Goal: Task Accomplishment & Management: Manage account settings

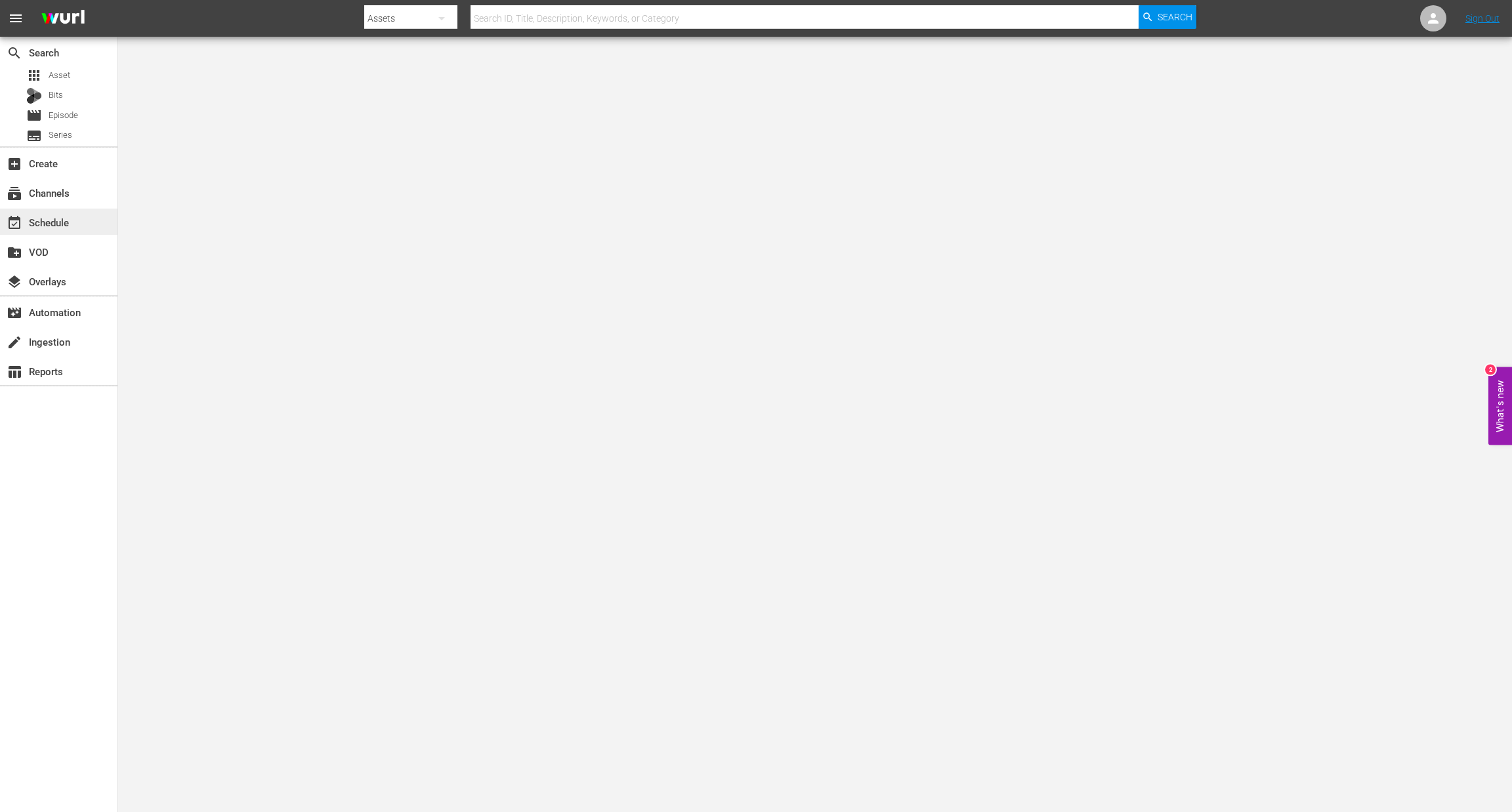
click at [30, 226] on div "event_available Schedule" at bounding box center [37, 220] width 73 height 12
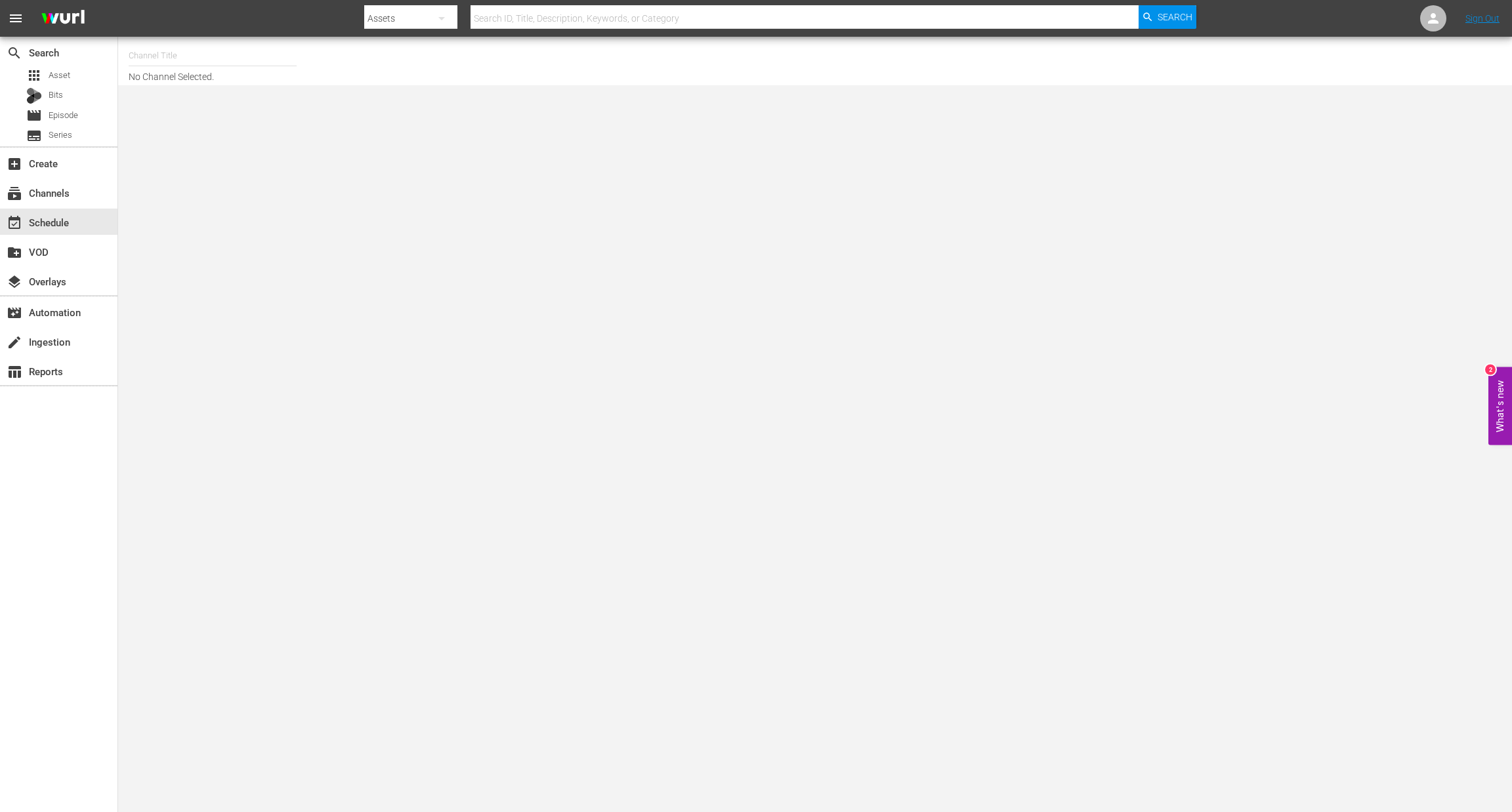
click at [160, 52] on input "text" at bounding box center [212, 55] width 168 height 31
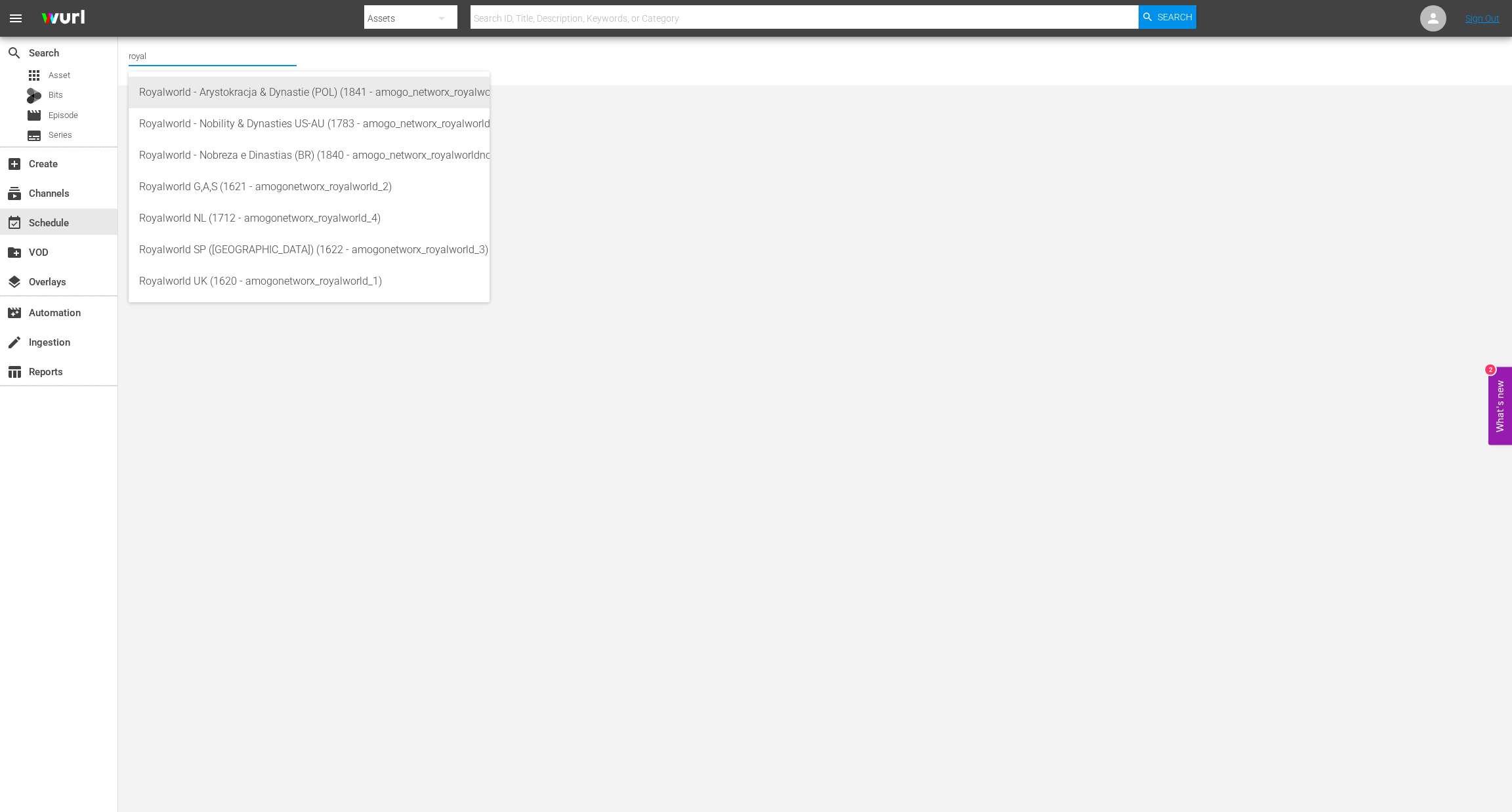
click at [353, 92] on div "Royalworld - Arystokracja & Dynastie (POL) (1841 - amogo_networx_royalworldarys…" at bounding box center [309, 92] width 340 height 31
type input "Royalworld - Arystokracja & Dynastie (POL) (1841 - amogo_networx_royalworldarys…"
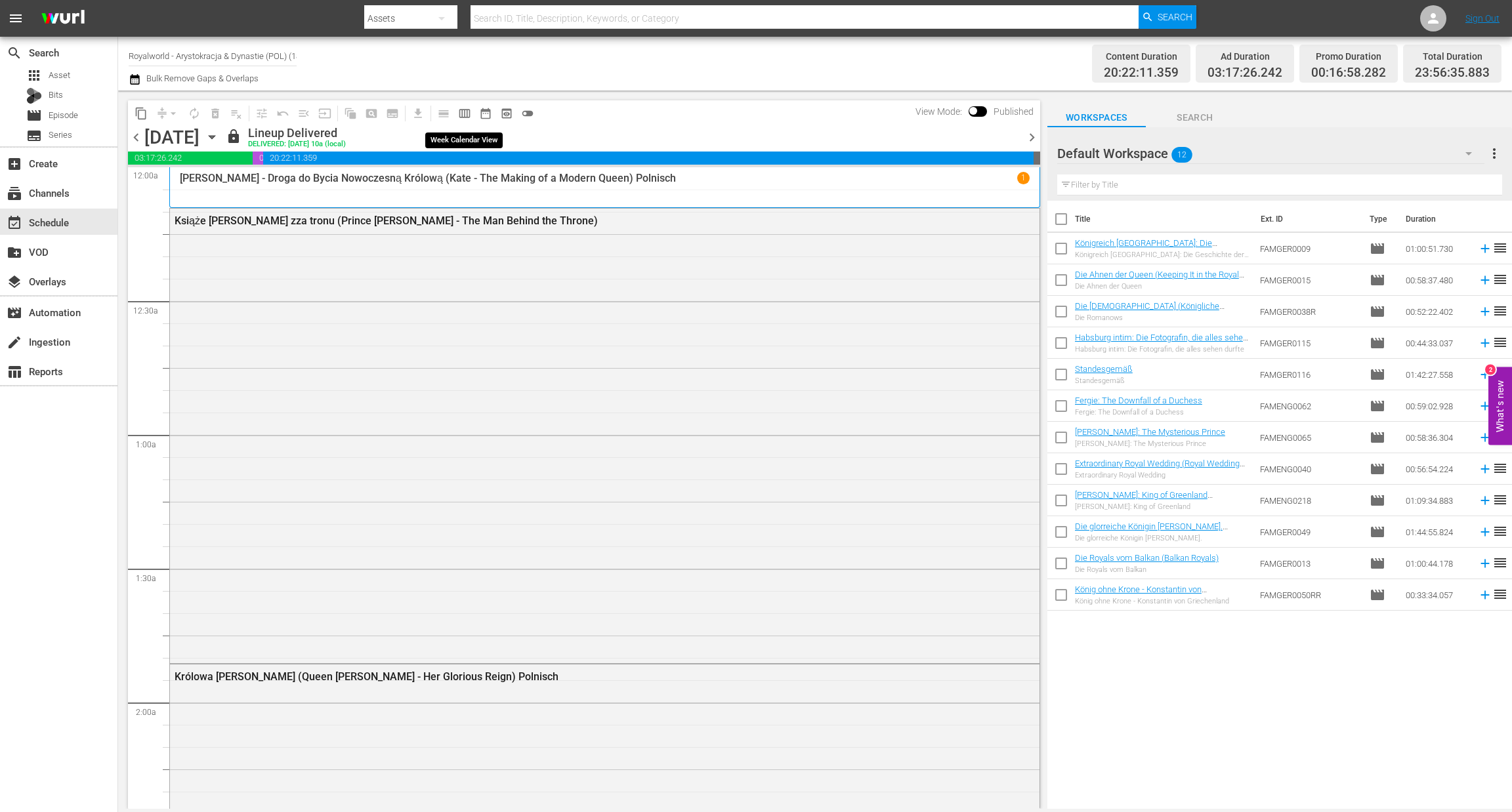
click at [465, 118] on span "calendar_view_week_outlined" at bounding box center [464, 113] width 13 height 13
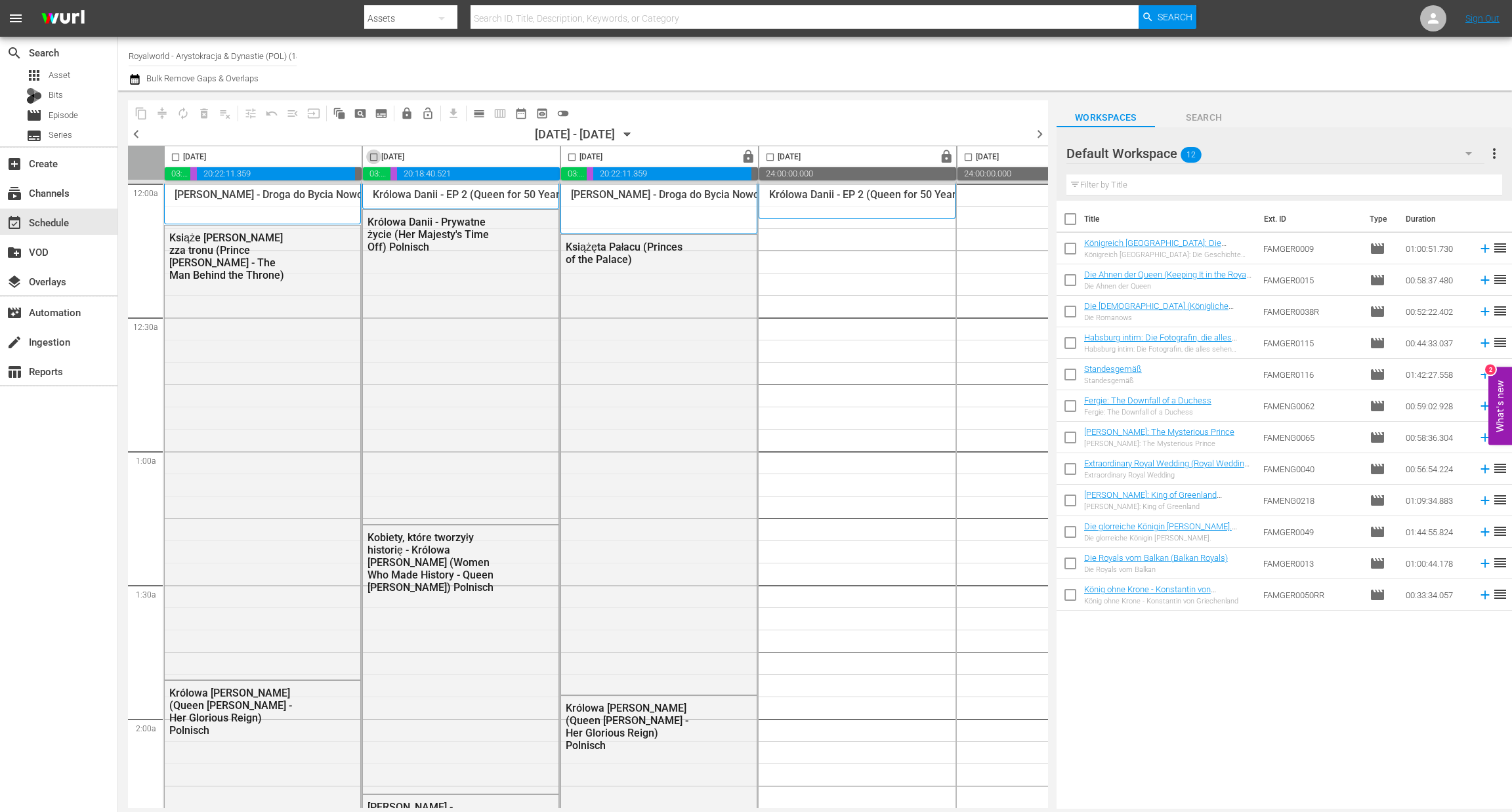
click at [374, 155] on input "checkbox" at bounding box center [373, 159] width 15 height 15
checkbox input "true"
click at [143, 112] on span "content_copy" at bounding box center [140, 113] width 13 height 13
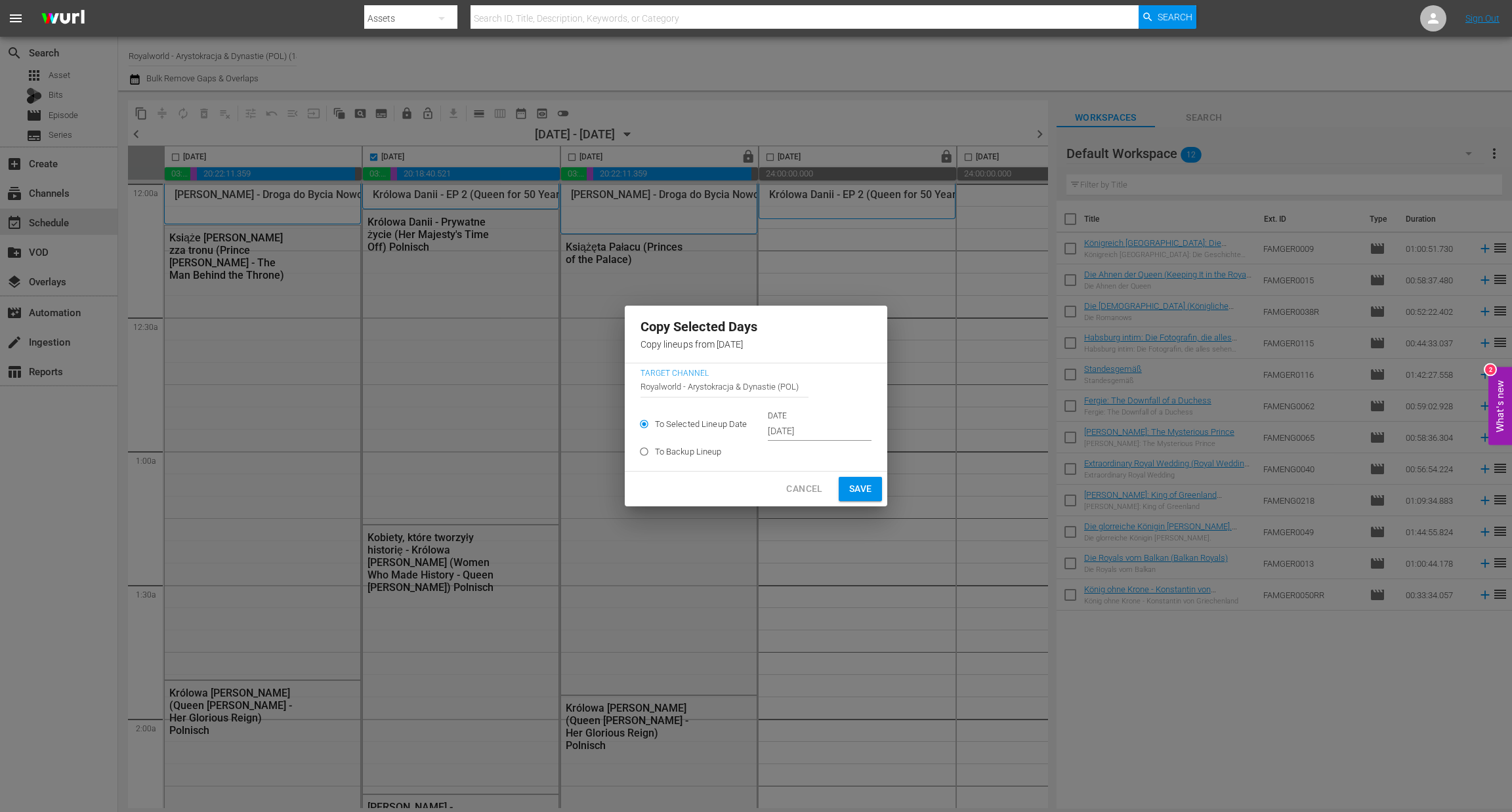
click at [833, 434] on input "Oct 1st 2025" at bounding box center [819, 431] width 104 height 20
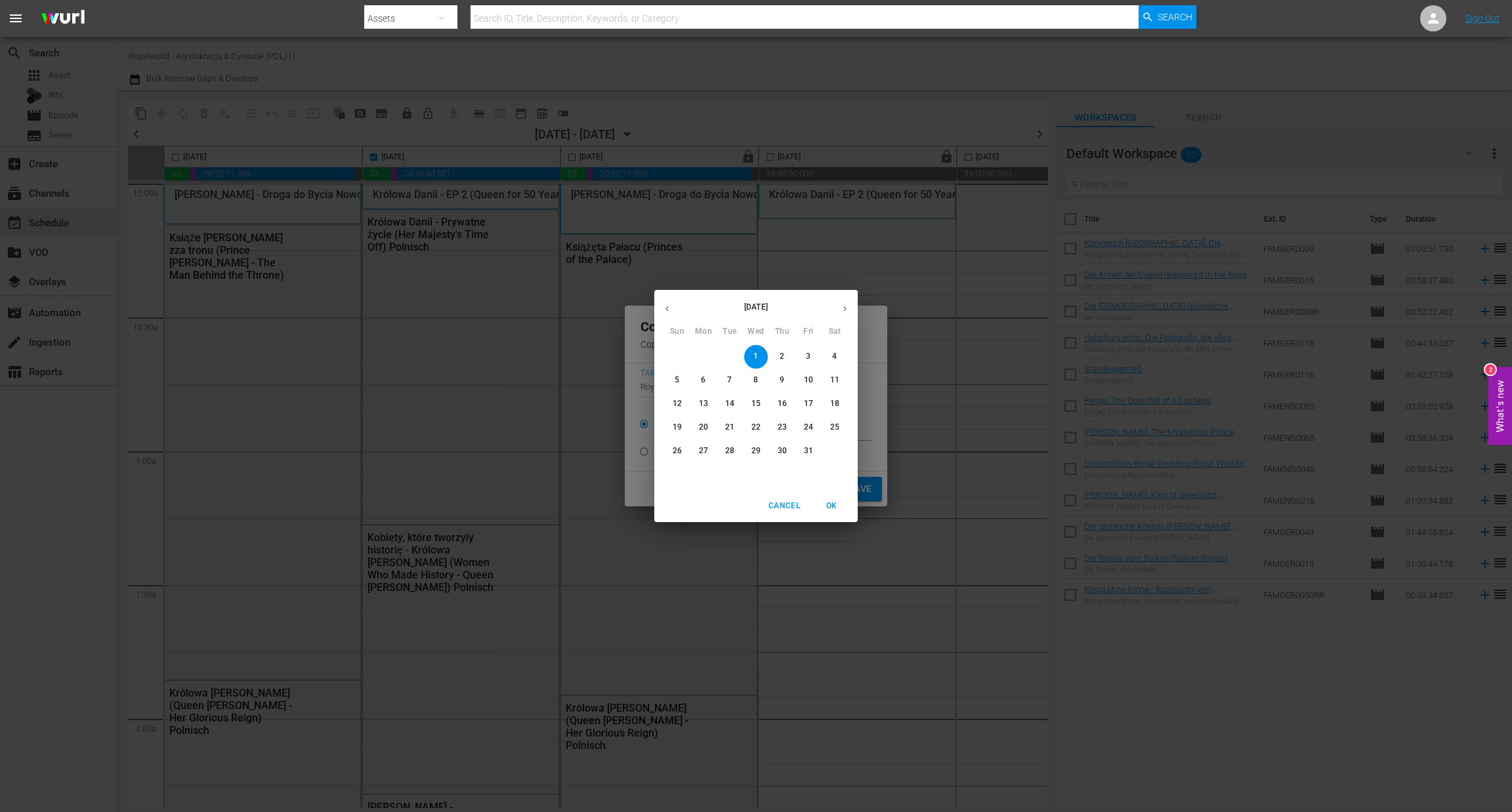
click at [806, 355] on p "3" at bounding box center [808, 356] width 5 height 11
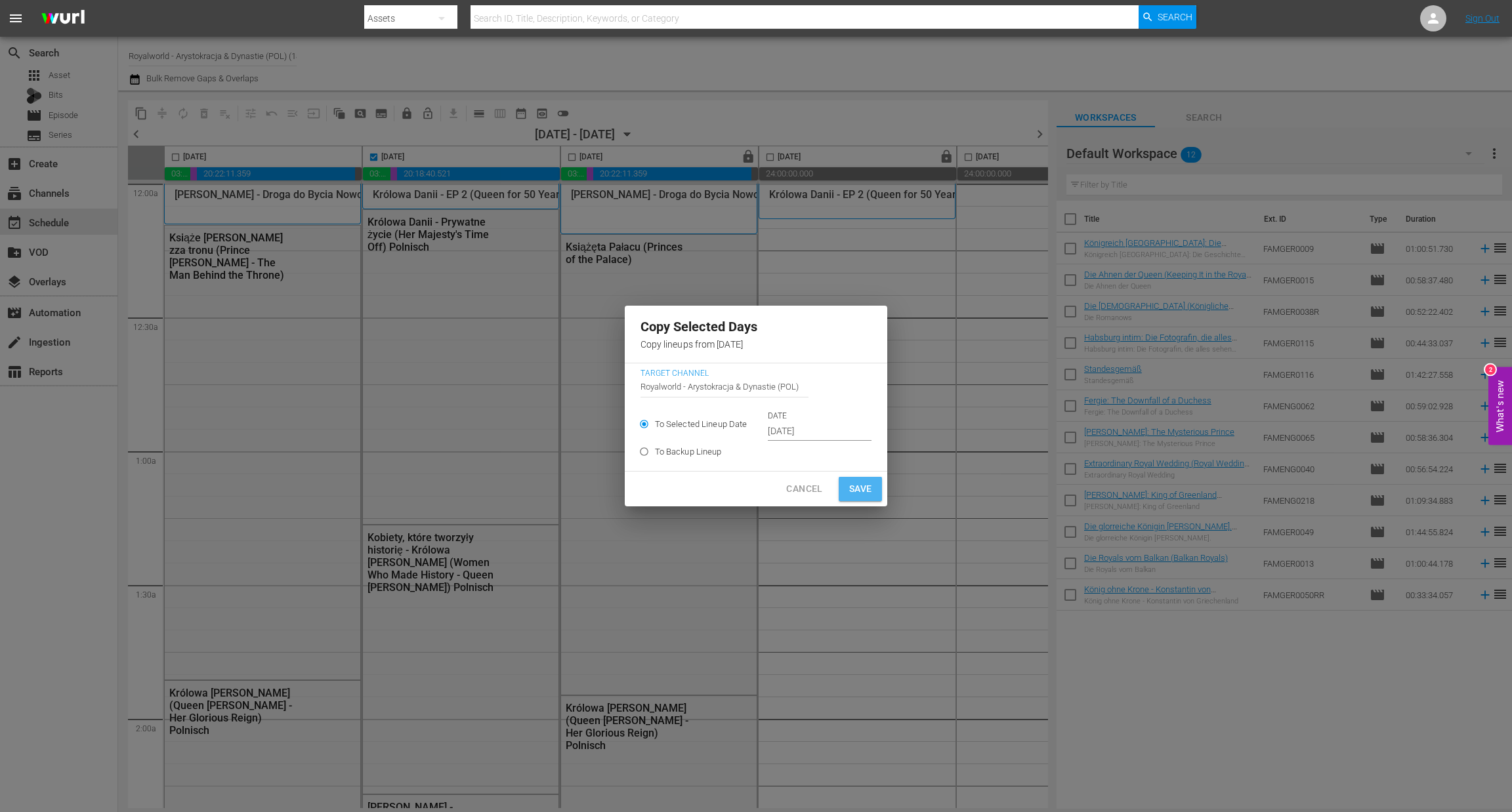
click at [860, 490] on span "Save" at bounding box center [860, 488] width 23 height 16
type input "Oct 1st 2025"
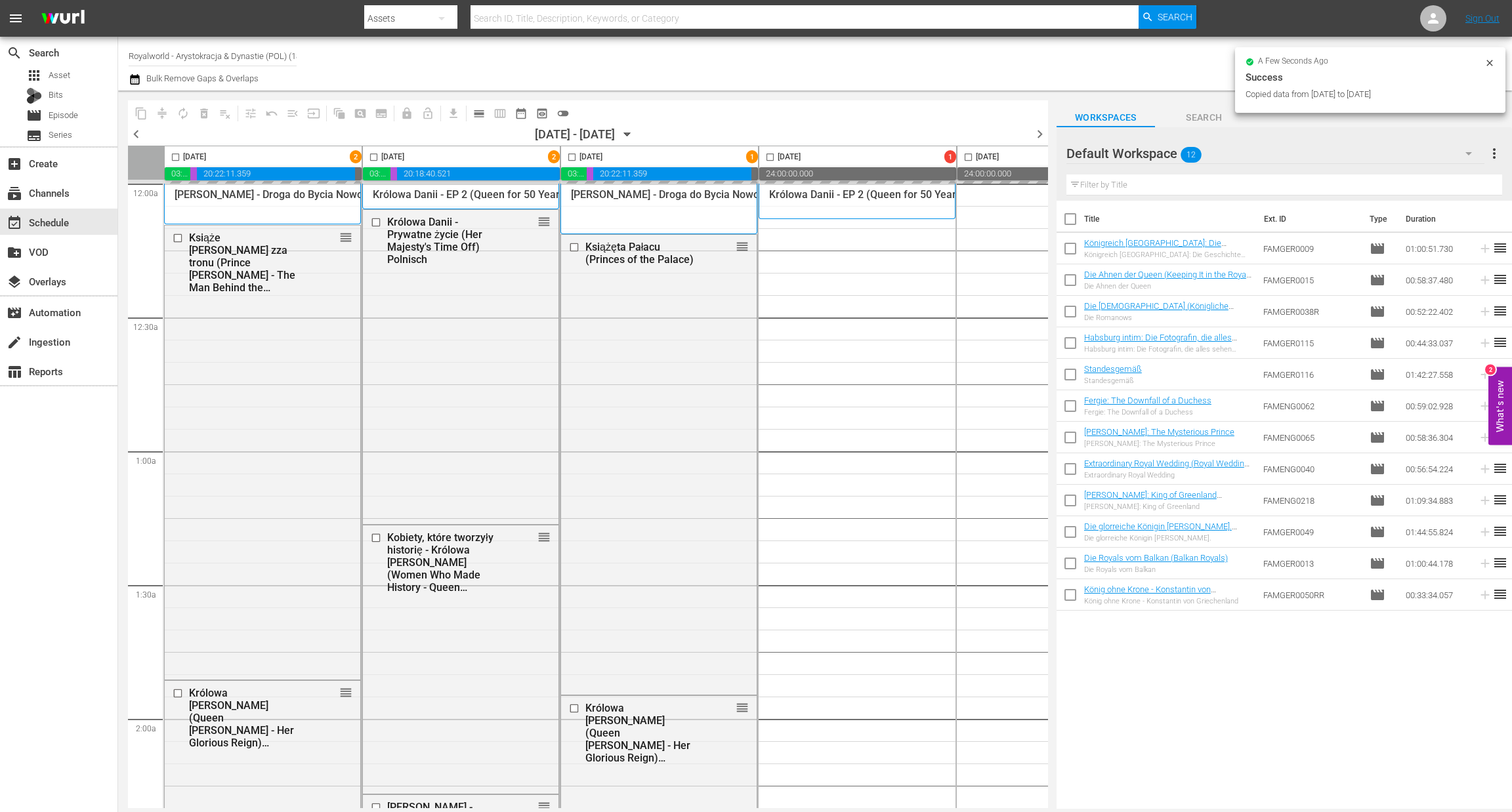
checkbox input "false"
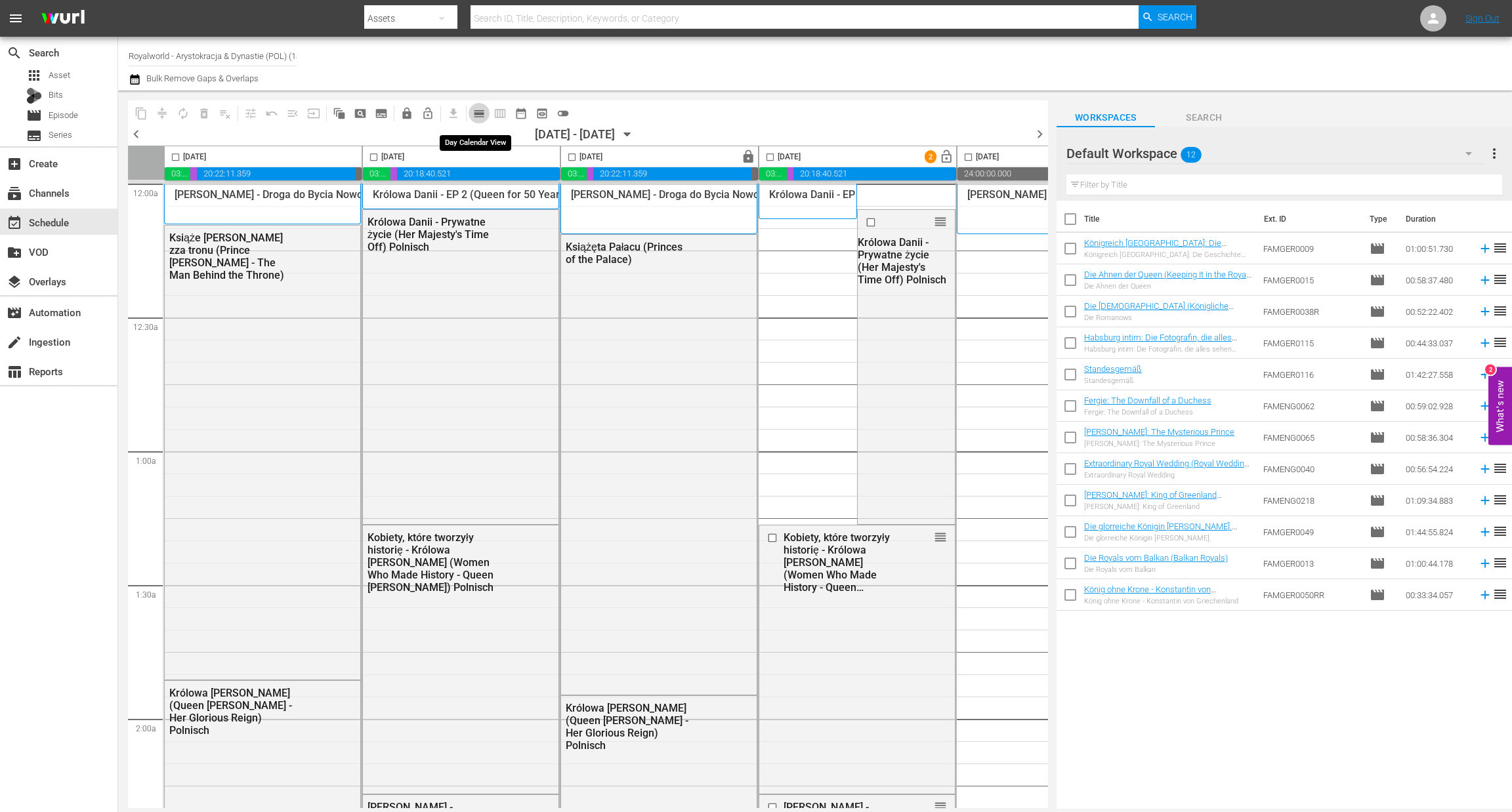
click at [478, 112] on span "calendar_view_day_outlined" at bounding box center [479, 113] width 13 height 13
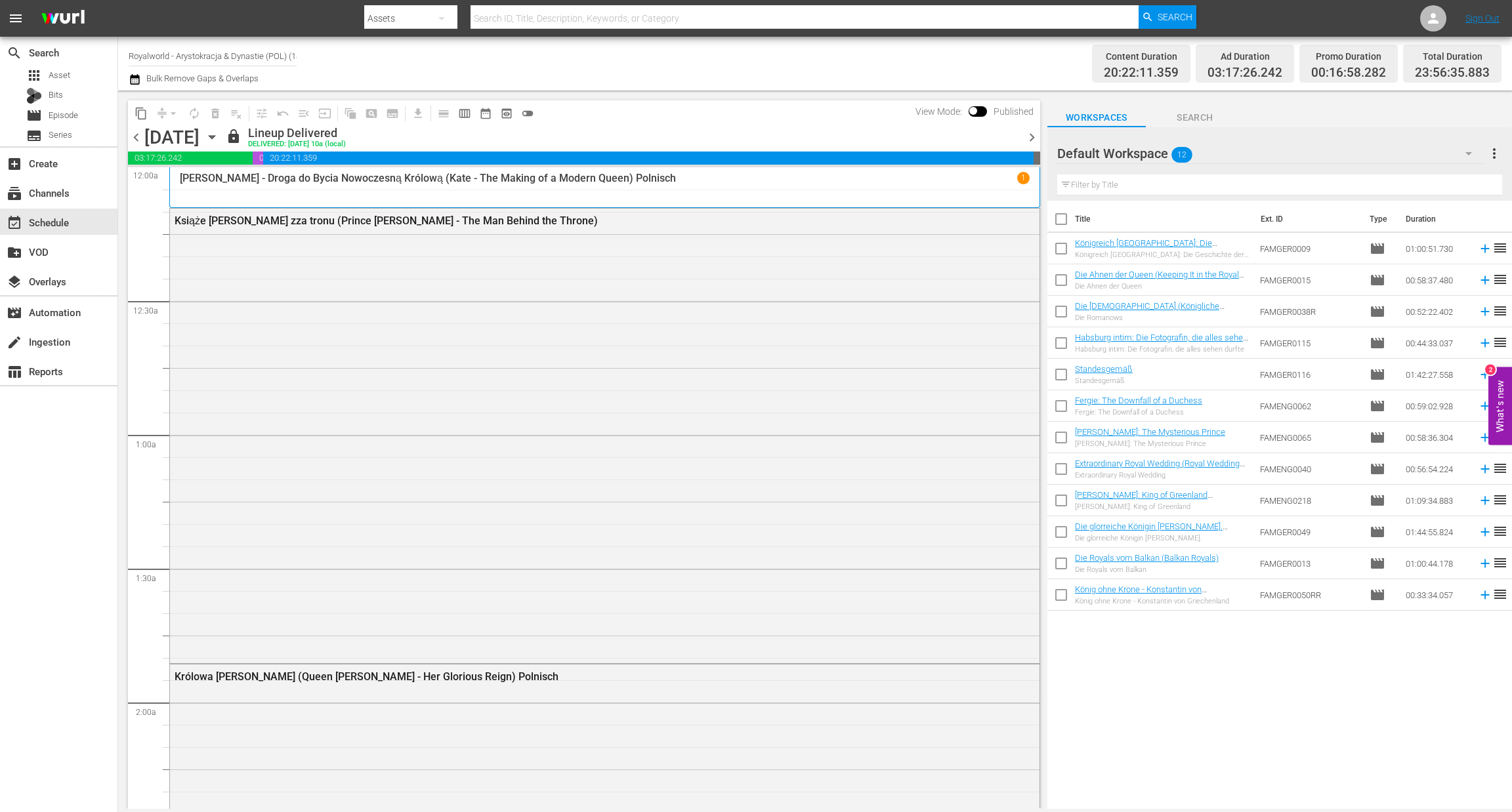
click at [1029, 134] on span "chevron_right" at bounding box center [1031, 137] width 16 height 16
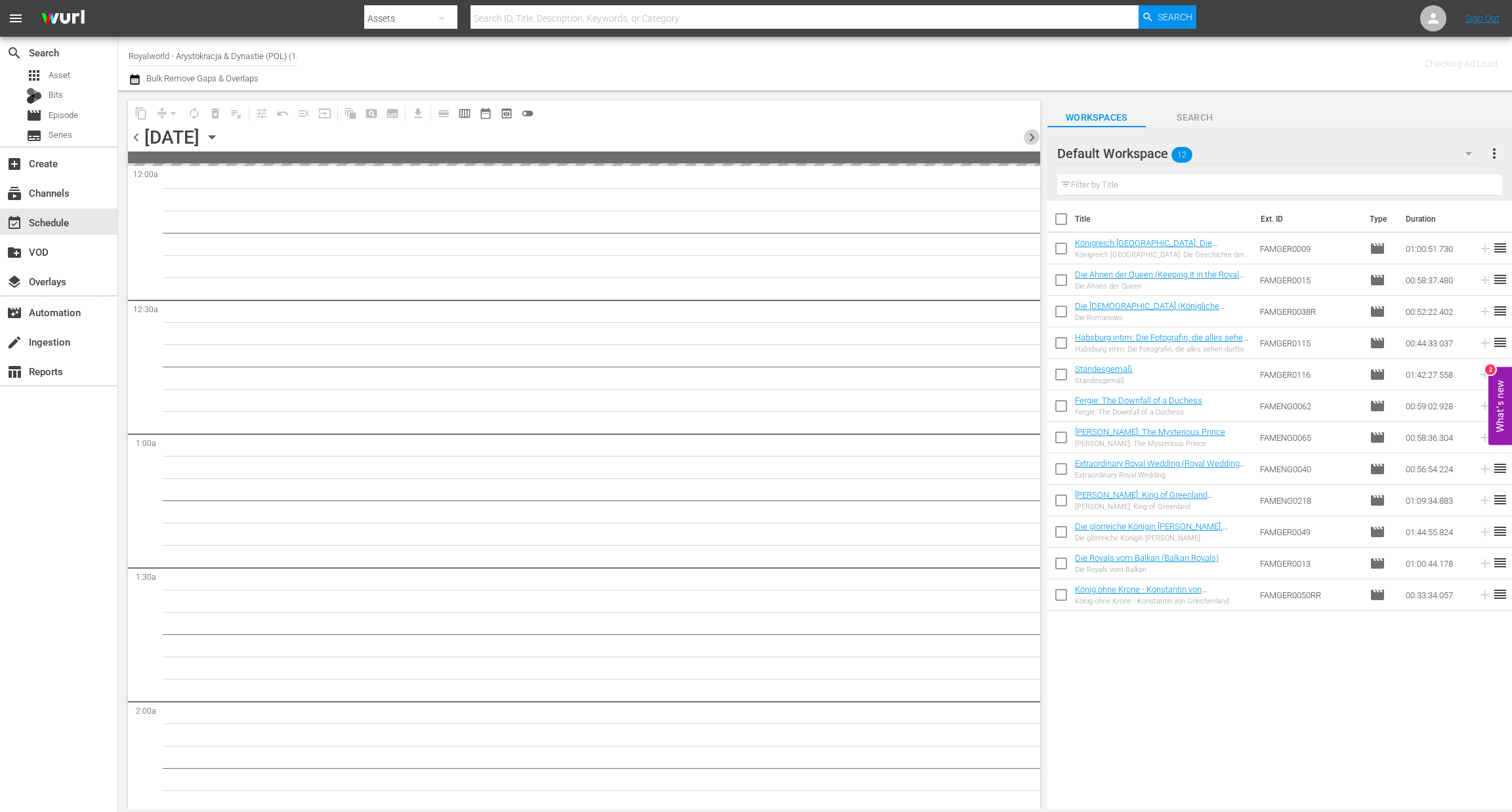
click at [1029, 134] on span "chevron_right" at bounding box center [1031, 137] width 16 height 16
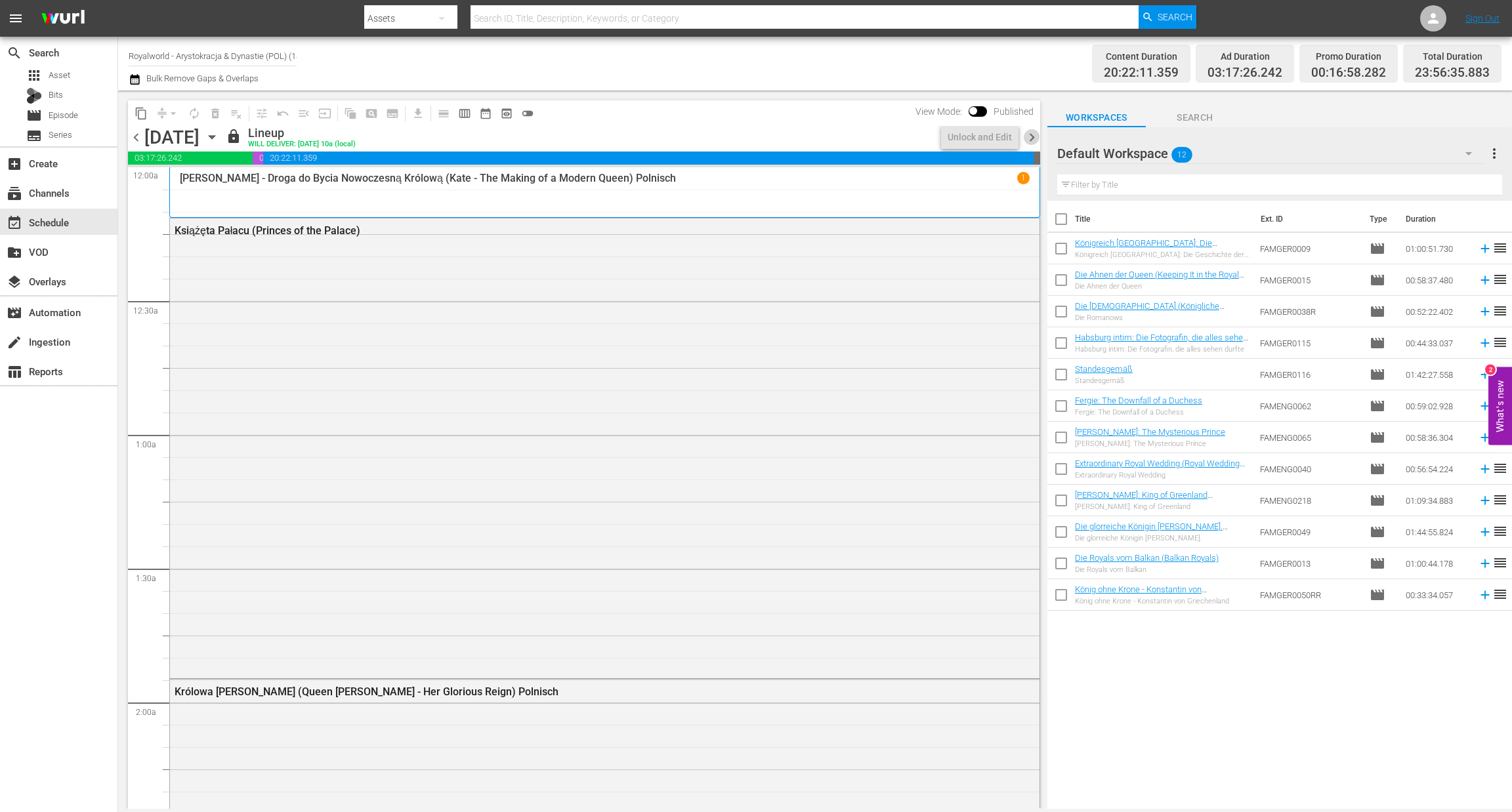
click at [1029, 134] on span "chevron_right" at bounding box center [1031, 137] width 16 height 16
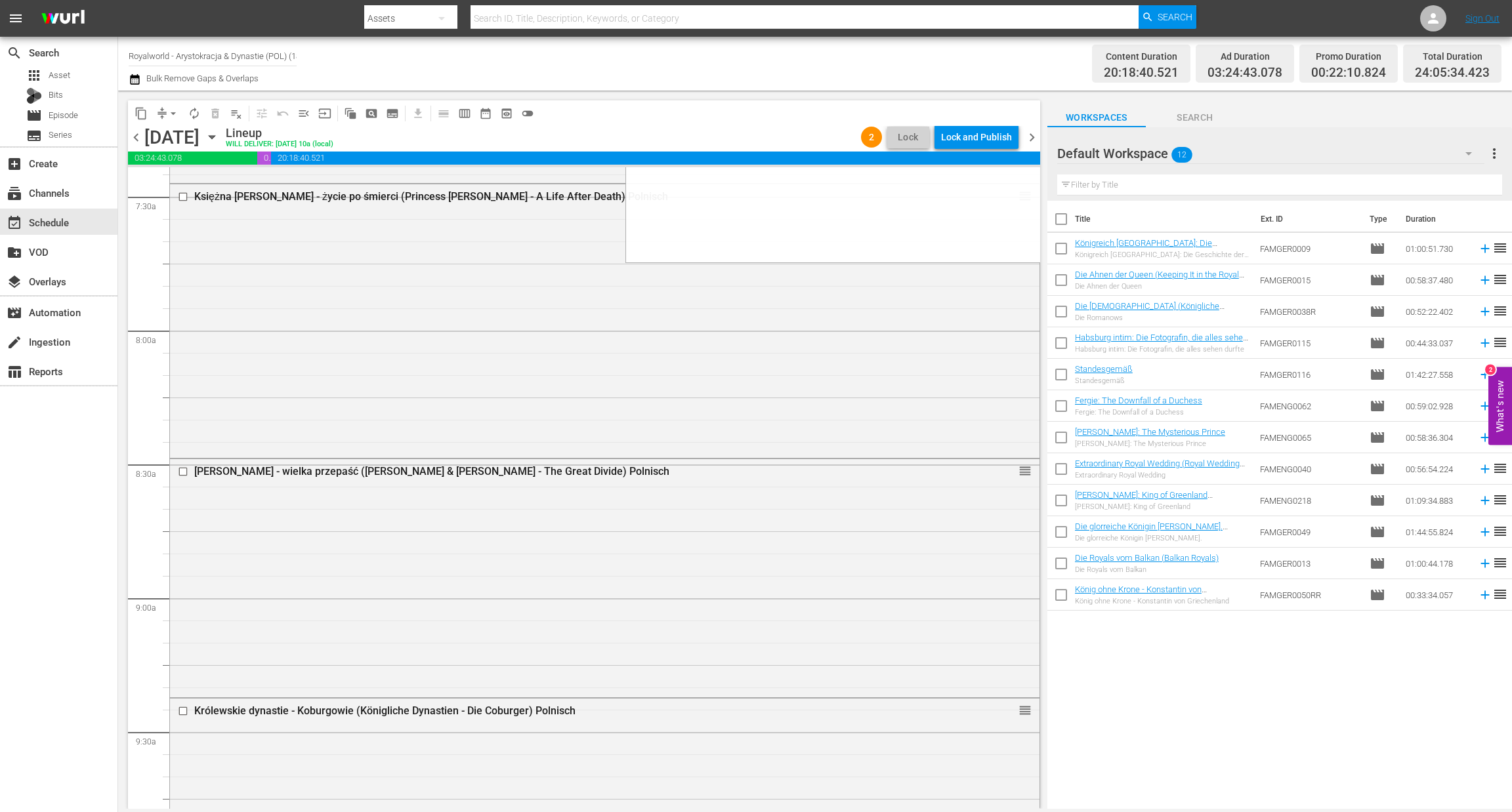
scroll to position [2065, 0]
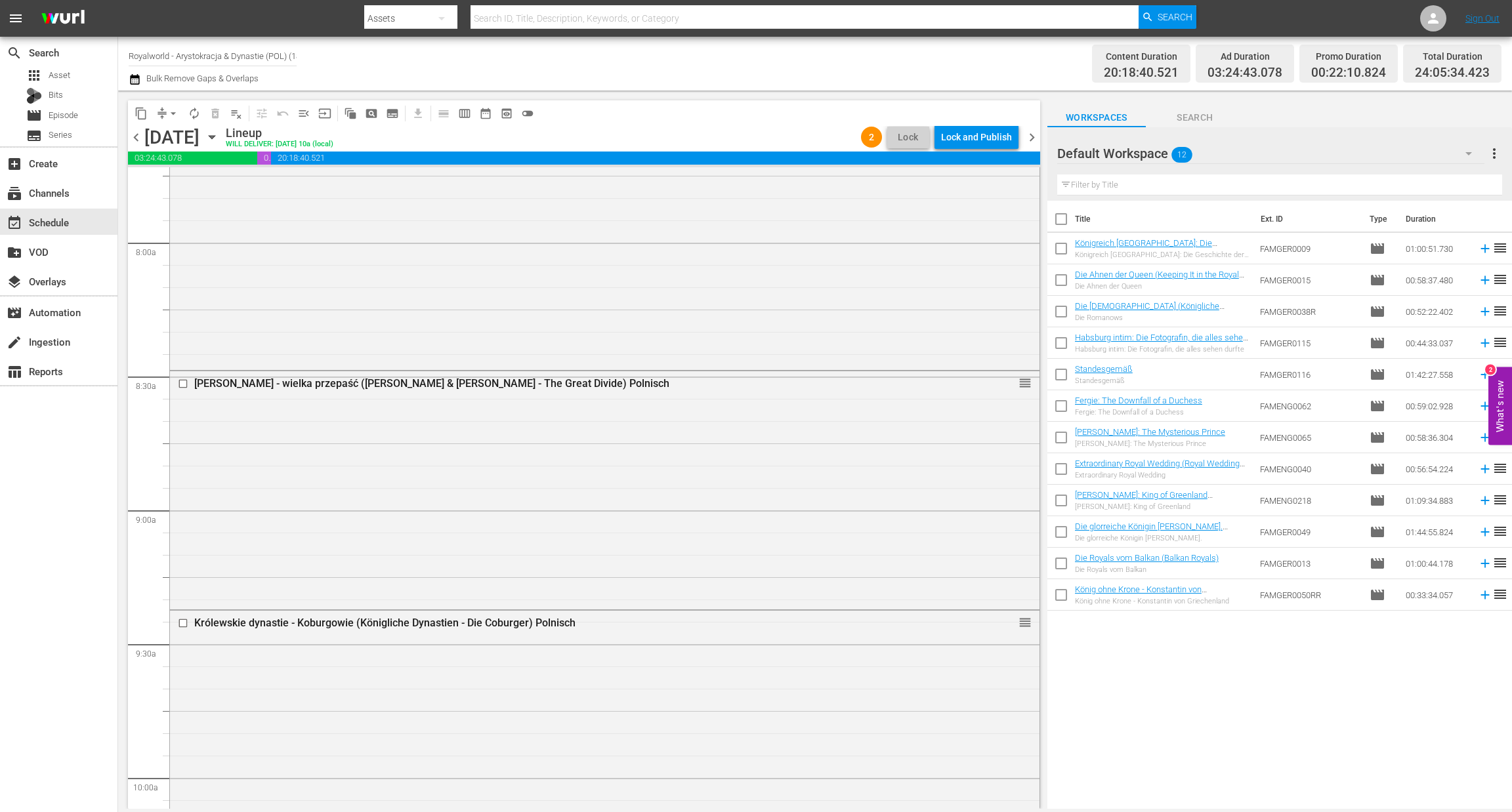
drag, startPoint x: 1006, startPoint y: 208, endPoint x: 861, endPoint y: 275, distance: 159.7
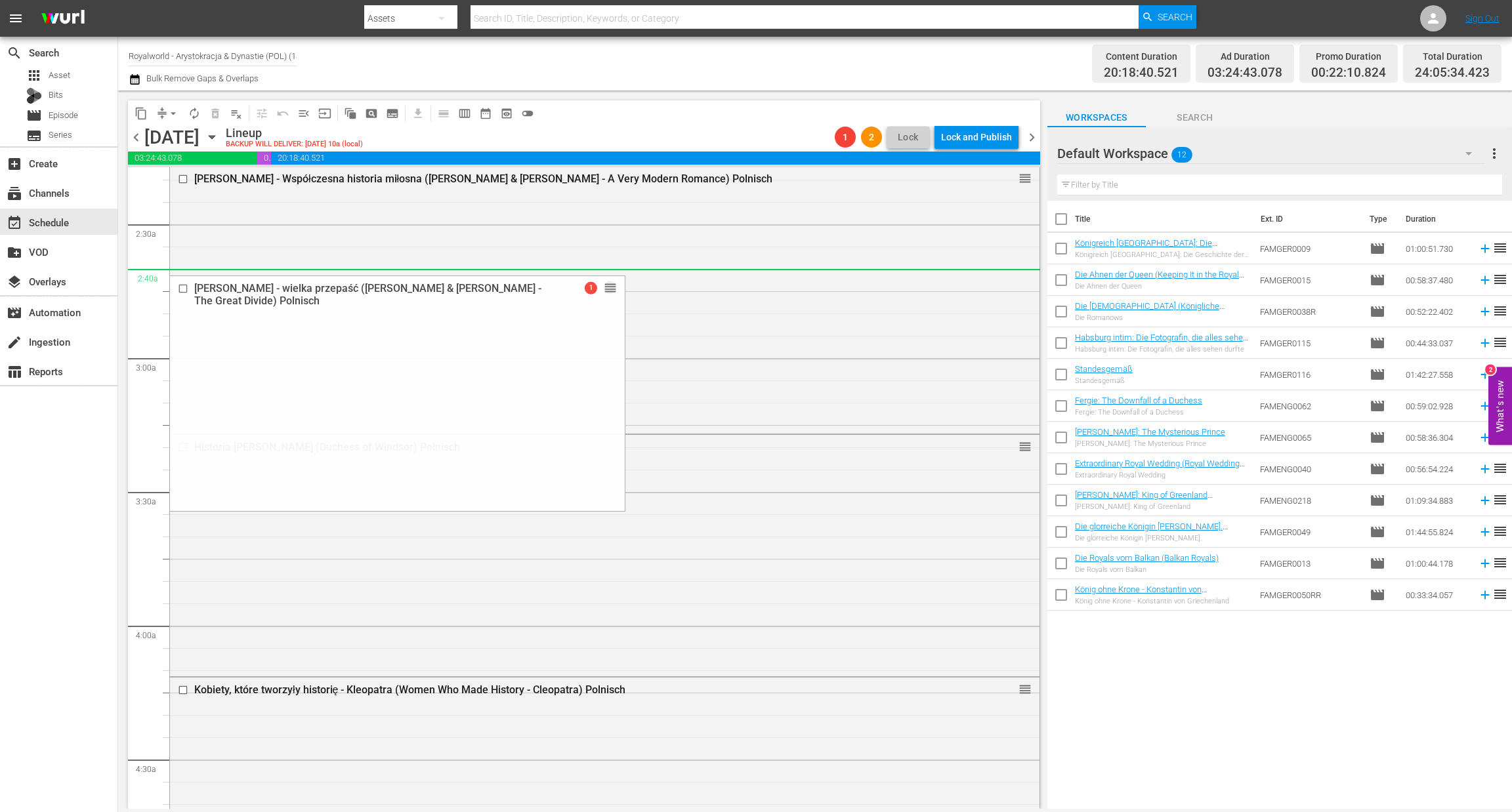
scroll to position [0, 0]
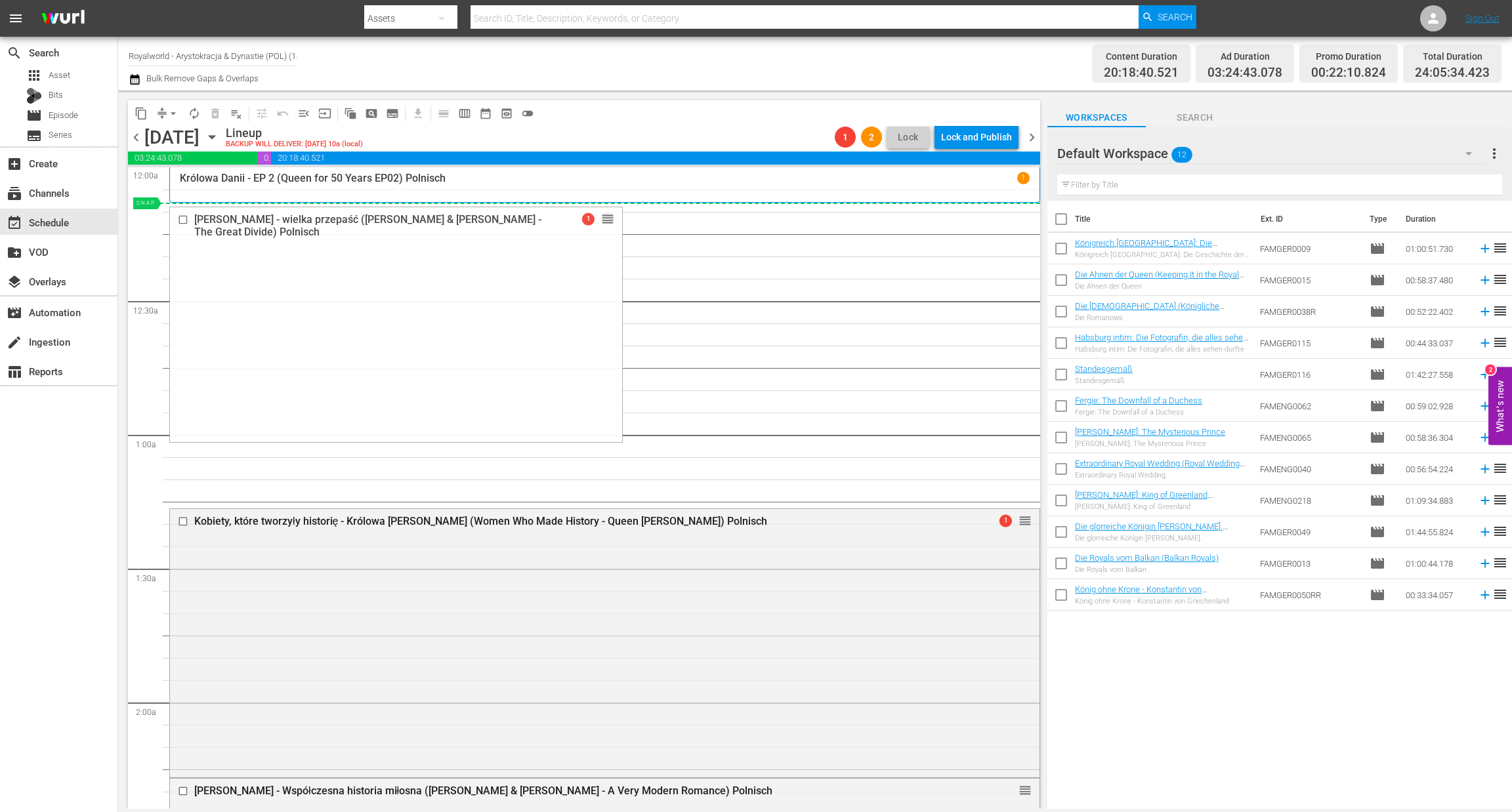
drag, startPoint x: 581, startPoint y: 363, endPoint x: 596, endPoint y: 202, distance: 161.7
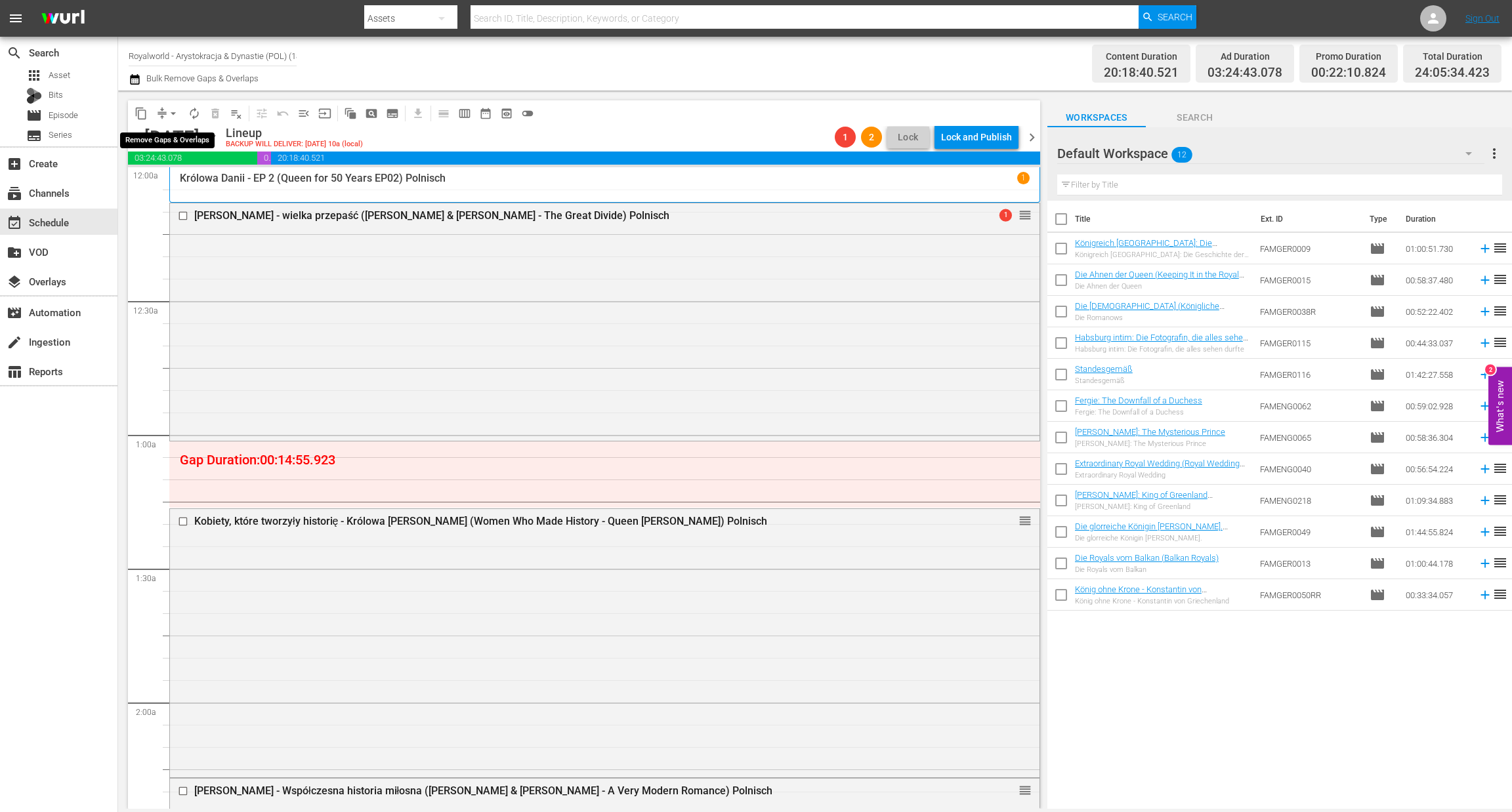
click at [176, 115] on span "arrow_drop_down" at bounding box center [173, 113] width 13 height 13
click at [190, 181] on li "Align to End of Previous Day" at bounding box center [174, 183] width 138 height 22
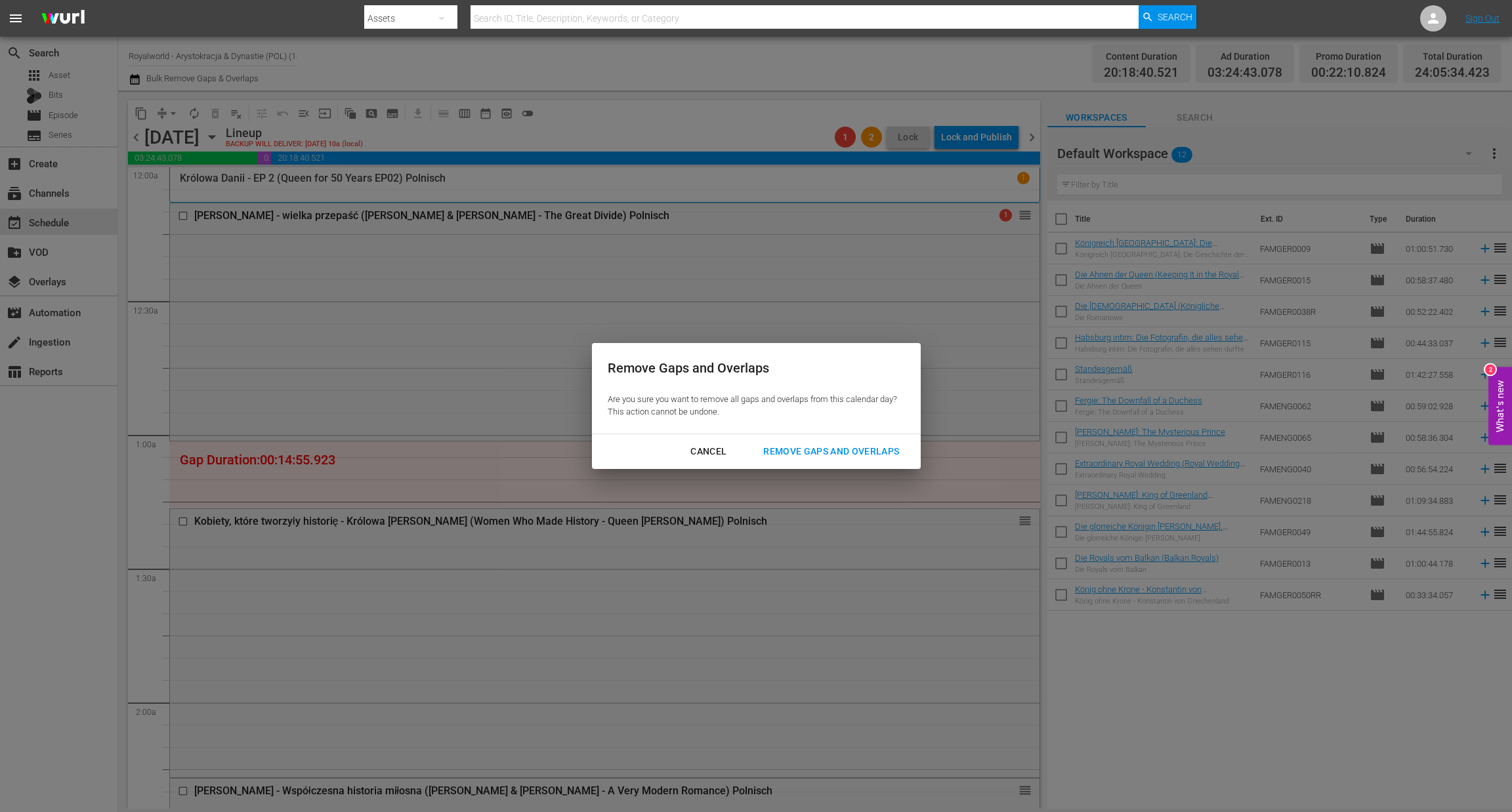
click at [811, 448] on div "Remove Gaps and Overlaps" at bounding box center [831, 452] width 157 height 16
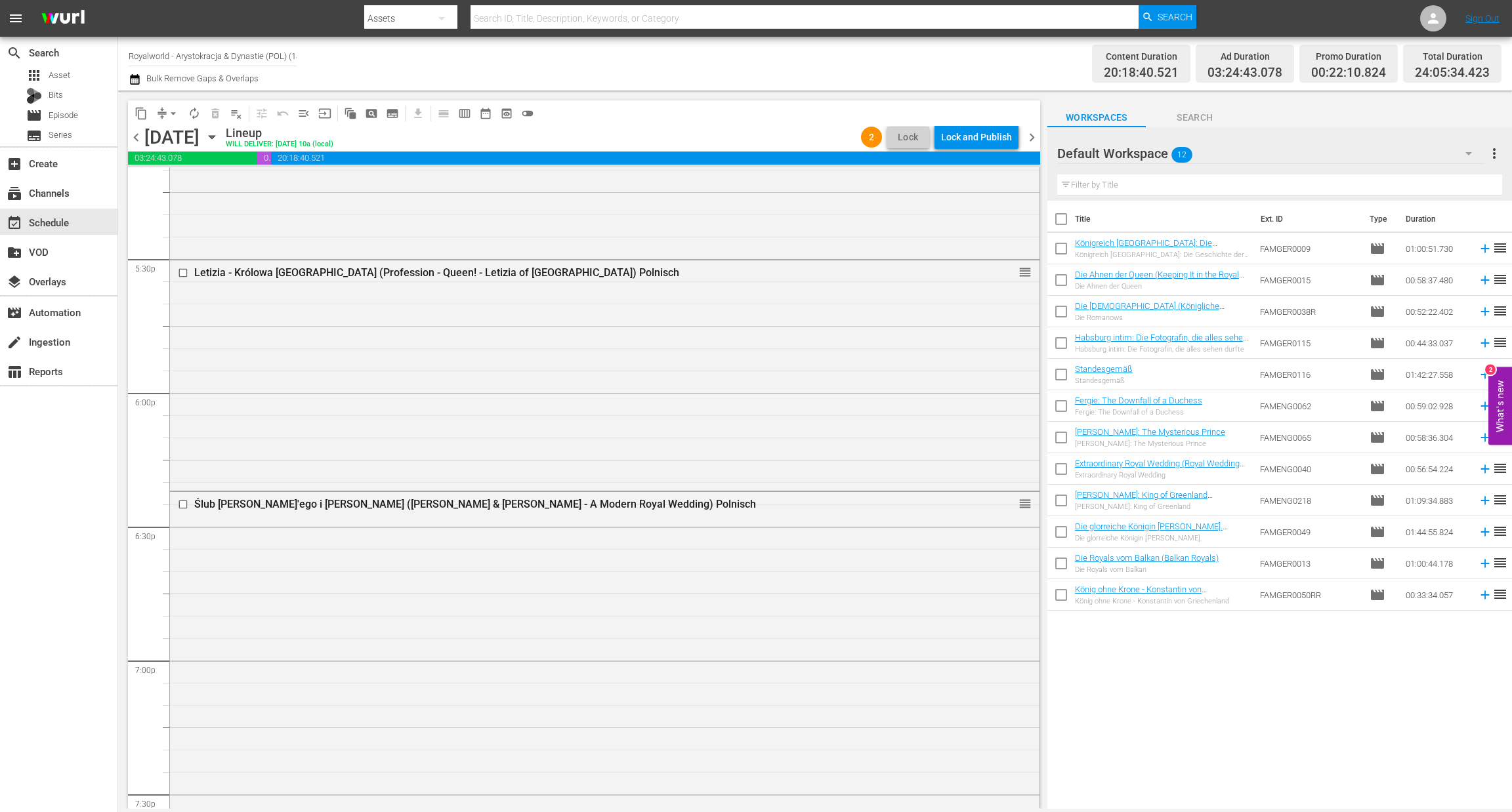
scroll to position [5842, 0]
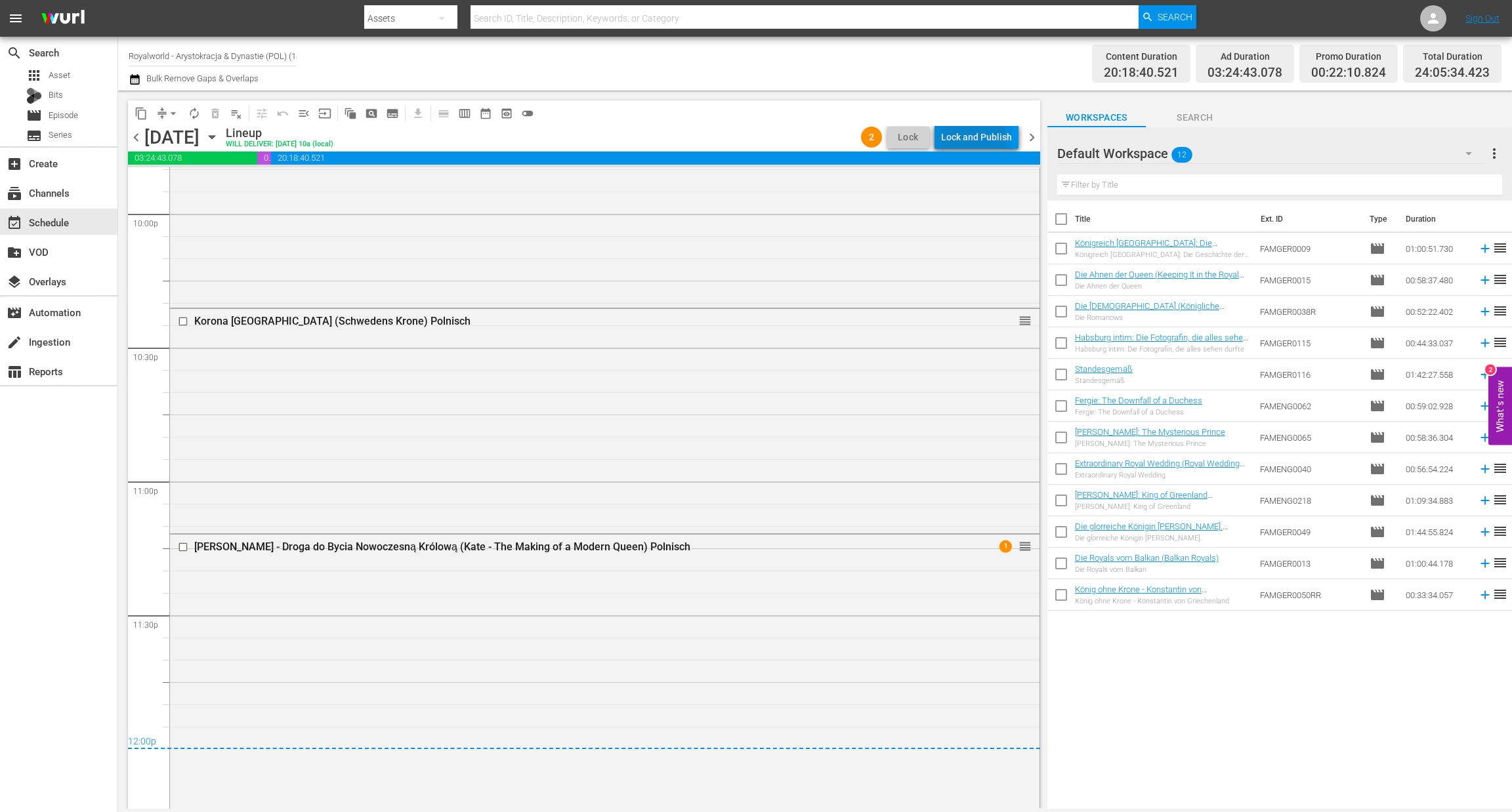
click at [960, 138] on div "Lock and Publish" at bounding box center [976, 137] width 71 height 23
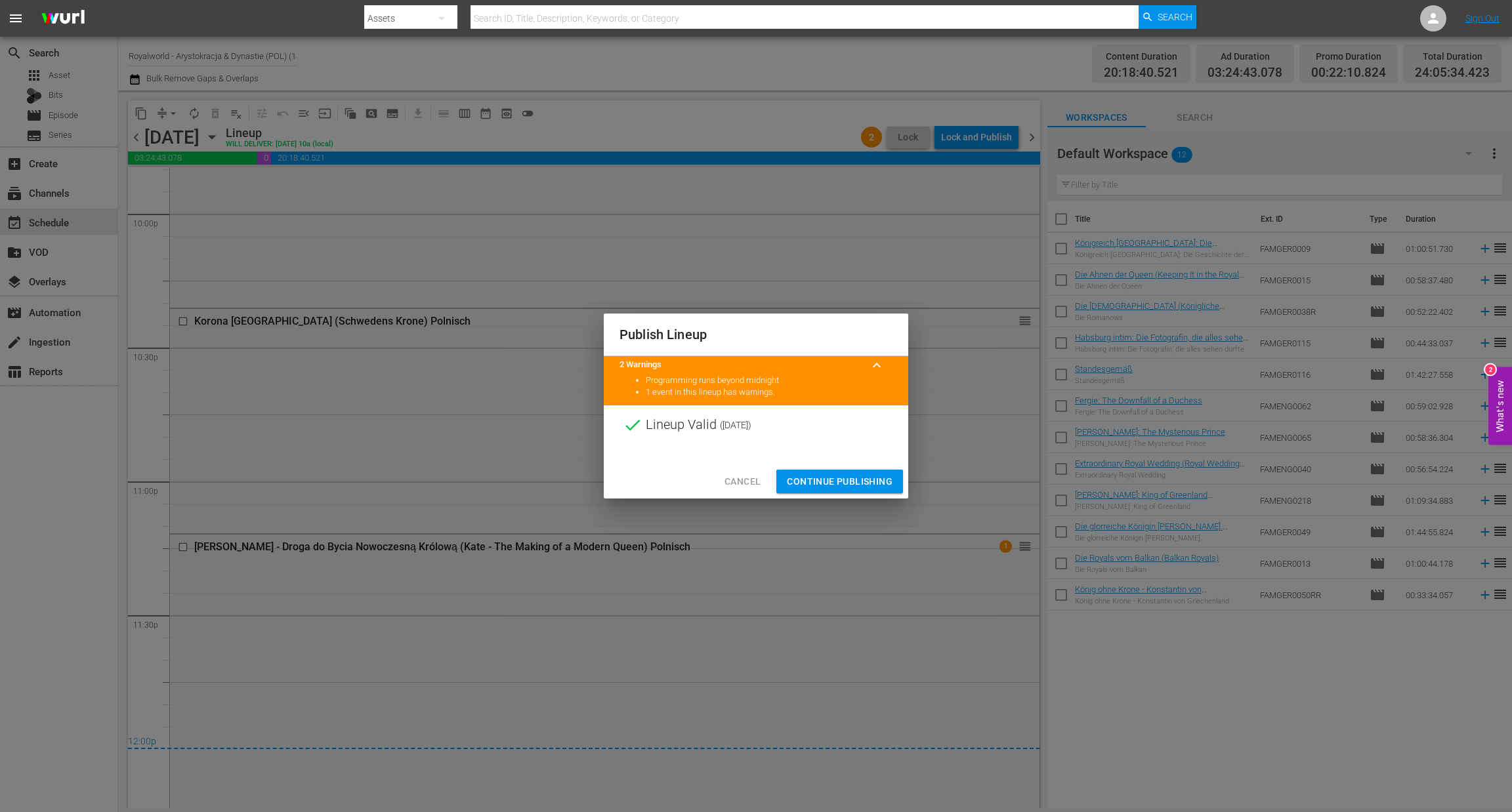
click at [845, 478] on span "Continue Publishing" at bounding box center [839, 481] width 105 height 16
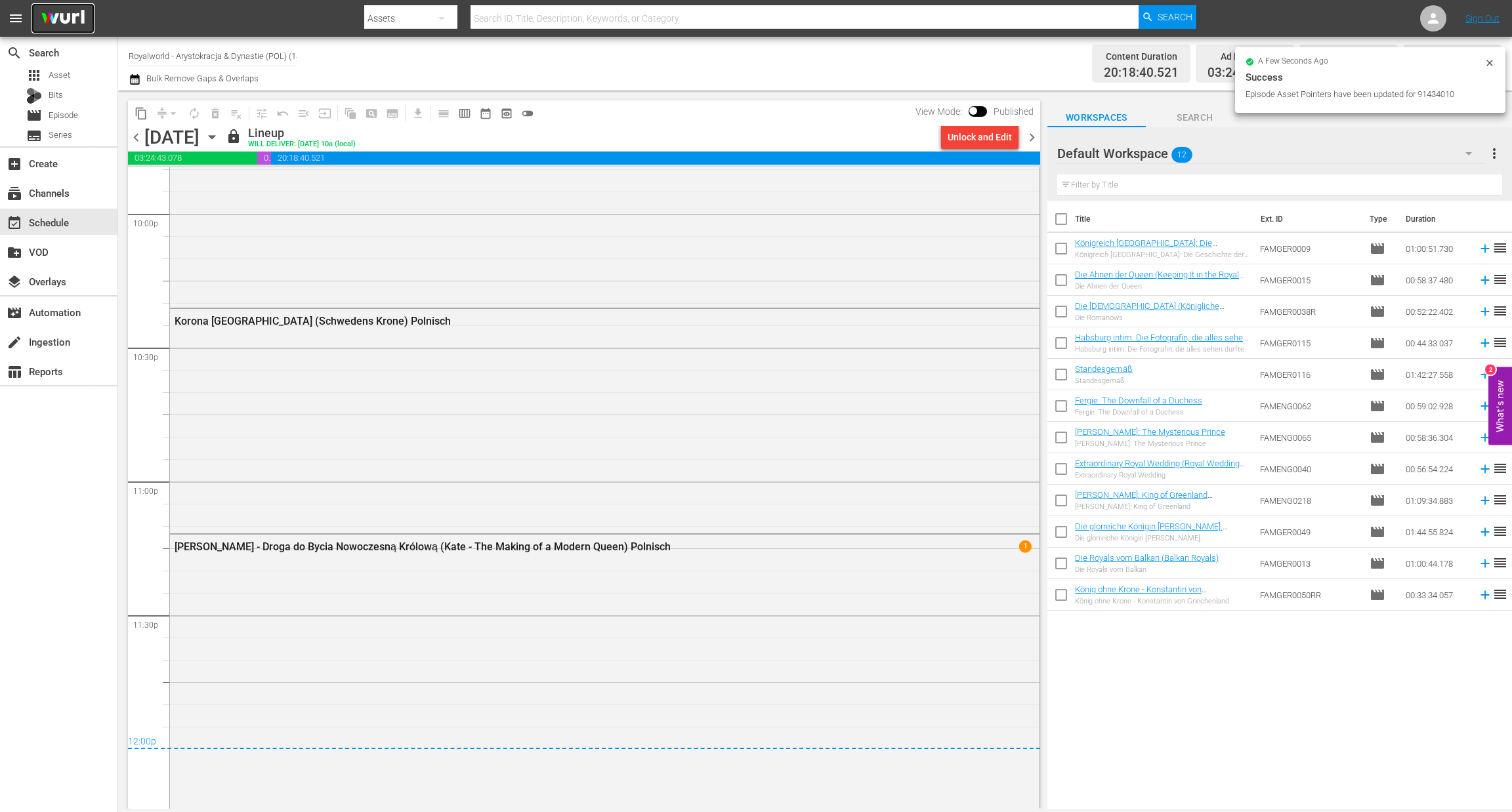
click at [73, 26] on img at bounding box center [62, 19] width 63 height 31
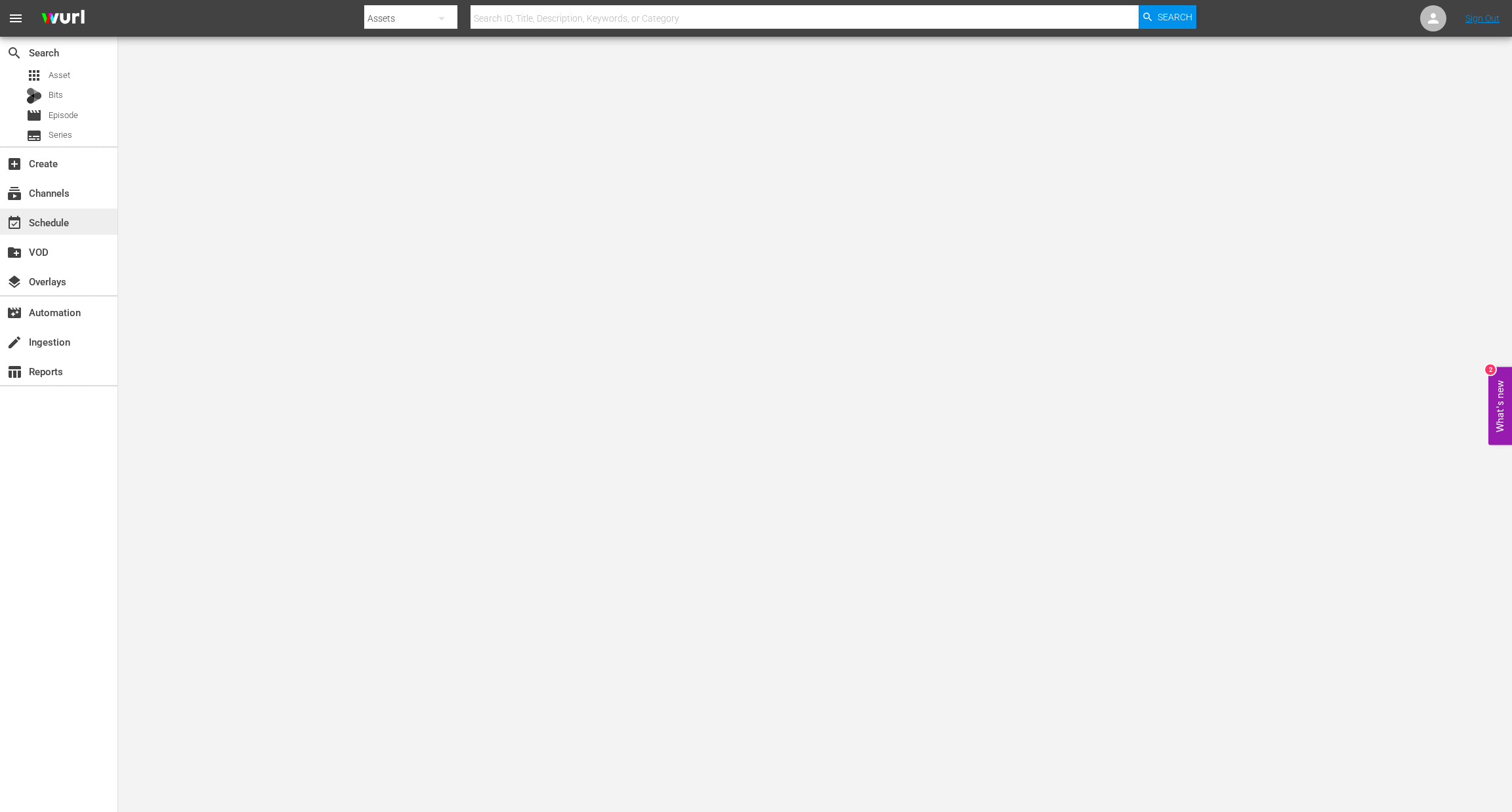
click at [58, 217] on div "event_available Schedule" at bounding box center [37, 220] width 73 height 12
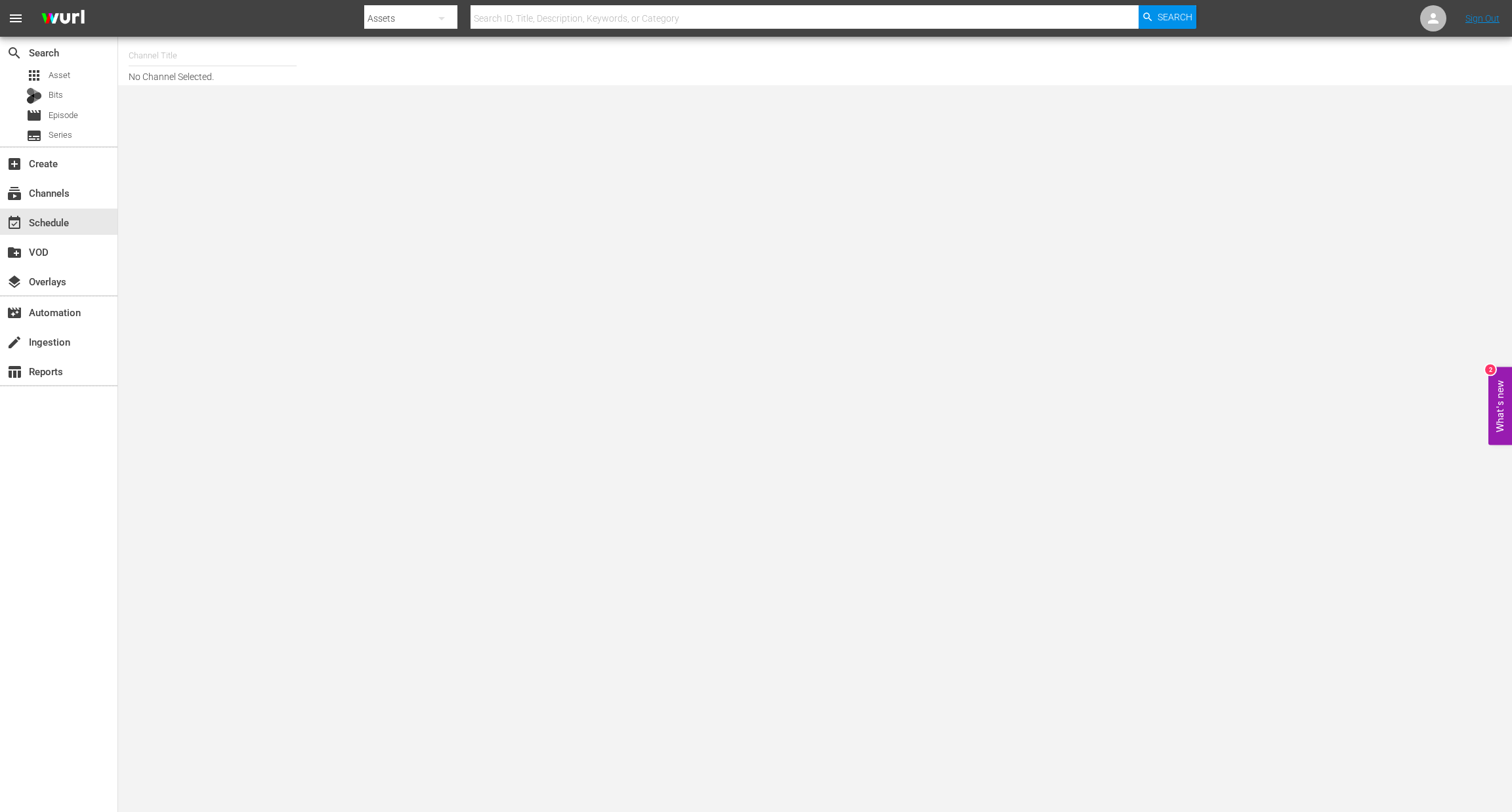
click at [169, 49] on input "text" at bounding box center [212, 55] width 168 height 31
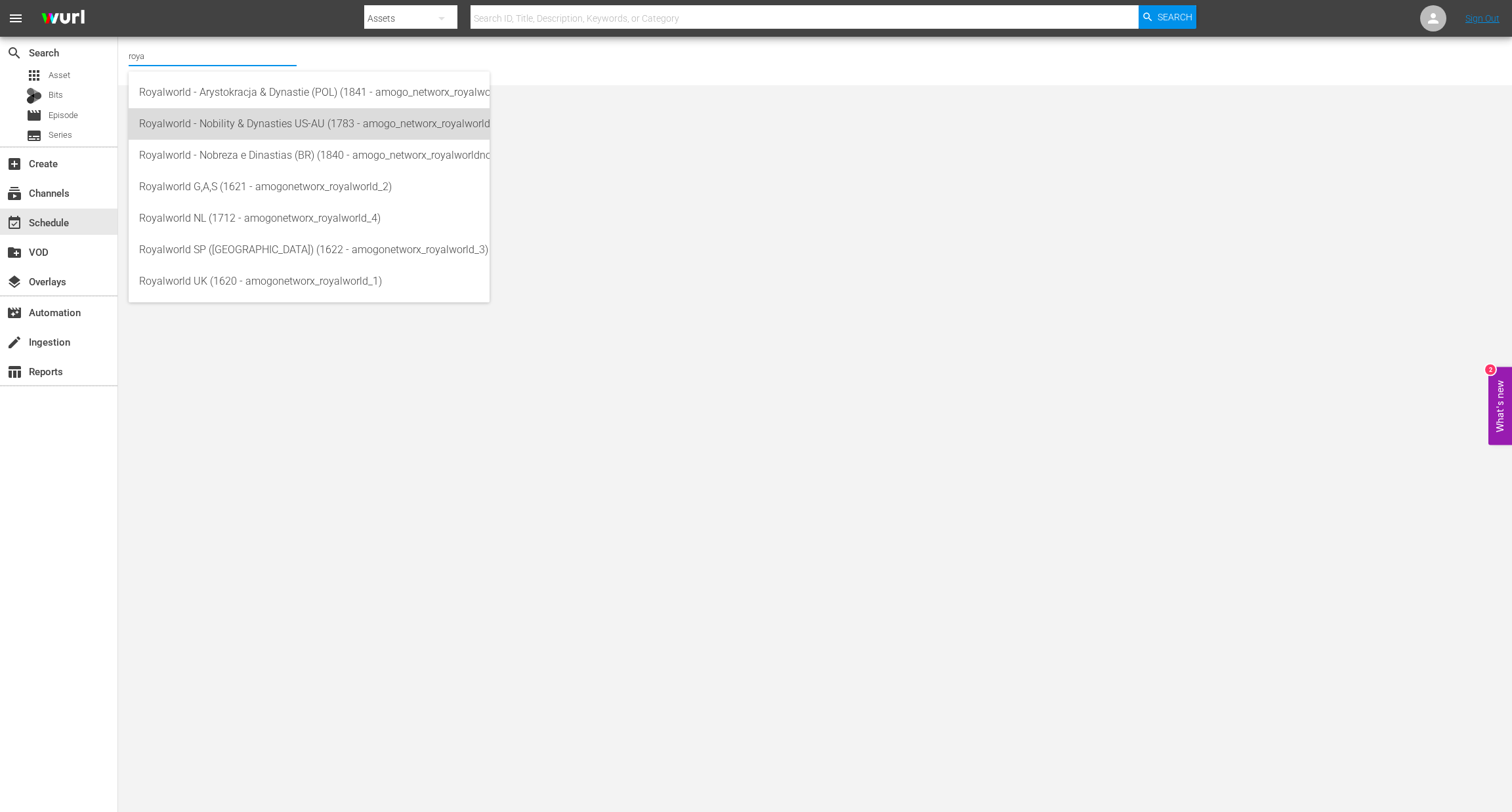
click at [350, 123] on div "Royalworld - Nobility & Dynasties US-AU (1783 - amogo_networx_royalworldnobilit…" at bounding box center [309, 124] width 340 height 31
type input "Royalworld - Nobility & Dynasties US-AU (1783 - amogo_networx_royalworldnobilit…"
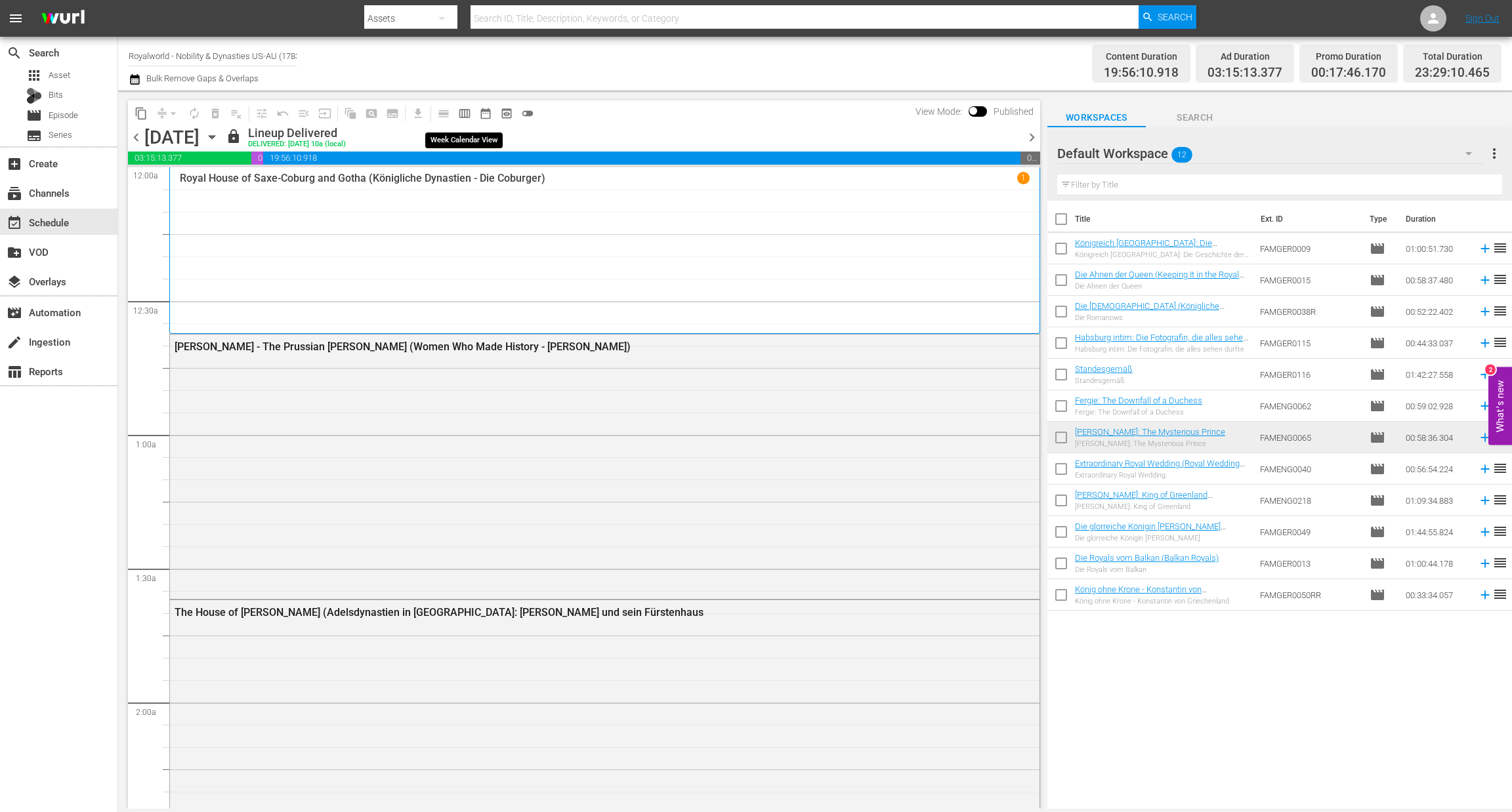
click at [459, 109] on span "calendar_view_week_outlined" at bounding box center [464, 113] width 13 height 13
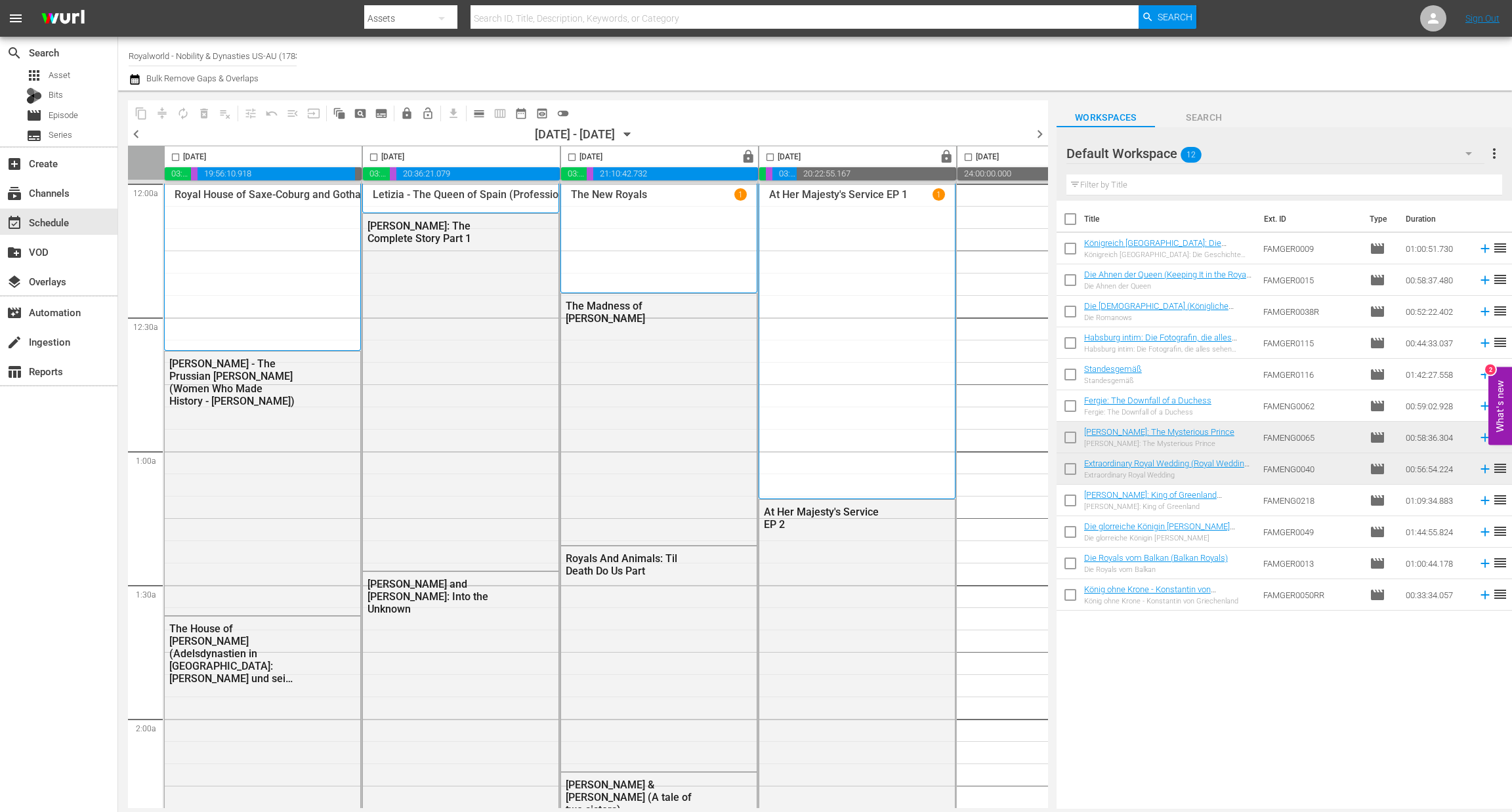
click at [133, 136] on span "chevron_left" at bounding box center [136, 133] width 16 height 16
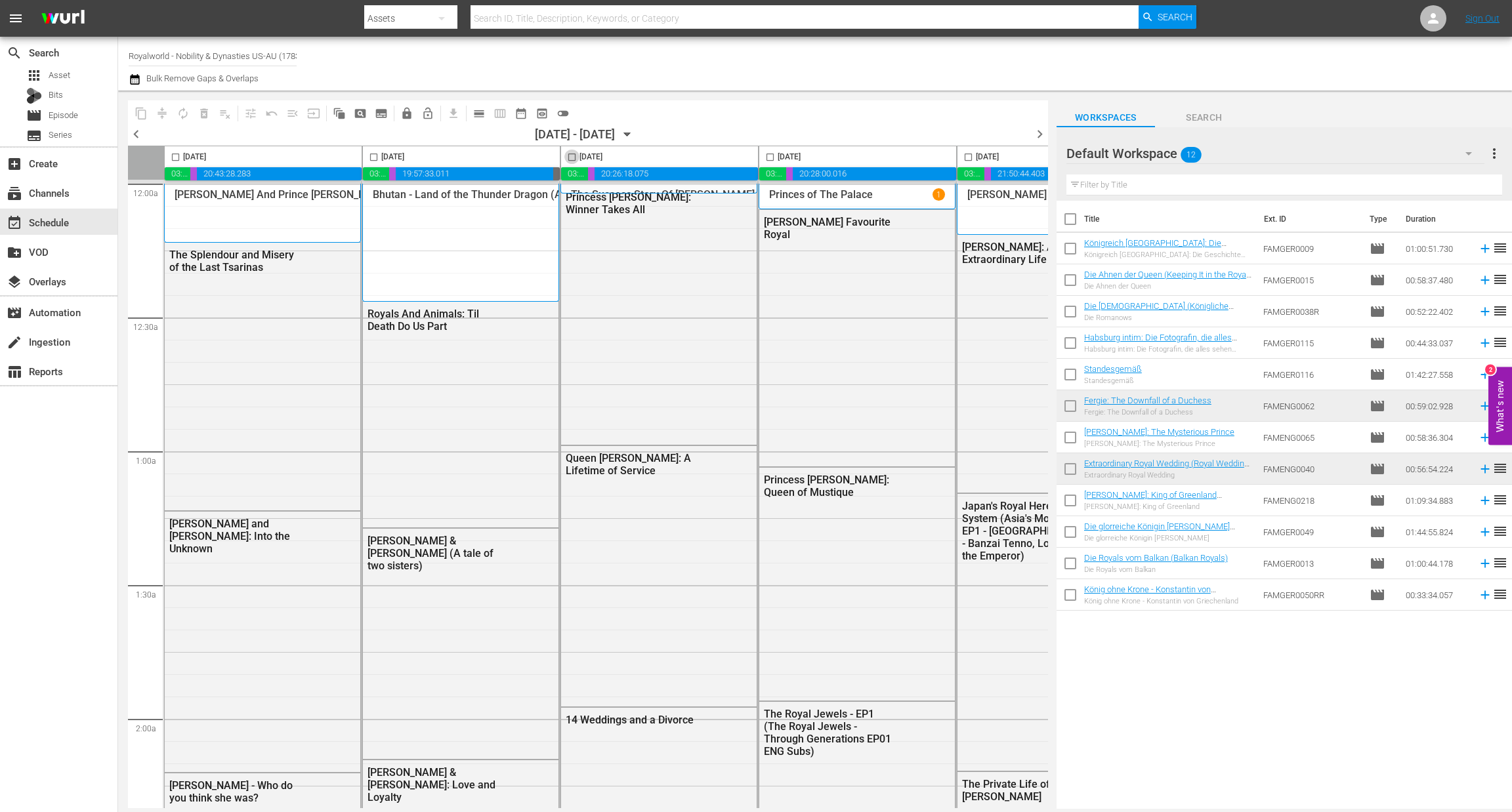
click at [570, 158] on input "checkbox" at bounding box center [571, 159] width 15 height 15
checkbox input "true"
click at [143, 119] on span "content_copy" at bounding box center [140, 113] width 13 height 13
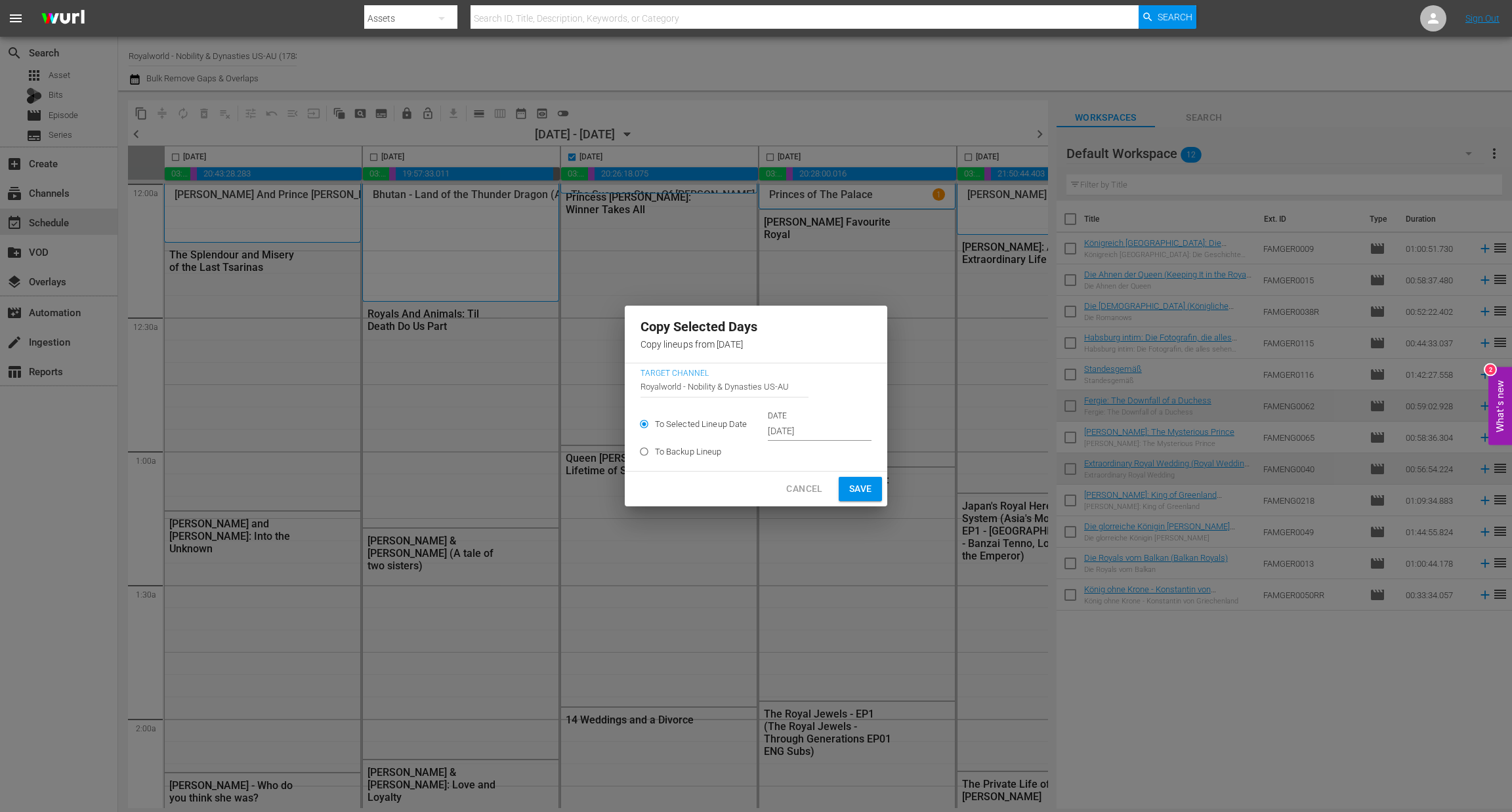
click at [800, 427] on input "[DATE]" at bounding box center [819, 431] width 104 height 20
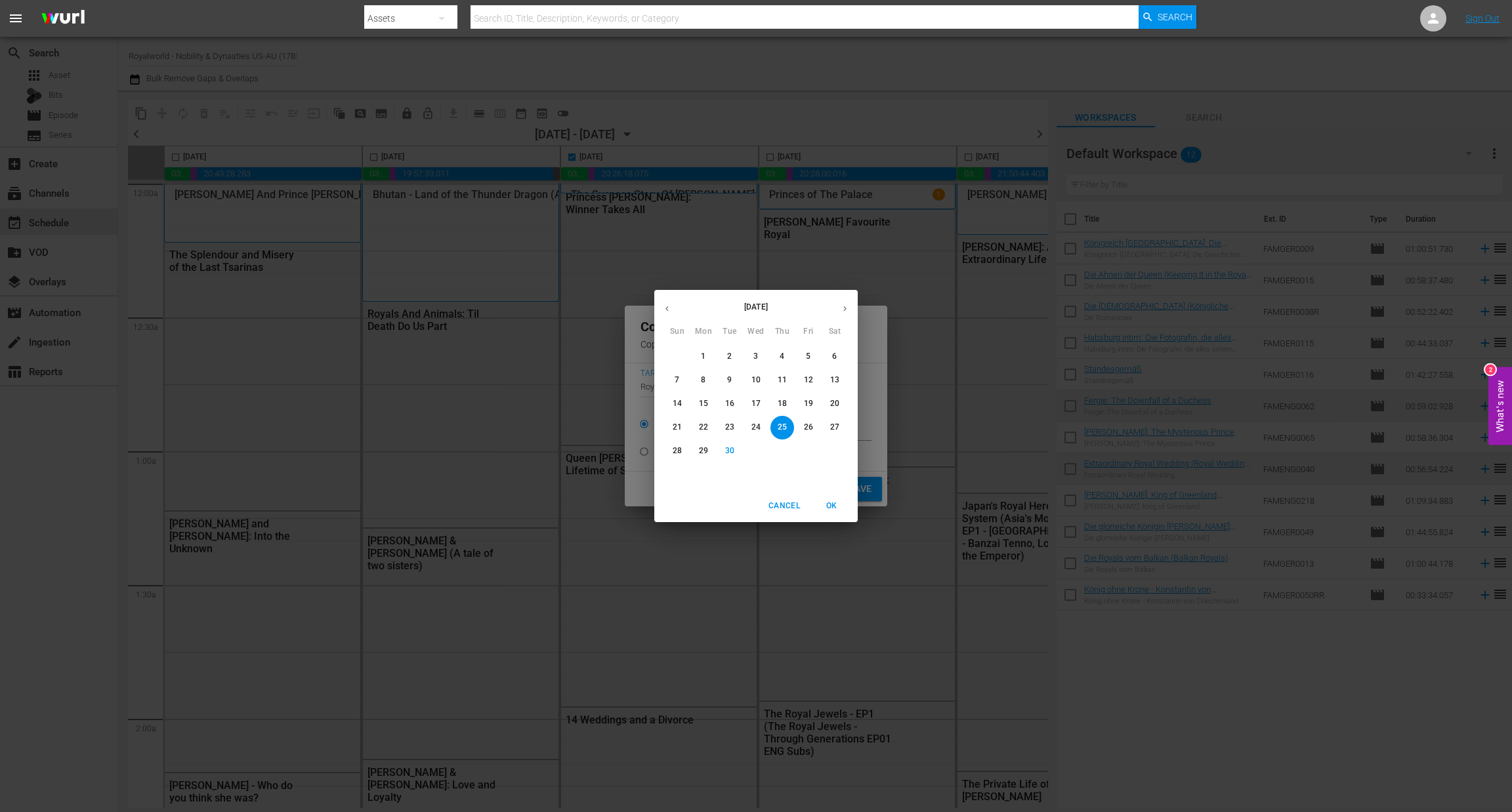
click at [837, 308] on button "button" at bounding box center [844, 308] width 26 height 26
click at [807, 353] on p "3" at bounding box center [808, 356] width 5 height 11
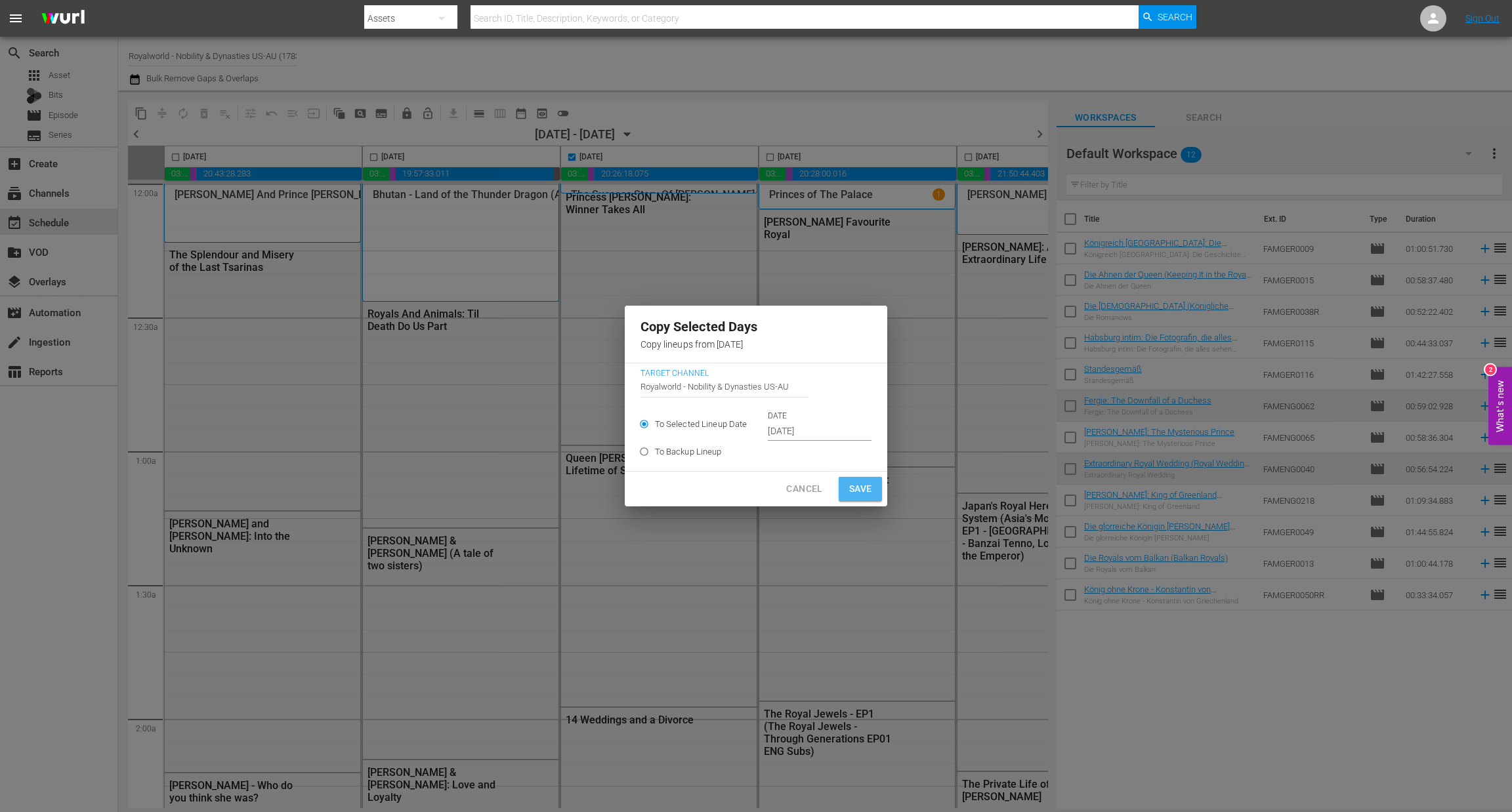
click at [853, 493] on span "Save" at bounding box center [860, 488] width 23 height 16
type input "[DATE]"
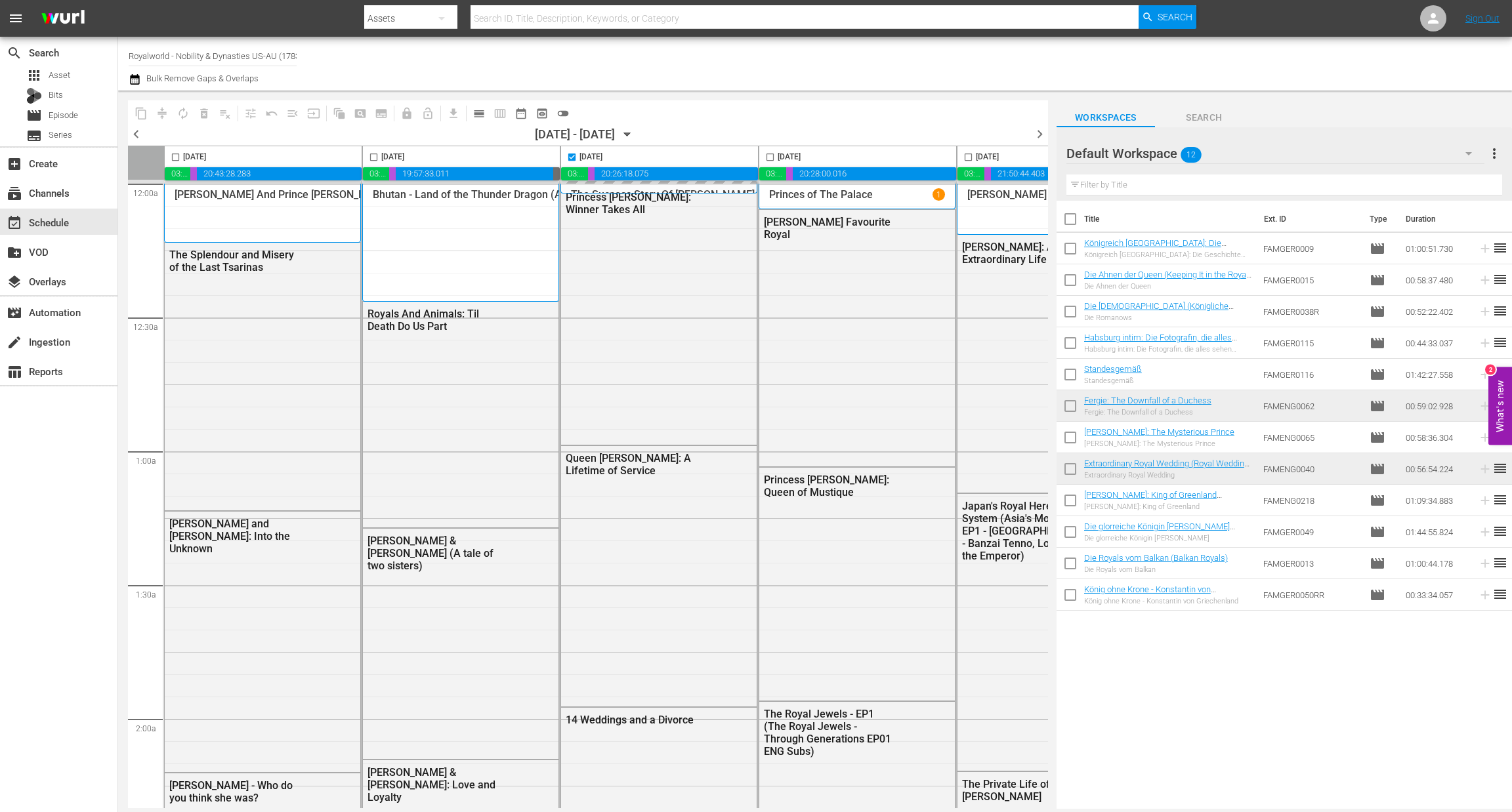
click at [1038, 137] on span "chevron_right" at bounding box center [1039, 133] width 16 height 16
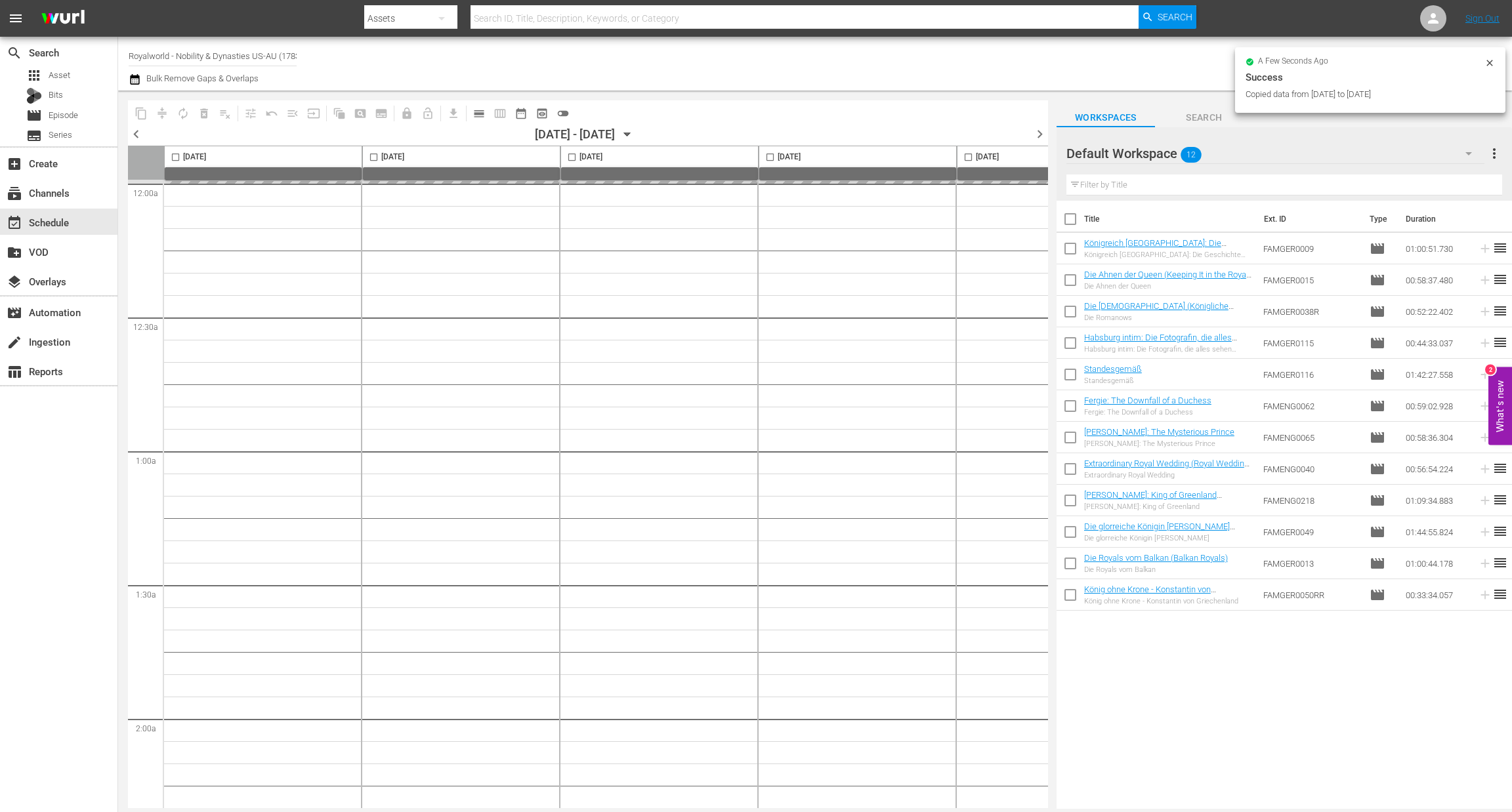
checkbox input "false"
click at [1041, 137] on span "chevron_right" at bounding box center [1039, 133] width 16 height 16
click at [137, 134] on span "chevron_left" at bounding box center [136, 133] width 16 height 16
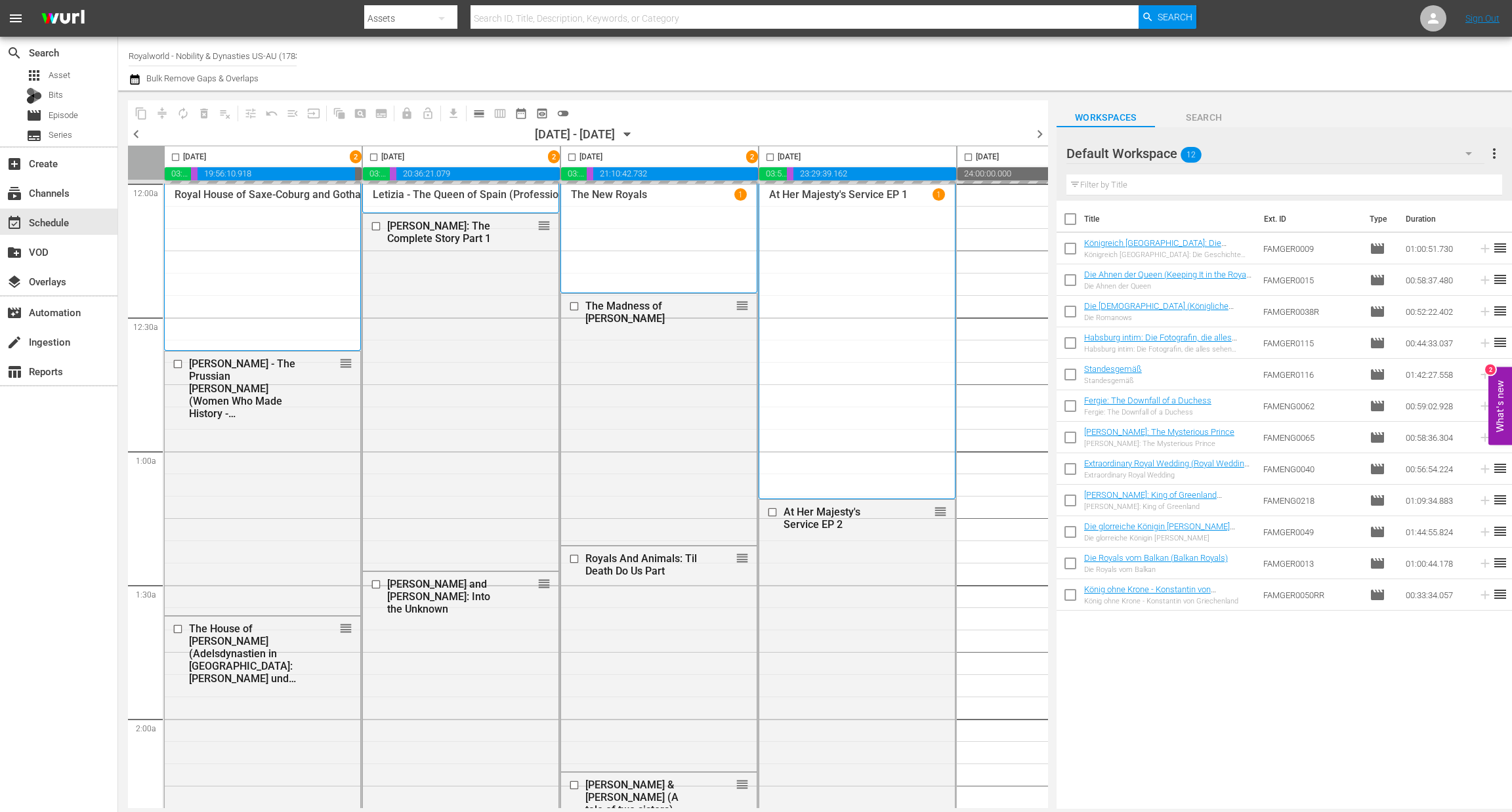
click at [482, 110] on span "calendar_view_day_outlined" at bounding box center [479, 113] width 13 height 13
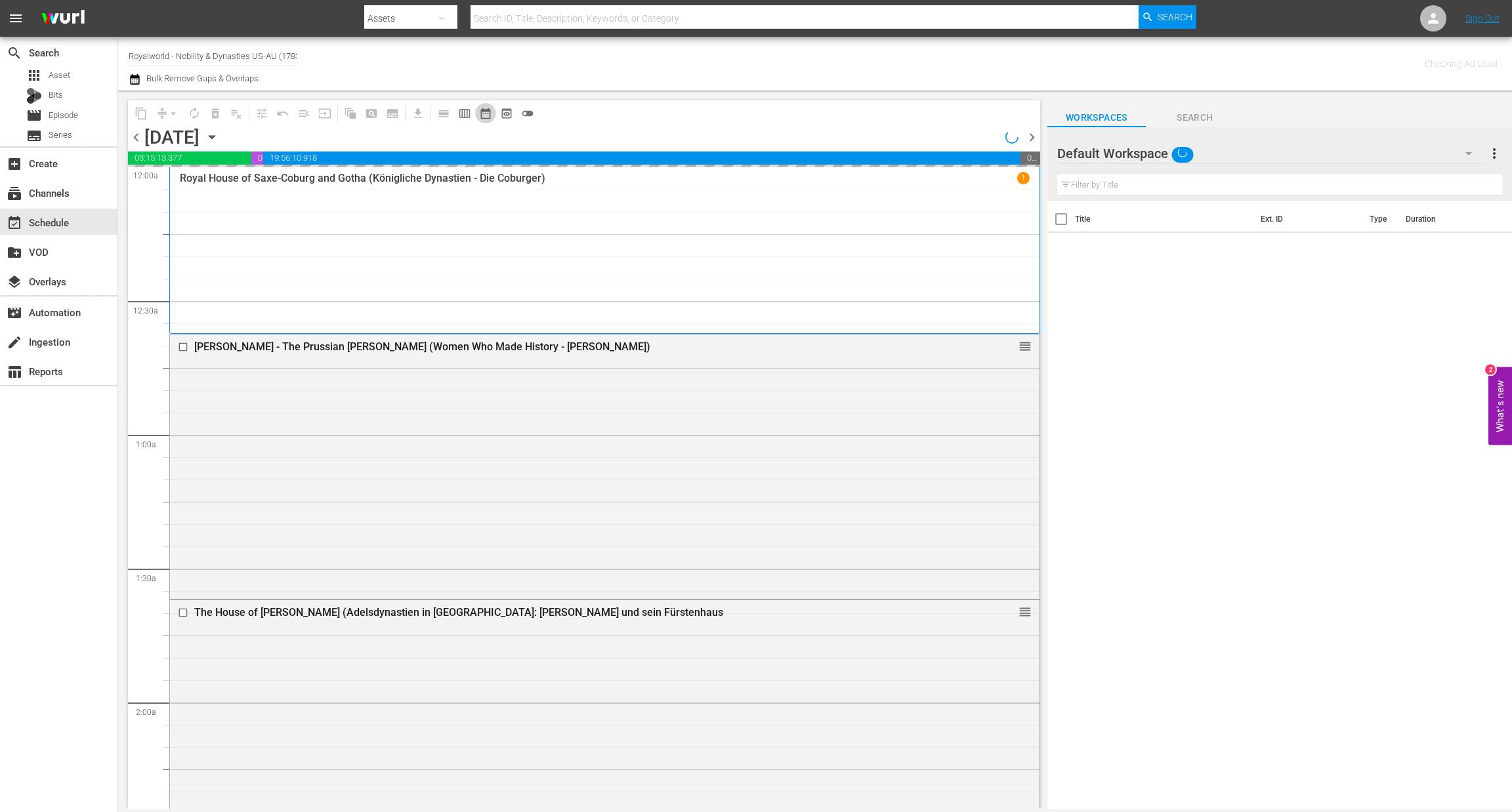
click at [477, 112] on button "date_range_outlined" at bounding box center [485, 113] width 21 height 21
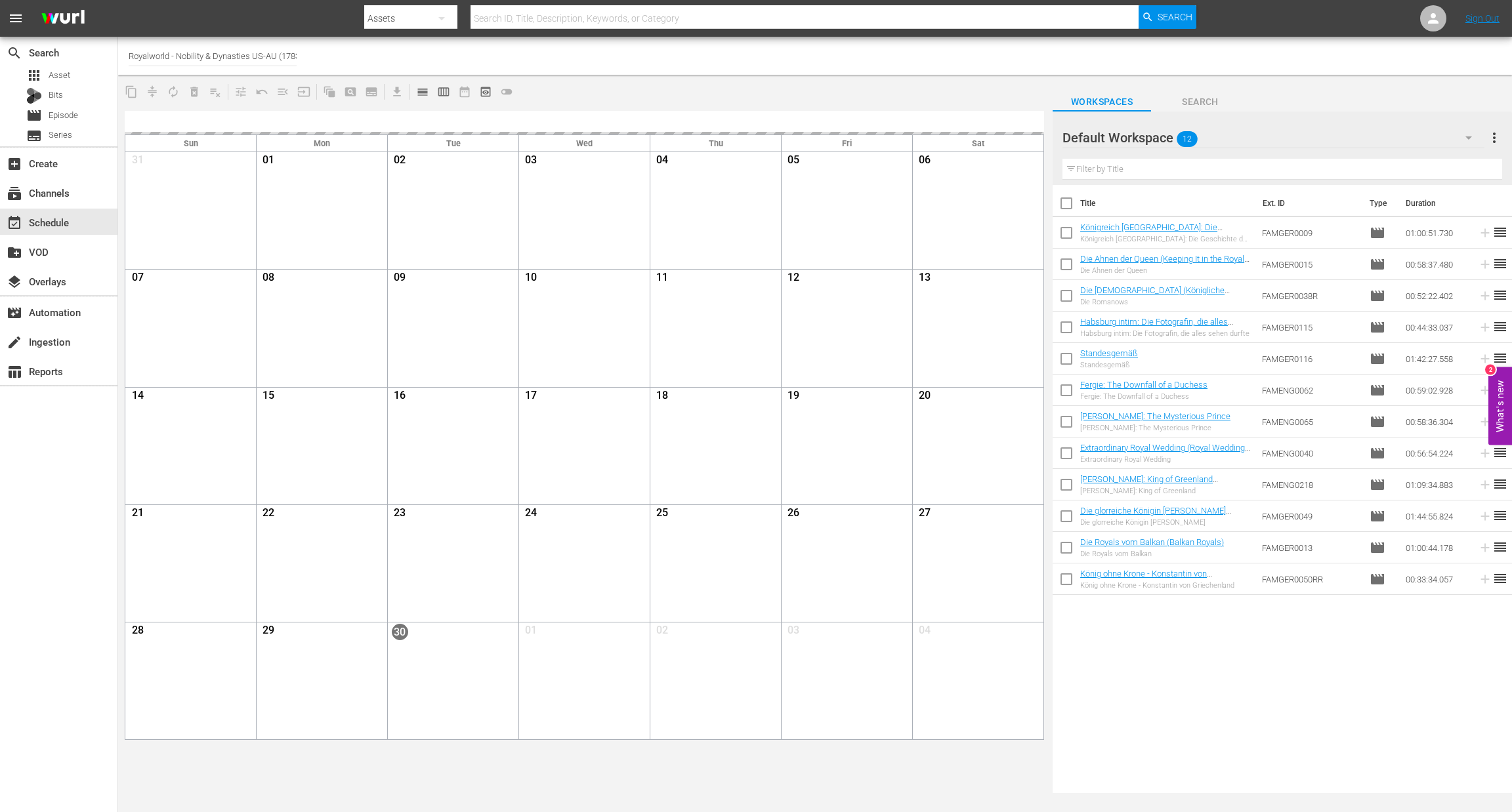
click at [428, 93] on span "calendar_view_day_outlined" at bounding box center [422, 91] width 13 height 13
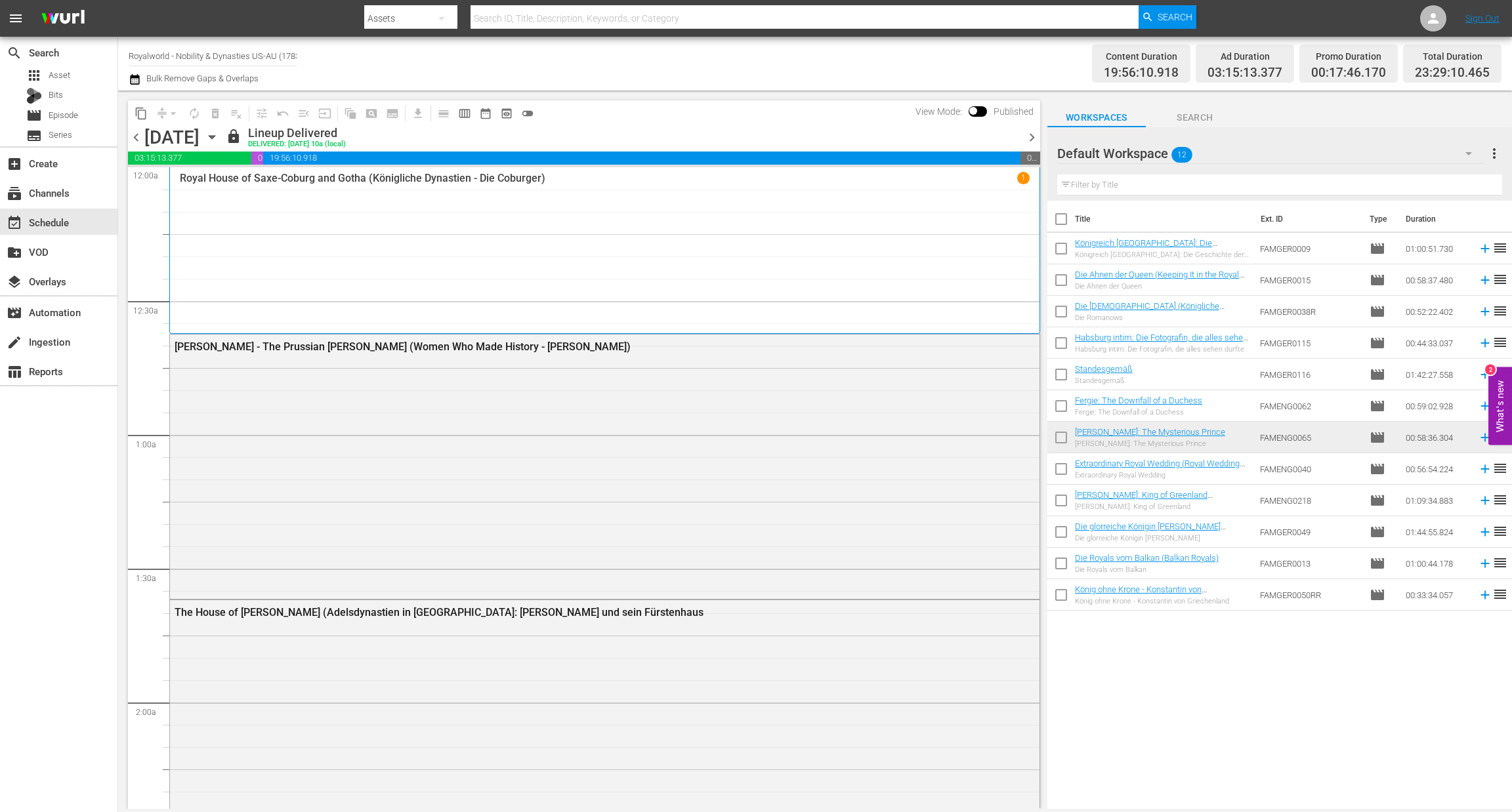
click at [1030, 140] on span "chevron_right" at bounding box center [1031, 137] width 16 height 16
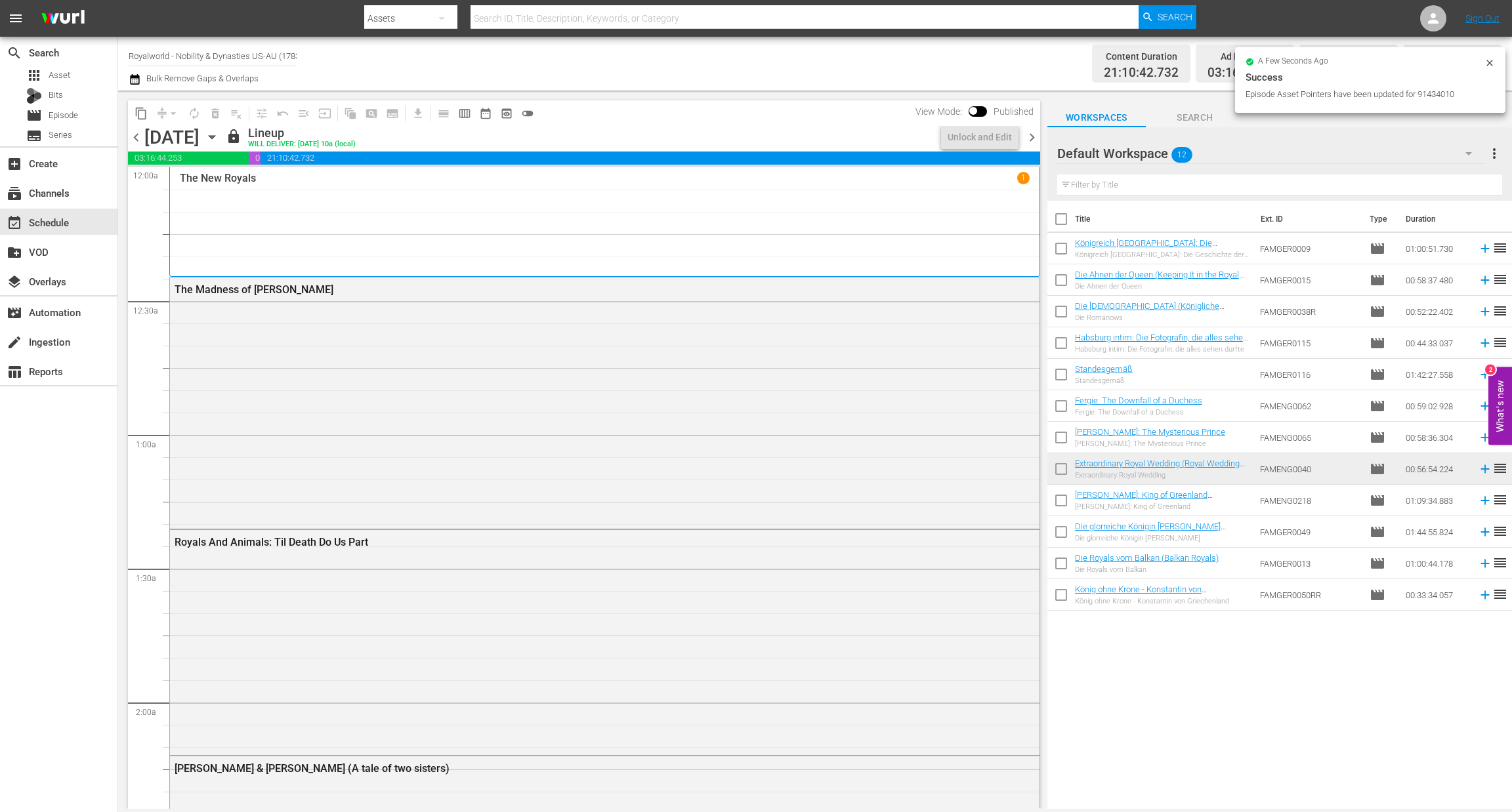
click at [1030, 140] on span "chevron_right" at bounding box center [1031, 137] width 16 height 16
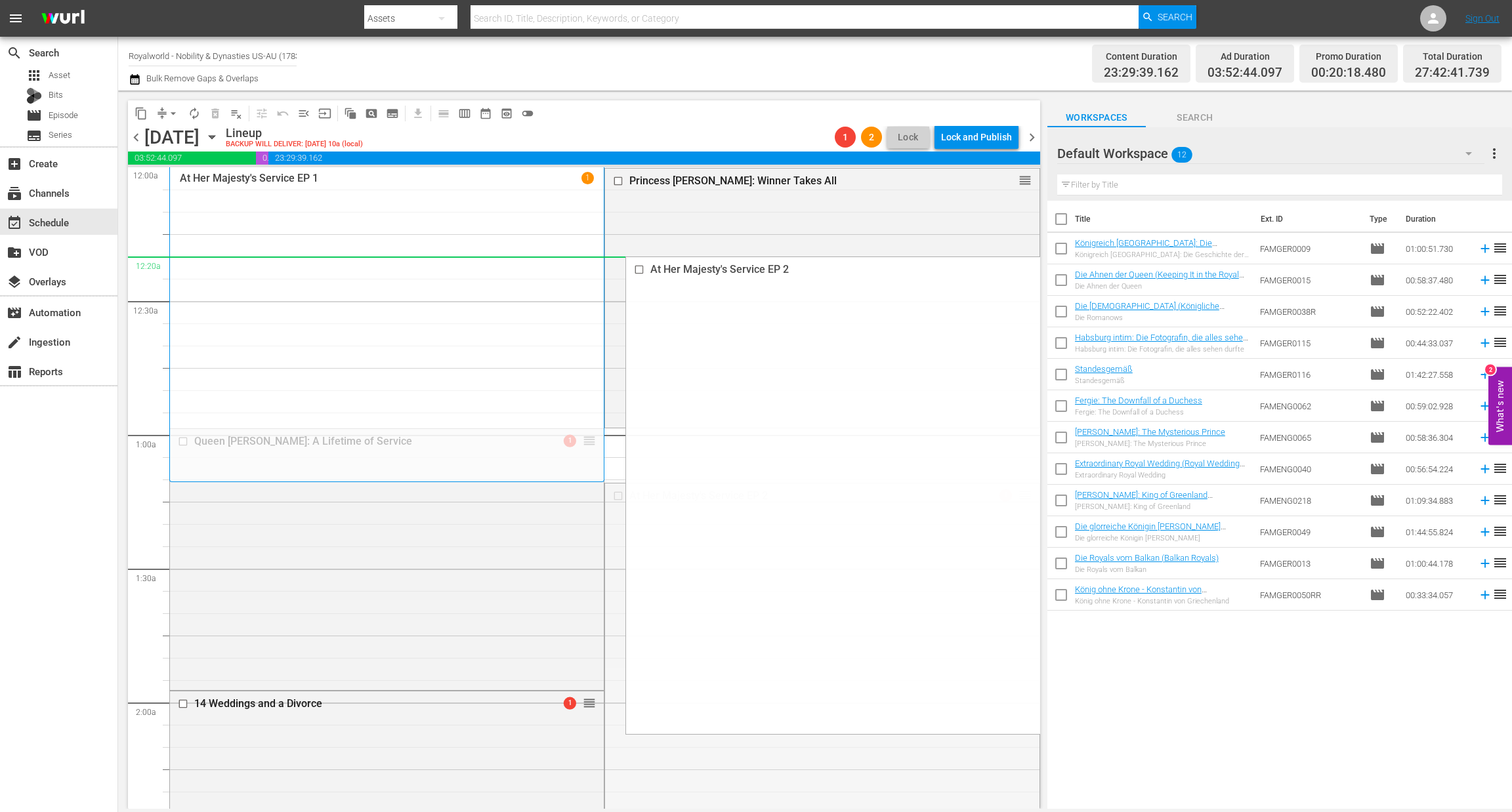
drag, startPoint x: 1006, startPoint y: 497, endPoint x: 928, endPoint y: 273, distance: 237.2
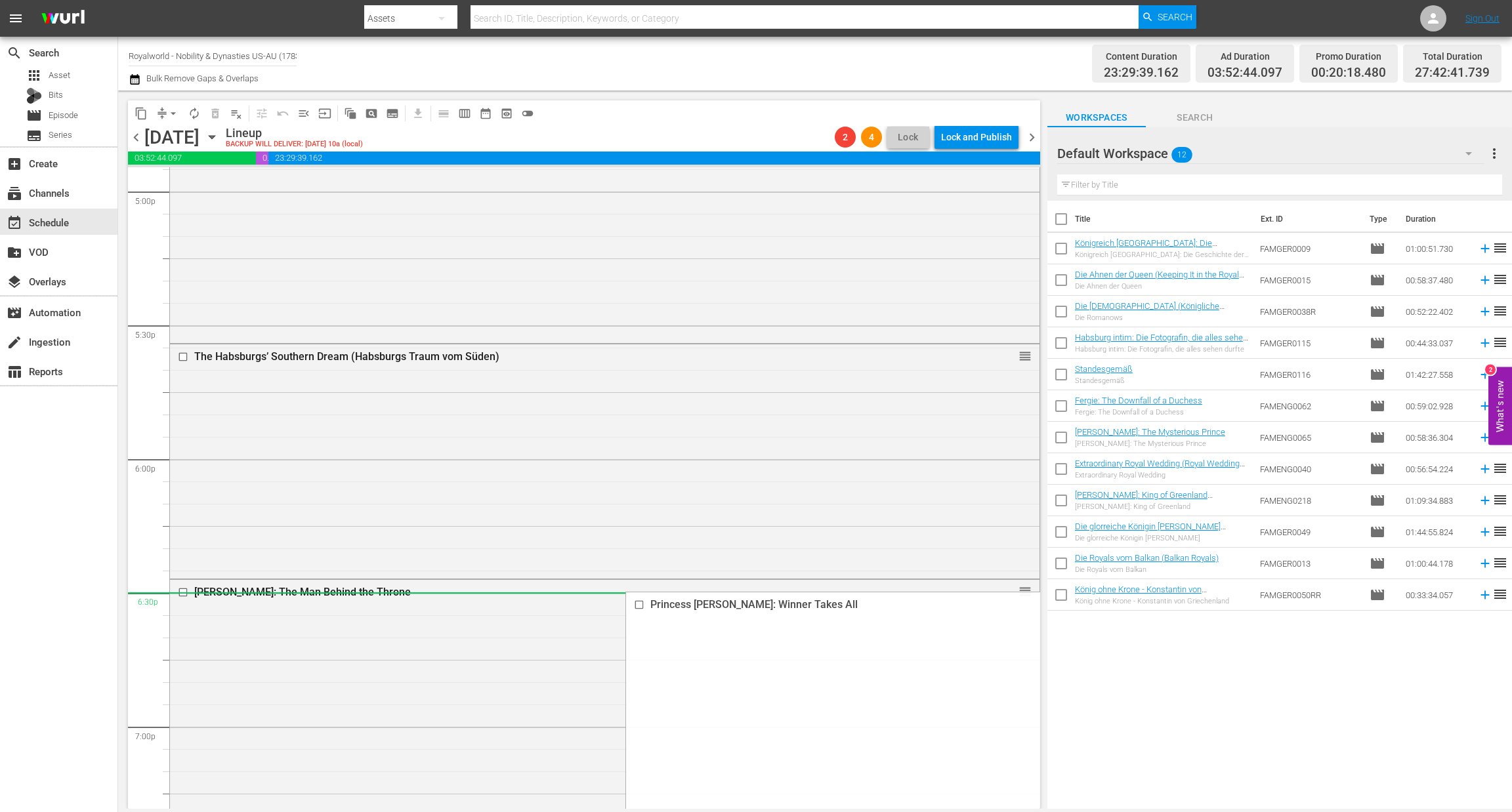
scroll to position [4920, 0]
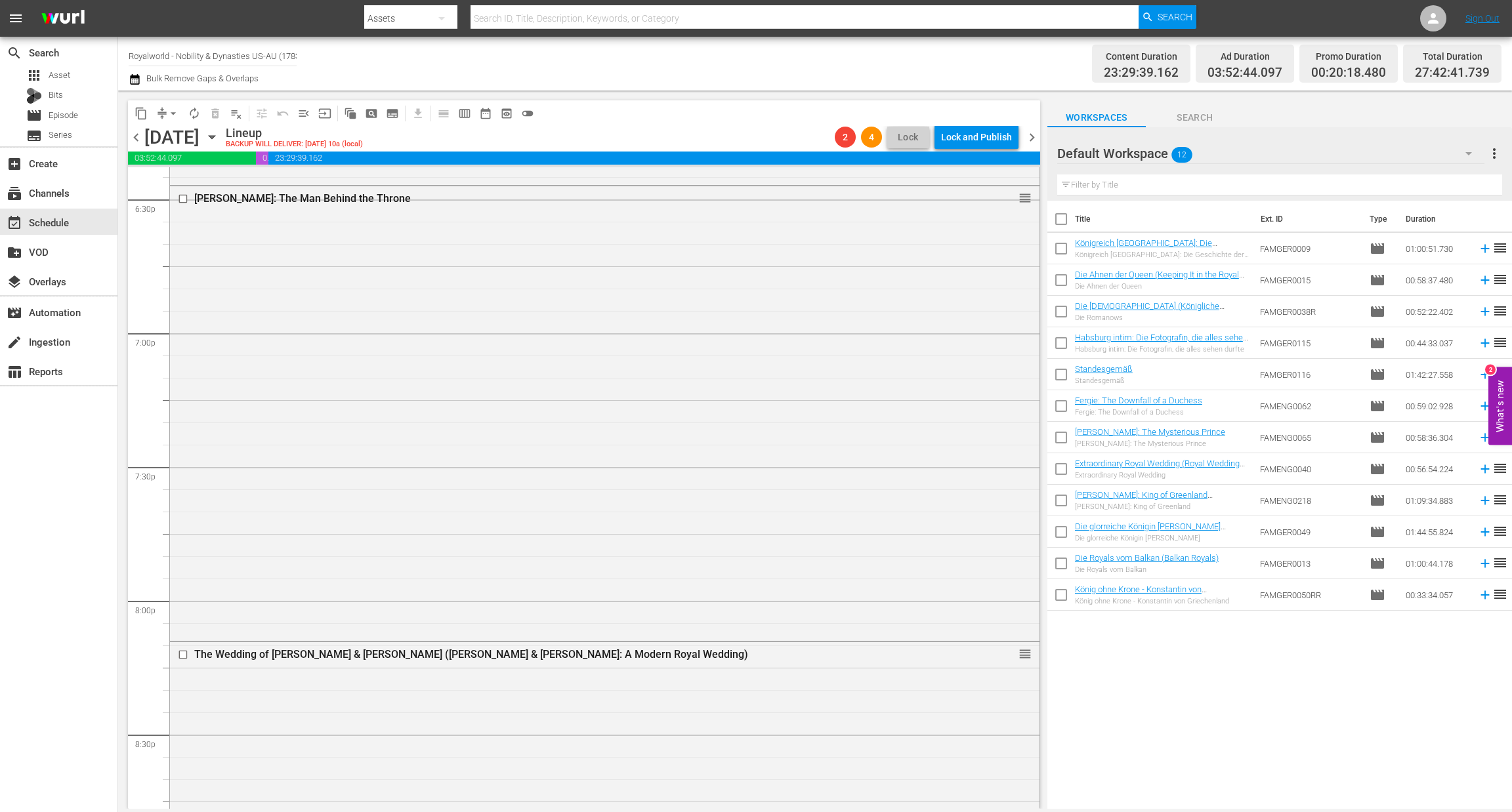
drag, startPoint x: 1009, startPoint y: 177, endPoint x: 666, endPoint y: 572, distance: 523.1
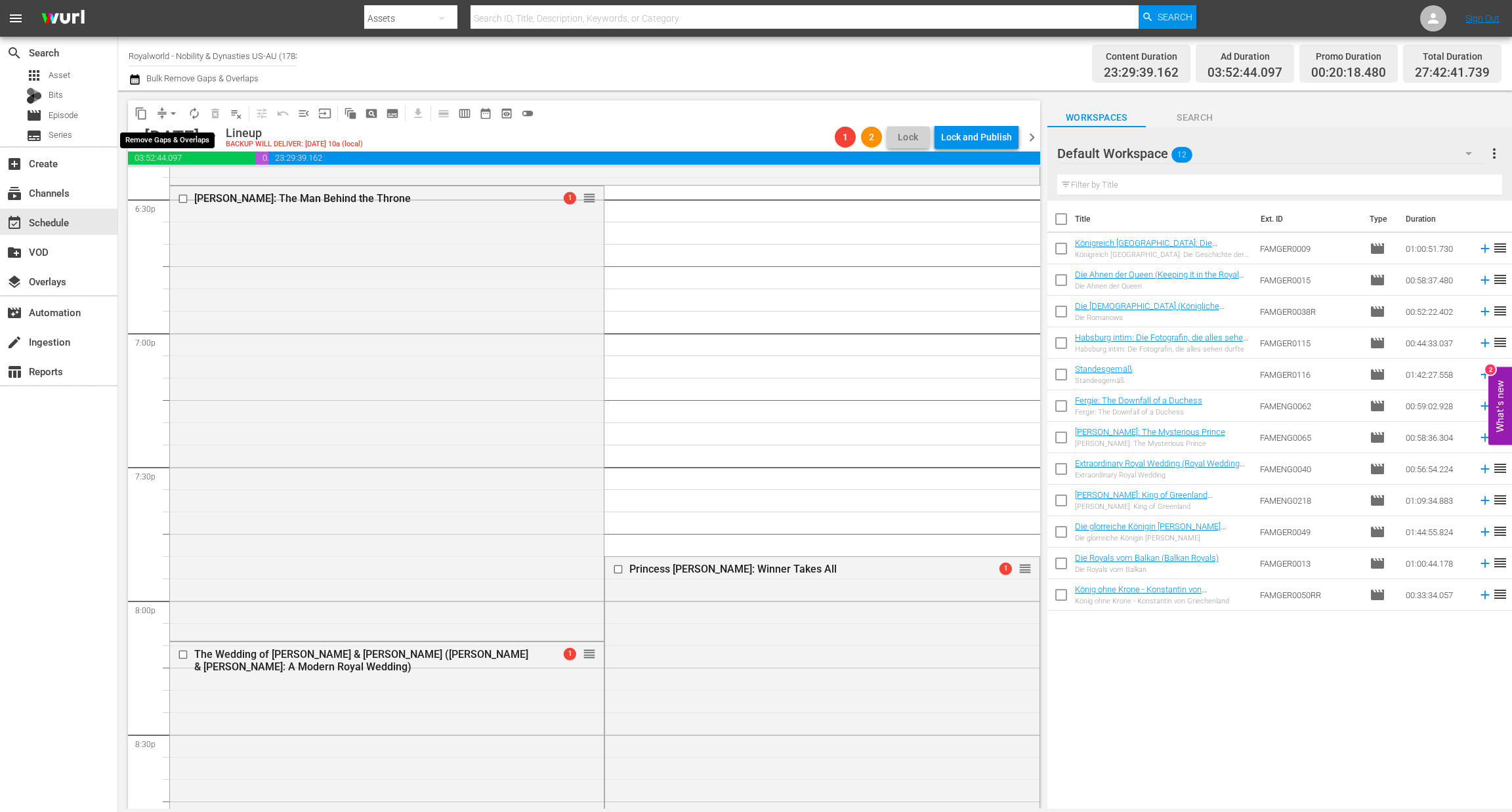
click at [176, 115] on span "arrow_drop_down" at bounding box center [173, 113] width 13 height 13
click at [180, 176] on li "Align to End of Previous Day" at bounding box center [174, 183] width 138 height 22
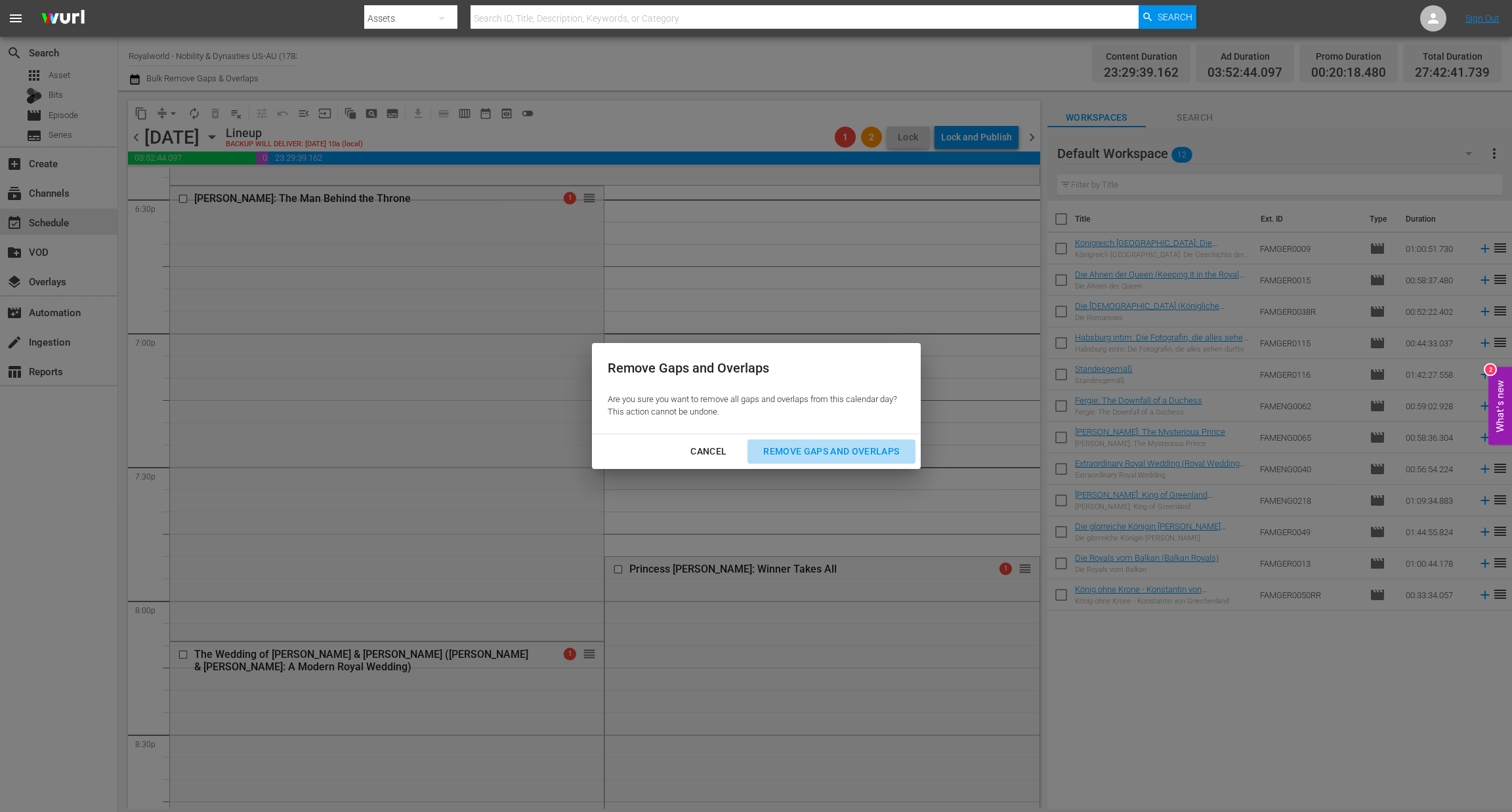
drag, startPoint x: 865, startPoint y: 451, endPoint x: 944, endPoint y: 332, distance: 142.8
click at [865, 450] on div "Remove Gaps and Overlaps" at bounding box center [831, 452] width 157 height 16
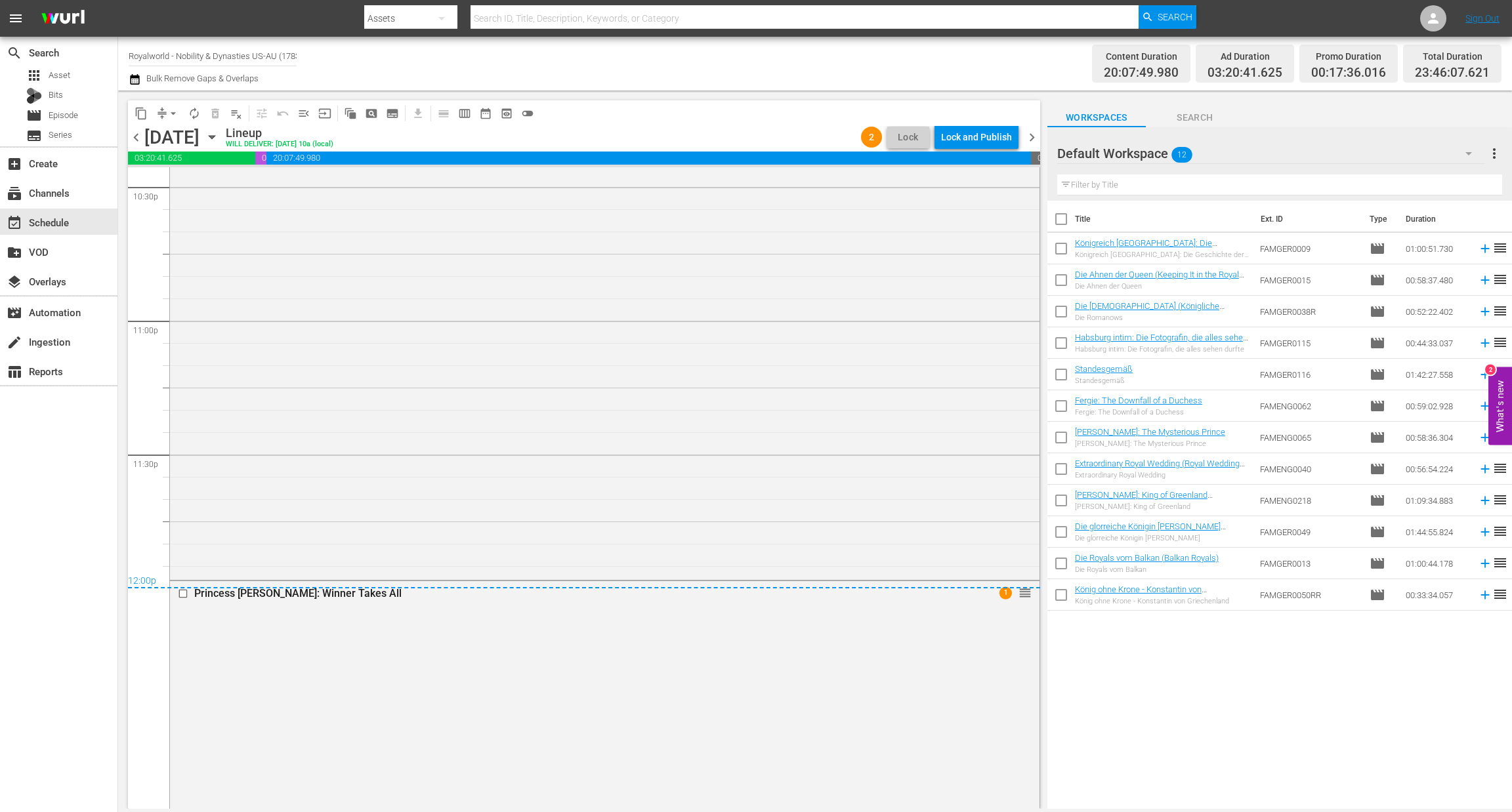
scroll to position [5904, 0]
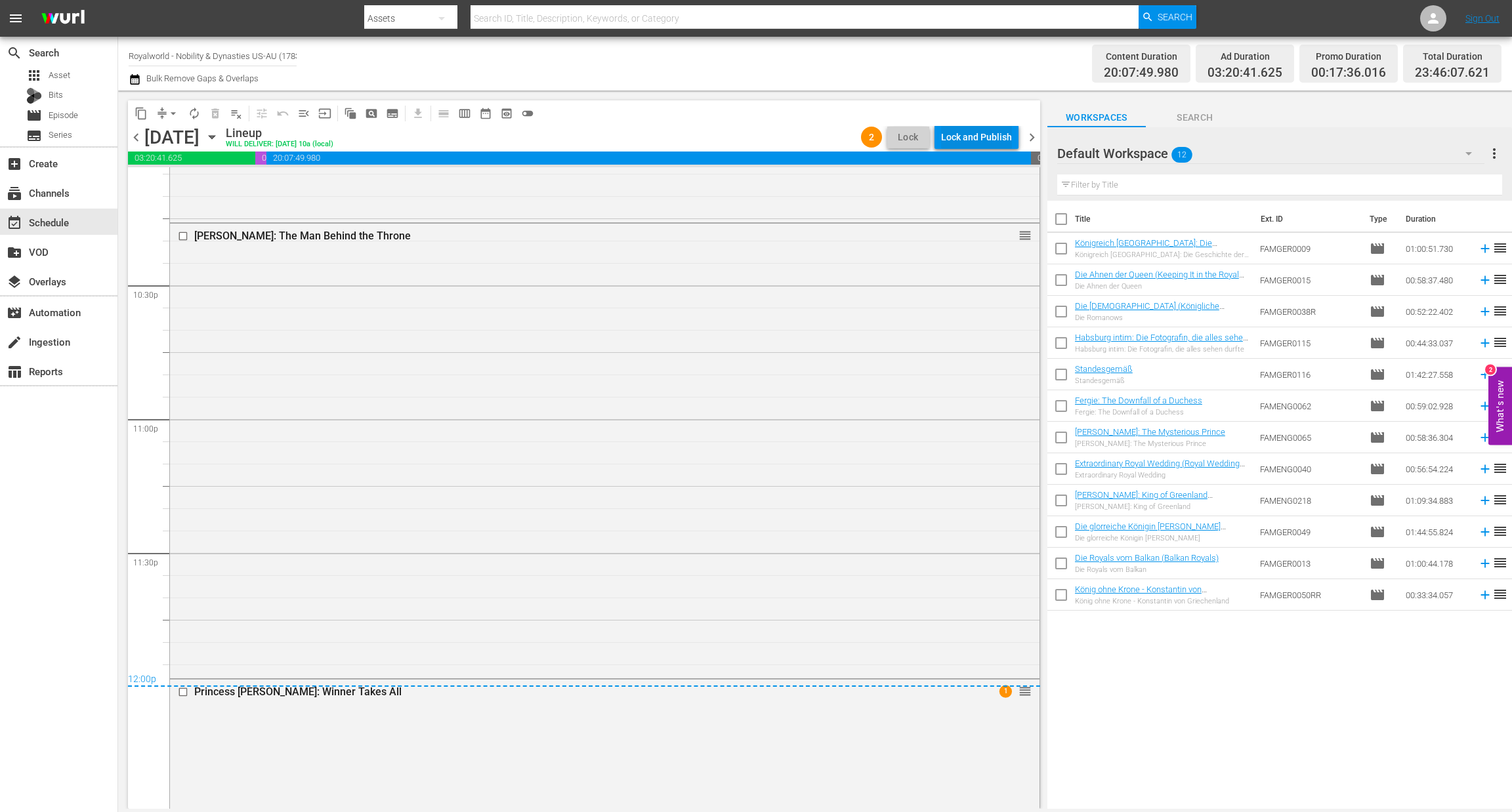
click at [957, 131] on div "Lock and Publish" at bounding box center [976, 137] width 71 height 23
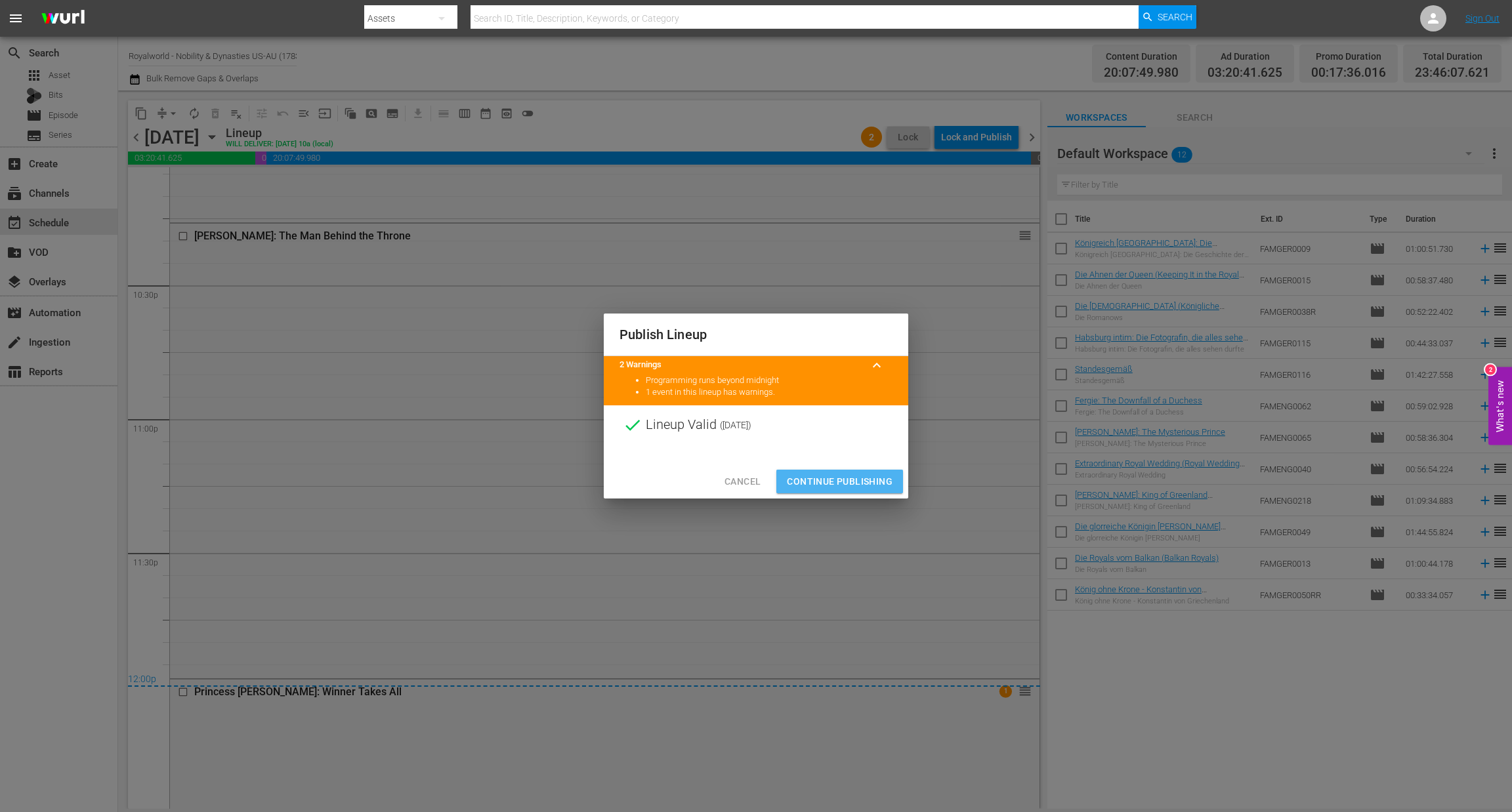
click at [836, 489] on span "Continue Publishing" at bounding box center [839, 481] width 105 height 16
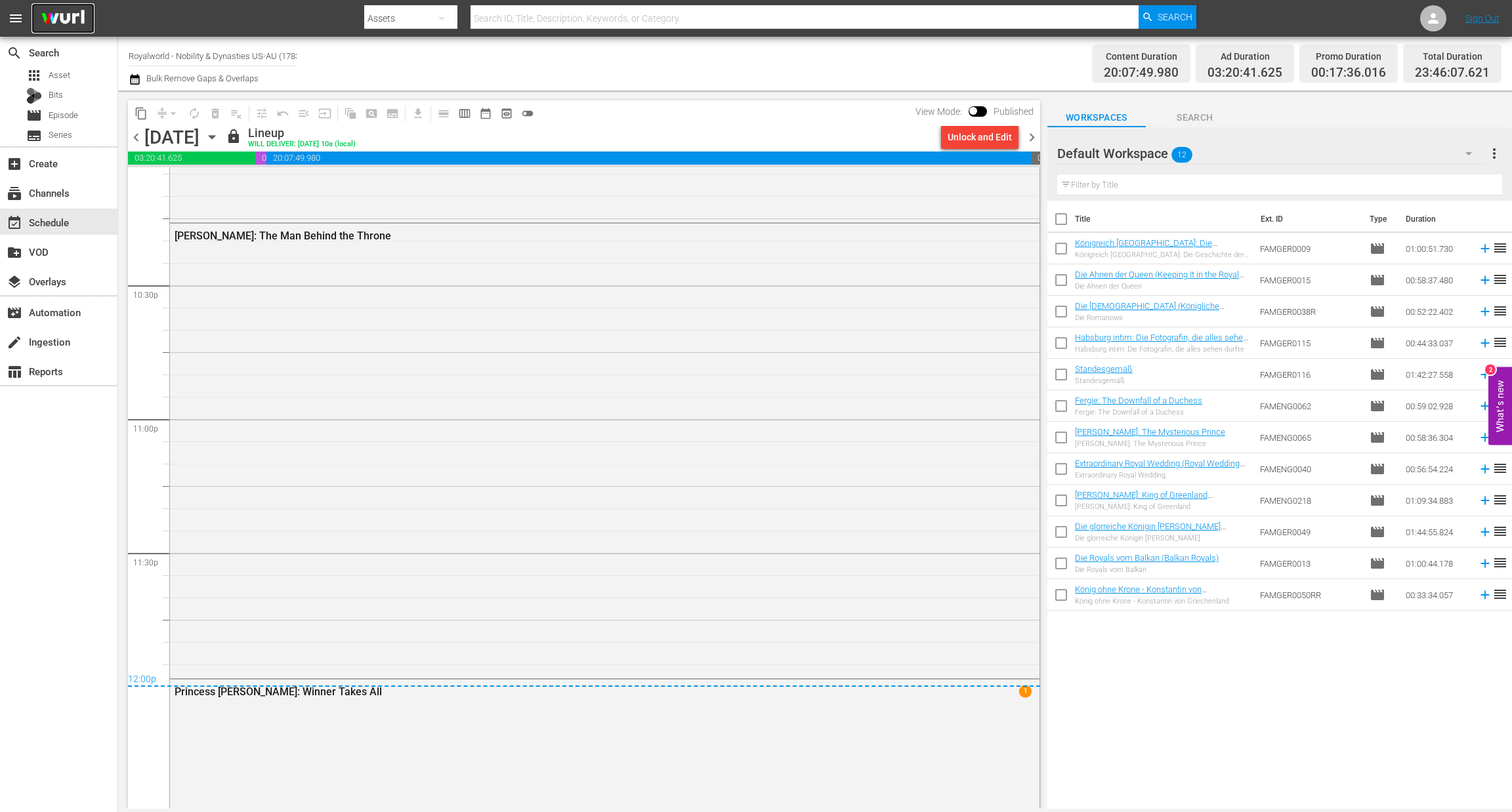
click at [66, 20] on img at bounding box center [62, 19] width 63 height 31
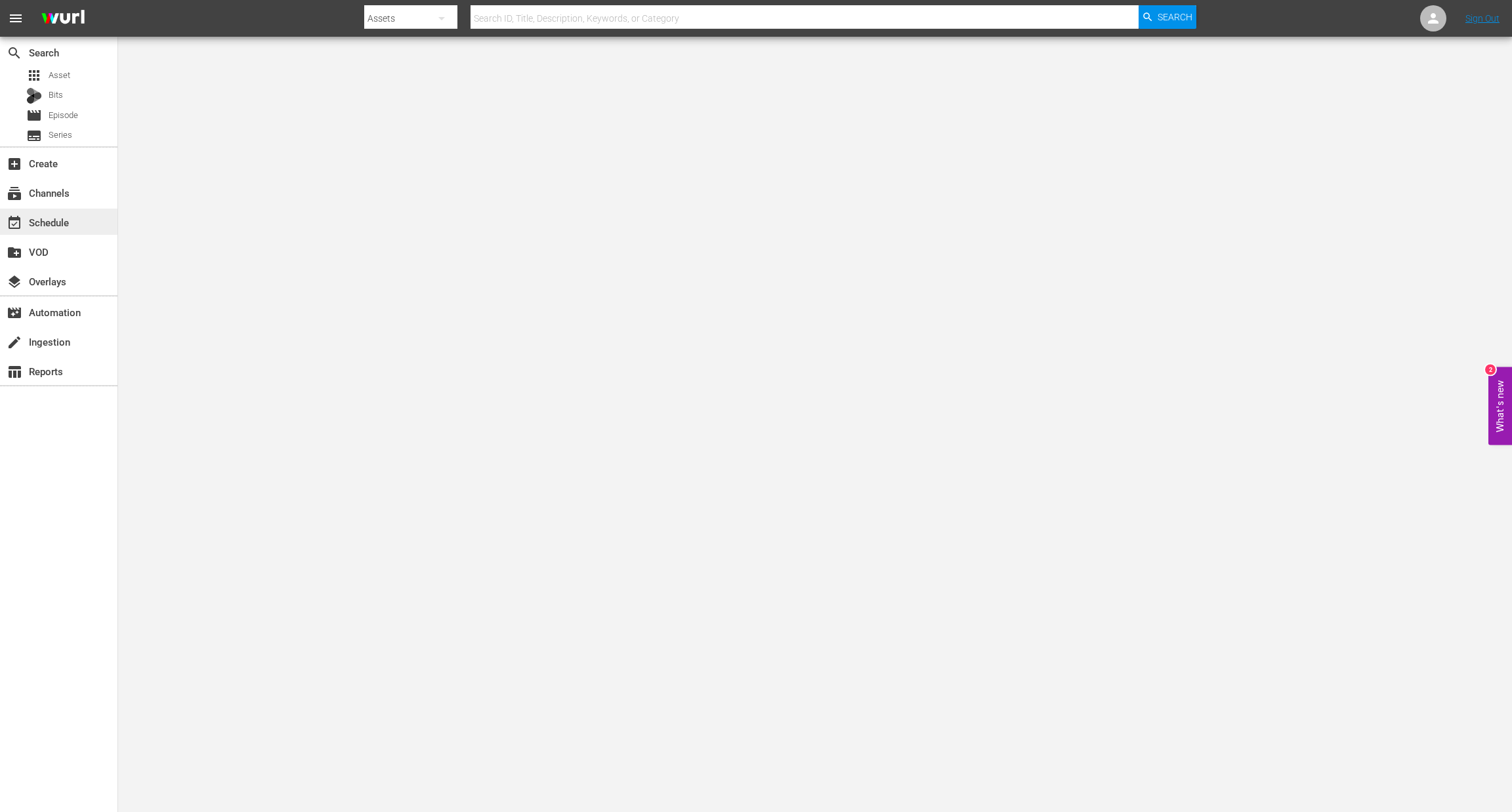
click at [76, 222] on div "event_available Schedule" at bounding box center [59, 222] width 118 height 27
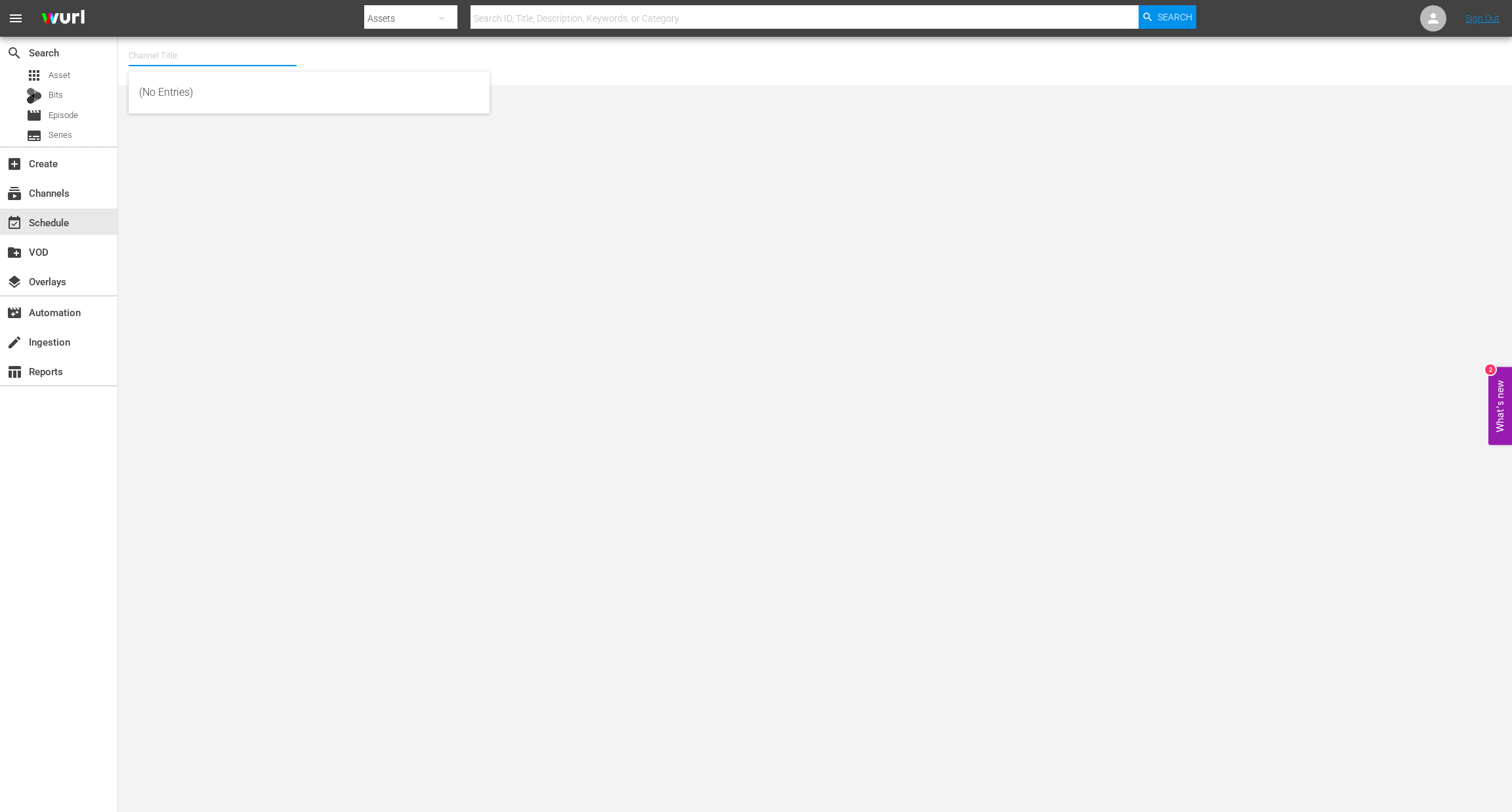
click at [152, 56] on input "text" at bounding box center [212, 55] width 168 height 31
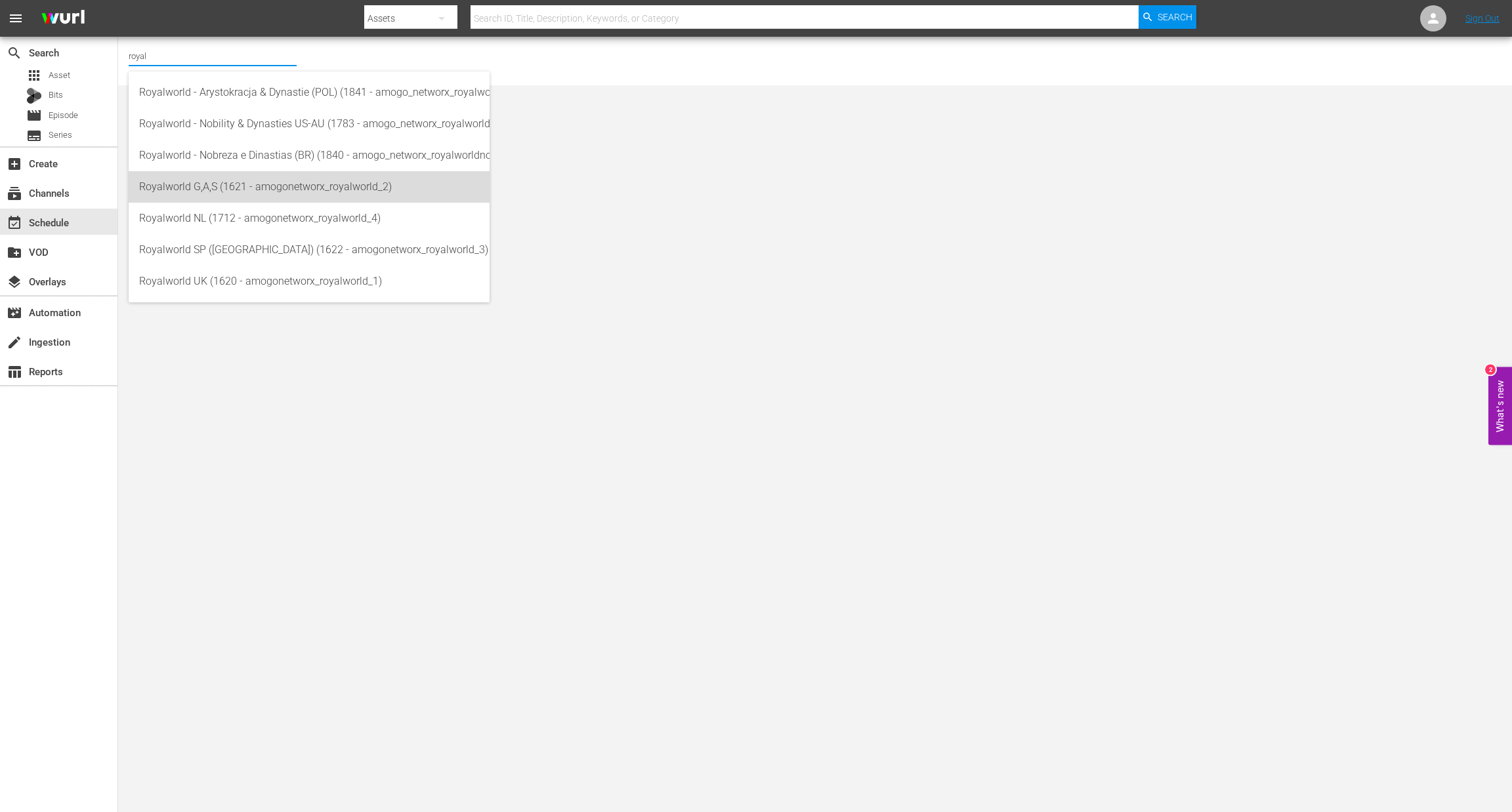
click at [211, 188] on div "Royalworld G,A,S (1621 - amogonetworx_royalworld_2)" at bounding box center [309, 187] width 340 height 31
type input "Royalworld G,A,S (1621 - amogonetworx_royalworld_2)"
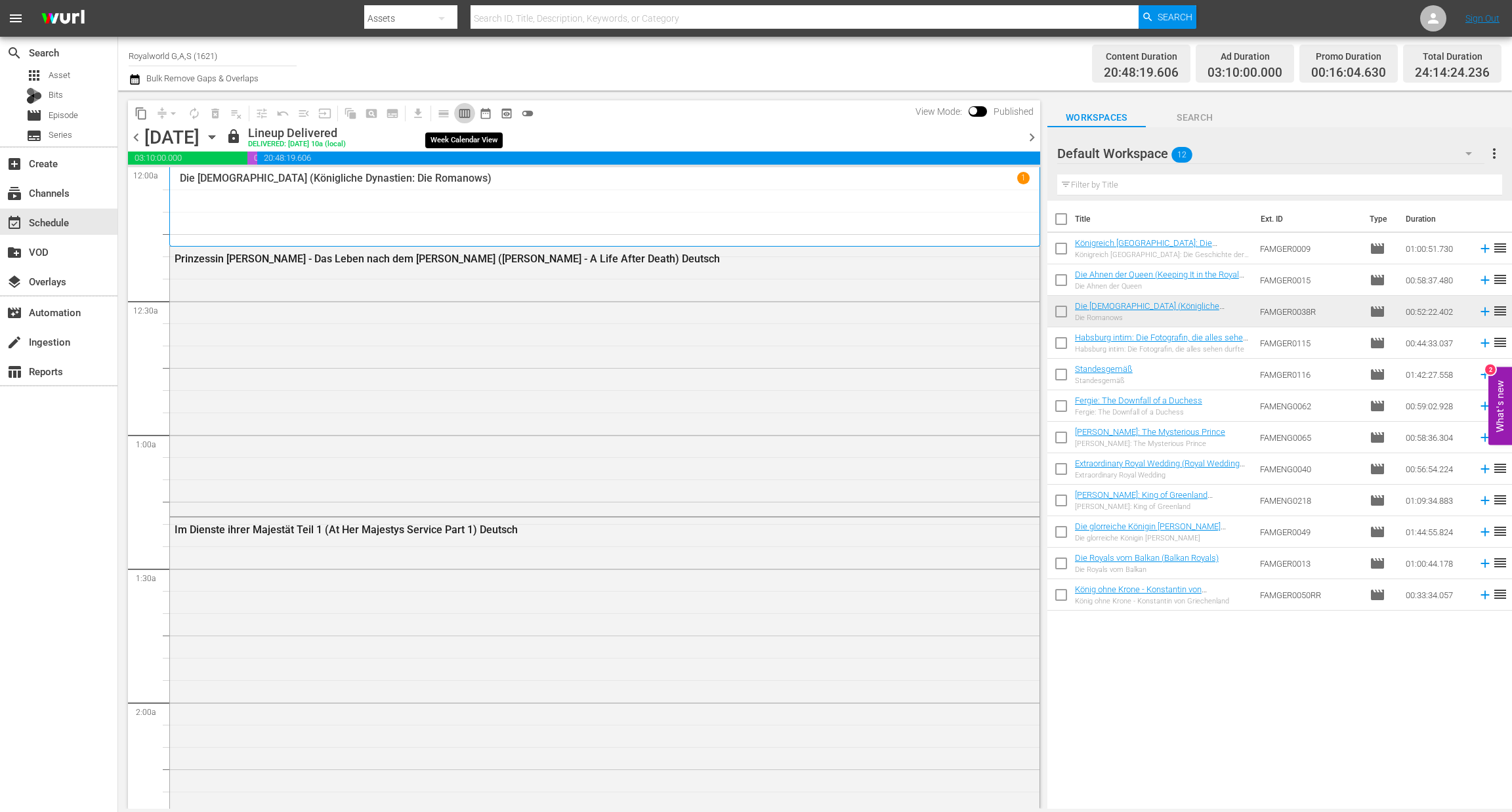
click at [461, 107] on span "calendar_view_week_outlined" at bounding box center [464, 113] width 13 height 13
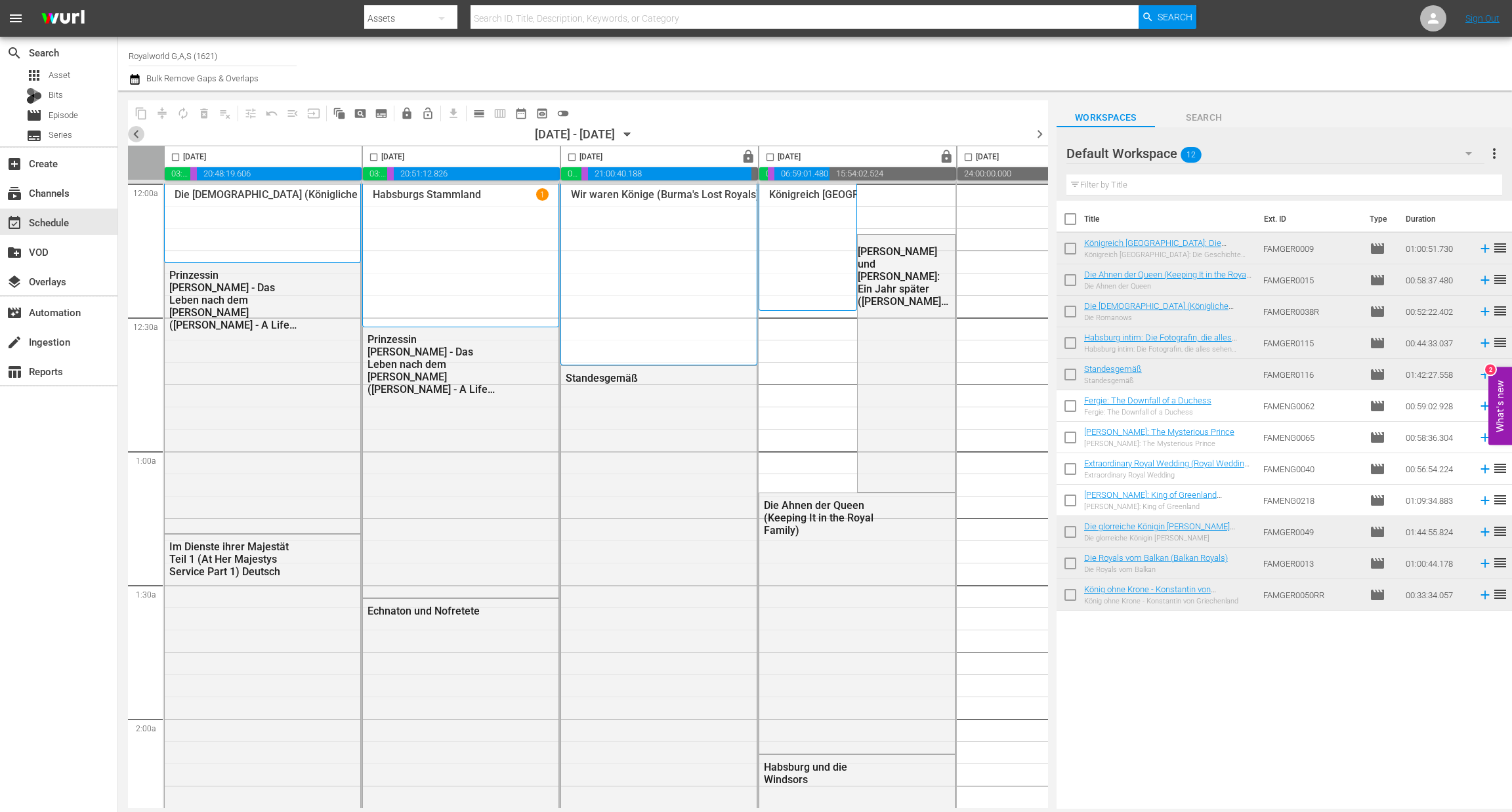
click at [137, 132] on span "chevron_left" at bounding box center [136, 133] width 16 height 16
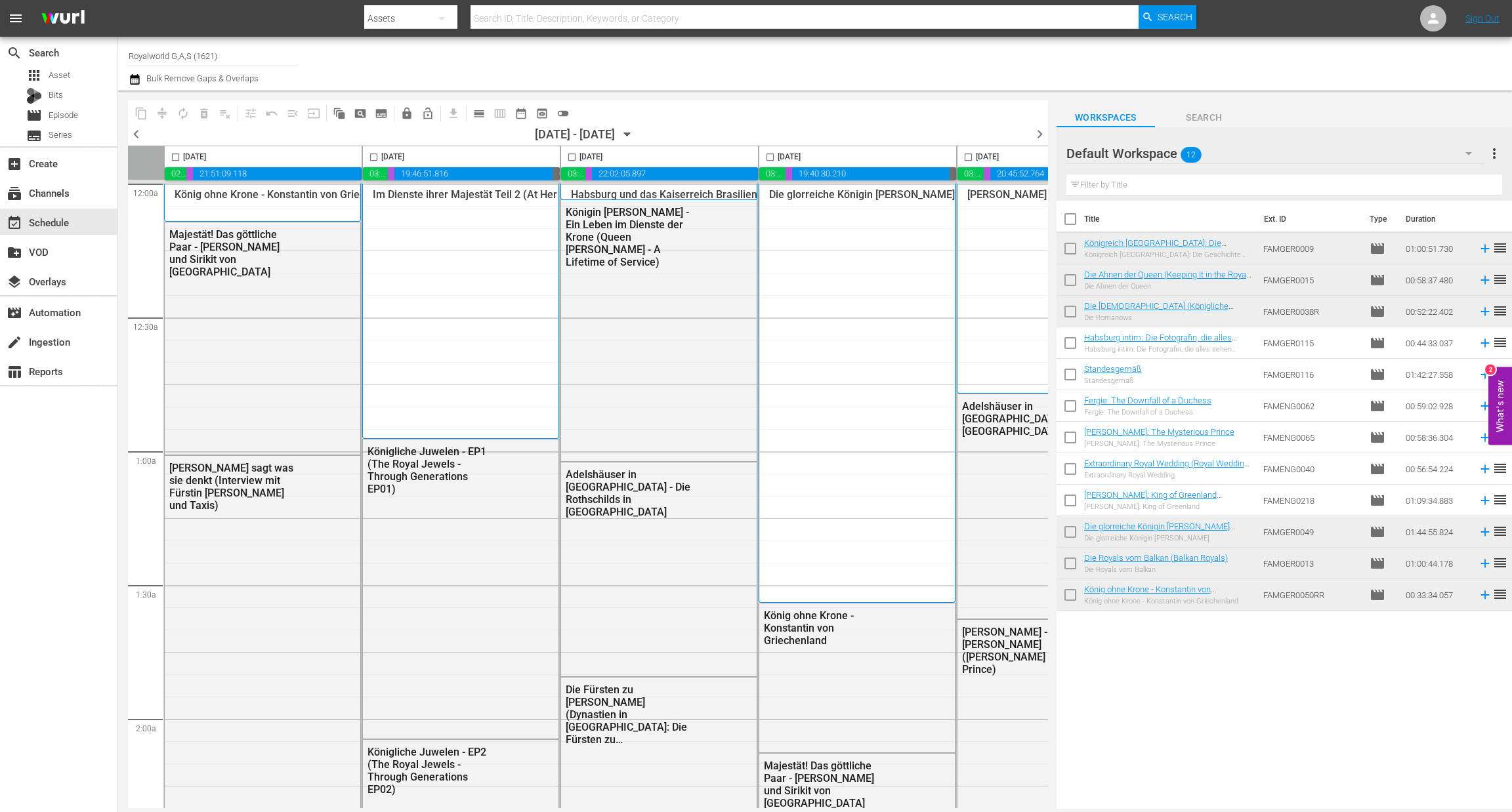
click at [570, 158] on input "checkbox" at bounding box center [571, 159] width 15 height 15
checkbox input "true"
click at [138, 110] on span "content_copy" at bounding box center [140, 113] width 13 height 13
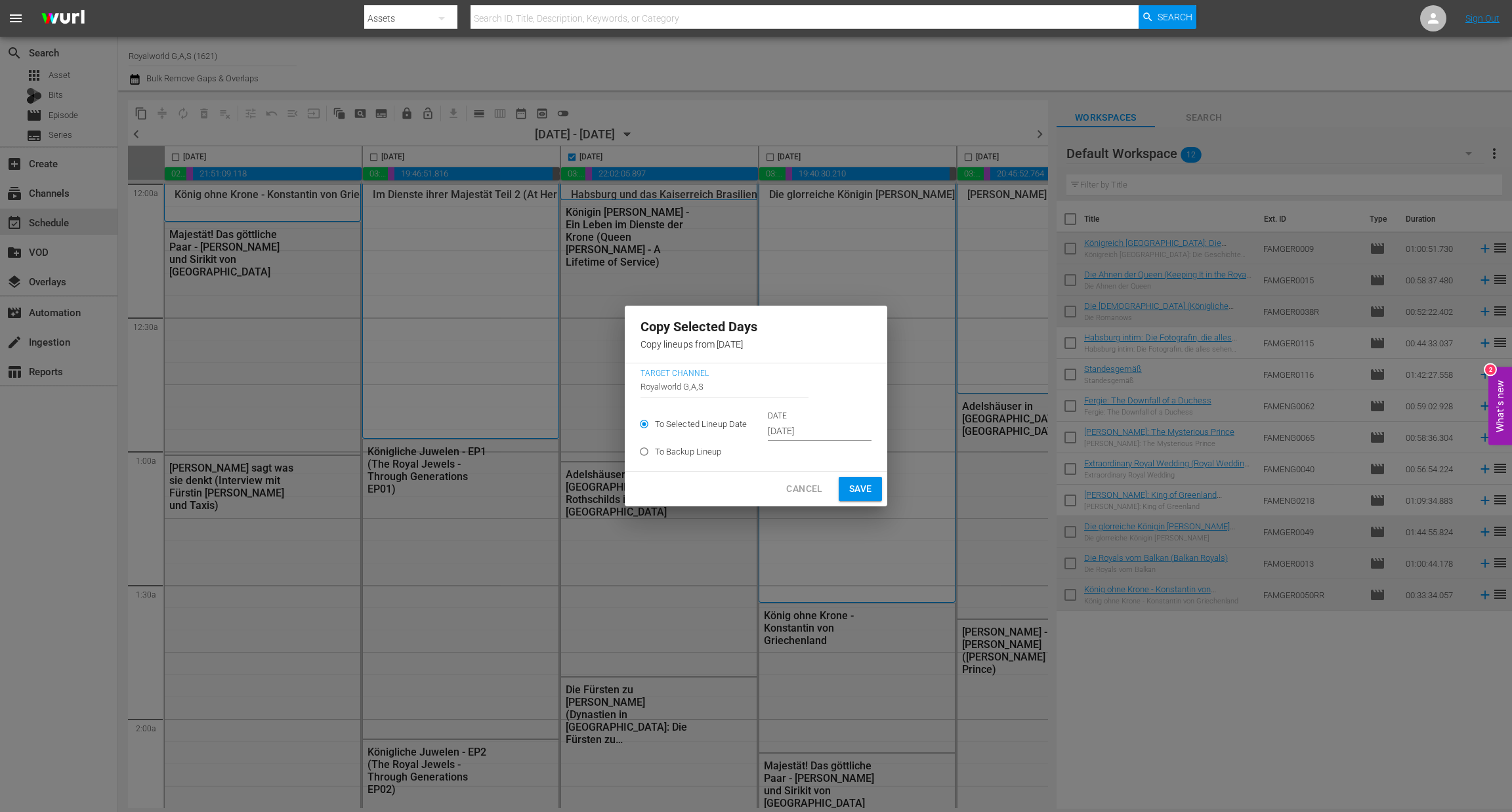
click at [834, 435] on input "[DATE]" at bounding box center [819, 431] width 104 height 20
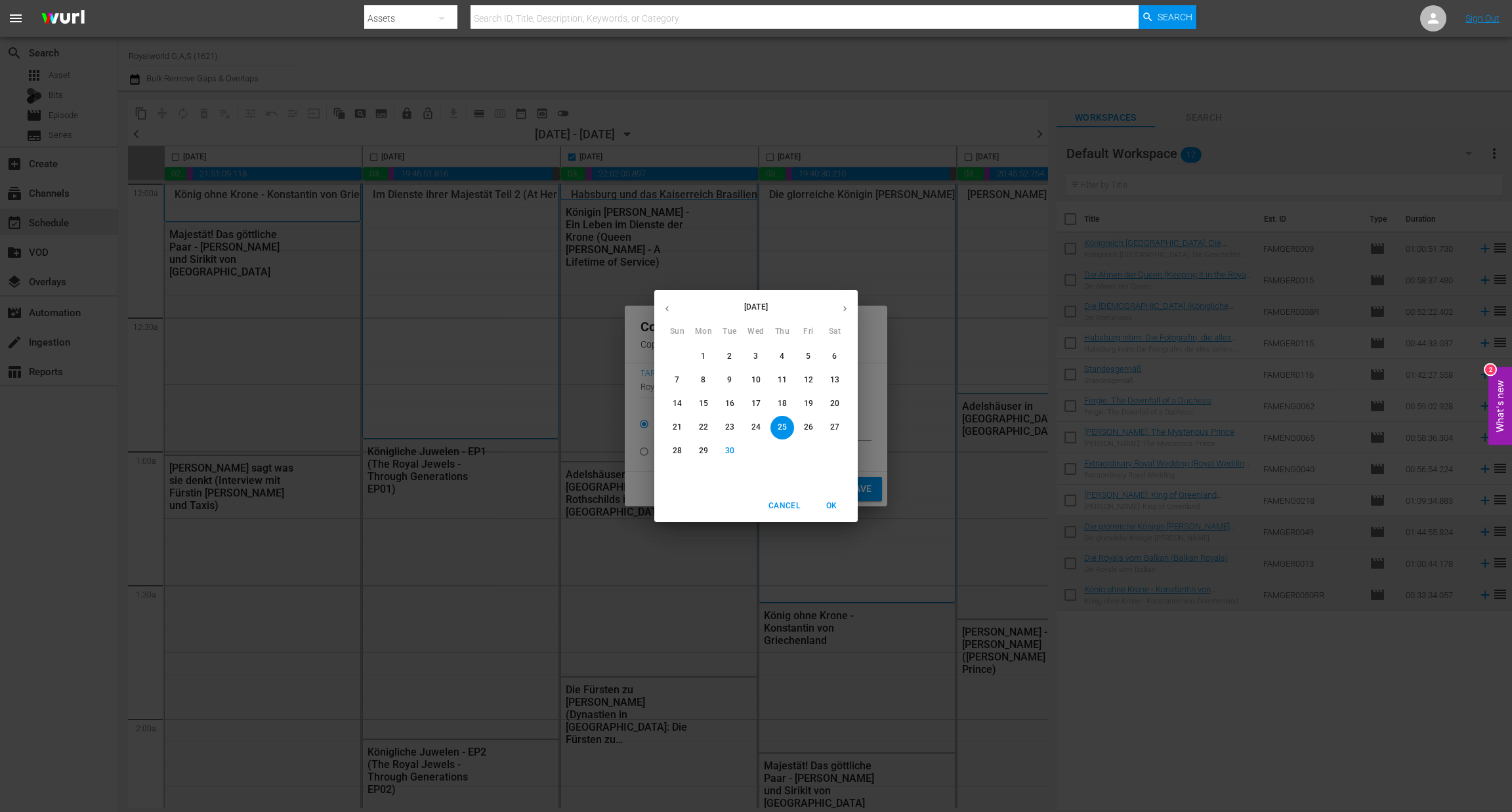
click at [840, 314] on button "button" at bounding box center [844, 308] width 26 height 26
click at [804, 358] on span "3" at bounding box center [808, 356] width 23 height 11
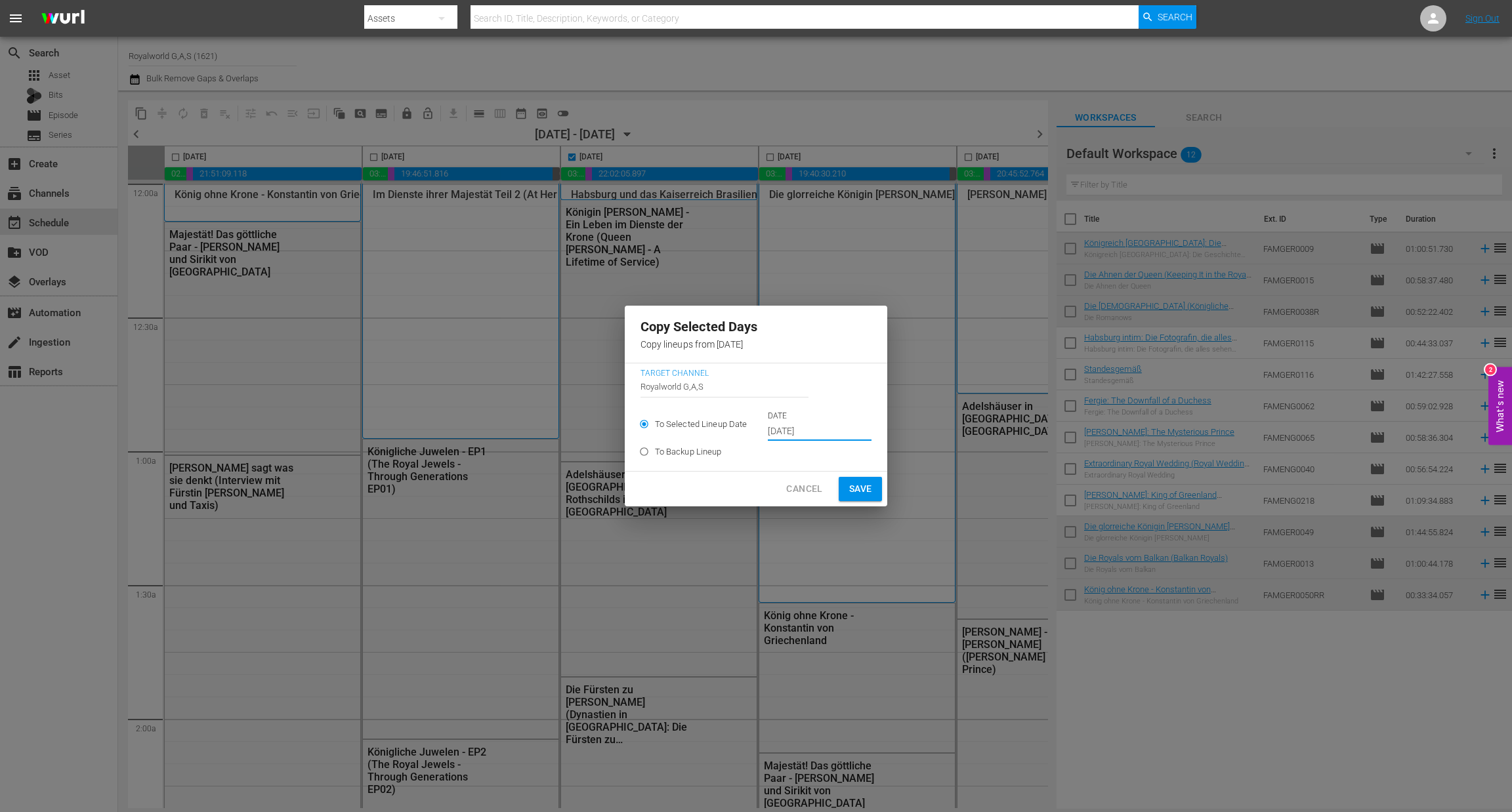
click at [856, 492] on span "Save" at bounding box center [860, 488] width 23 height 16
type input "[DATE]"
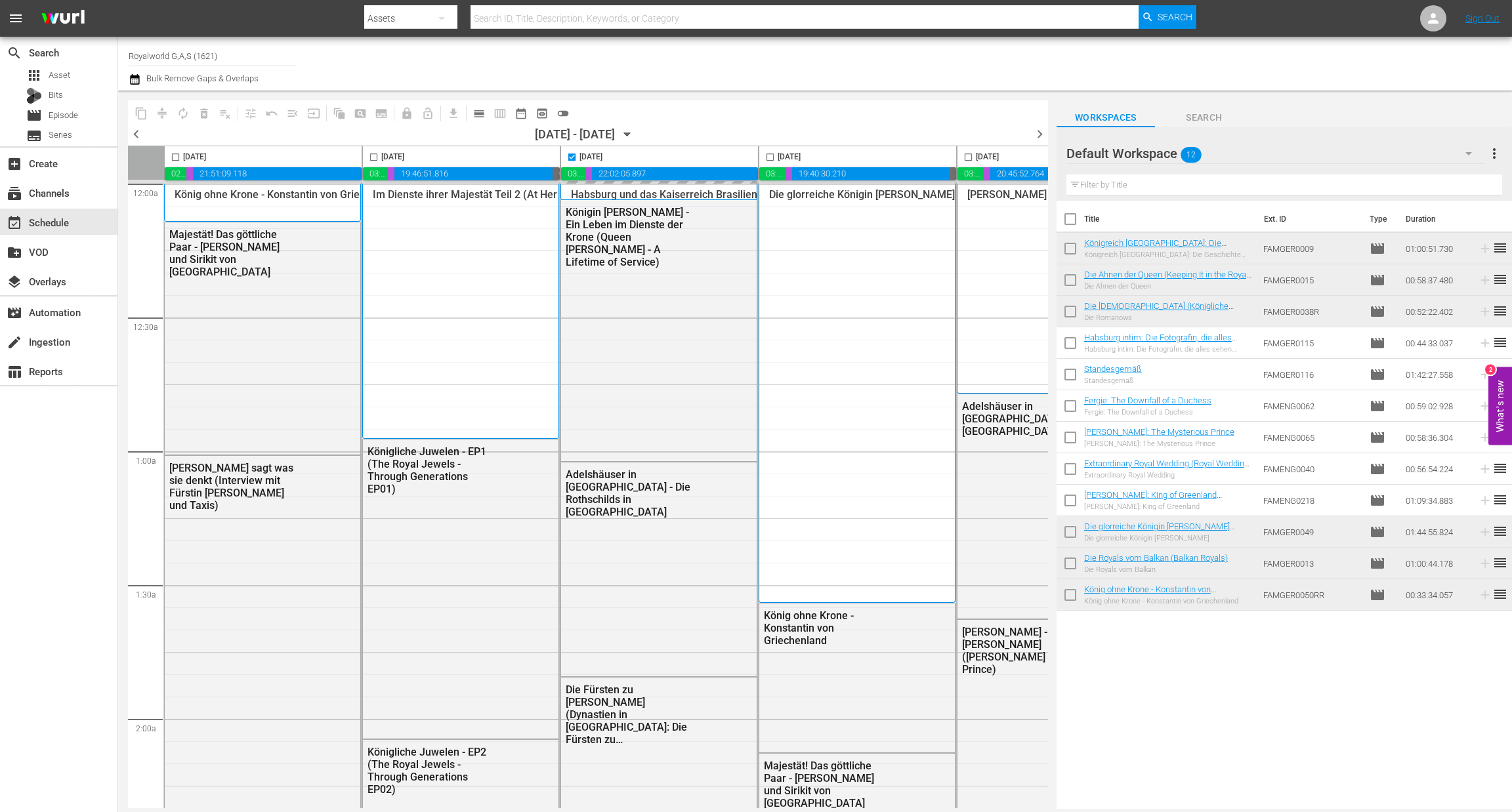
click at [1038, 131] on span "chevron_right" at bounding box center [1039, 133] width 16 height 16
checkbox input "false"
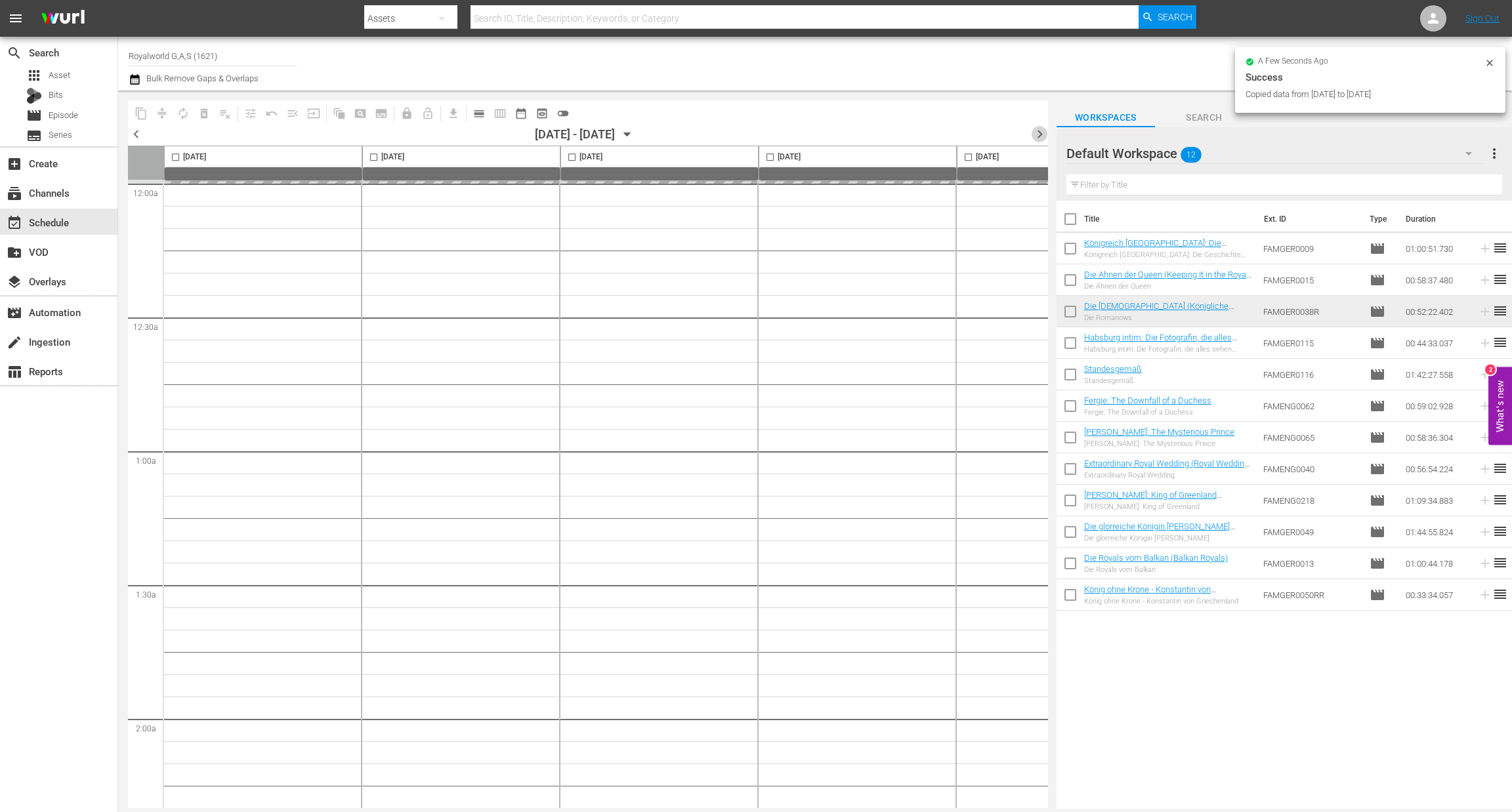
click at [1038, 139] on span "chevron_right" at bounding box center [1039, 133] width 16 height 16
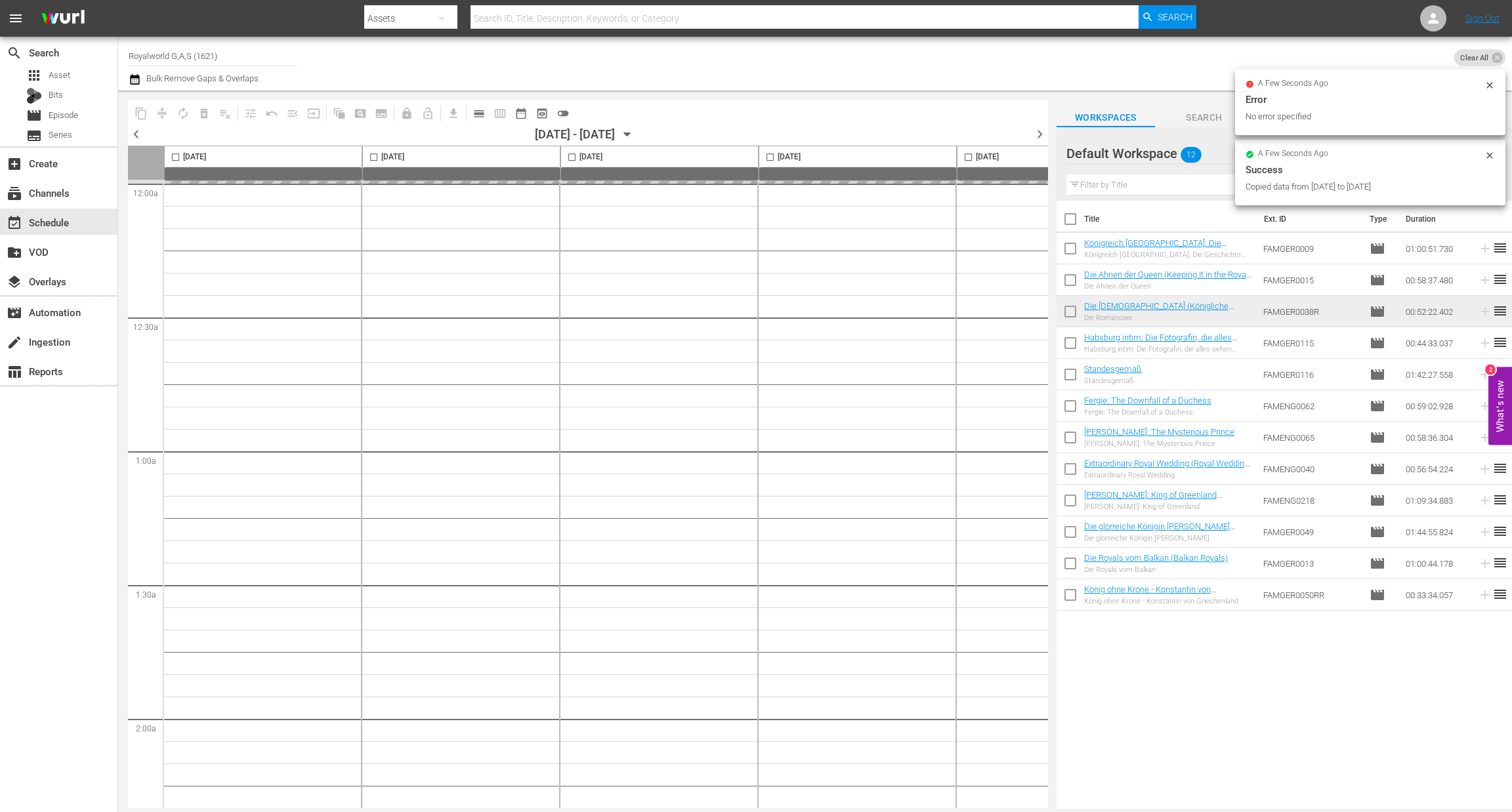
click at [133, 133] on span "chevron_left" at bounding box center [136, 133] width 16 height 16
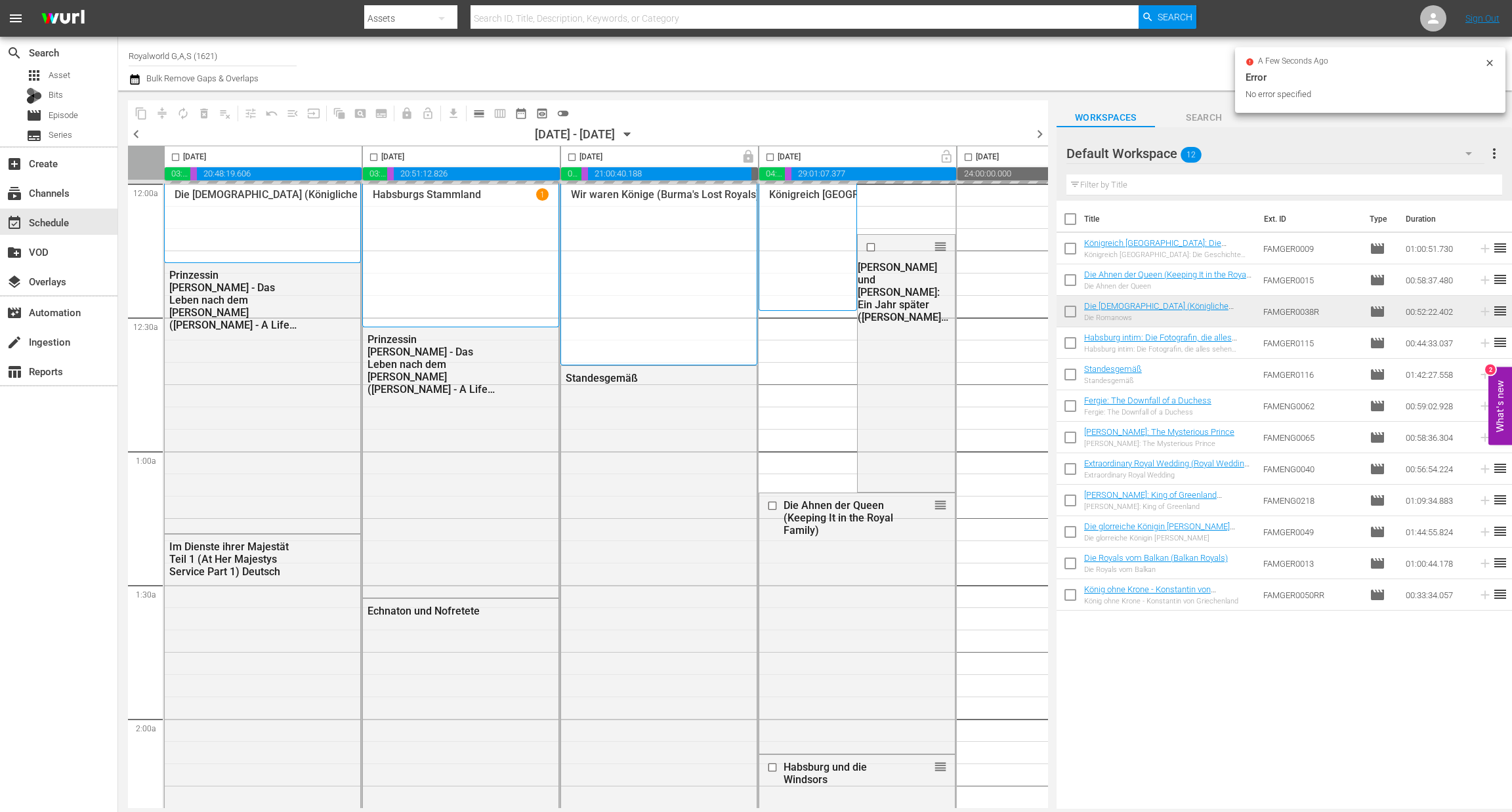
click at [474, 115] on span "calendar_view_day_outlined" at bounding box center [479, 113] width 13 height 13
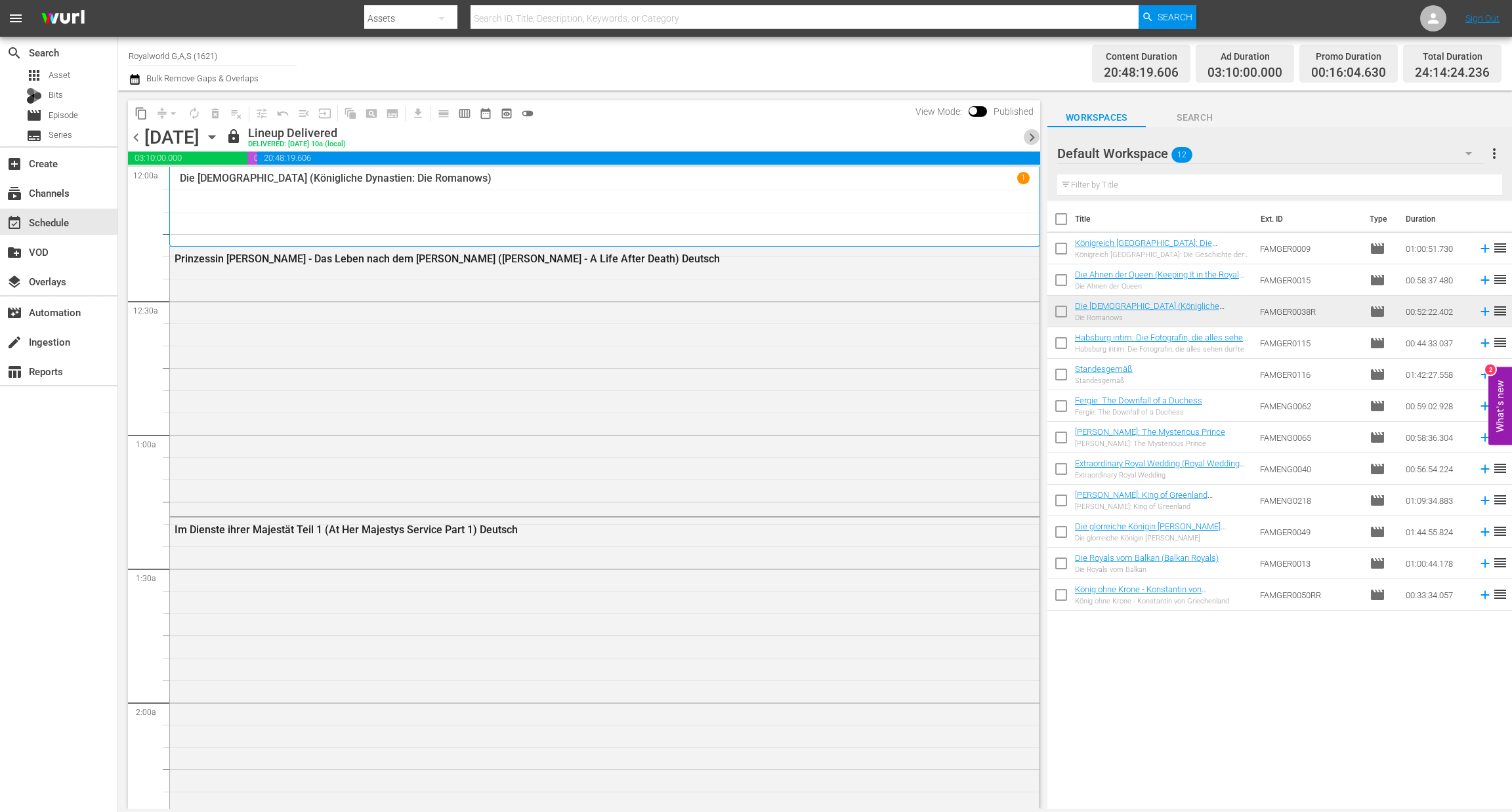
click at [1034, 137] on span "chevron_right" at bounding box center [1031, 137] width 16 height 16
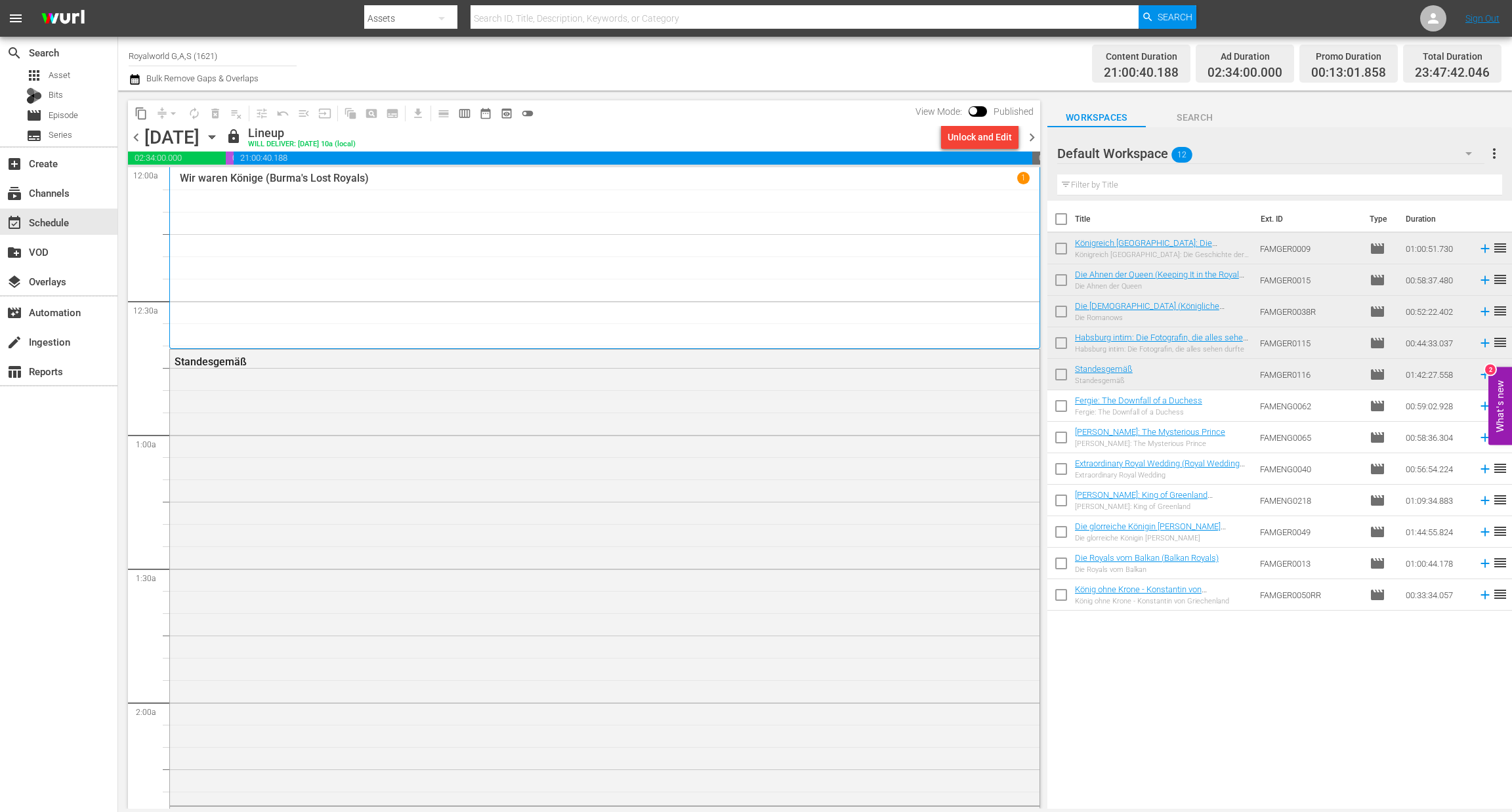
click at [1026, 133] on span "chevron_right" at bounding box center [1031, 137] width 16 height 16
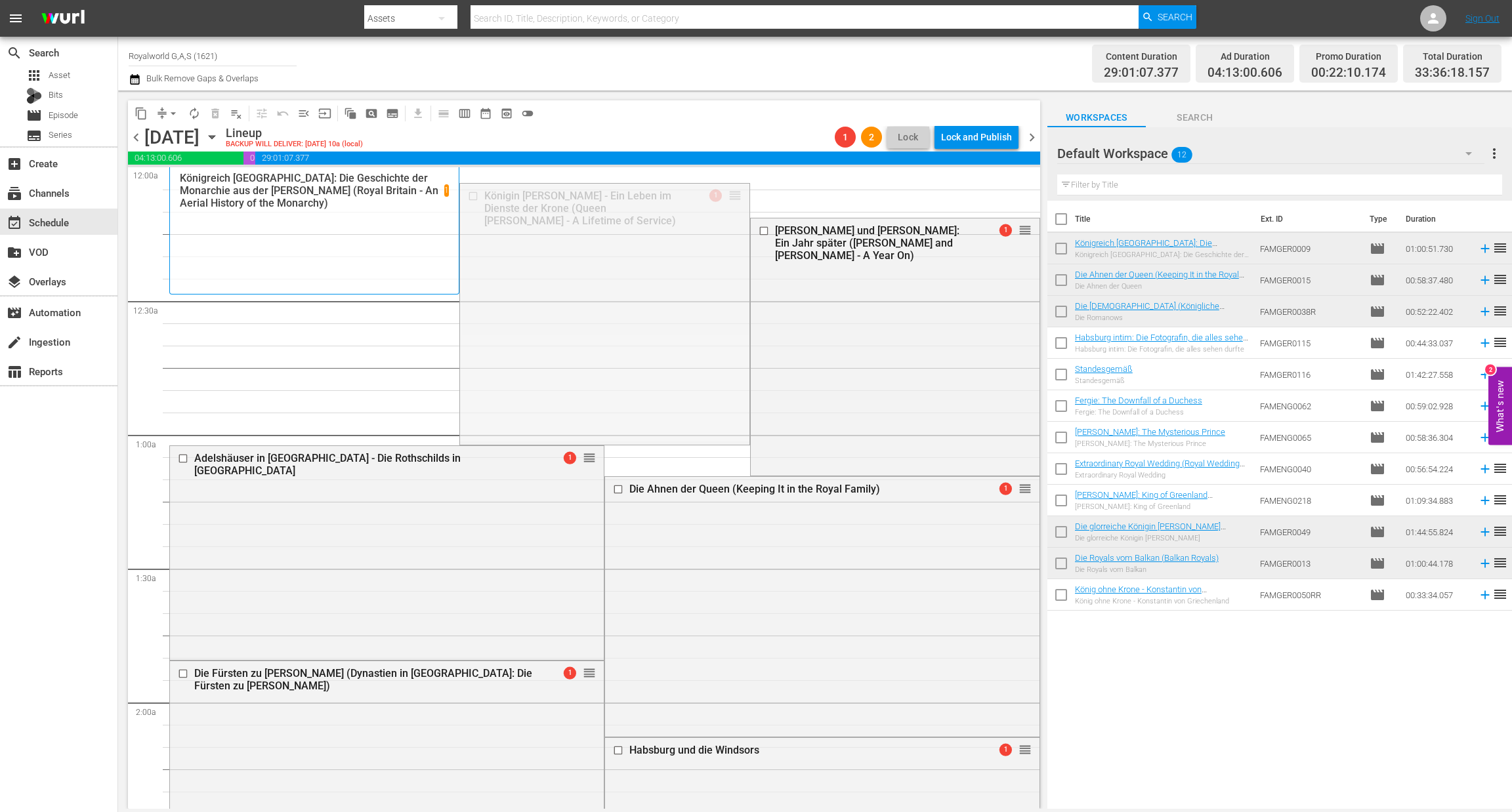
drag, startPoint x: 729, startPoint y: 199, endPoint x: 676, endPoint y: 612, distance: 416.4
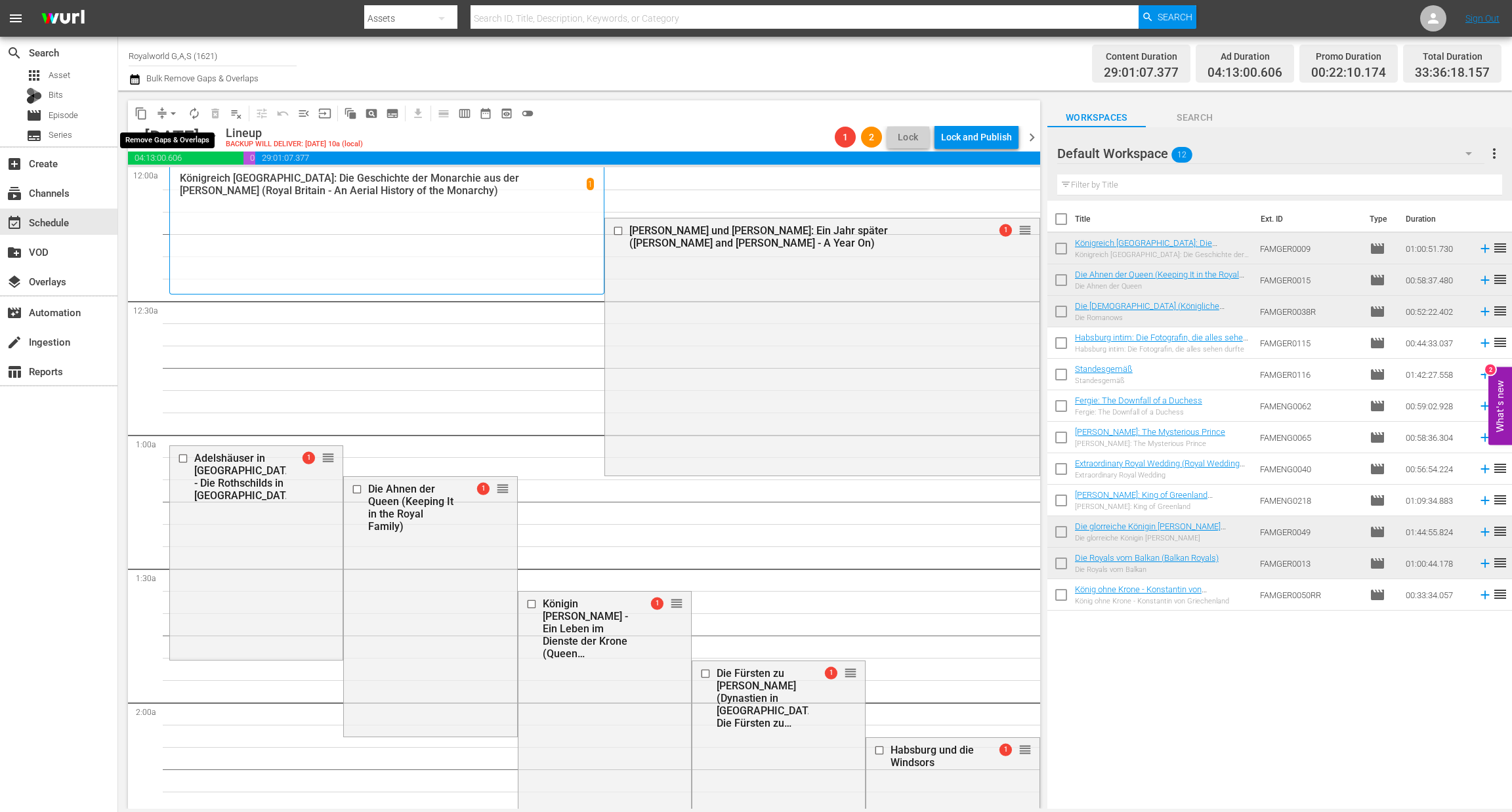
click at [163, 112] on button "arrow_drop_down" at bounding box center [173, 113] width 21 height 21
click at [192, 190] on li "Align to End of Previous Day" at bounding box center [174, 183] width 138 height 22
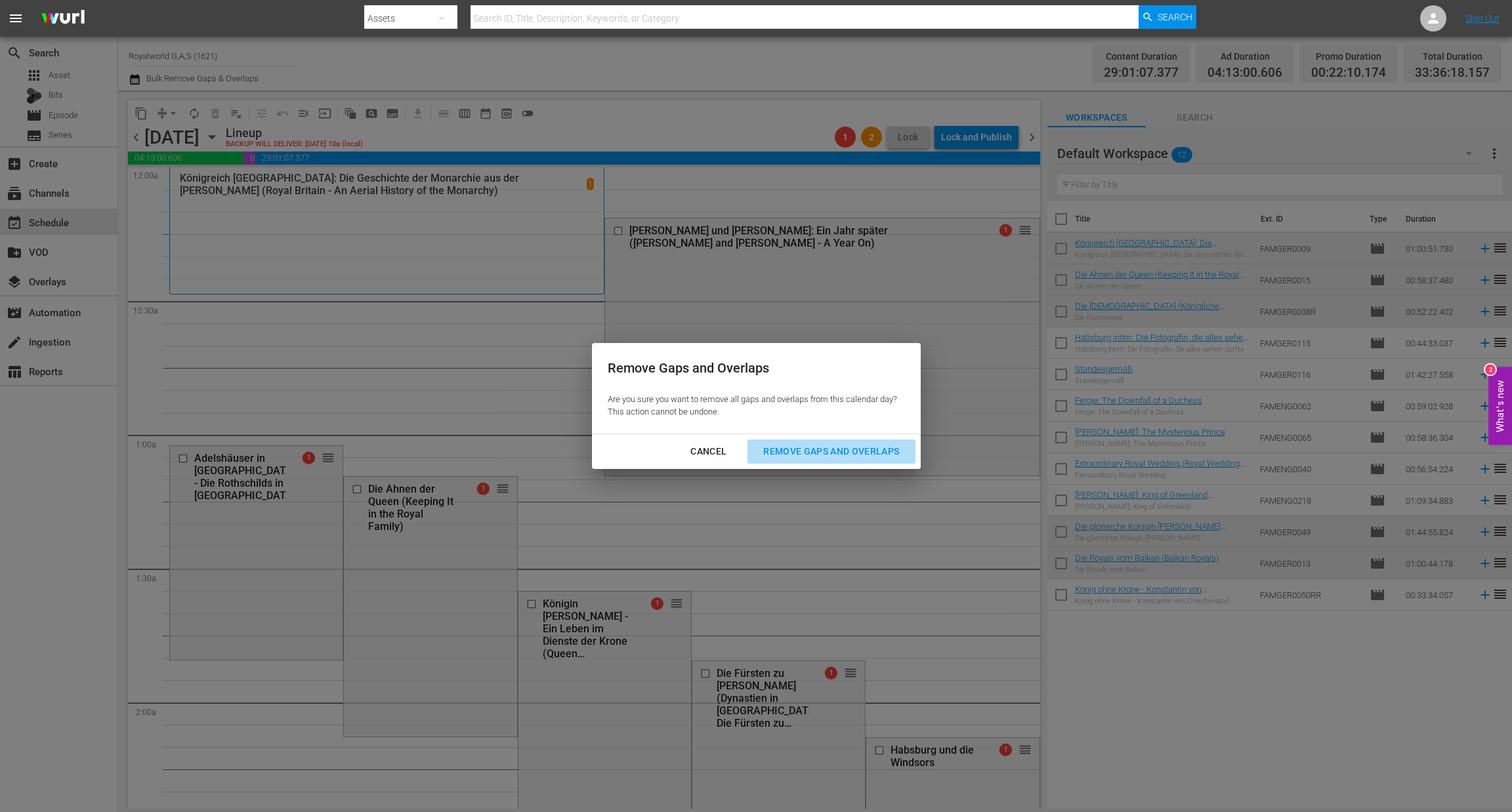
click at [809, 449] on div "Remove Gaps and Overlaps" at bounding box center [831, 452] width 157 height 16
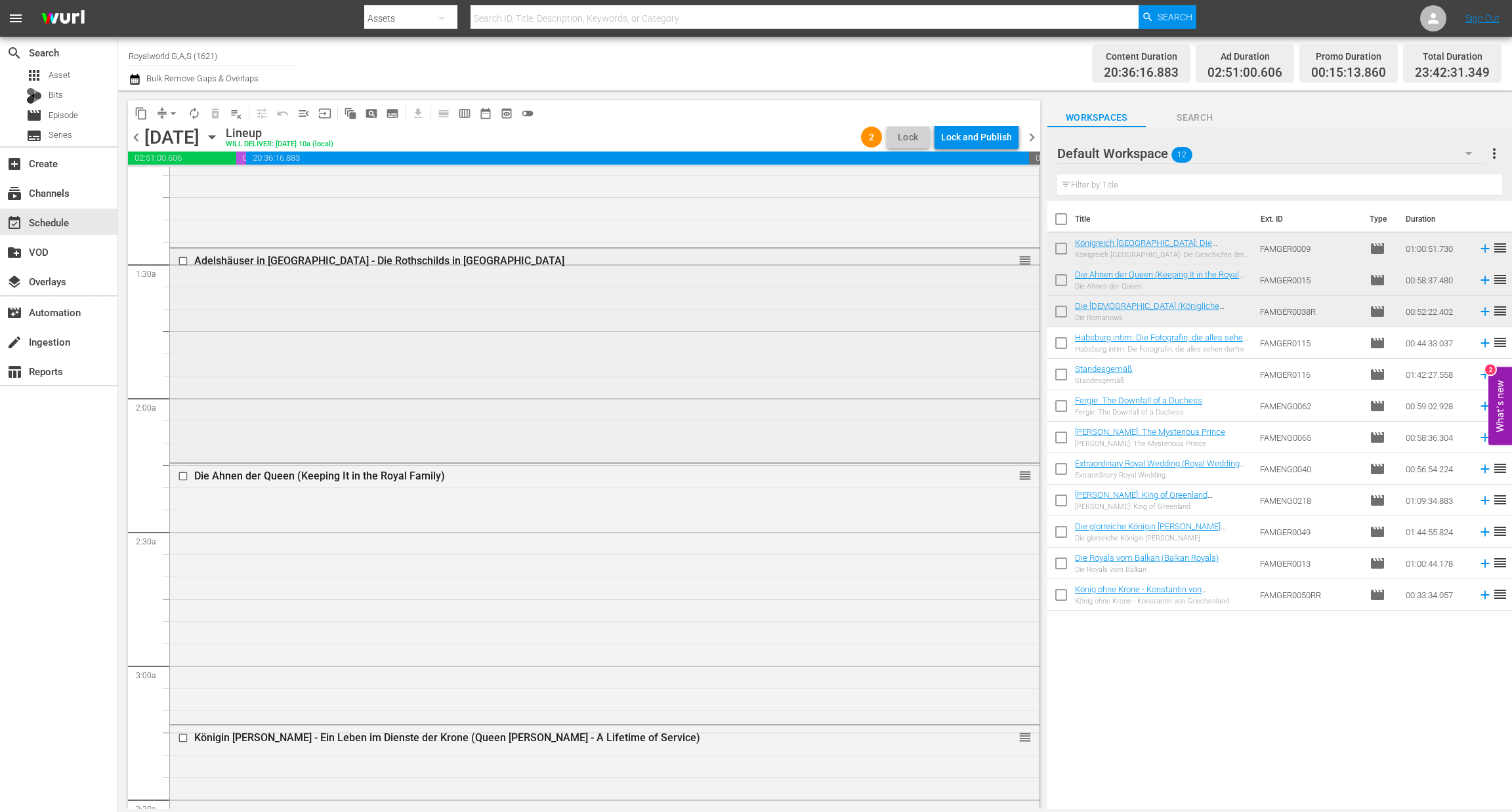
scroll to position [394, 0]
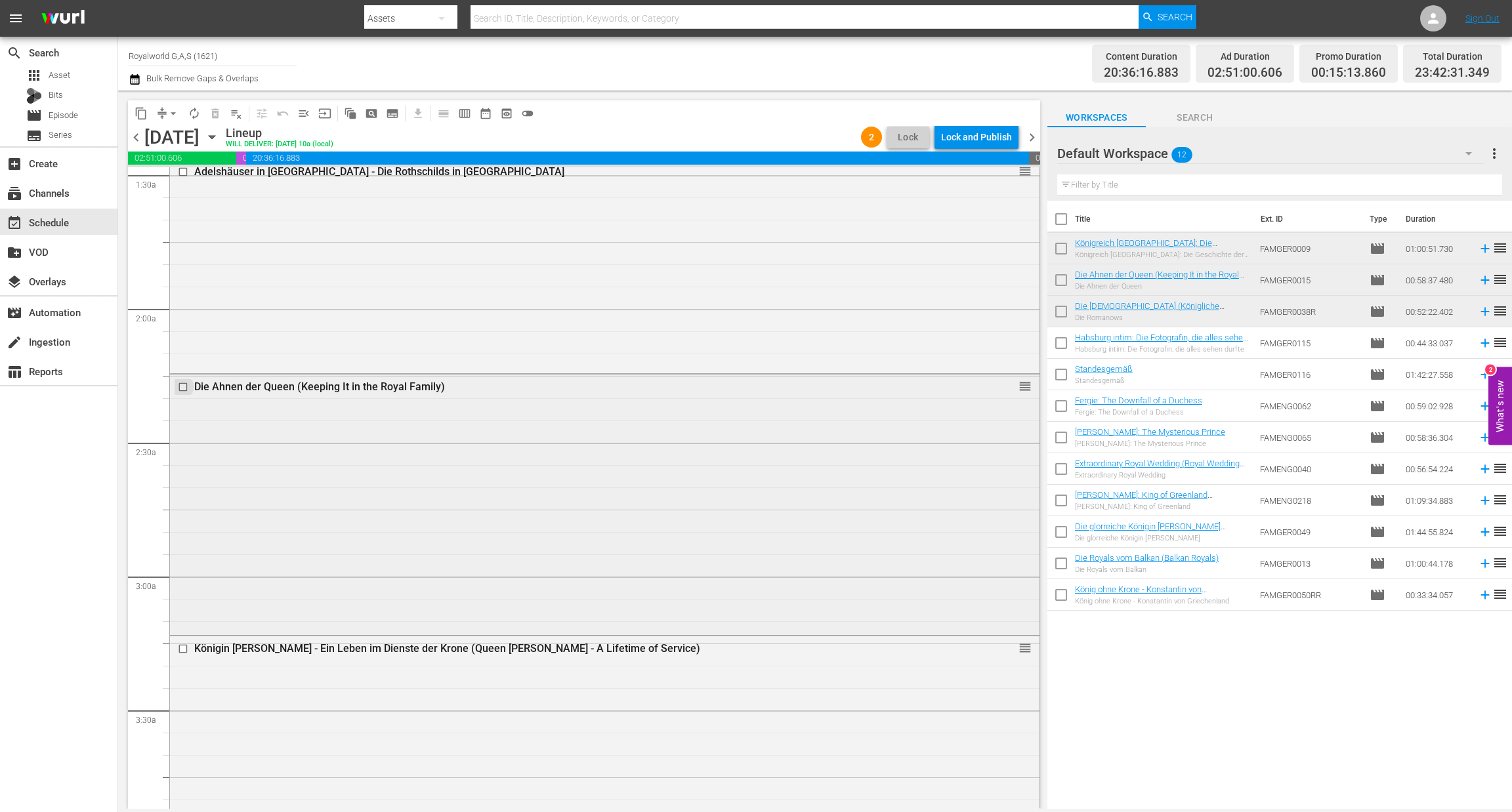
click at [179, 389] on input "checkbox" at bounding box center [185, 387] width 14 height 11
click at [217, 111] on span "delete_forever_outlined" at bounding box center [215, 113] width 13 height 13
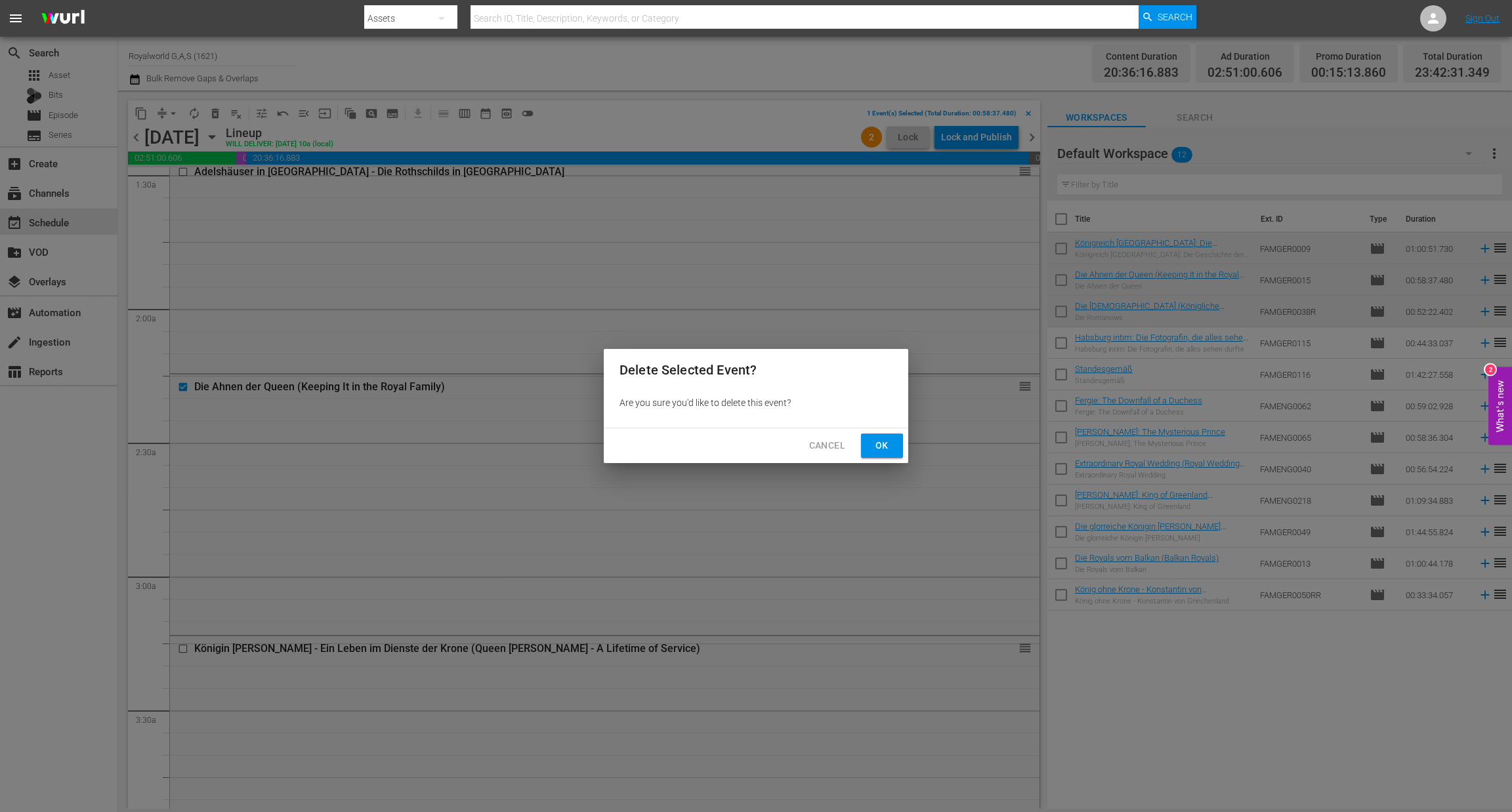
click at [868, 448] on button "Ok" at bounding box center [882, 445] width 42 height 24
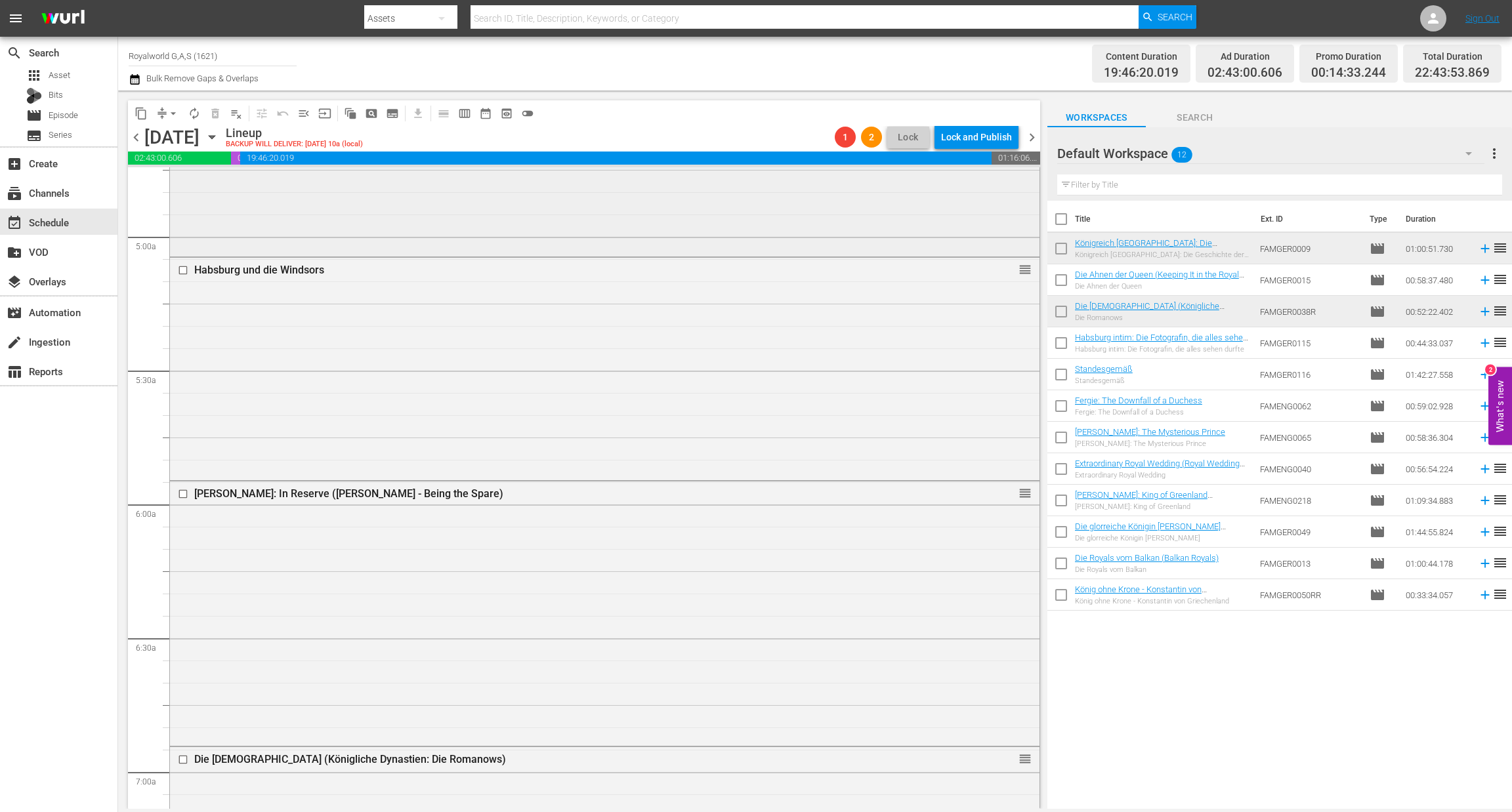
scroll to position [1278, 0]
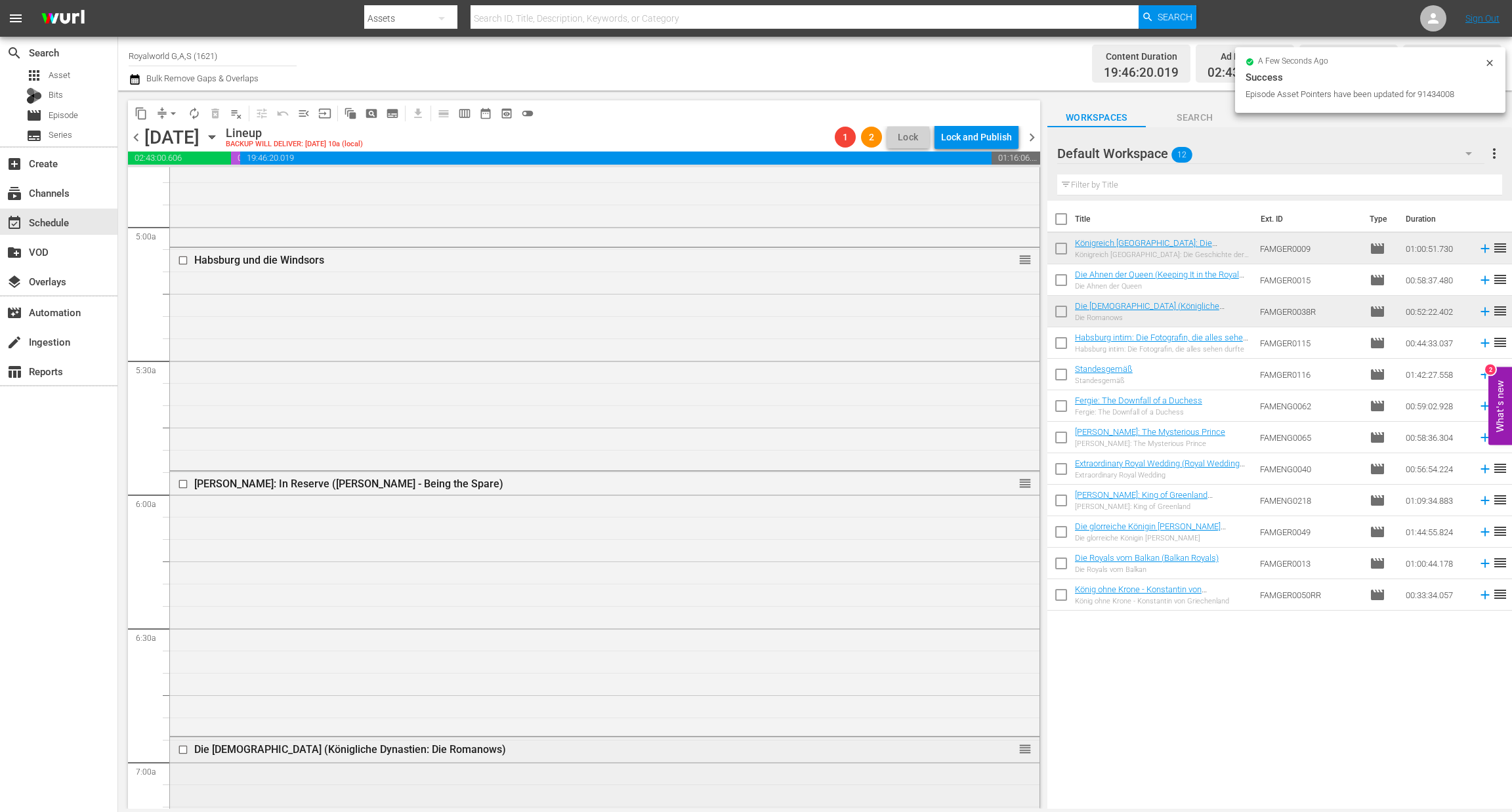
click at [179, 753] on input "checkbox" at bounding box center [185, 750] width 14 height 11
click at [209, 114] on span "delete_forever_outlined" at bounding box center [215, 113] width 13 height 13
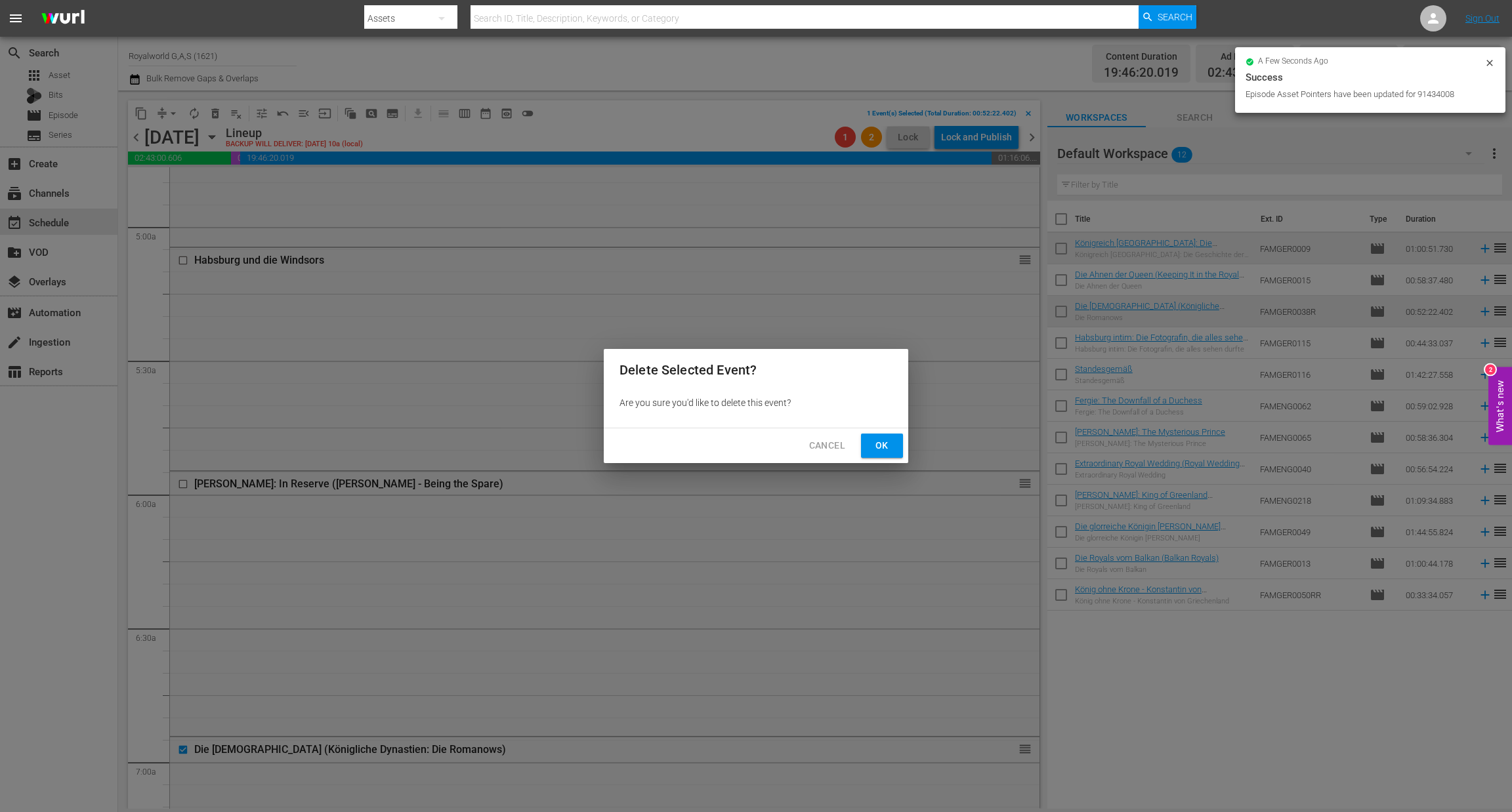
click at [896, 449] on button "Ok" at bounding box center [882, 445] width 42 height 24
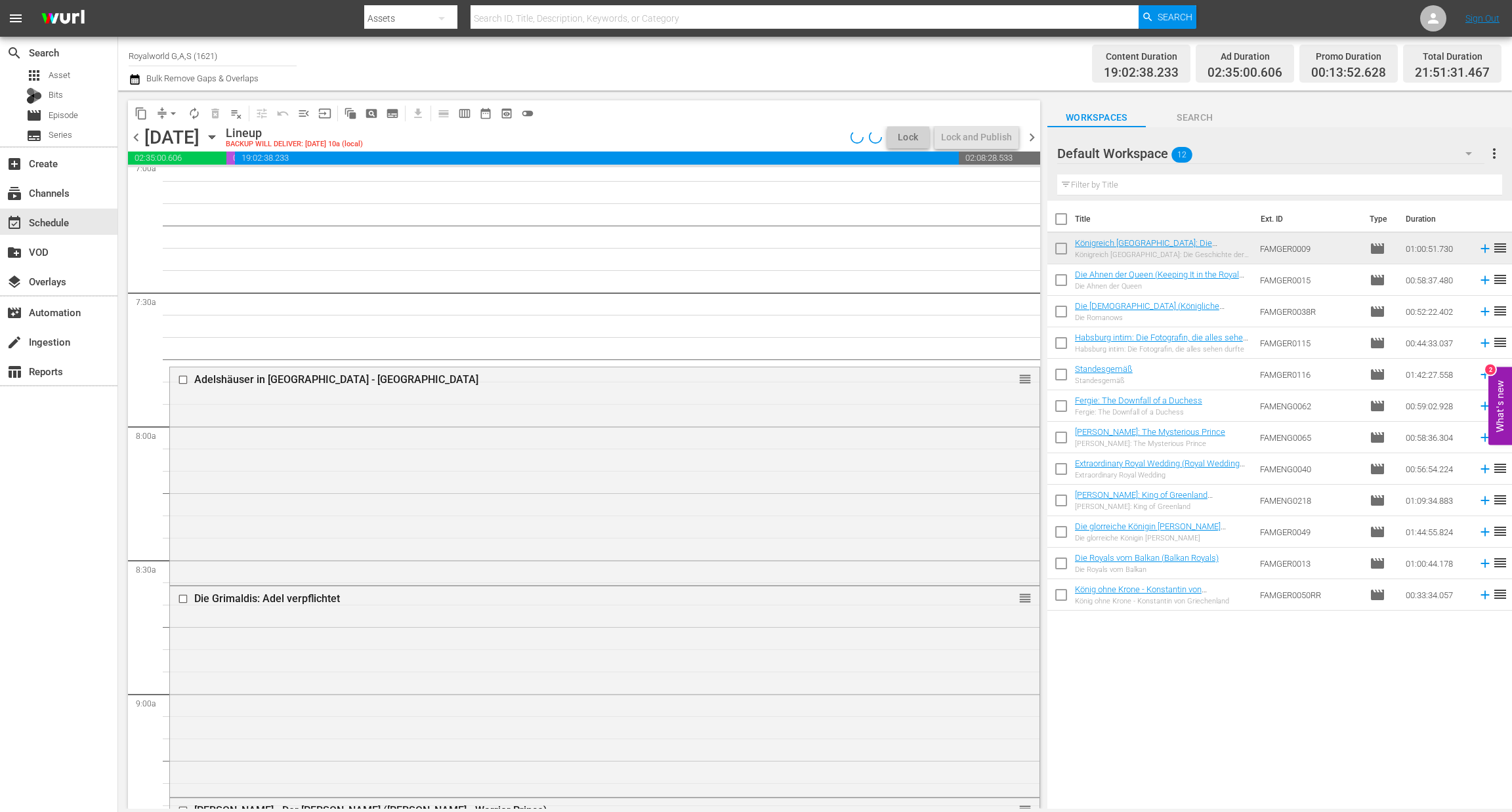
scroll to position [1967, 0]
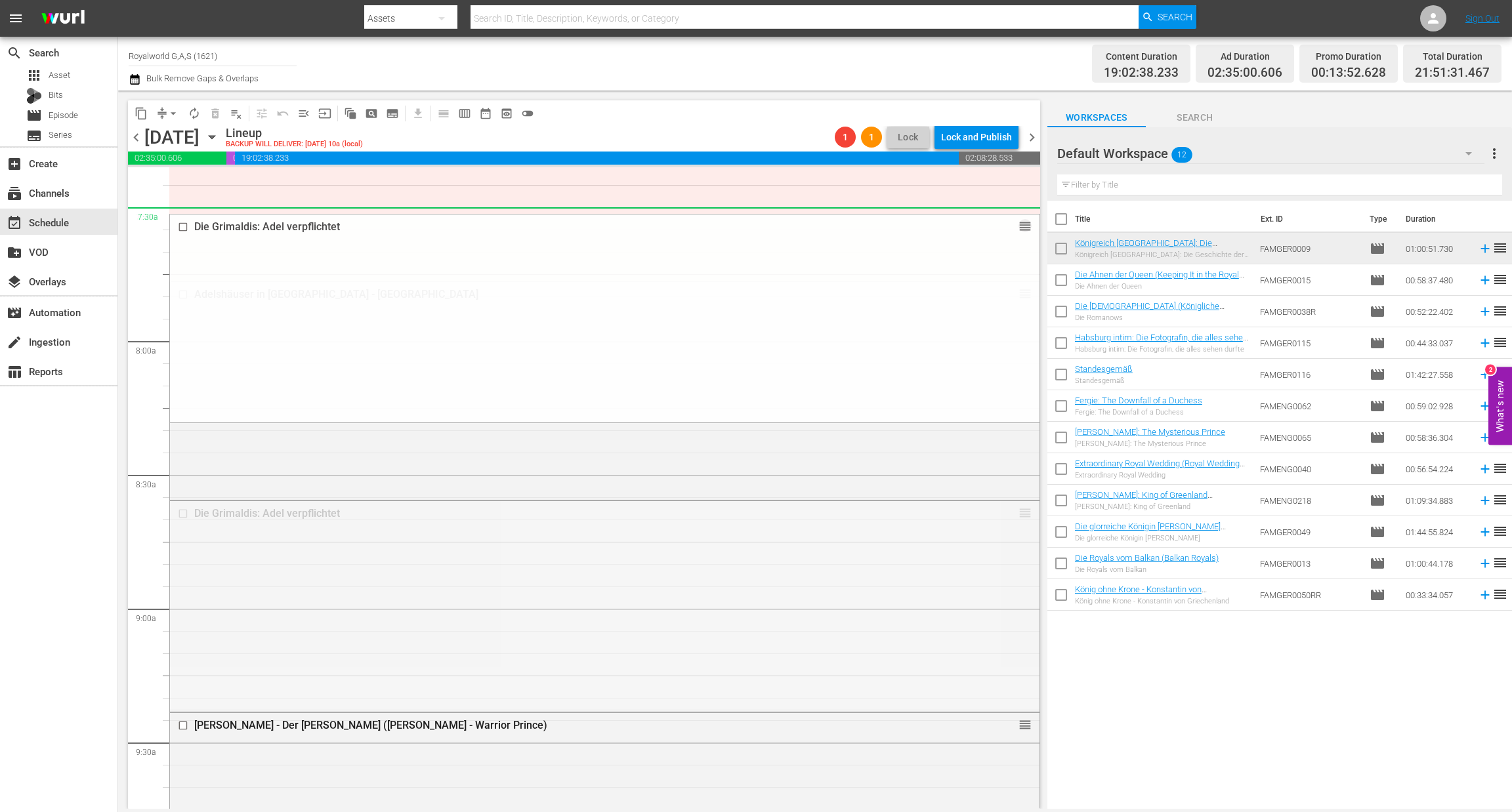
drag, startPoint x: 1005, startPoint y: 512, endPoint x: 962, endPoint y: 12, distance: 501.8
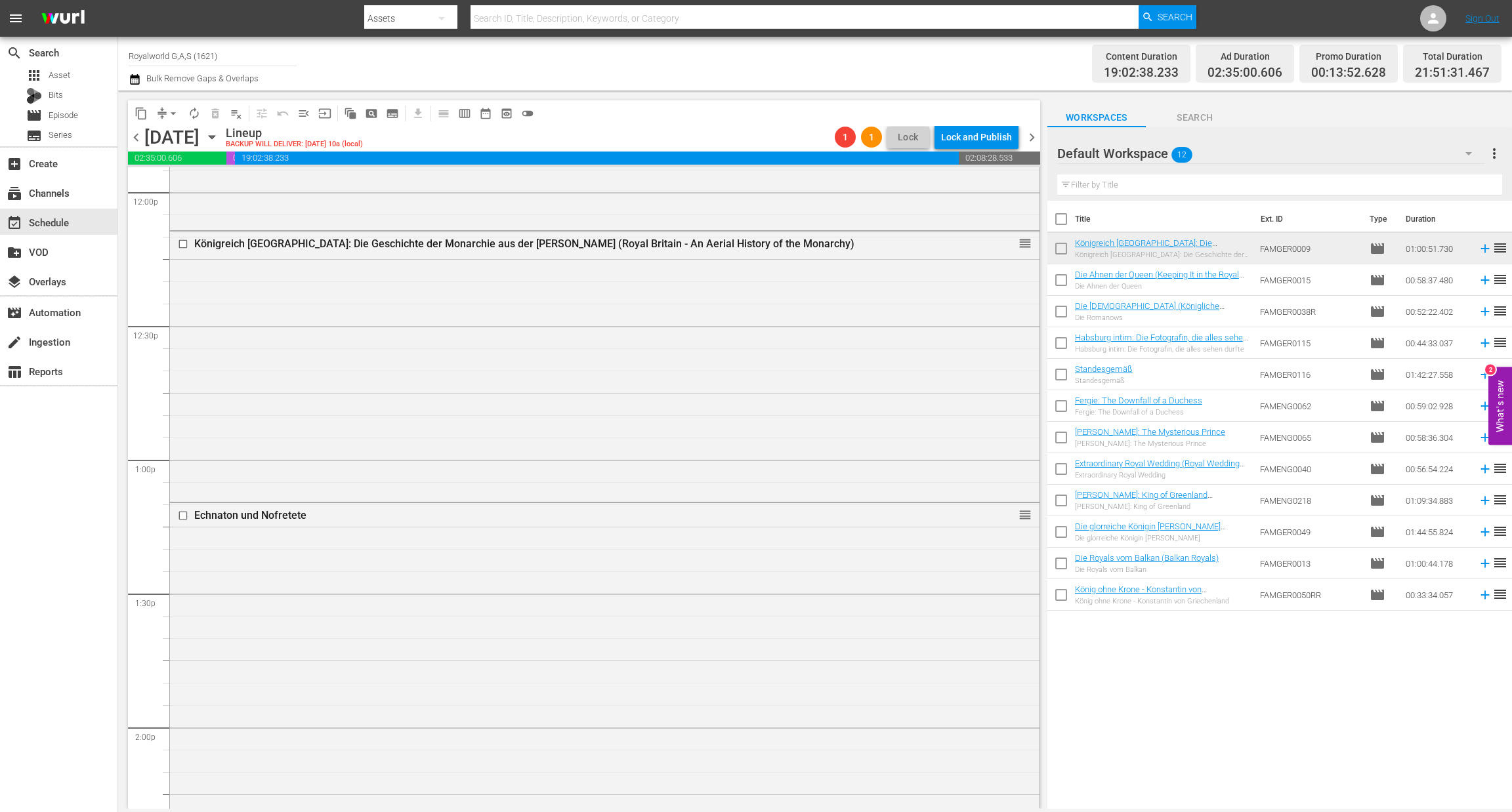
scroll to position [2818, 0]
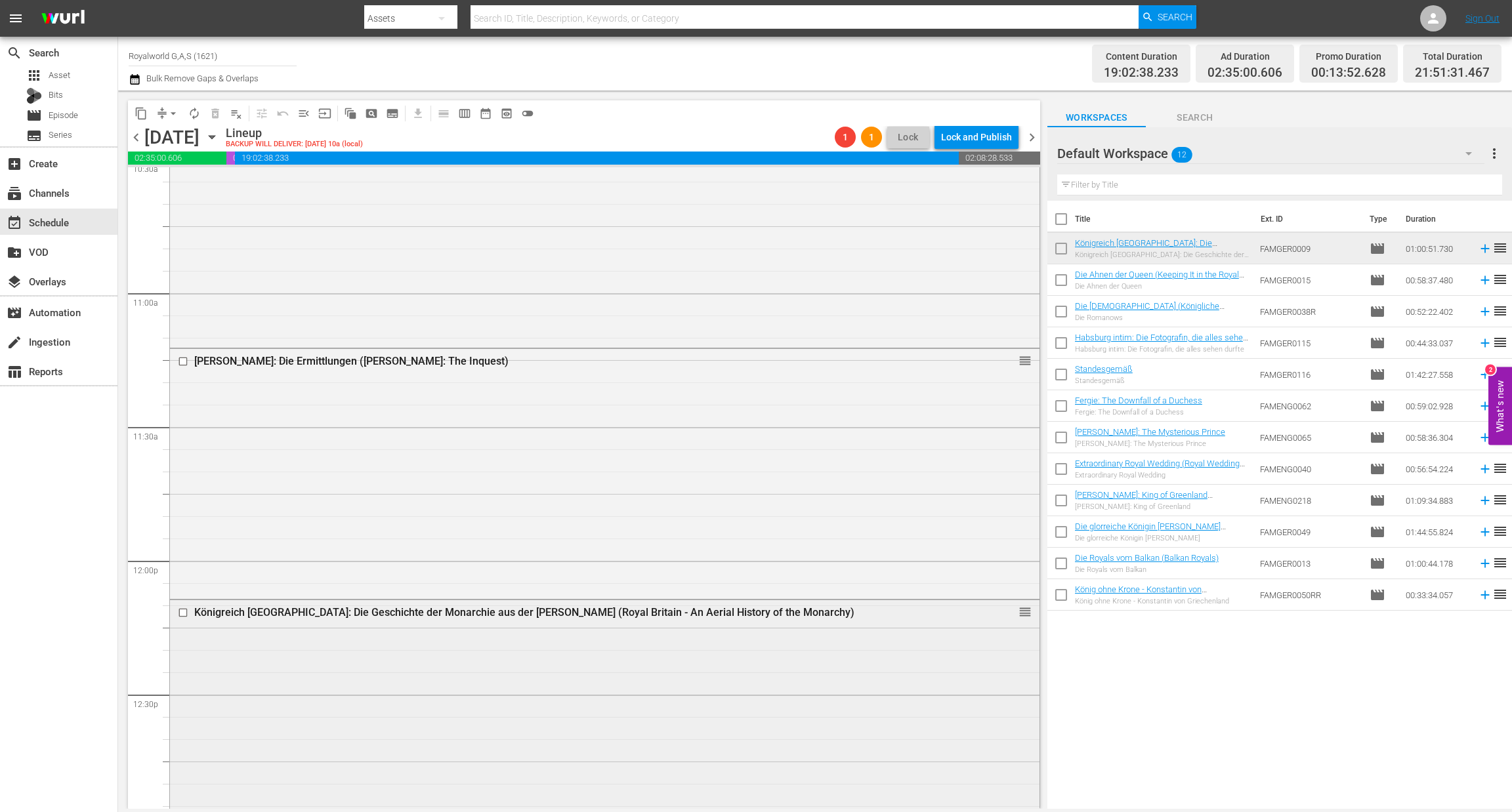
click at [186, 612] on input "checkbox" at bounding box center [185, 612] width 14 height 11
click at [218, 110] on span "delete_forever_outlined" at bounding box center [215, 113] width 13 height 13
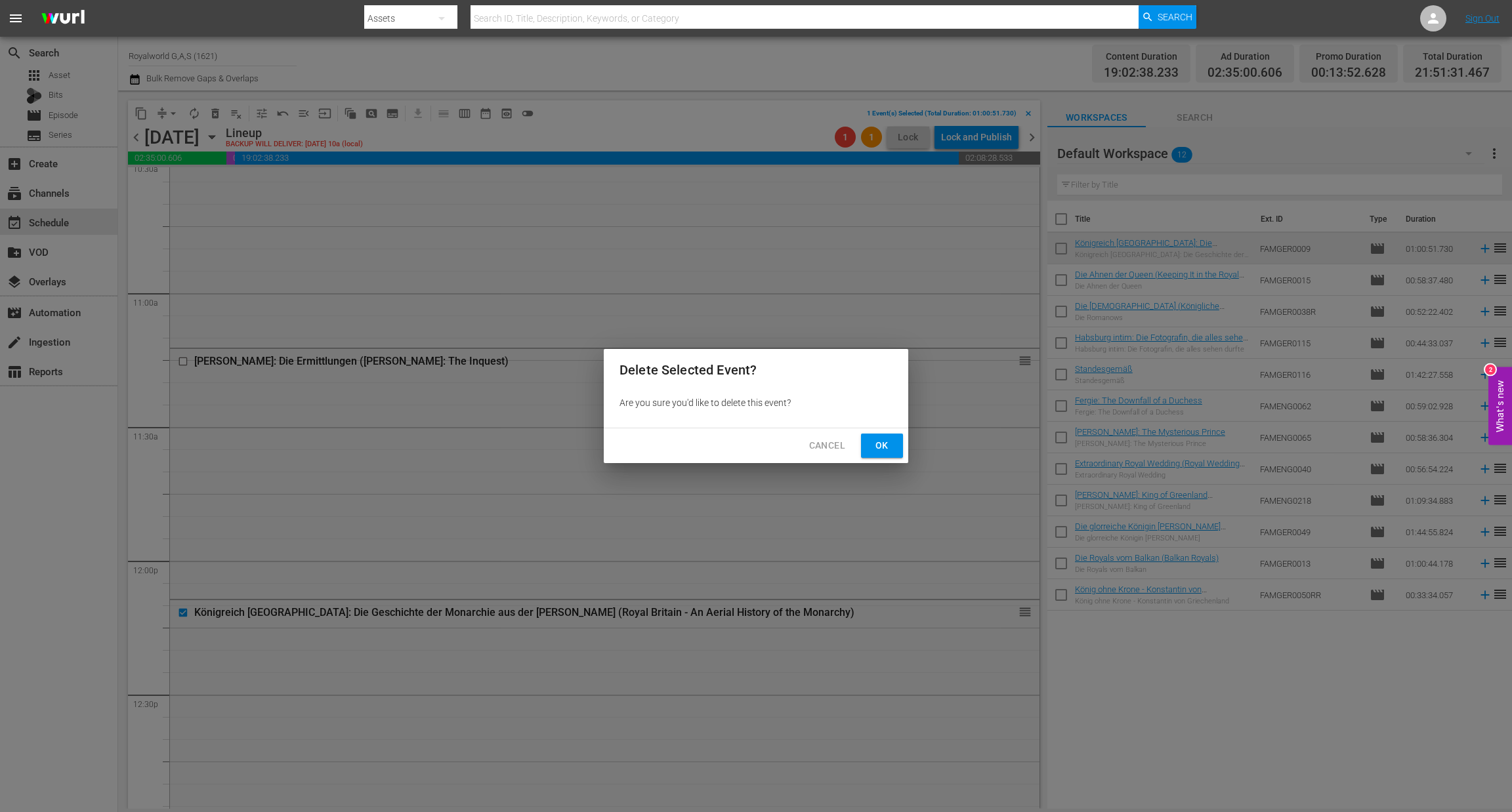
click at [887, 447] on span "Ok" at bounding box center [882, 445] width 21 height 16
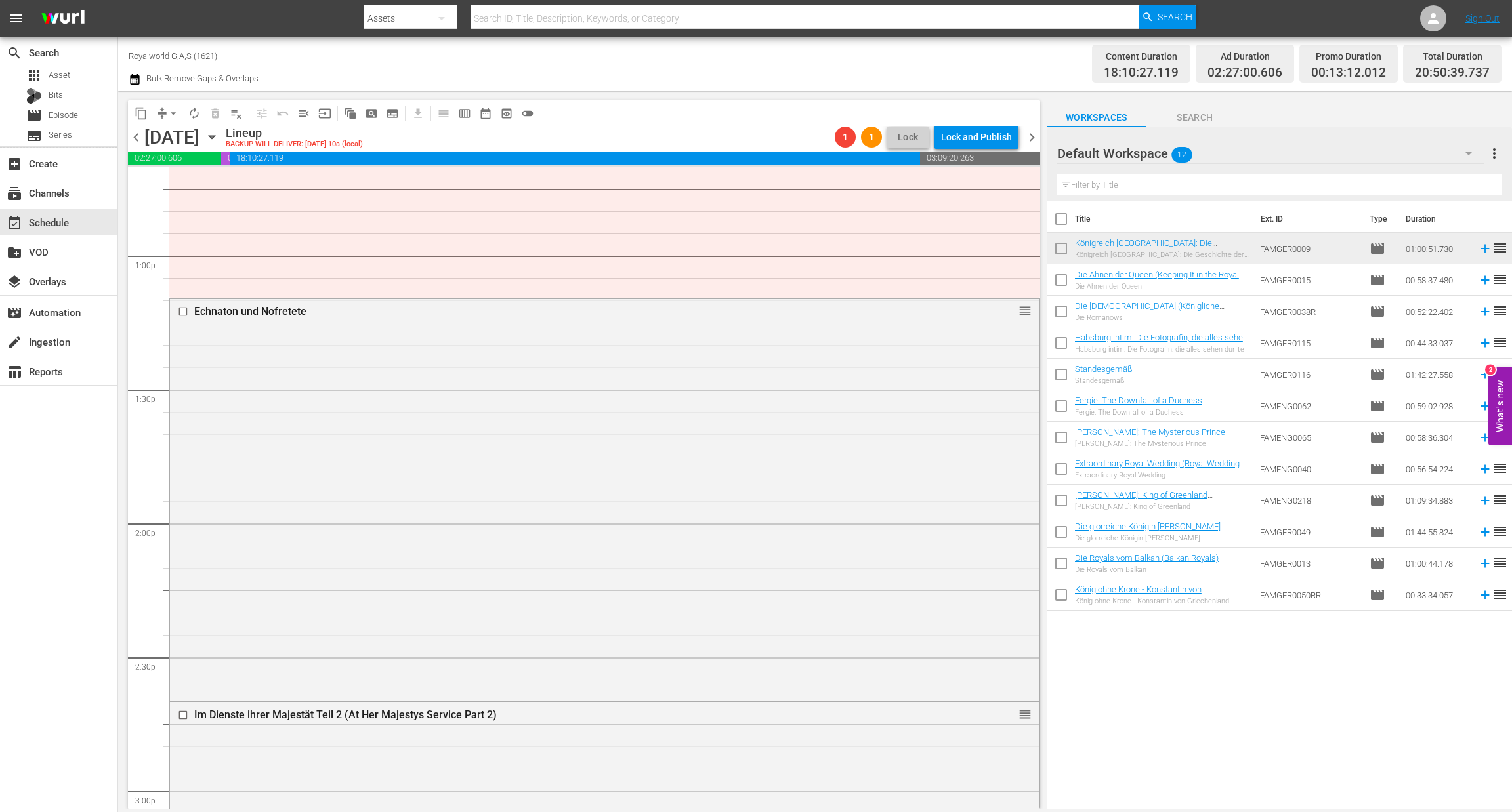
scroll to position [3605, 0]
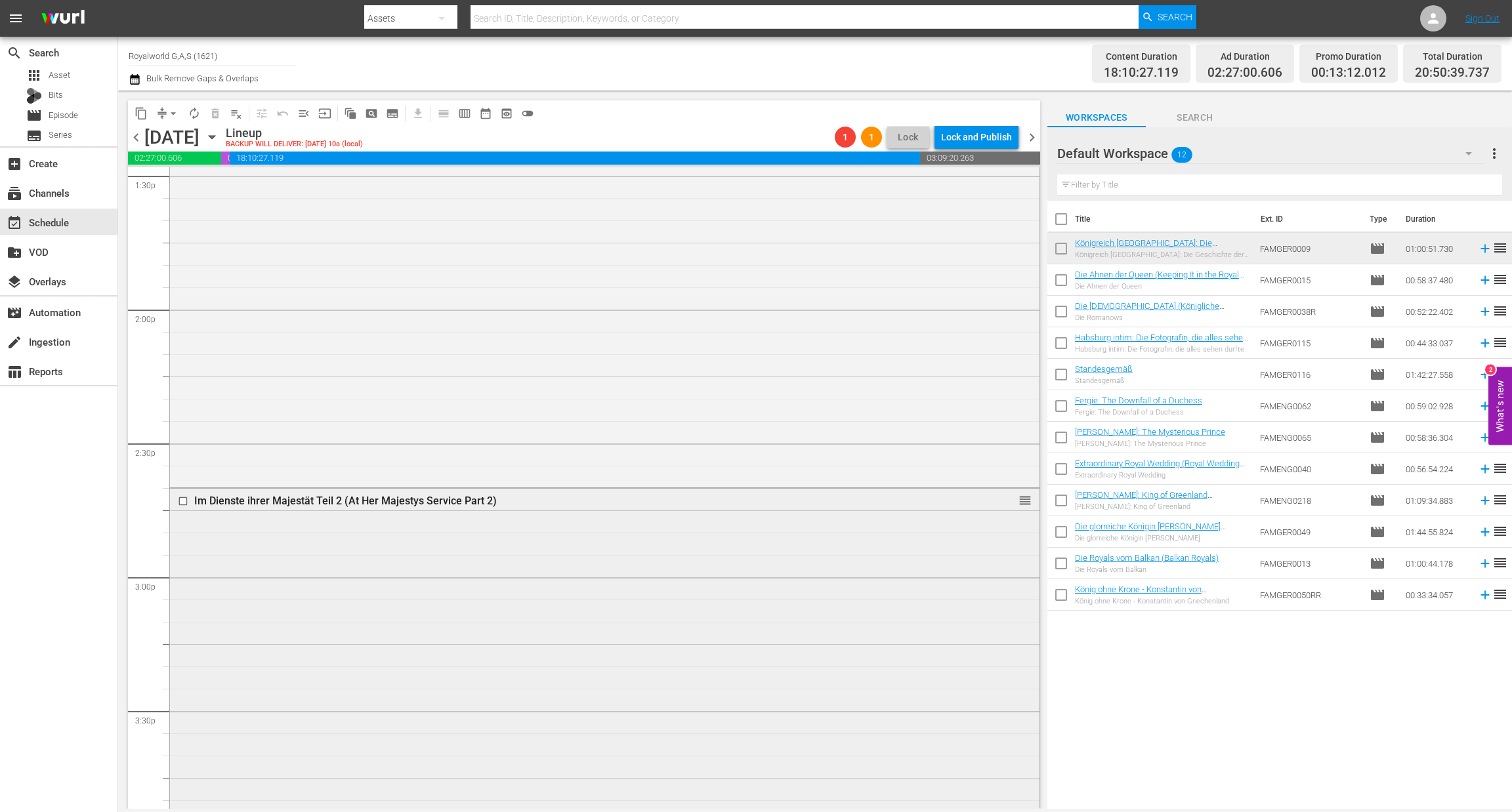
click at [182, 502] on input "checkbox" at bounding box center [185, 501] width 14 height 11
click at [218, 112] on span "delete_forever_outlined" at bounding box center [215, 113] width 13 height 13
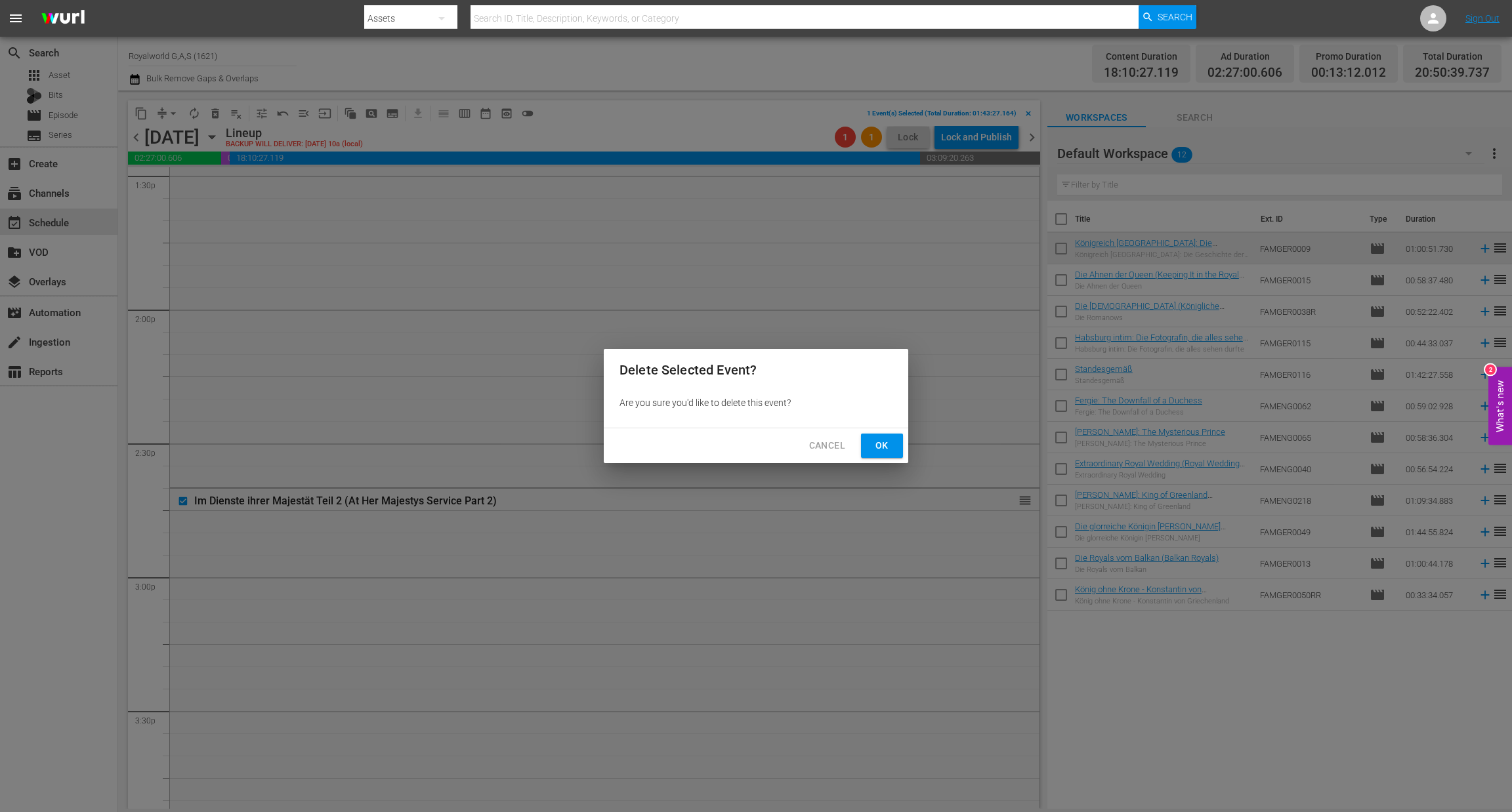
click at [871, 450] on span "Ok" at bounding box center [882, 445] width 21 height 16
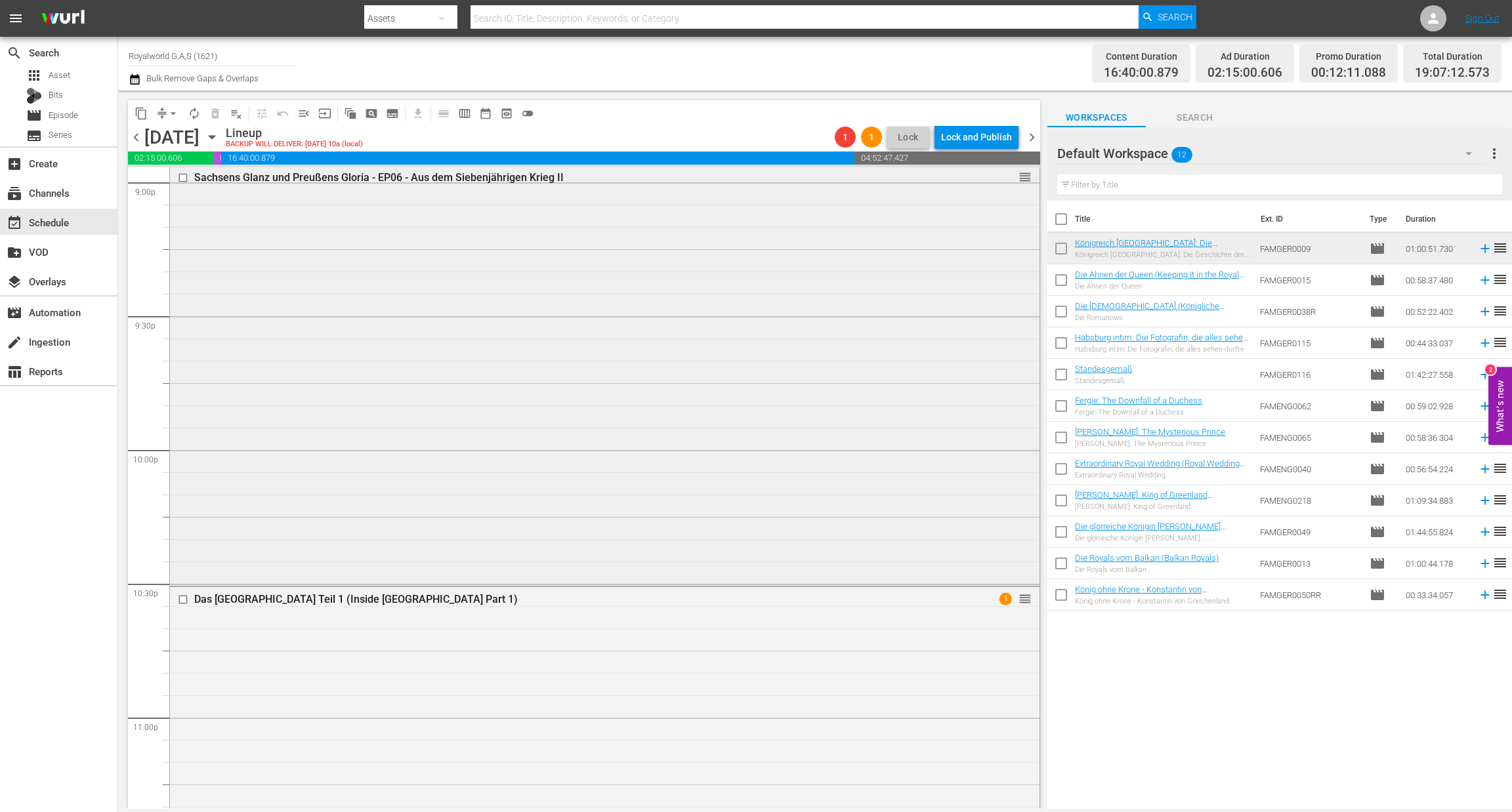
scroll to position [5831, 0]
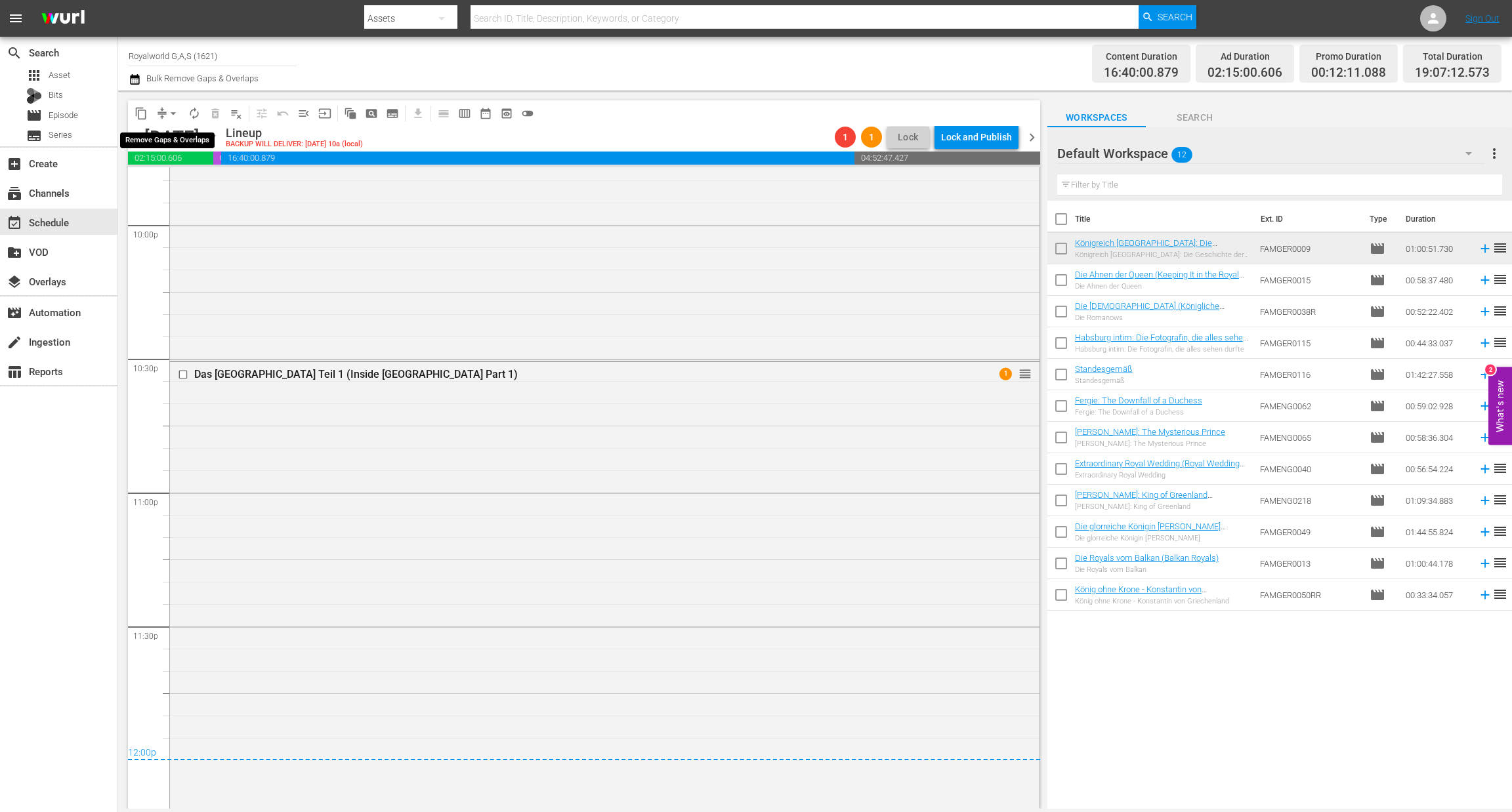
click at [176, 115] on span "arrow_drop_down" at bounding box center [173, 113] width 13 height 13
click at [184, 190] on li "Align to End of Previous Day" at bounding box center [174, 183] width 138 height 22
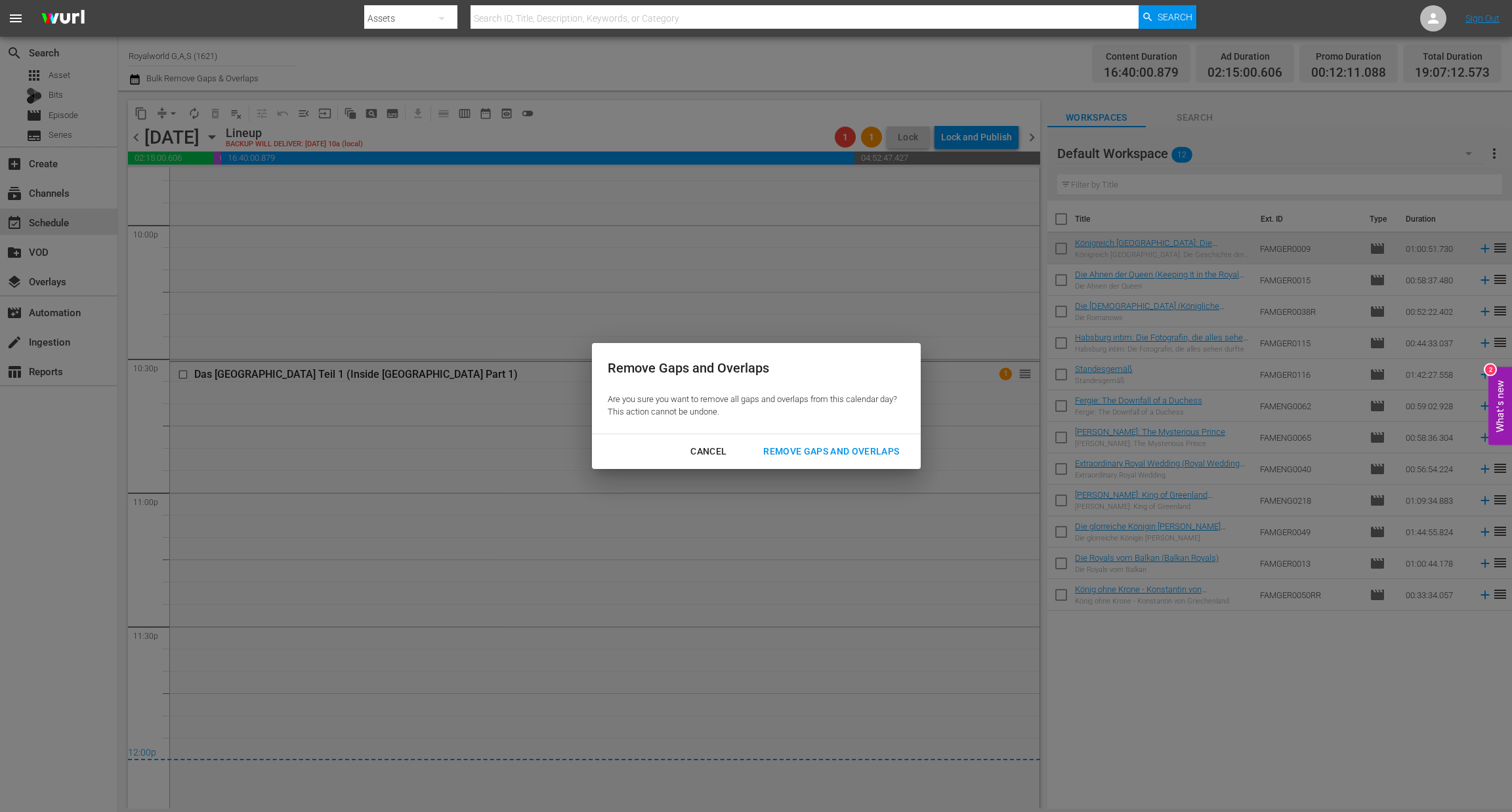
click at [812, 459] on div "Remove Gaps and Overlaps" at bounding box center [831, 452] width 157 height 16
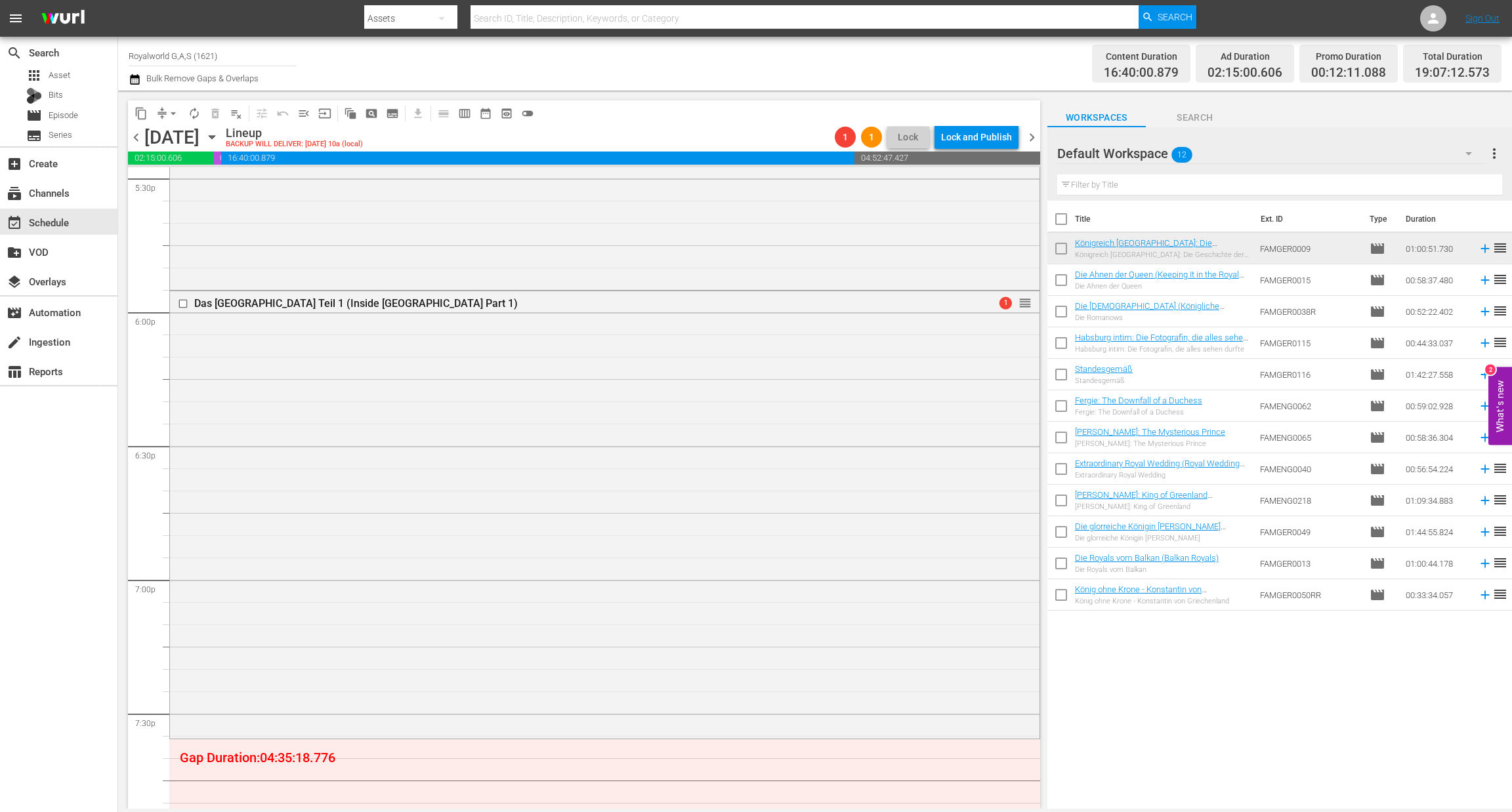
scroll to position [4797, 0]
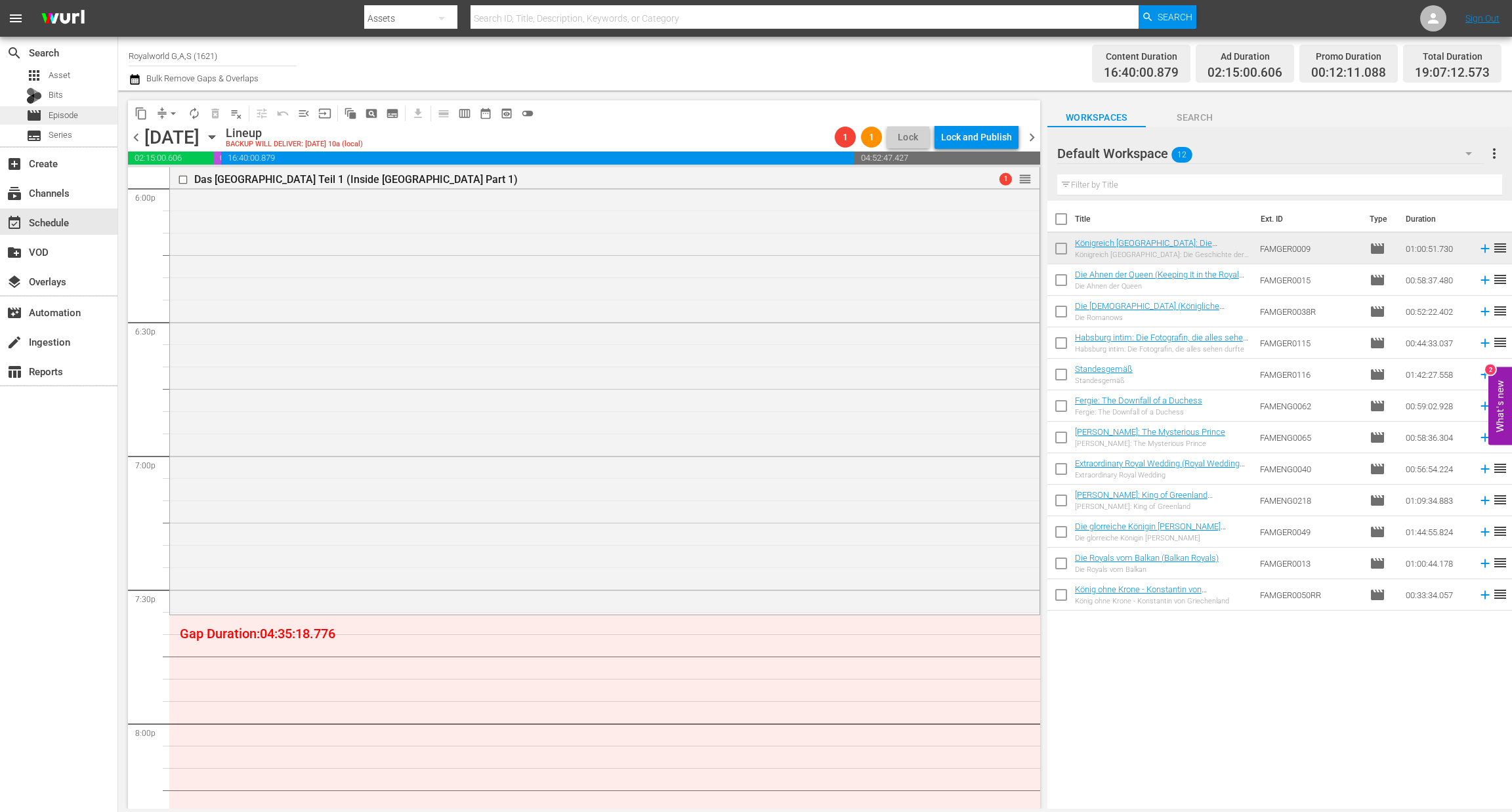
click at [80, 109] on div "movie Episode" at bounding box center [59, 115] width 118 height 19
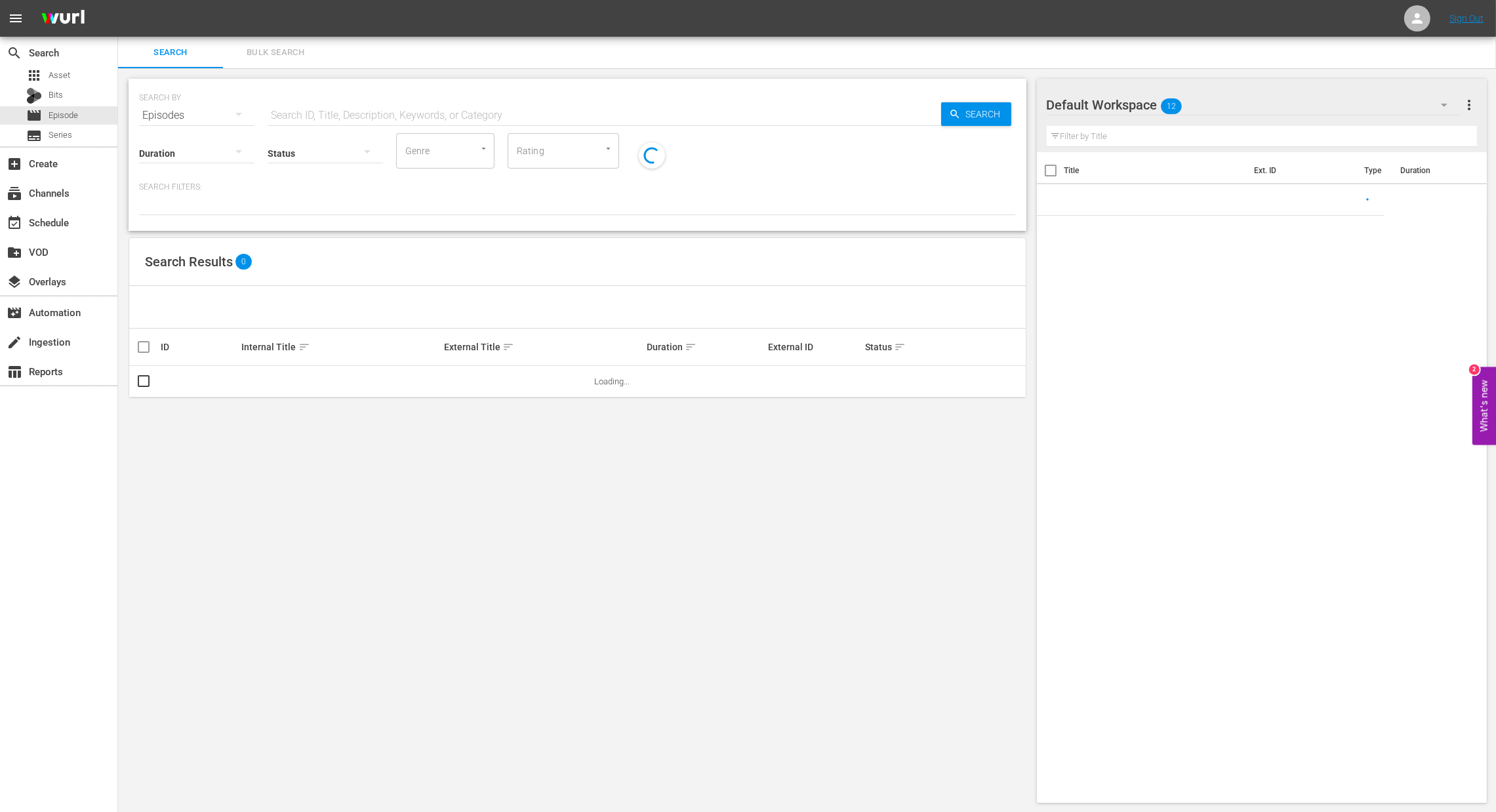
click at [324, 108] on input "text" at bounding box center [604, 115] width 674 height 31
paste input "Das [GEOGRAPHIC_DATA] Teil 2"
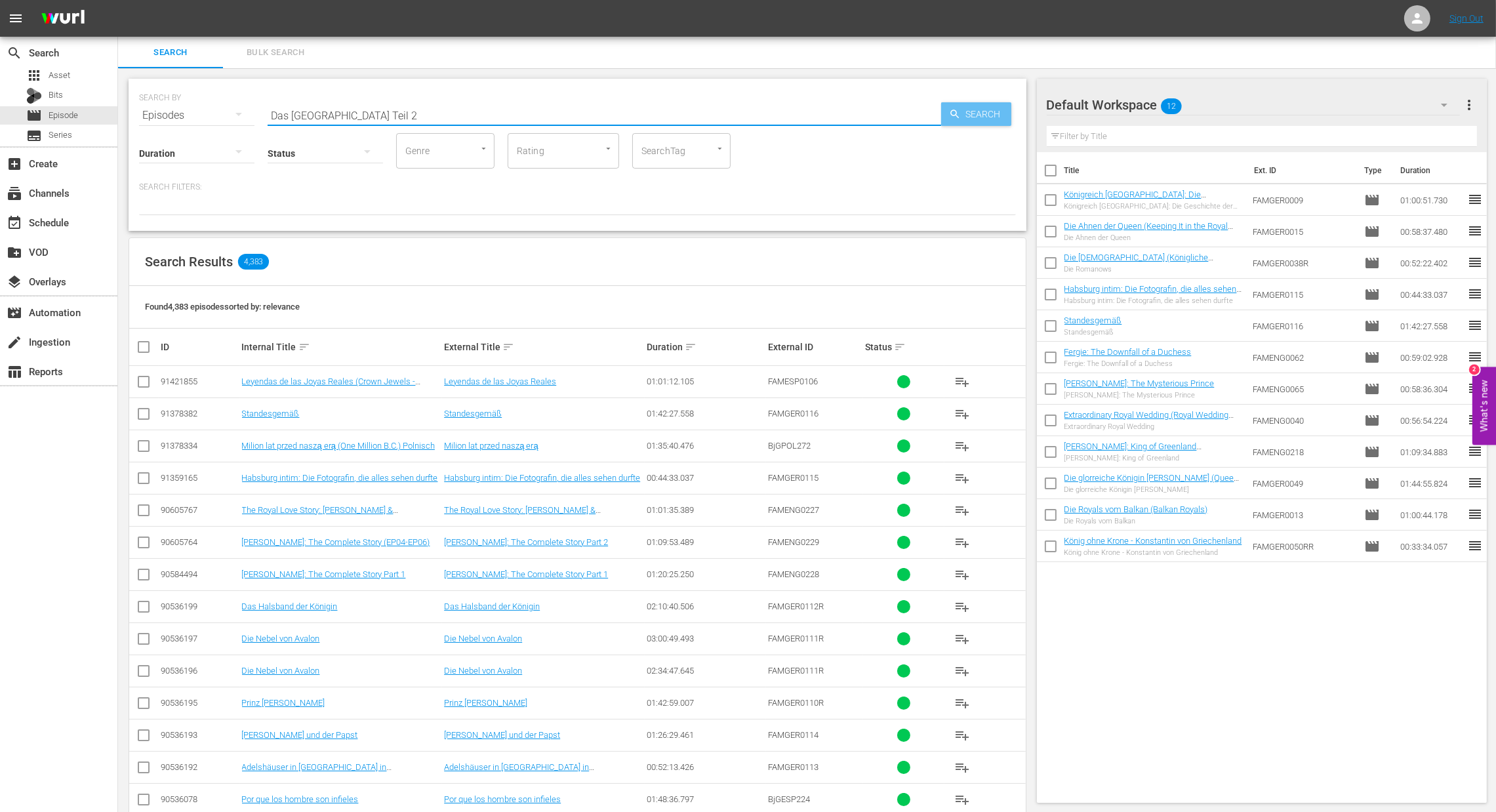
click at [965, 122] on span "Search" at bounding box center [986, 114] width 51 height 23
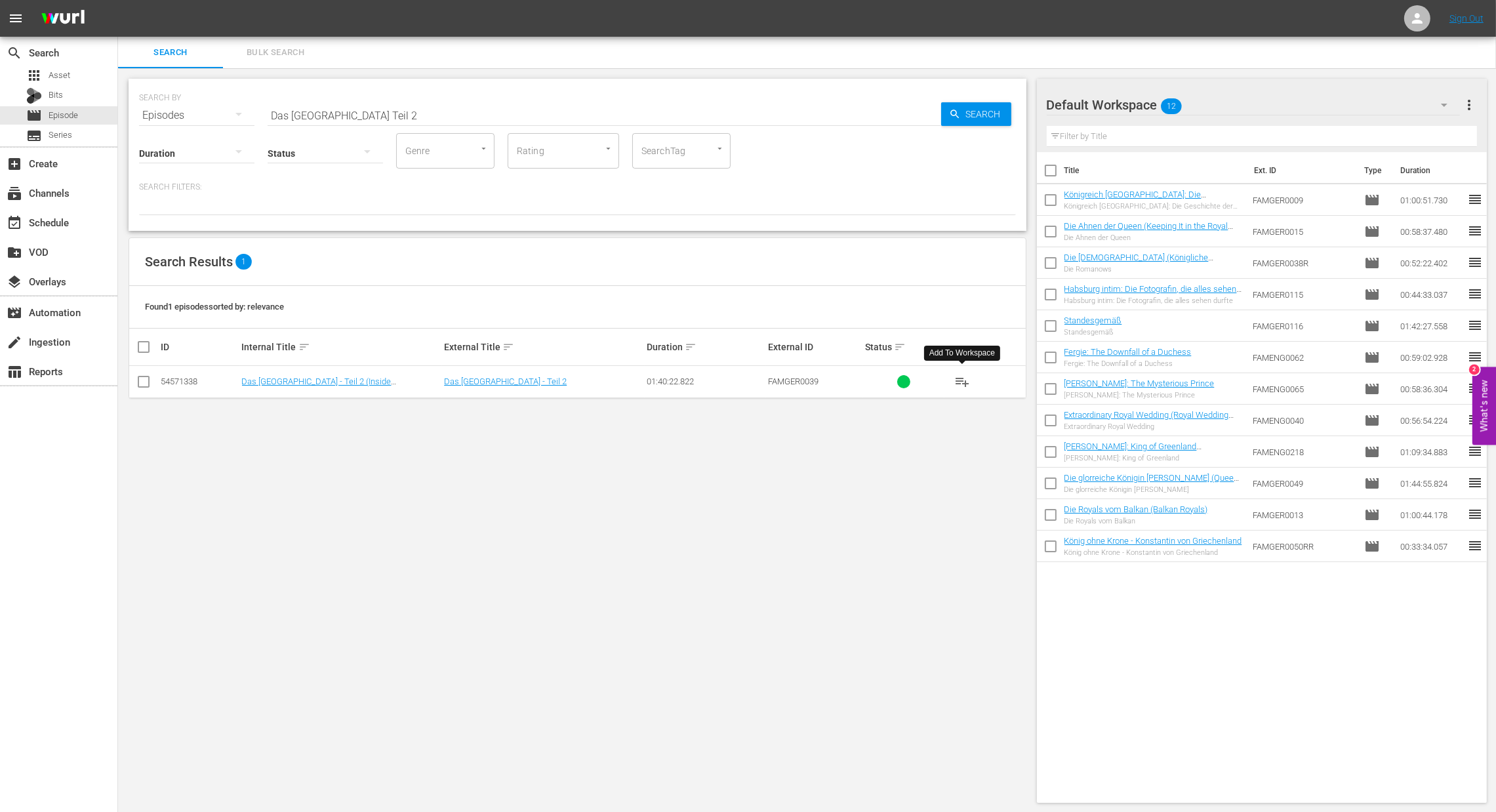
click at [966, 385] on span "playlist_add" at bounding box center [962, 381] width 16 height 16
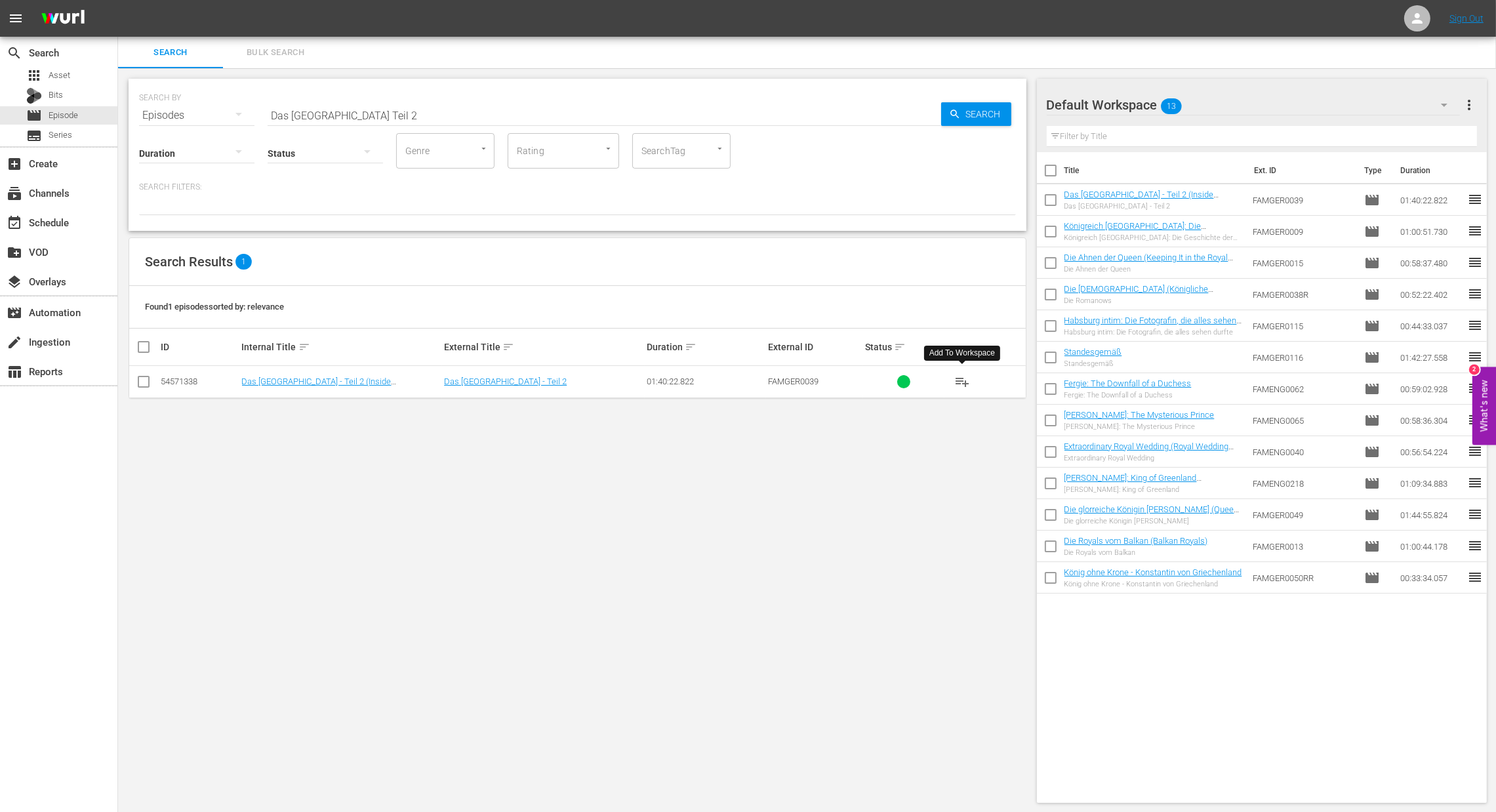
paste input "ie Royals vom Balkan"
drag, startPoint x: 470, startPoint y: 115, endPoint x: 247, endPoint y: 115, distance: 223.0
click at [247, 115] on div "SEARCH BY Search By Episodes Search ID, Title, Description, Keywords, or Catego…" at bounding box center [577, 108] width 877 height 48
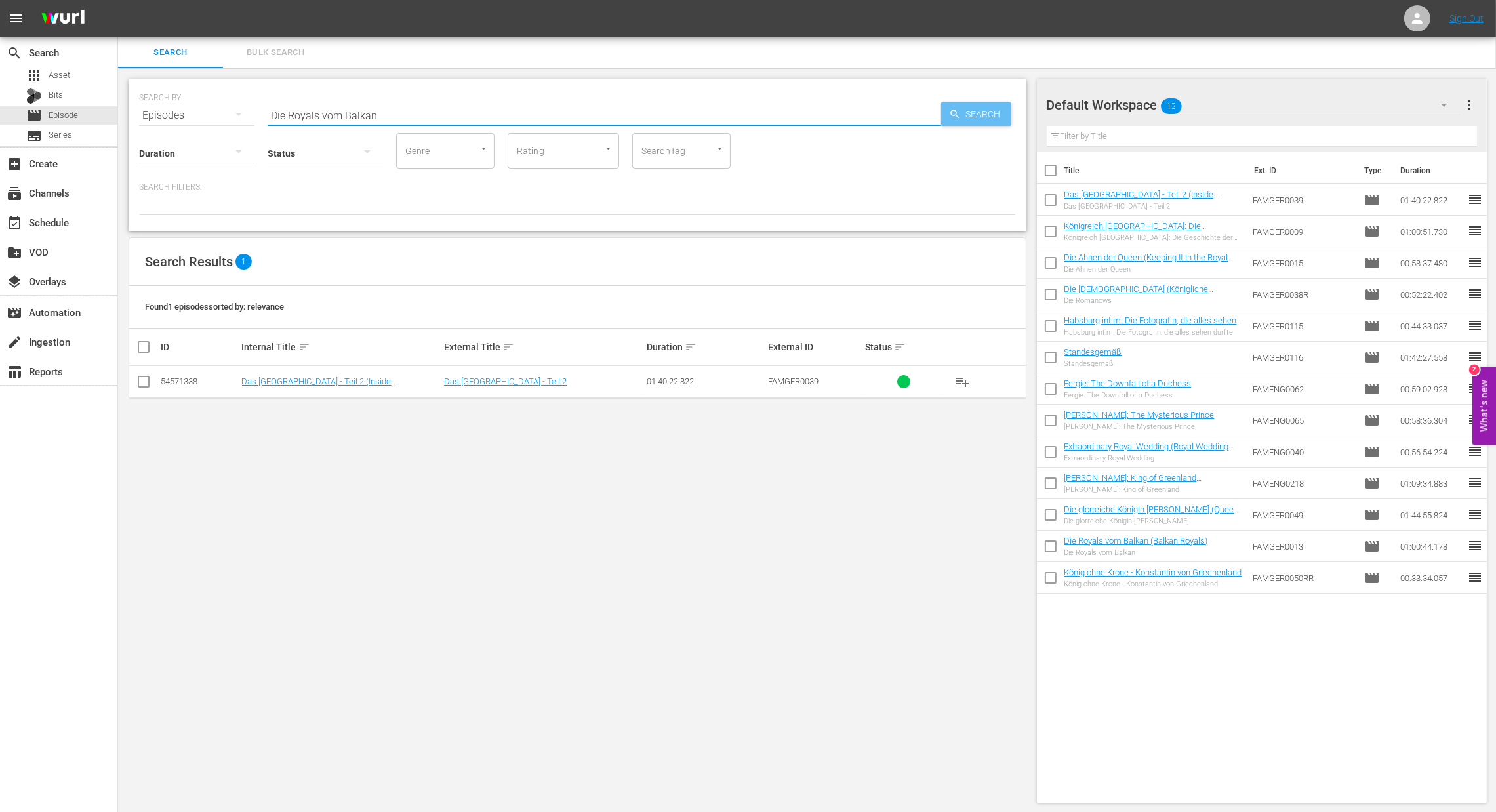
type input "Die Royals vom Balkan"
click at [980, 112] on span "Search" at bounding box center [986, 114] width 51 height 23
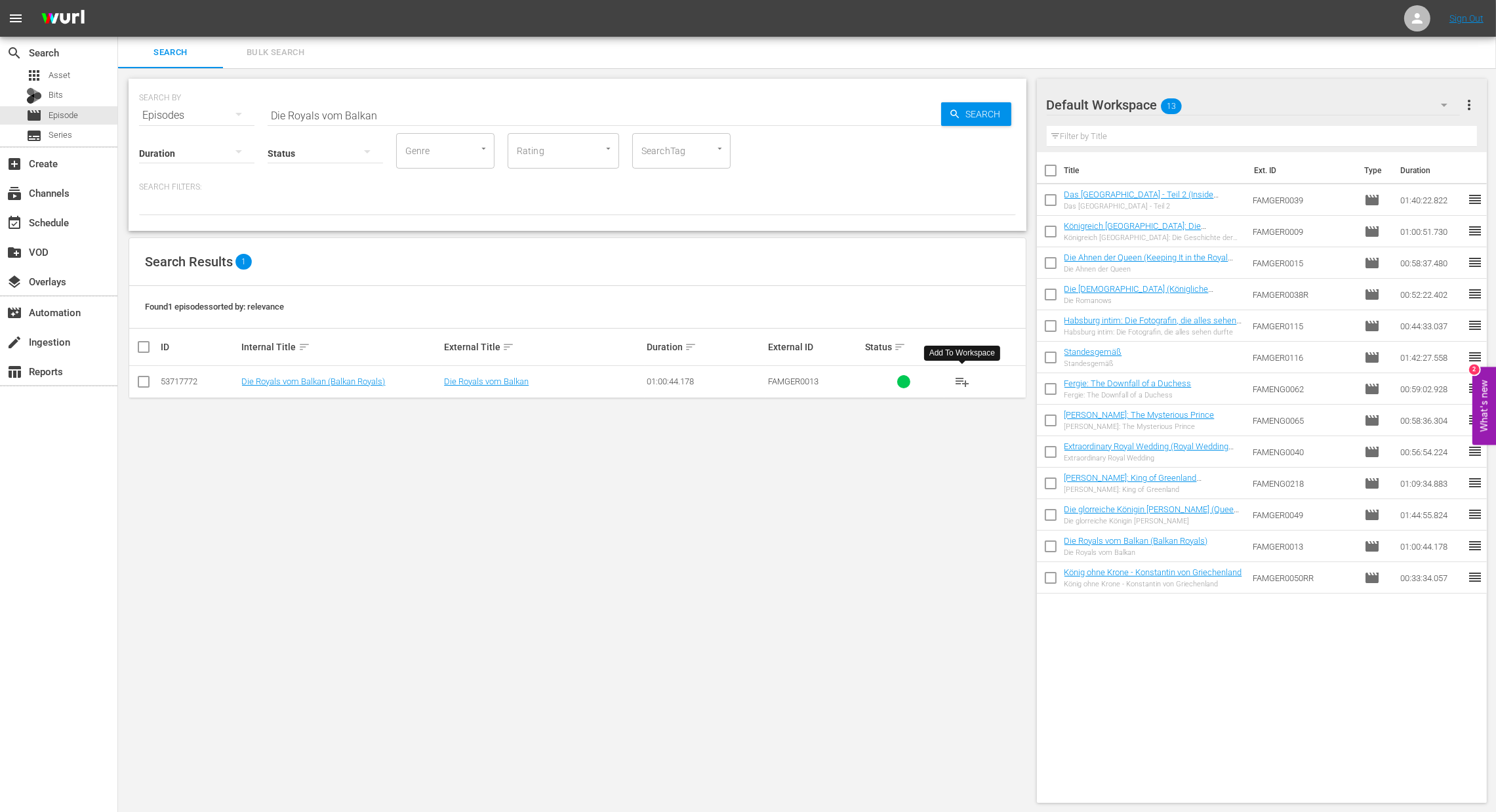
click at [971, 381] on button "playlist_add" at bounding box center [962, 381] width 31 height 31
click at [965, 385] on span "playlist_add" at bounding box center [962, 381] width 16 height 16
click at [66, 233] on div "event_available Schedule" at bounding box center [58, 222] width 118 height 27
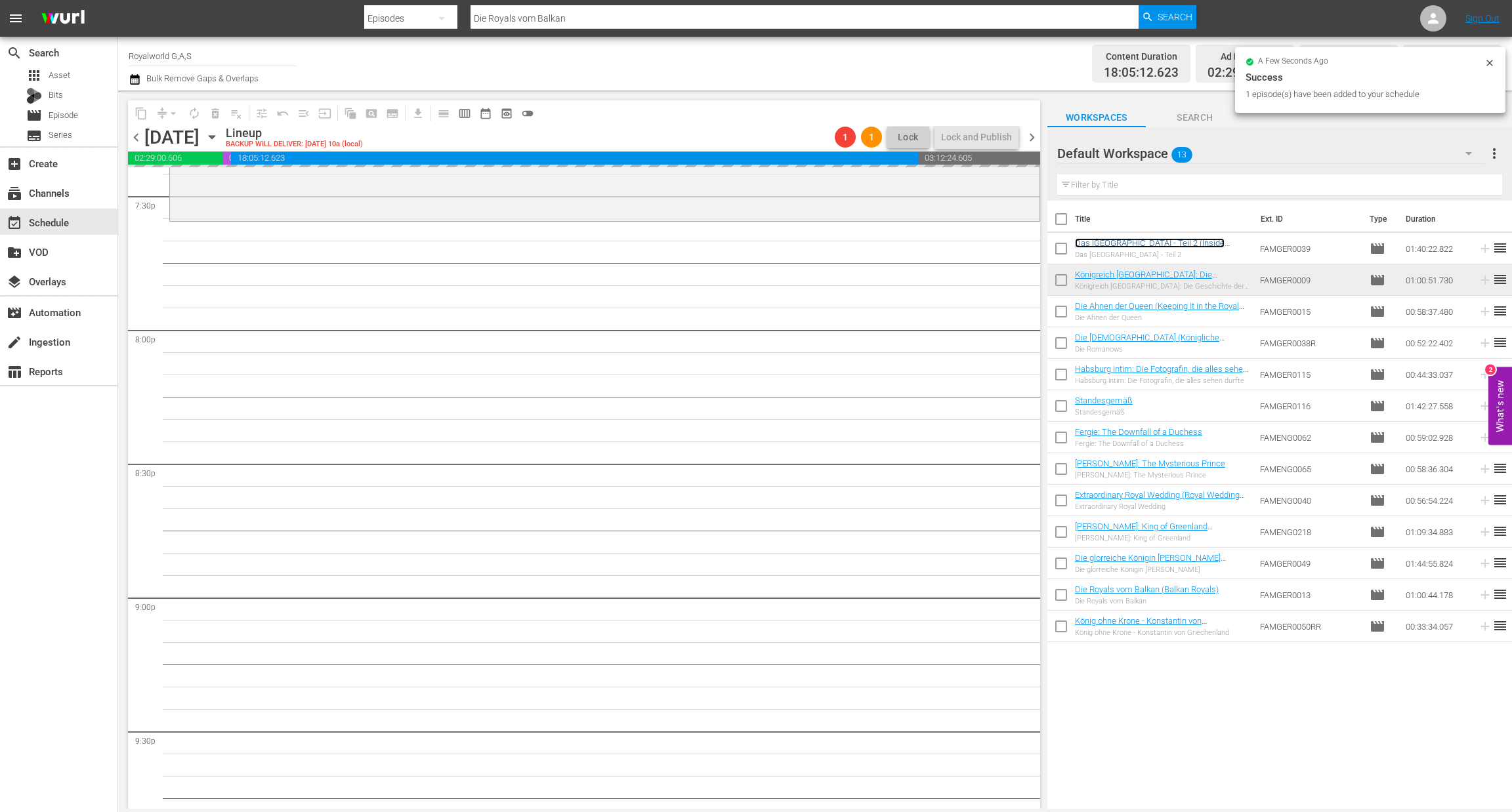
scroll to position [5486, 0]
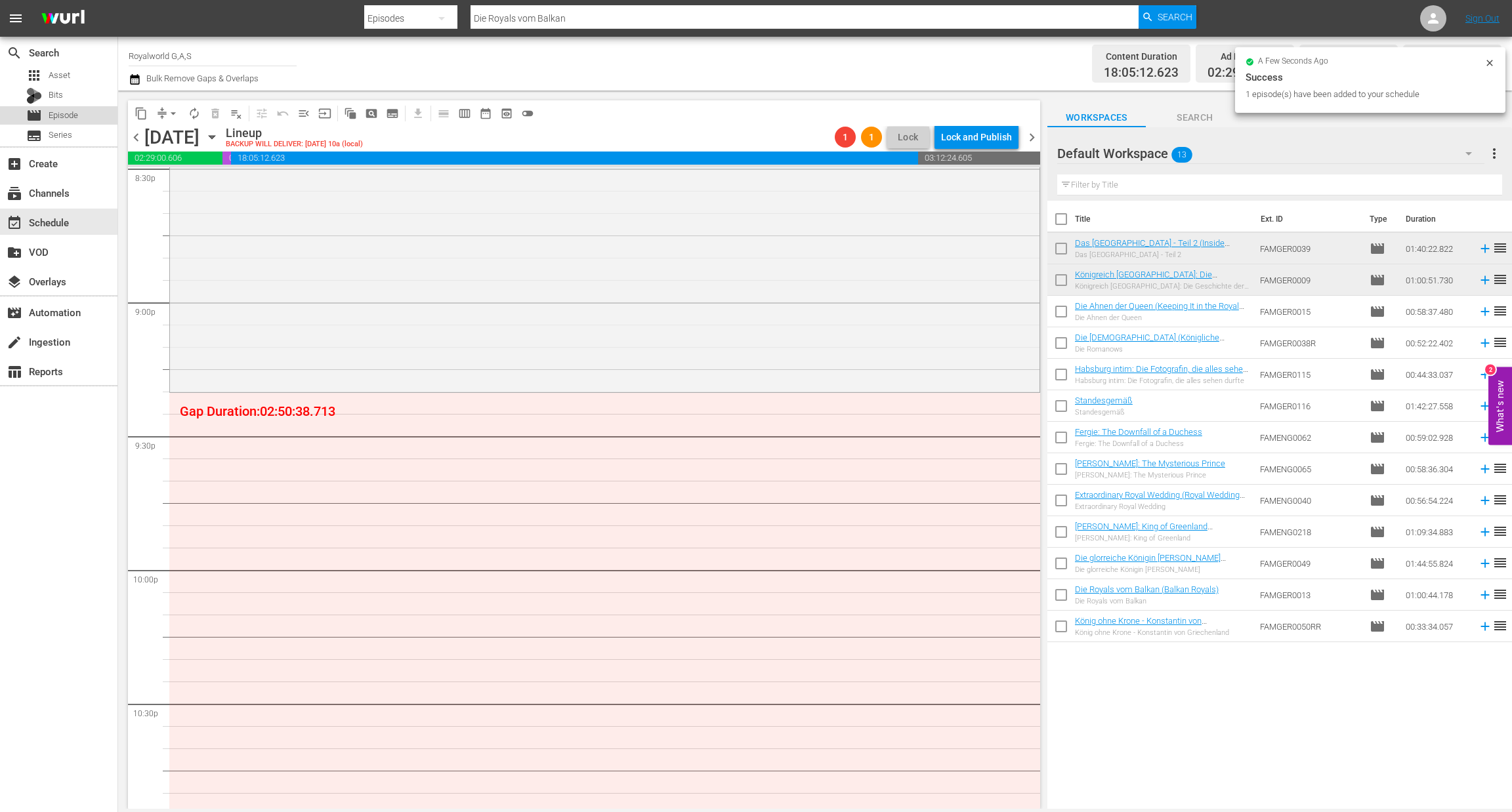
click at [69, 118] on span "Episode" at bounding box center [63, 115] width 30 height 13
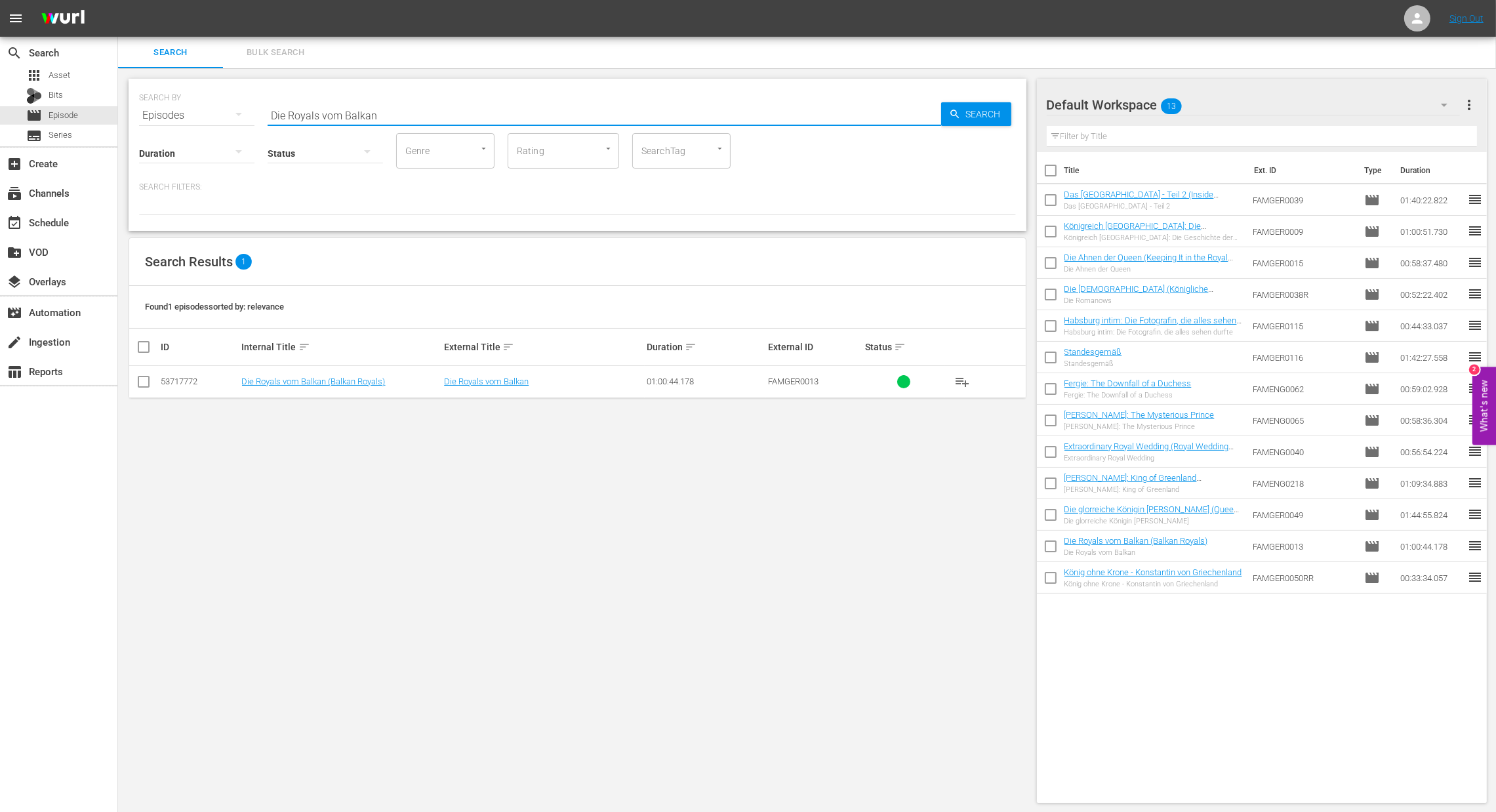
click at [393, 111] on input "Die Royals vom Balkan" at bounding box center [604, 115] width 674 height 31
click at [961, 385] on span "playlist_add" at bounding box center [962, 381] width 16 height 16
click at [68, 226] on div "event_available Schedule" at bounding box center [37, 220] width 73 height 12
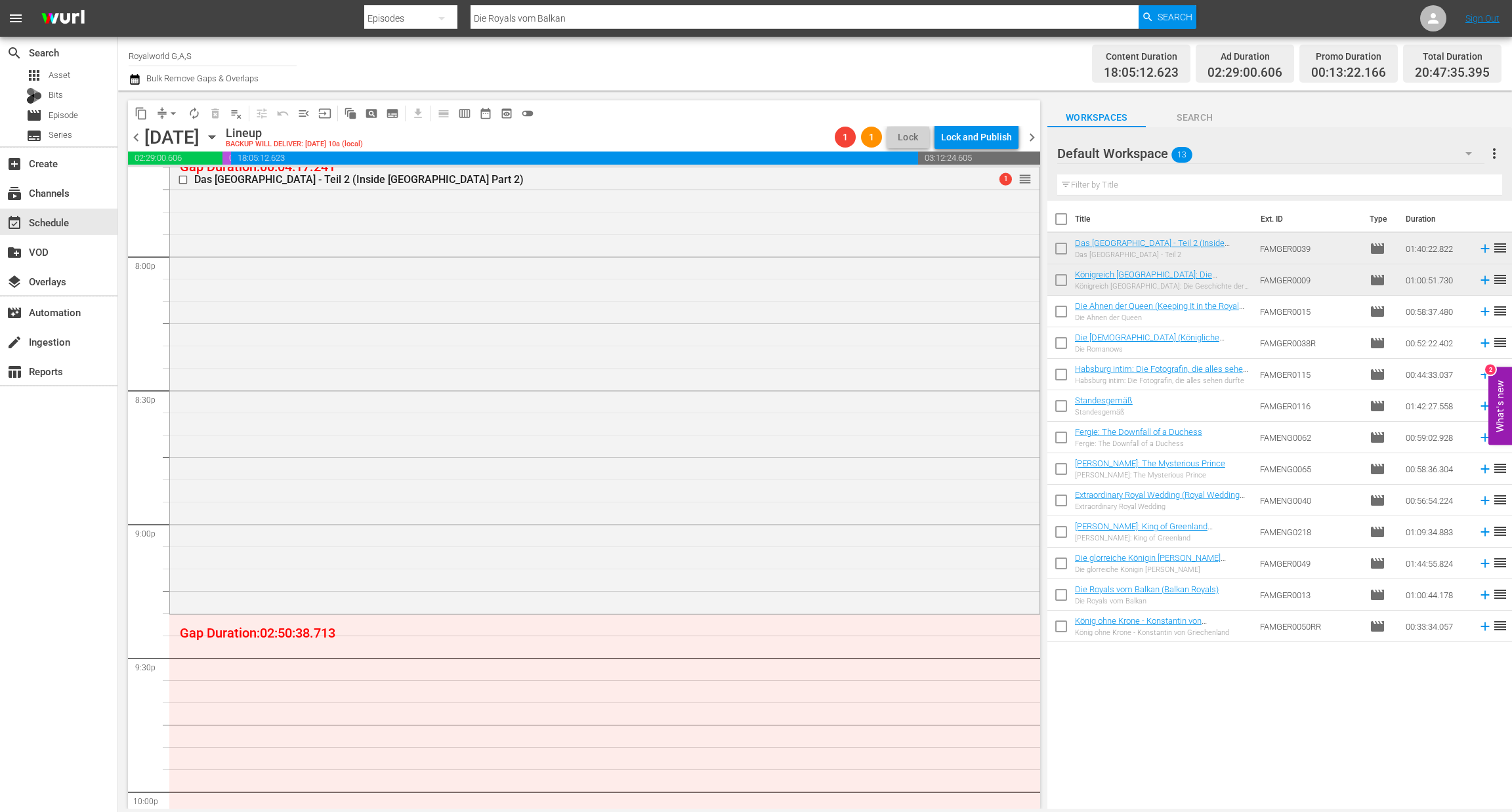
scroll to position [5363, 0]
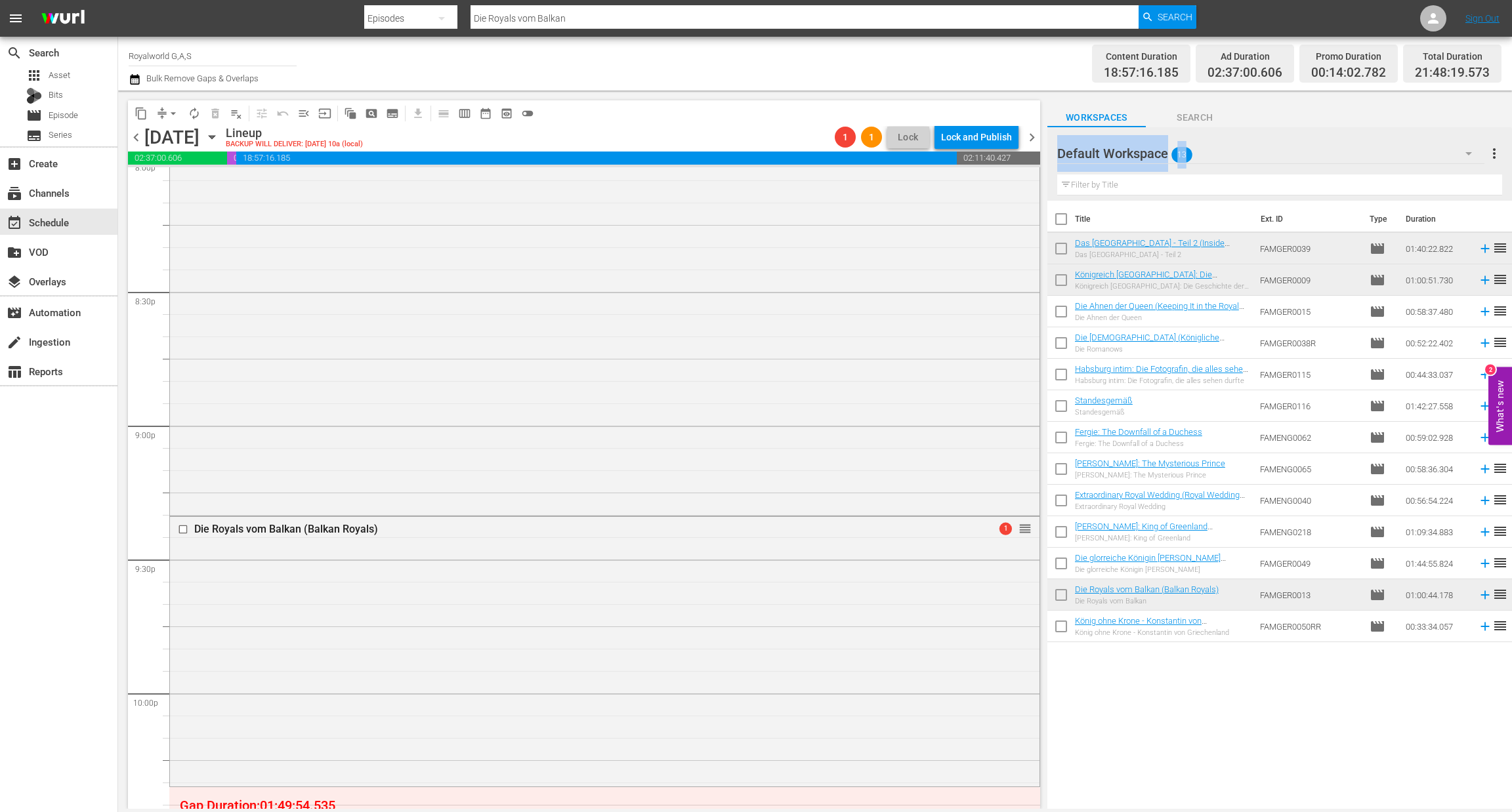
click at [1144, 173] on div "Default Workspace 13 Default more_vert Filter by Title" at bounding box center [1279, 164] width 464 height 73
drag, startPoint x: 1144, startPoint y: 182, endPoint x: 1153, endPoint y: 186, distance: 9.8
click at [1144, 182] on input "text" at bounding box center [1280, 185] width 445 height 21
paste input "Schwedens Krone"
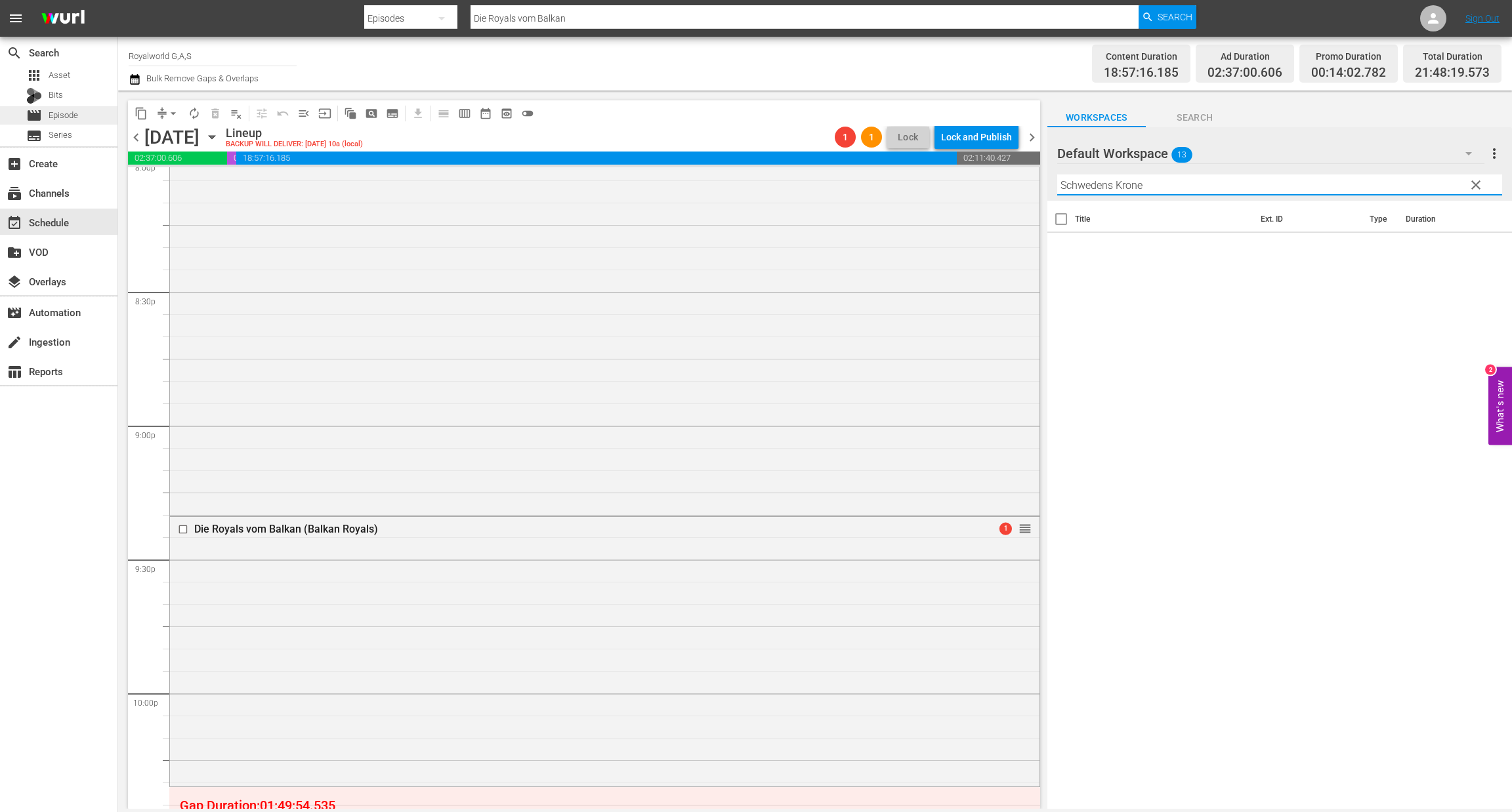
type input "Schwedens Krone"
click at [65, 124] on div "movie Episode" at bounding box center [52, 115] width 51 height 19
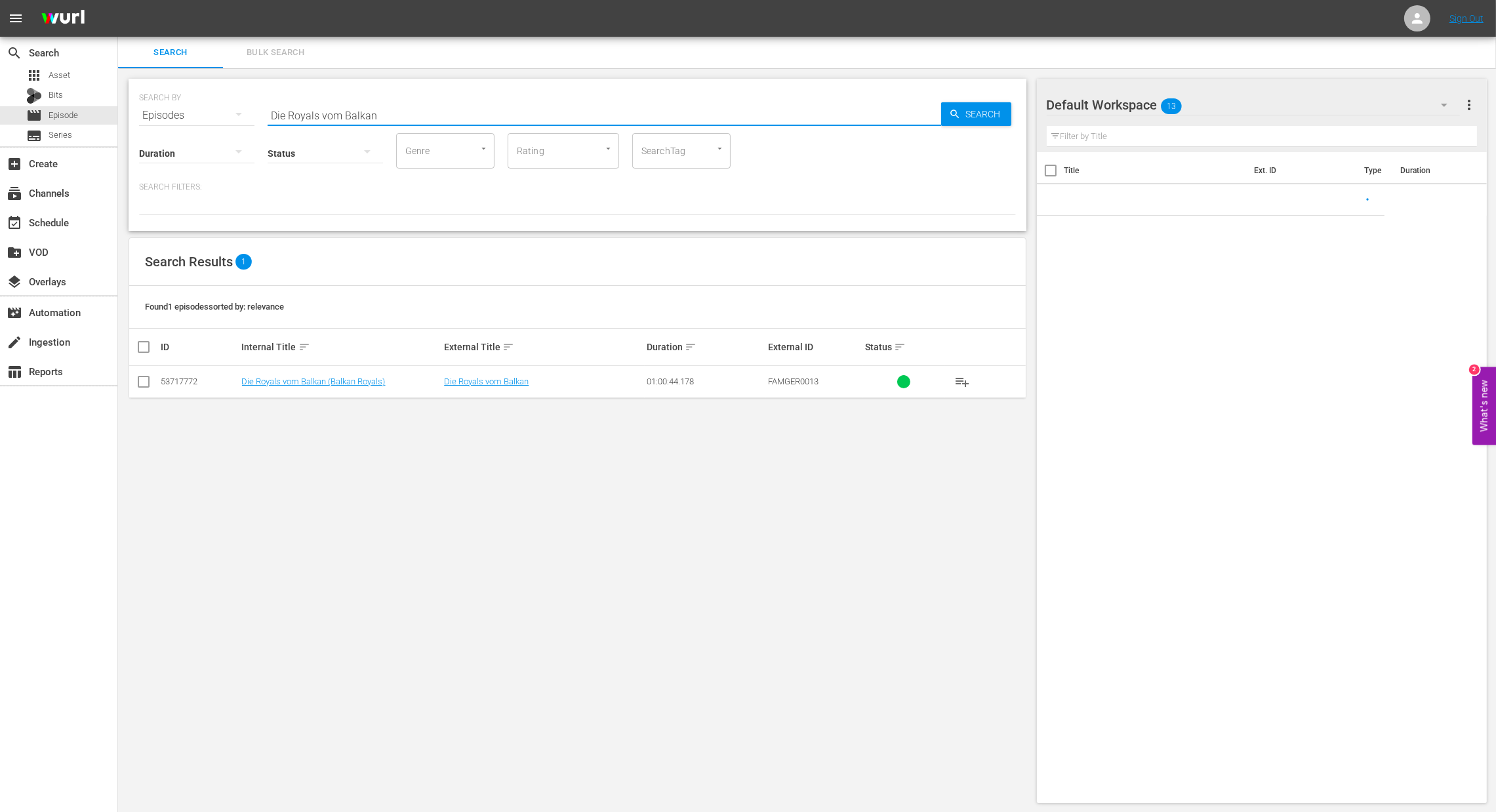
paste input "Schwedens Krone"
drag, startPoint x: 390, startPoint y: 114, endPoint x: 237, endPoint y: 114, distance: 153.0
click at [143, 114] on div "SEARCH BY Search By Episodes Search ID, Title, Description, Keywords, or Catego…" at bounding box center [577, 108] width 877 height 48
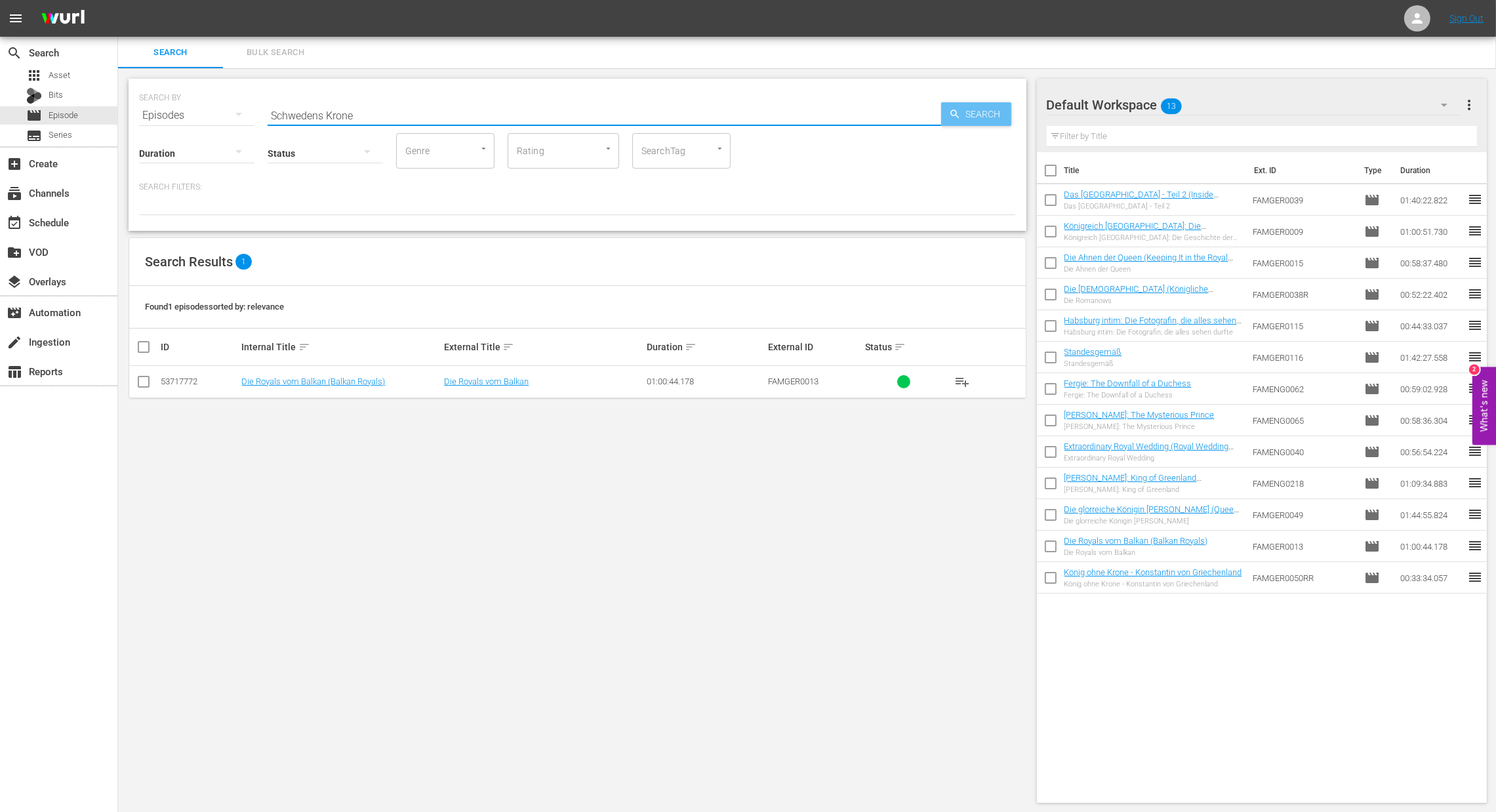
type input "Schwedens Krone"
click at [973, 114] on span "Search" at bounding box center [986, 114] width 51 height 23
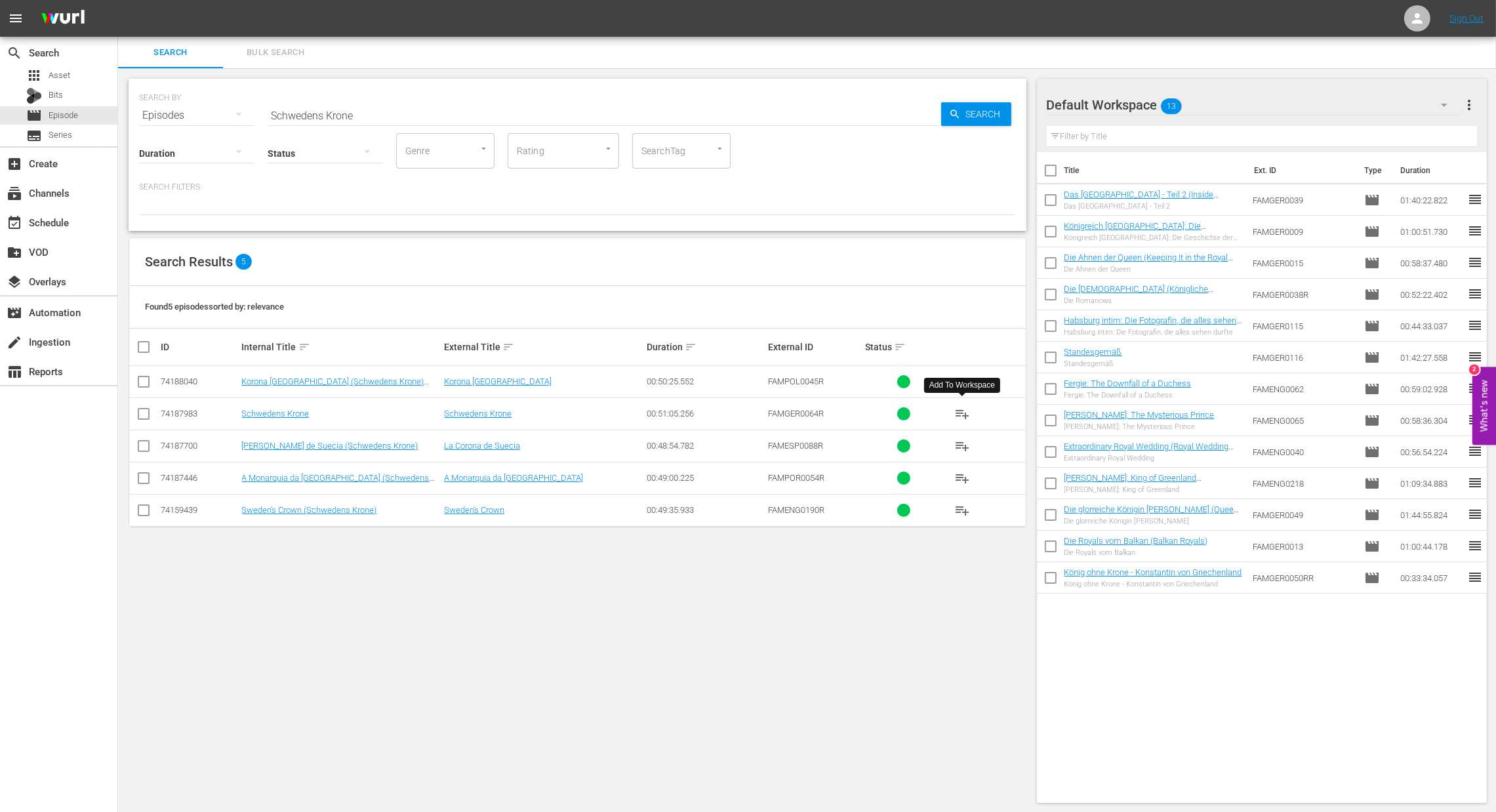
click at [967, 410] on span "playlist_add" at bounding box center [962, 414] width 16 height 16
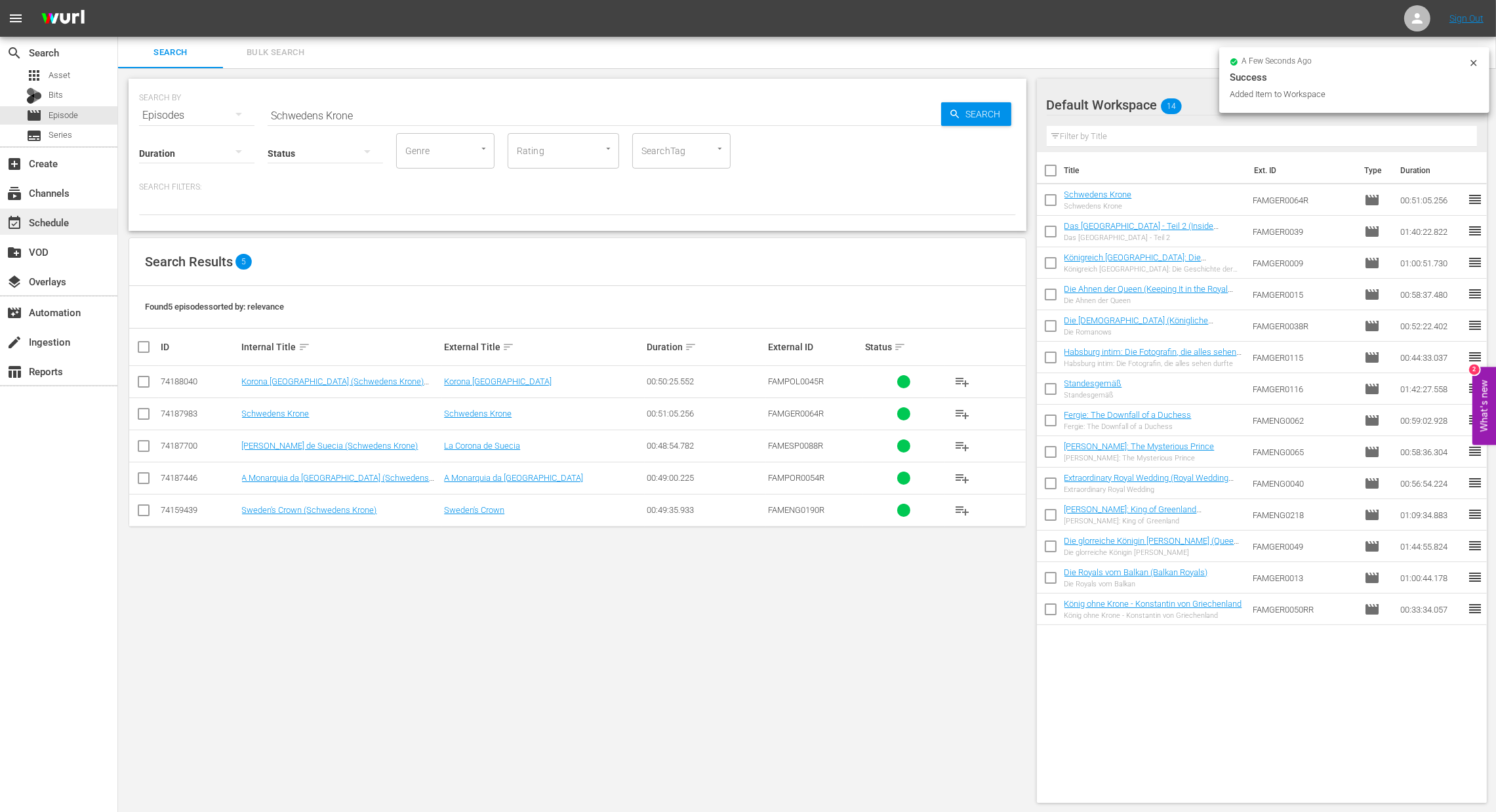
click at [70, 218] on div "event_available Schedule" at bounding box center [37, 220] width 73 height 12
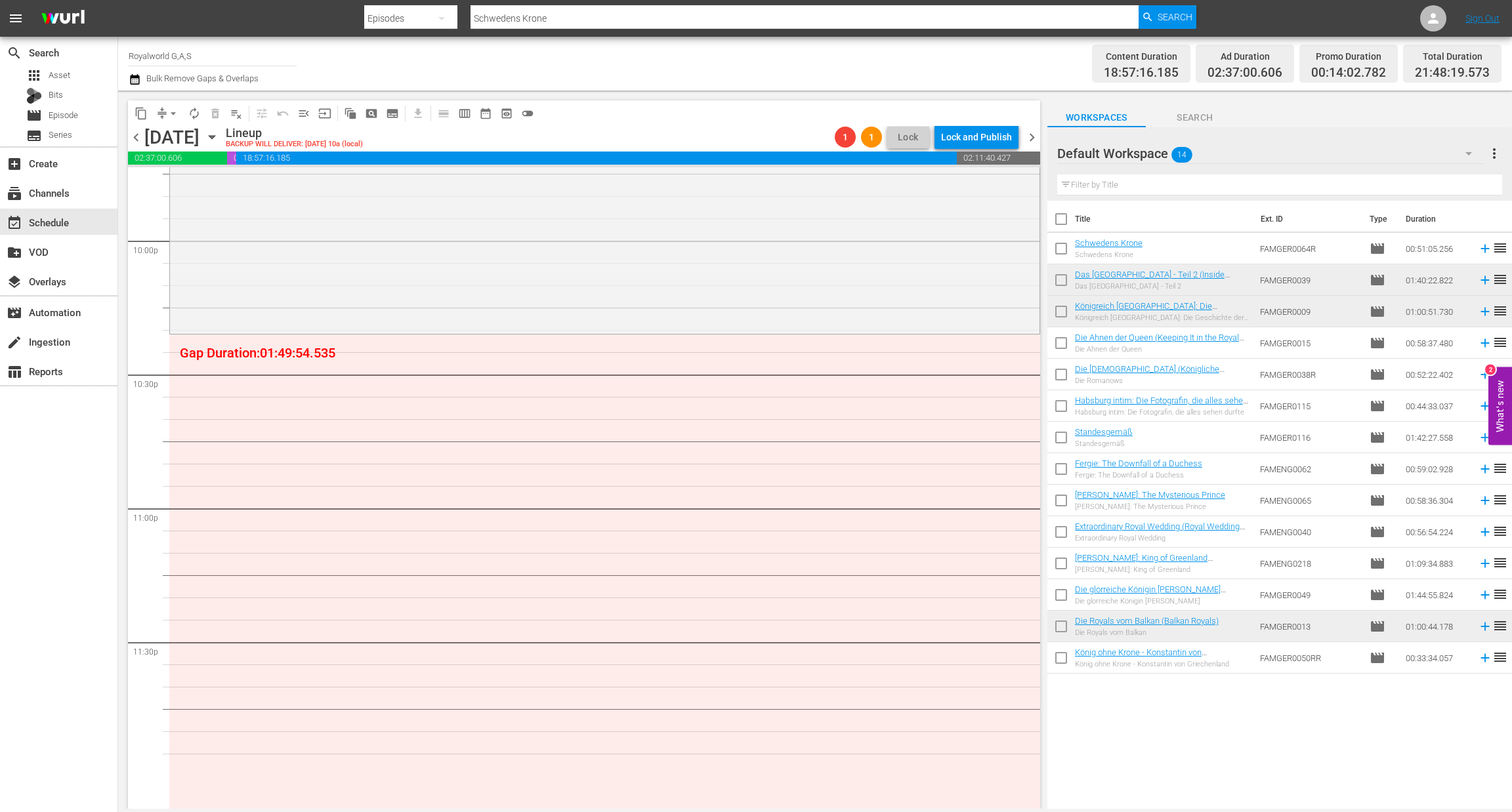
scroll to position [5618, 0]
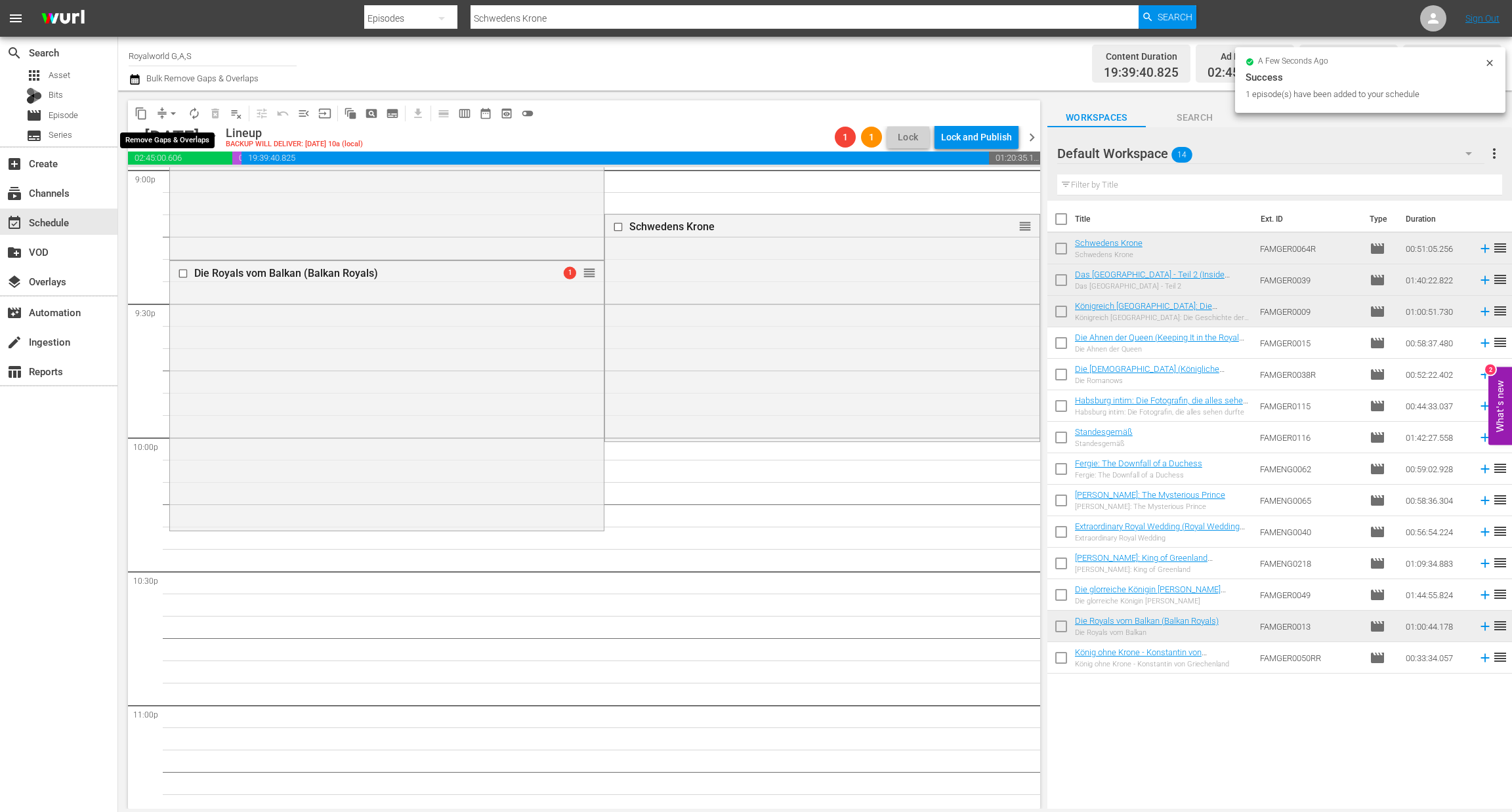
click at [176, 115] on span "arrow_drop_down" at bounding box center [173, 113] width 13 height 13
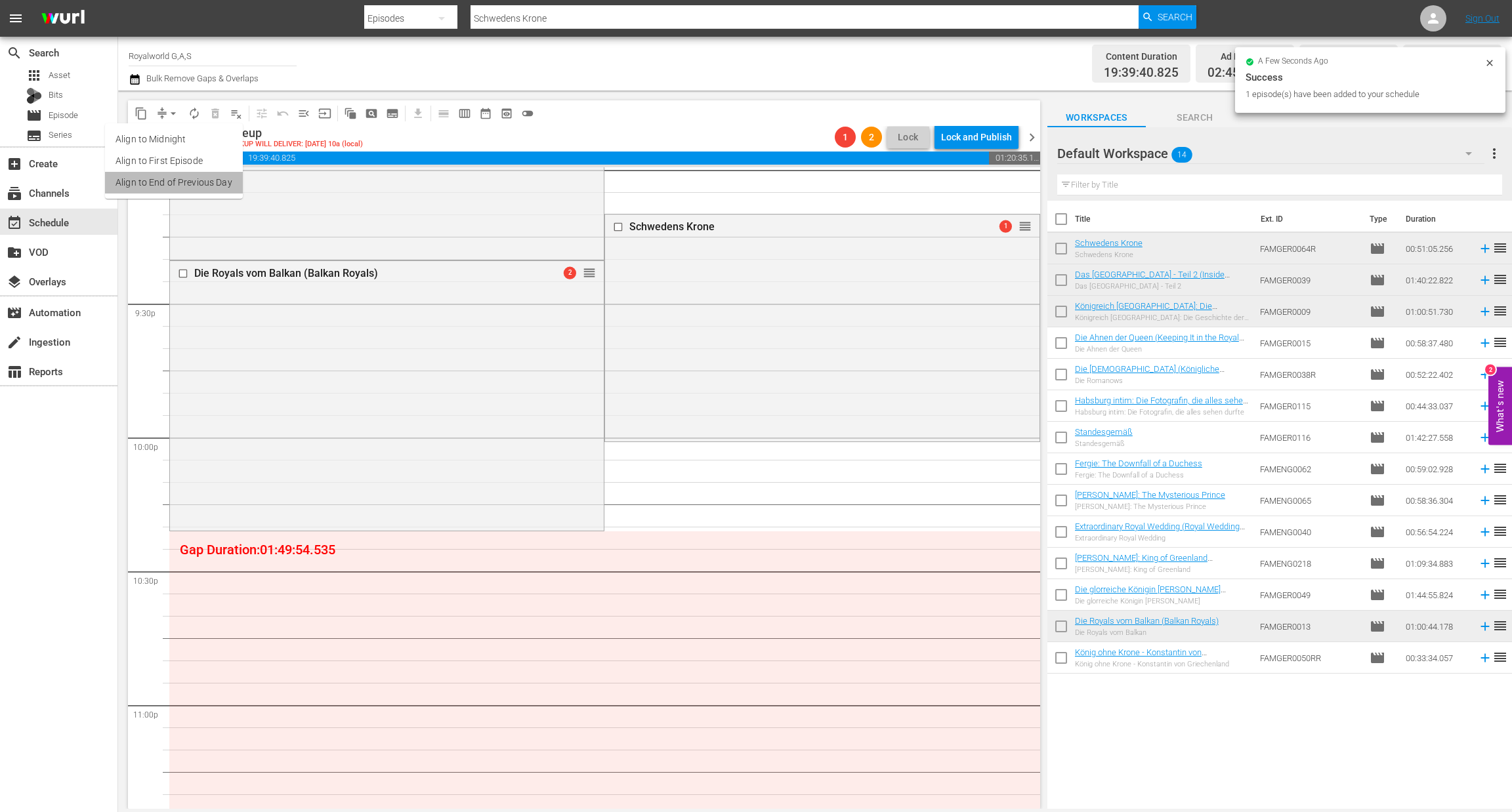
click at [192, 188] on li "Align to End of Previous Day" at bounding box center [174, 183] width 138 height 22
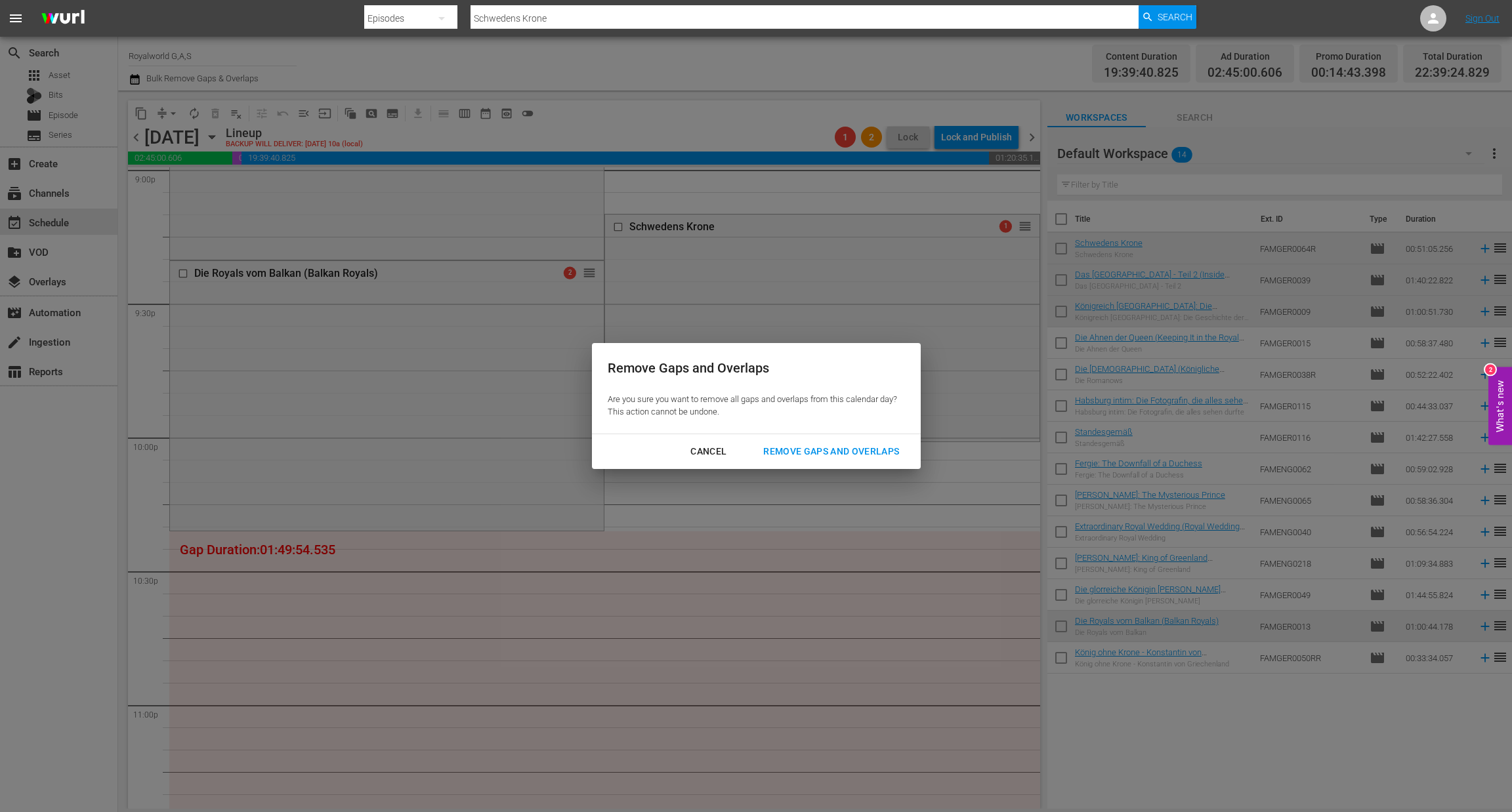
click at [869, 452] on div "Remove Gaps and Overlaps" at bounding box center [831, 452] width 157 height 16
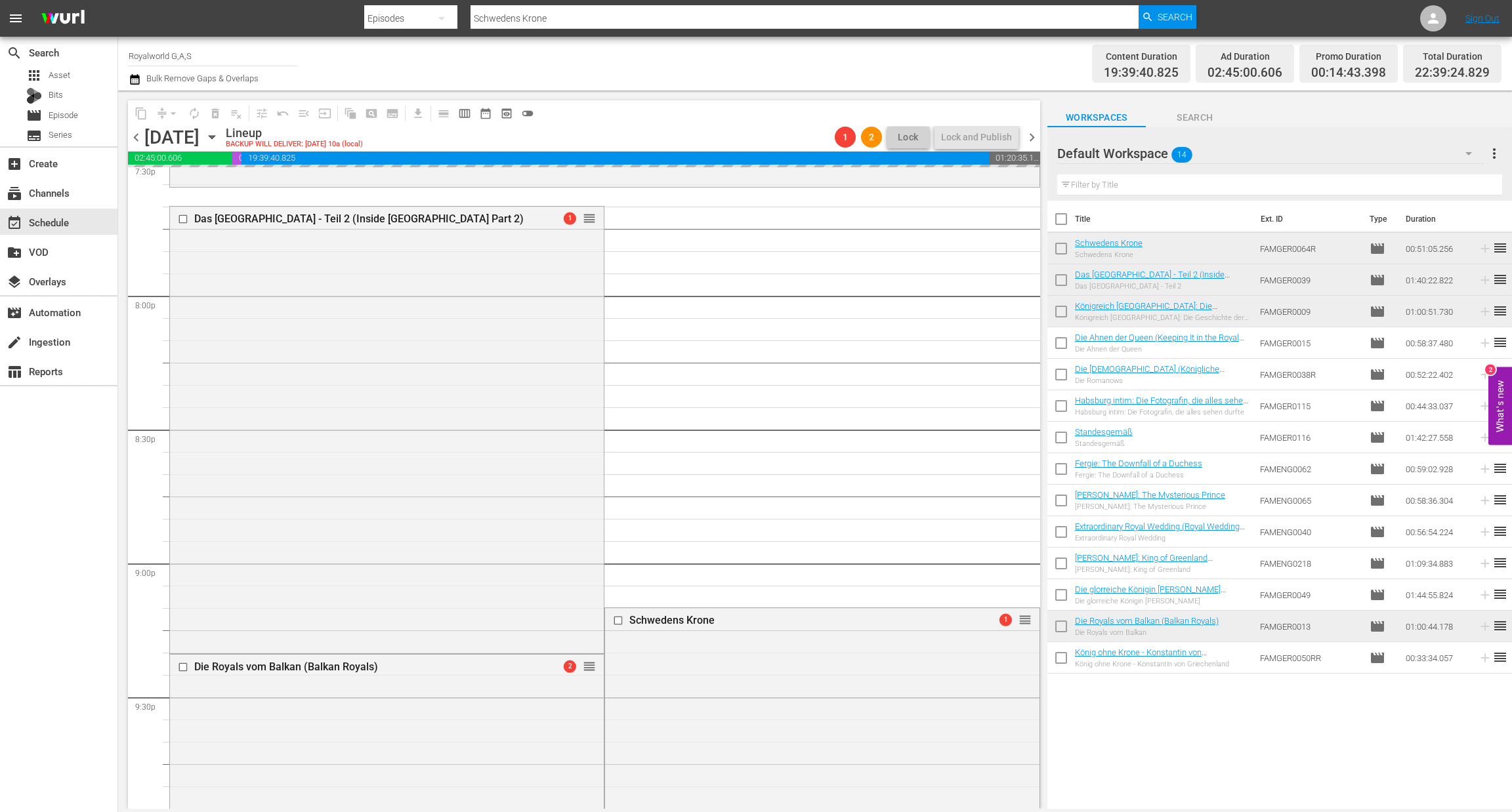
scroll to position [5126, 0]
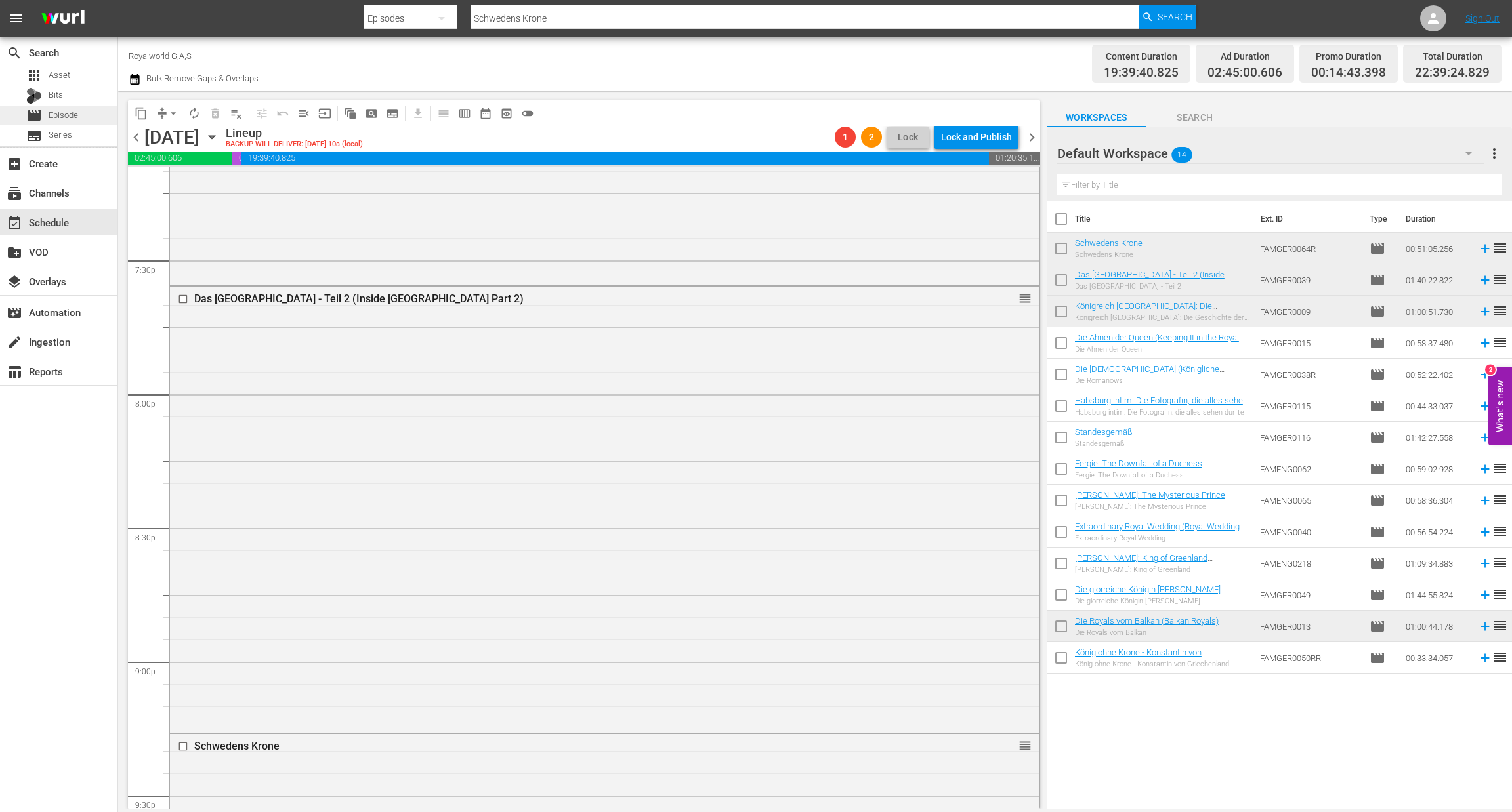
click at [80, 122] on div "movie Episode" at bounding box center [59, 115] width 118 height 19
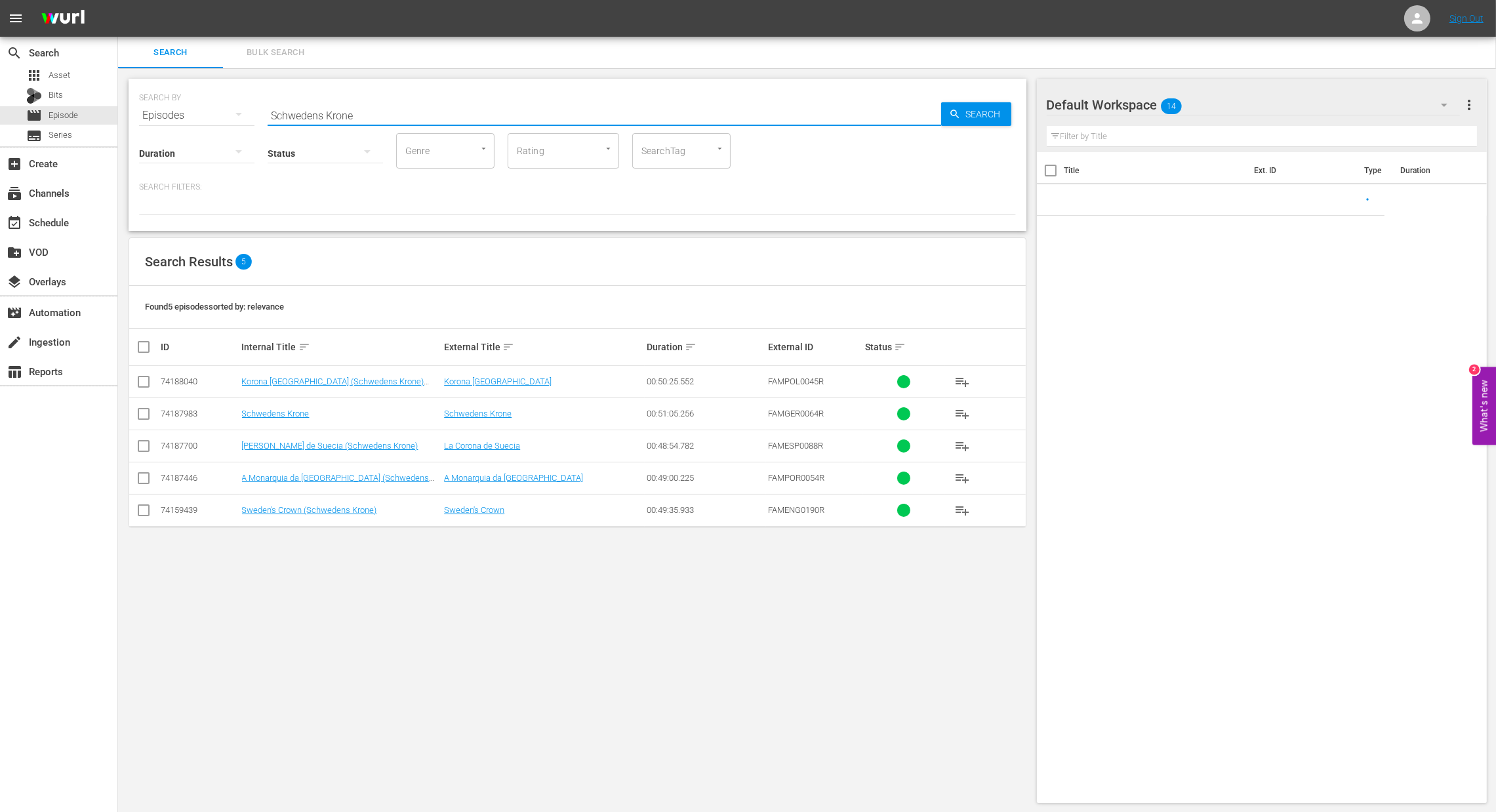
paste input "Wir waren Könige (Burma's Lost Royals)"
drag, startPoint x: 353, startPoint y: 108, endPoint x: 164, endPoint y: 106, distance: 189.0
click at [164, 106] on div "SEARCH BY Search By Episodes Search ID, Title, Description, Keywords, or Catego…" at bounding box center [577, 108] width 877 height 48
type input "Wir waren Könige (Burma's Lost Royals)"
click at [978, 112] on span "Search" at bounding box center [986, 114] width 51 height 23
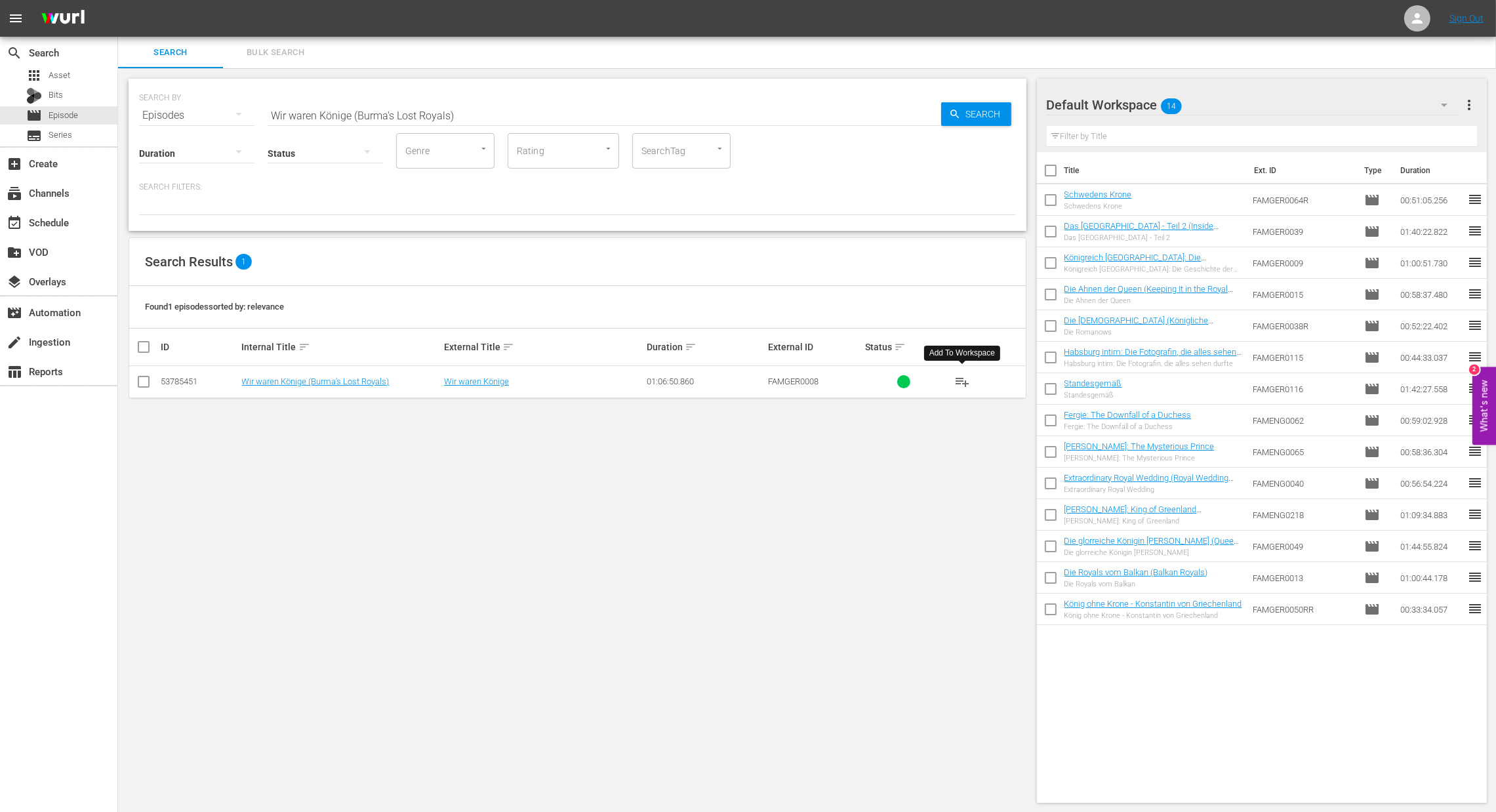
click at [963, 386] on span "playlist_add" at bounding box center [962, 381] width 16 height 16
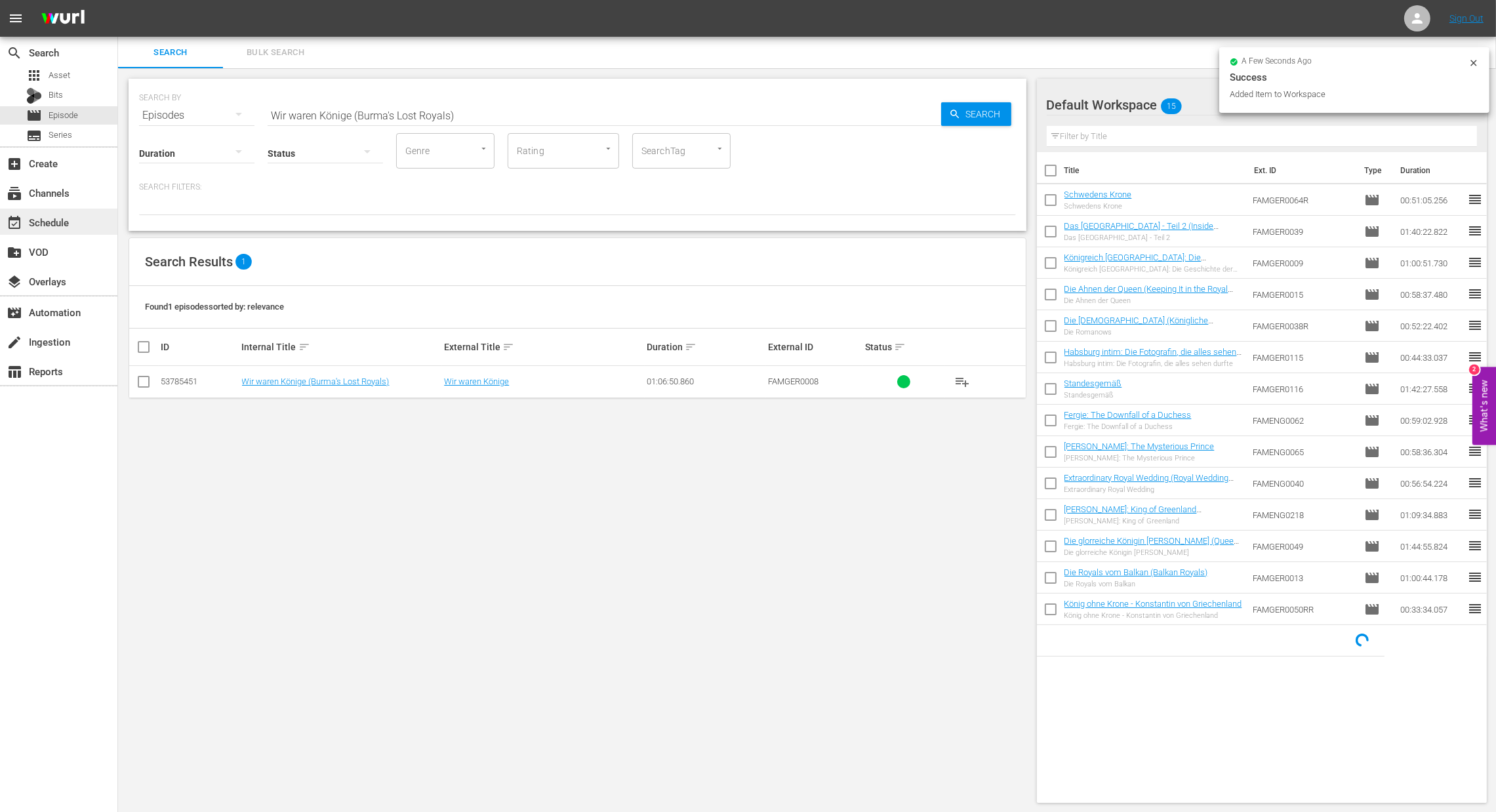
click at [76, 216] on div "event_available Schedule" at bounding box center [58, 222] width 118 height 27
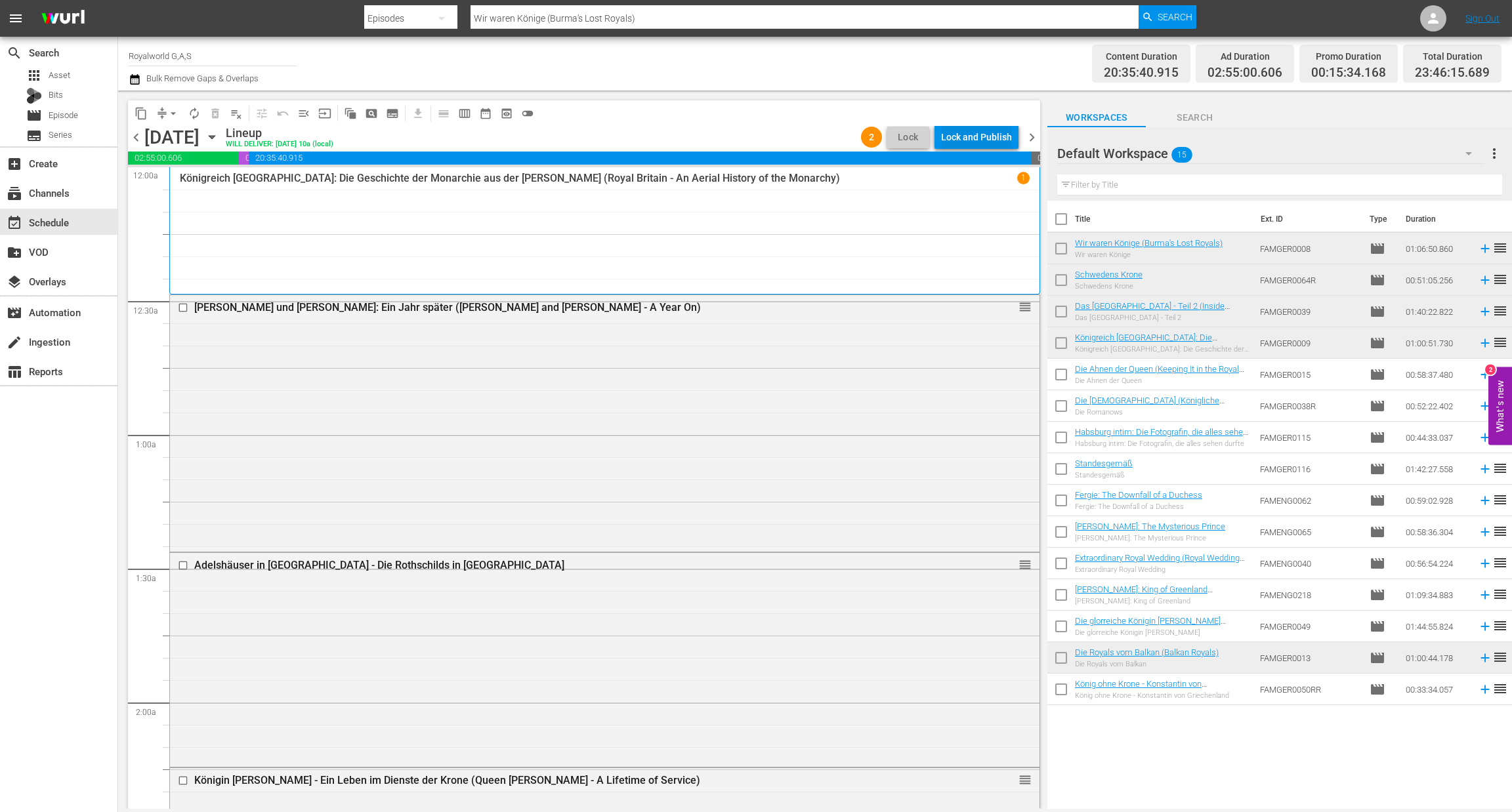
click at [988, 141] on div "Lock and Publish" at bounding box center [976, 137] width 71 height 23
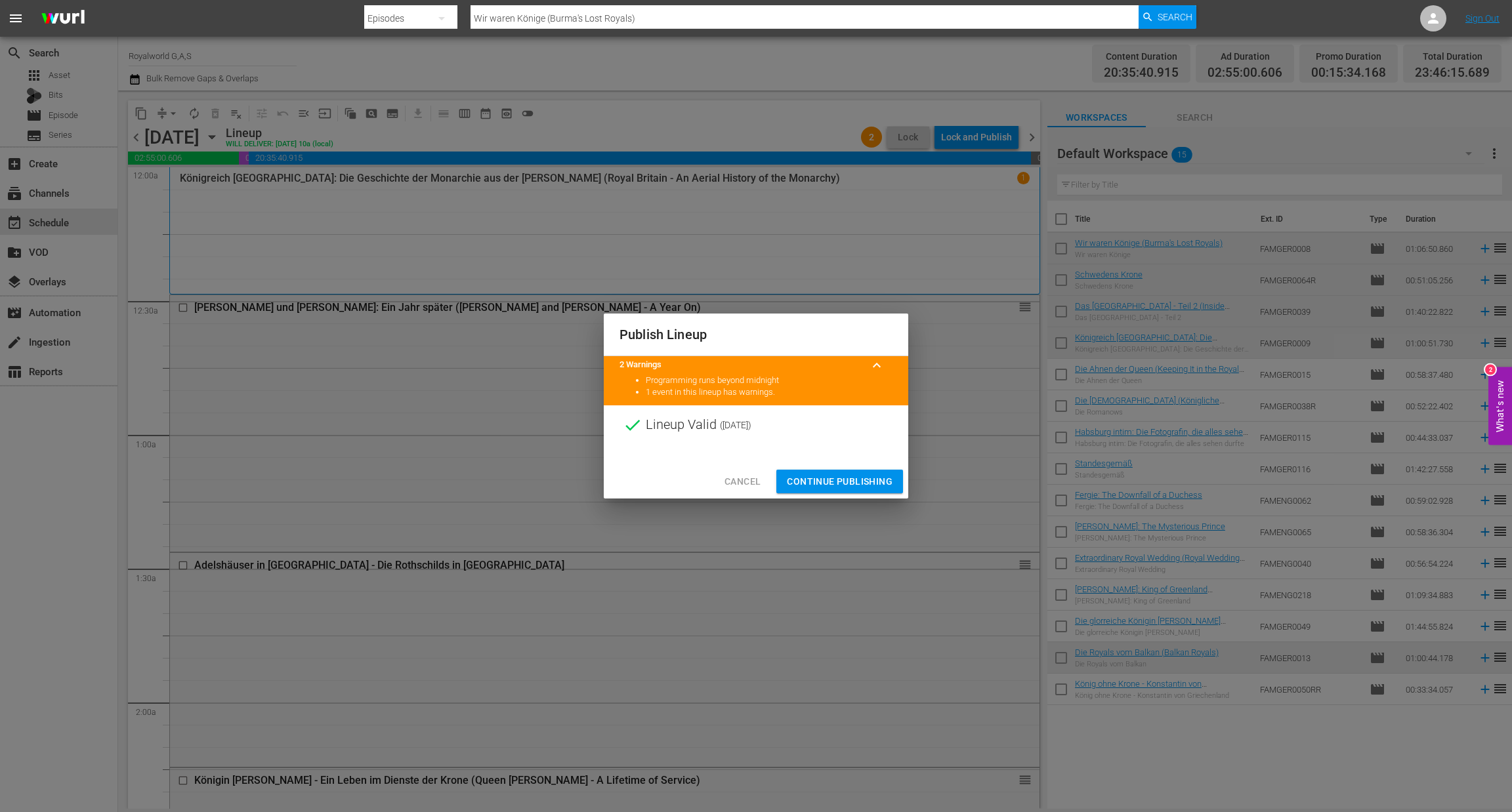
click at [830, 481] on span "Continue Publishing" at bounding box center [839, 481] width 105 height 16
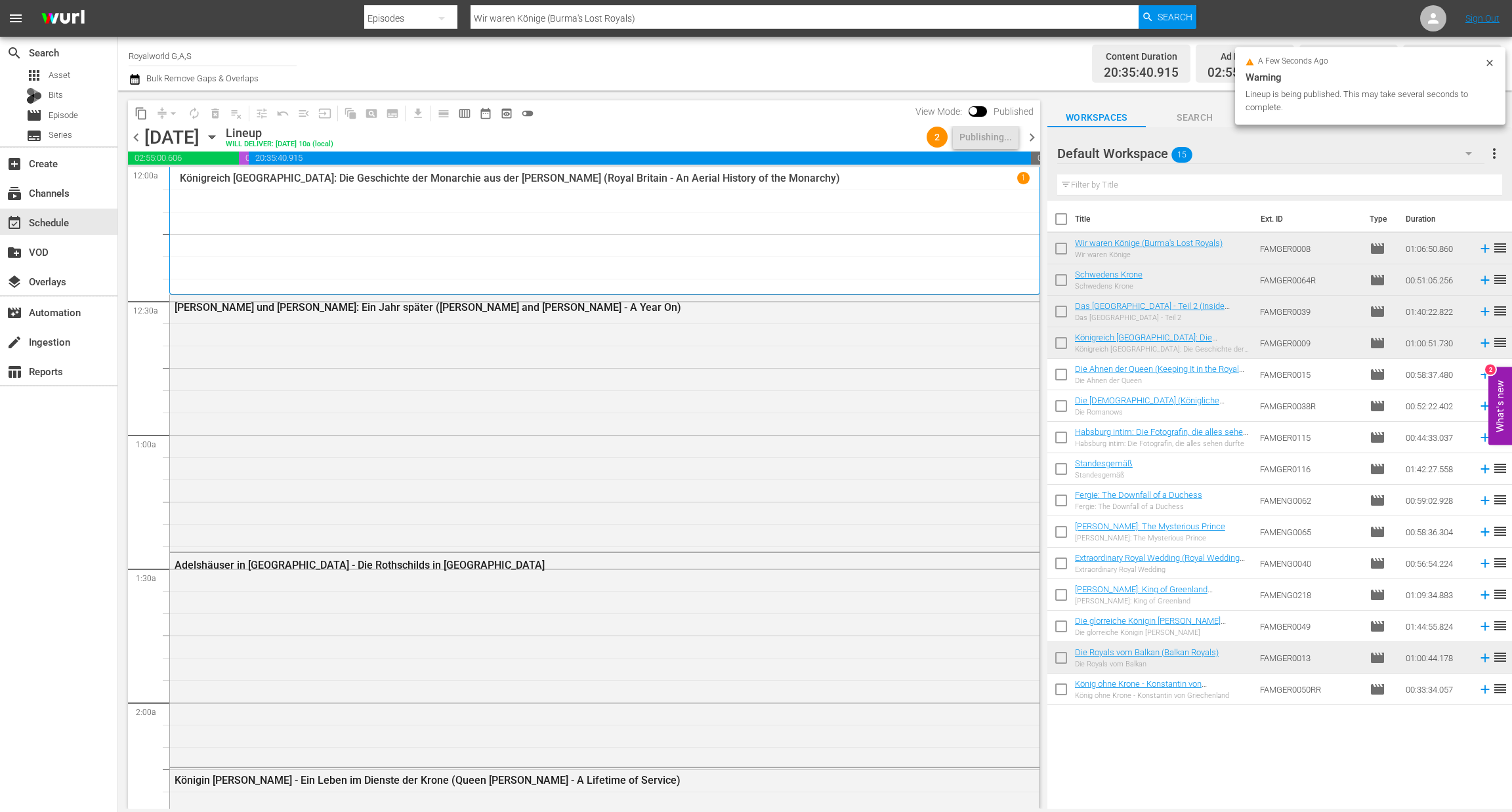
click at [134, 136] on span "chevron_left" at bounding box center [136, 137] width 16 height 16
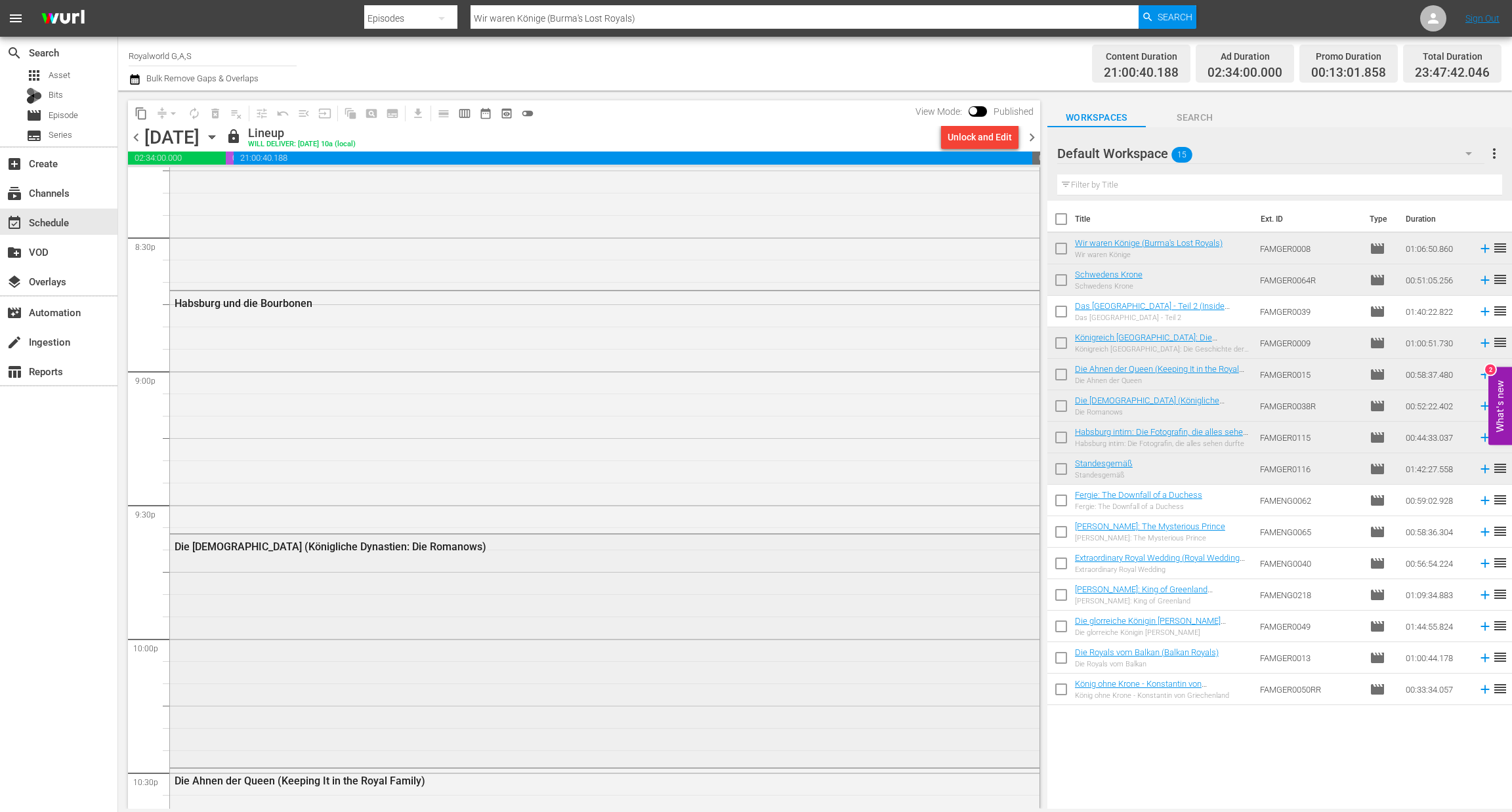
scroll to position [5220, 0]
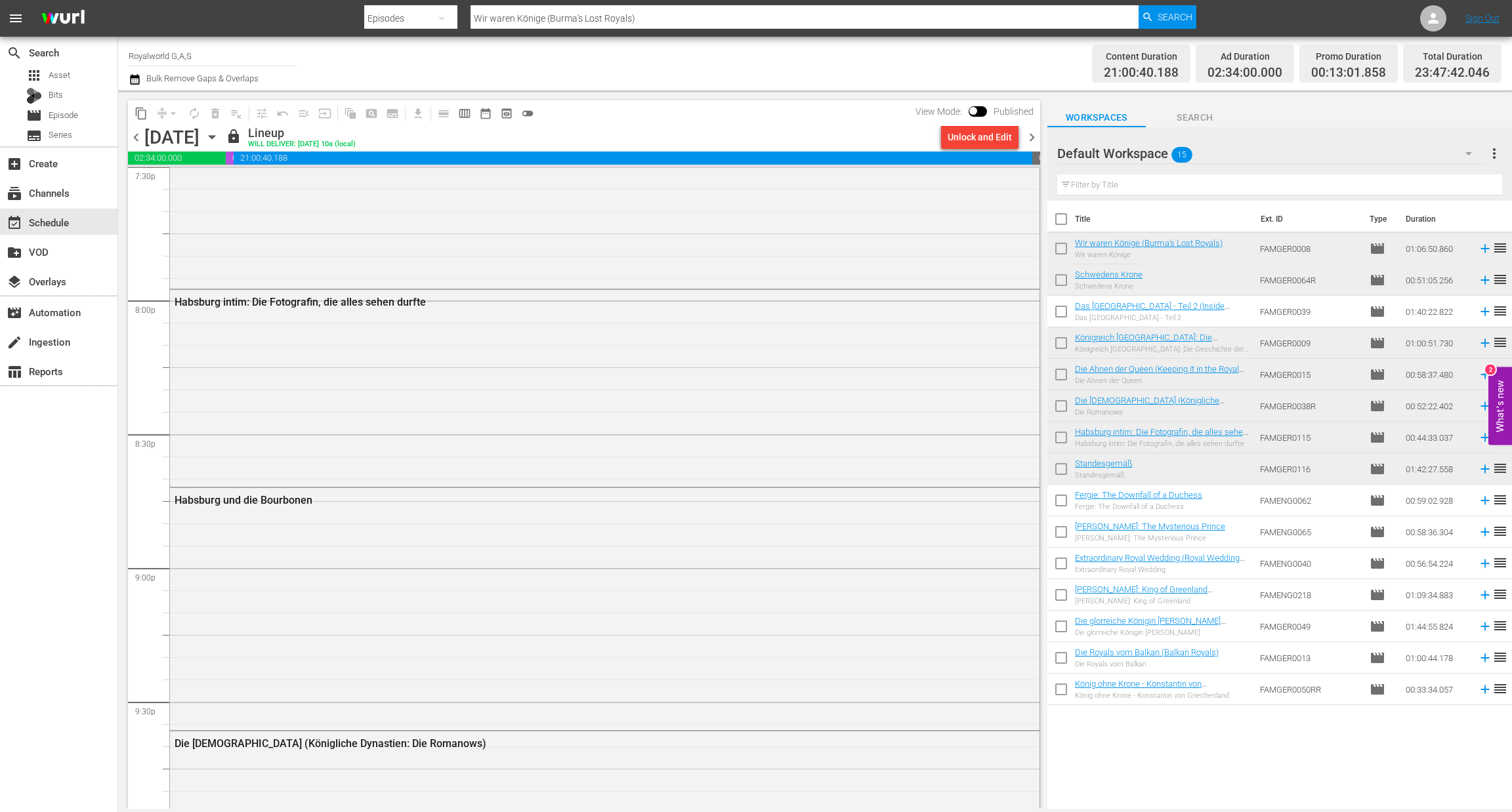
click at [1030, 138] on span "chevron_right" at bounding box center [1031, 137] width 16 height 16
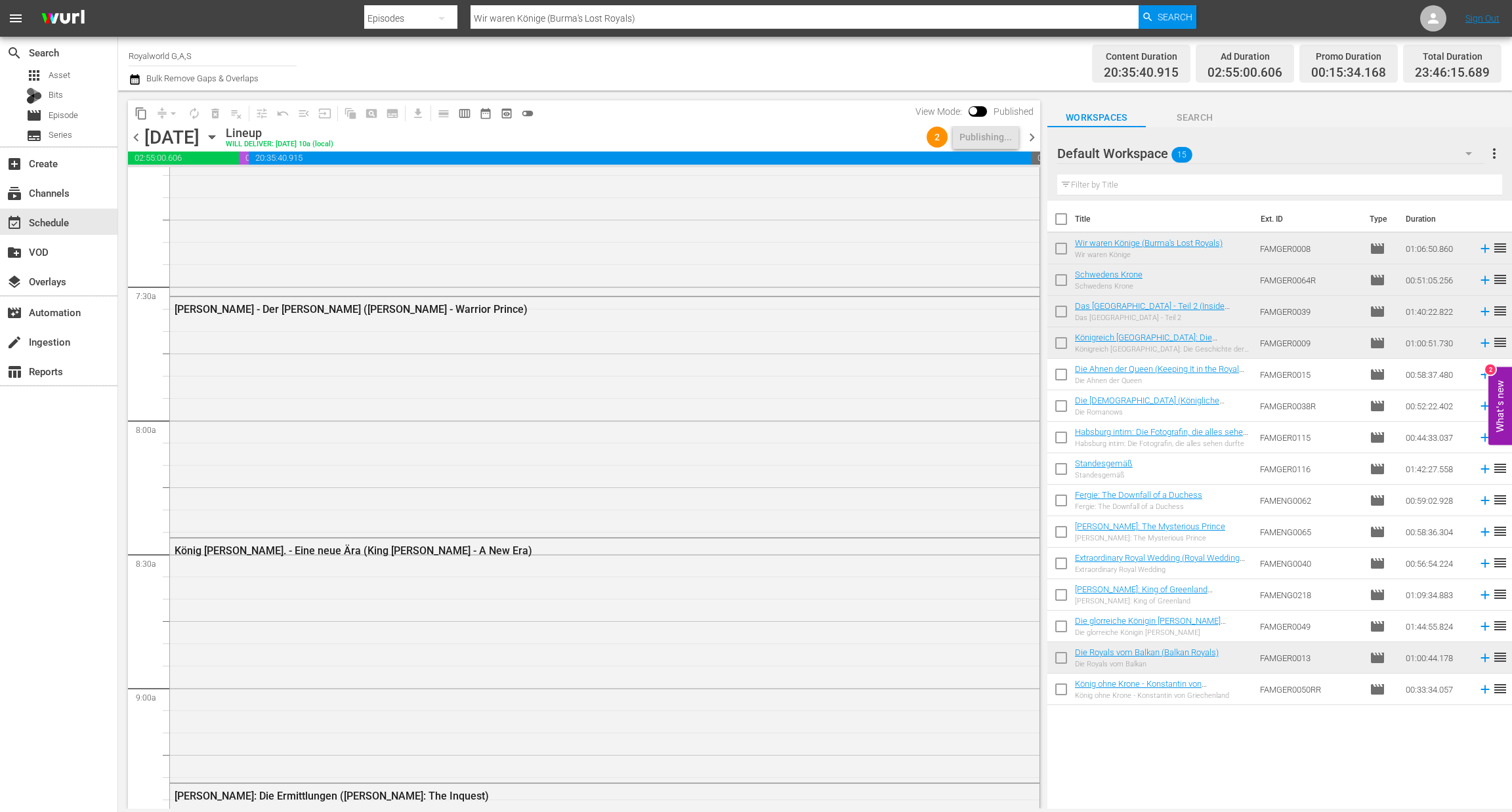
scroll to position [1998, 0]
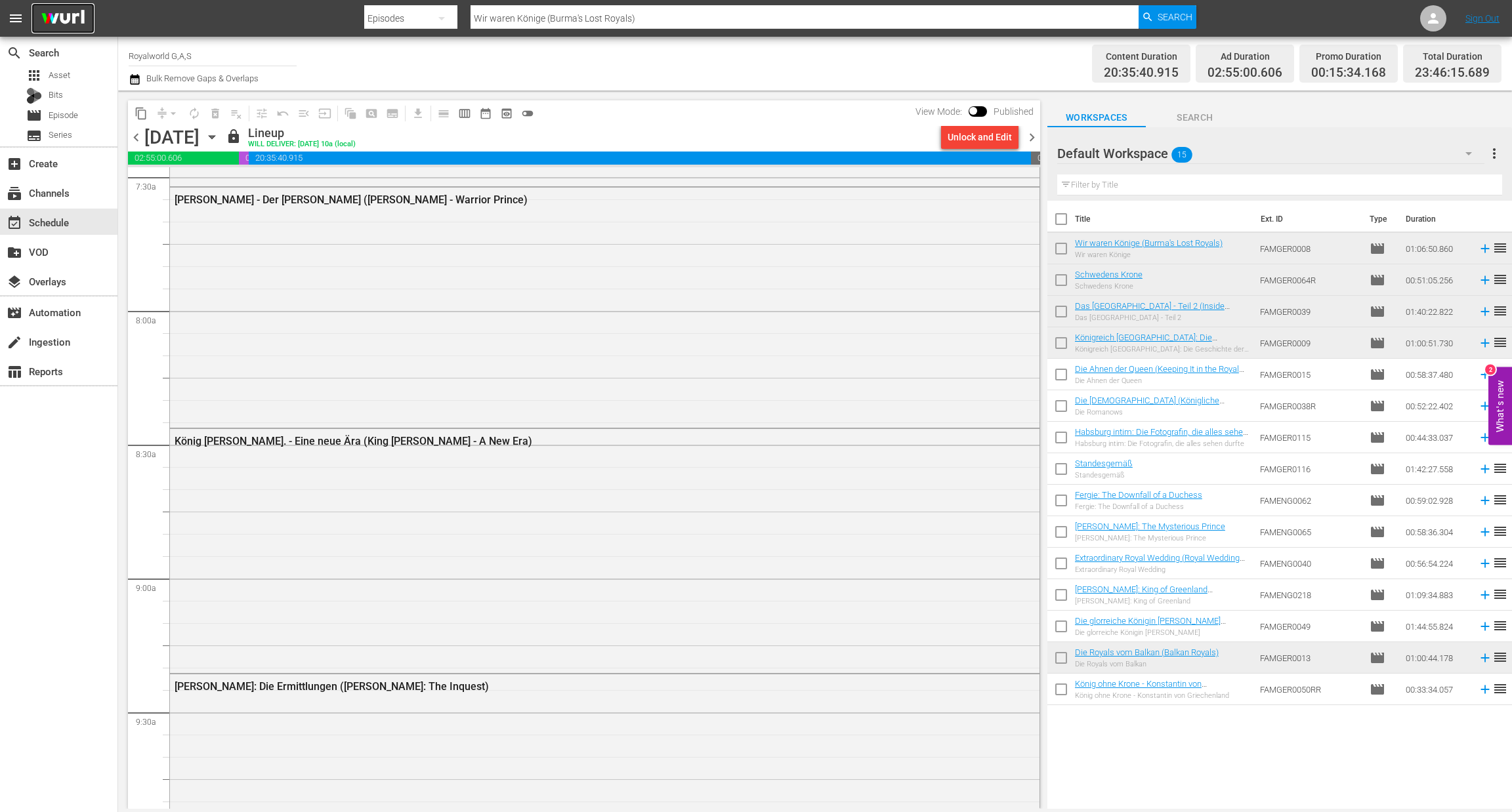
click at [70, 20] on img at bounding box center [62, 19] width 63 height 31
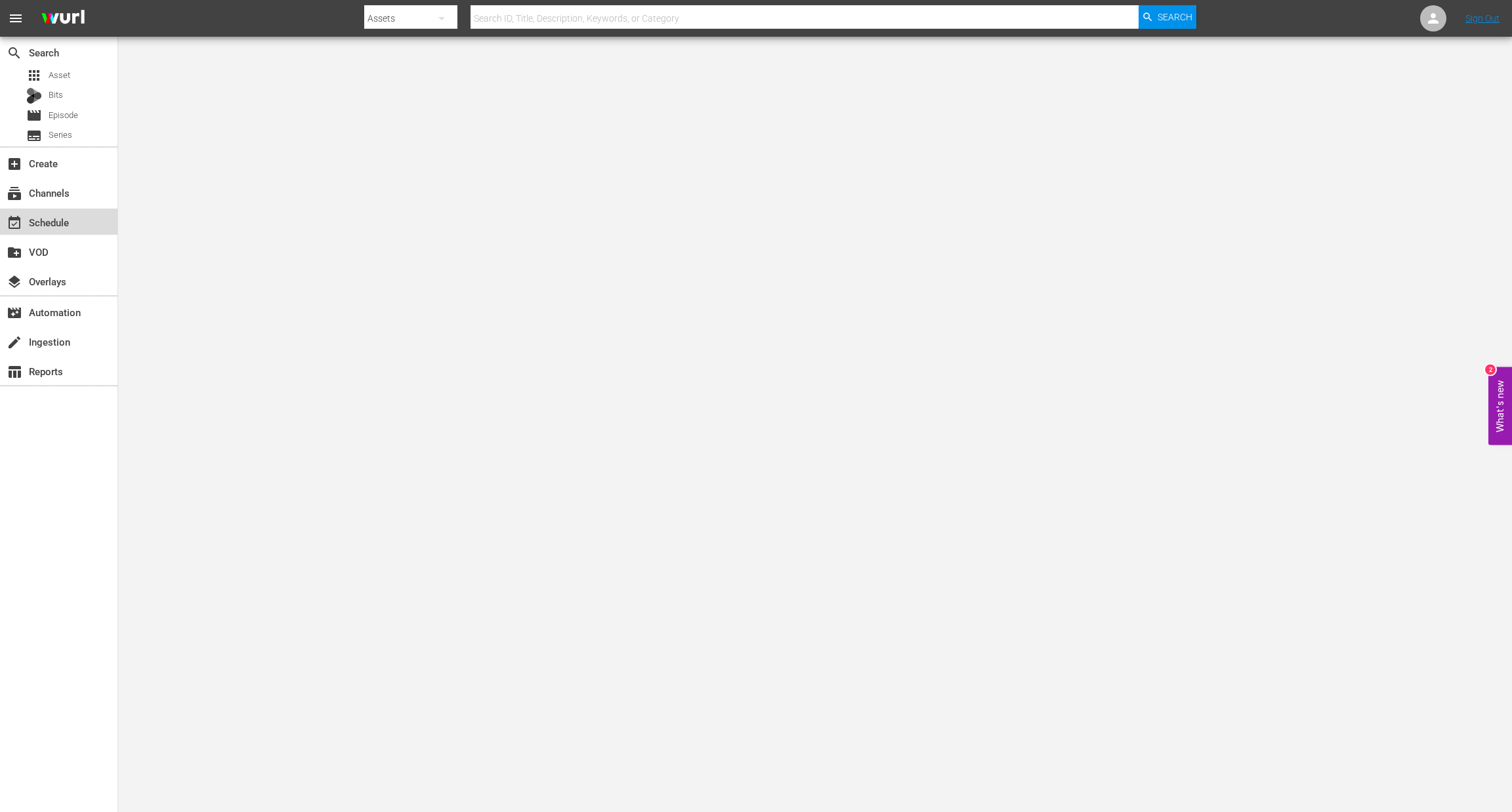
drag, startPoint x: 64, startPoint y: 217, endPoint x: 122, endPoint y: 181, distance: 68.3
click at [64, 218] on div "event_available Schedule" at bounding box center [37, 220] width 73 height 12
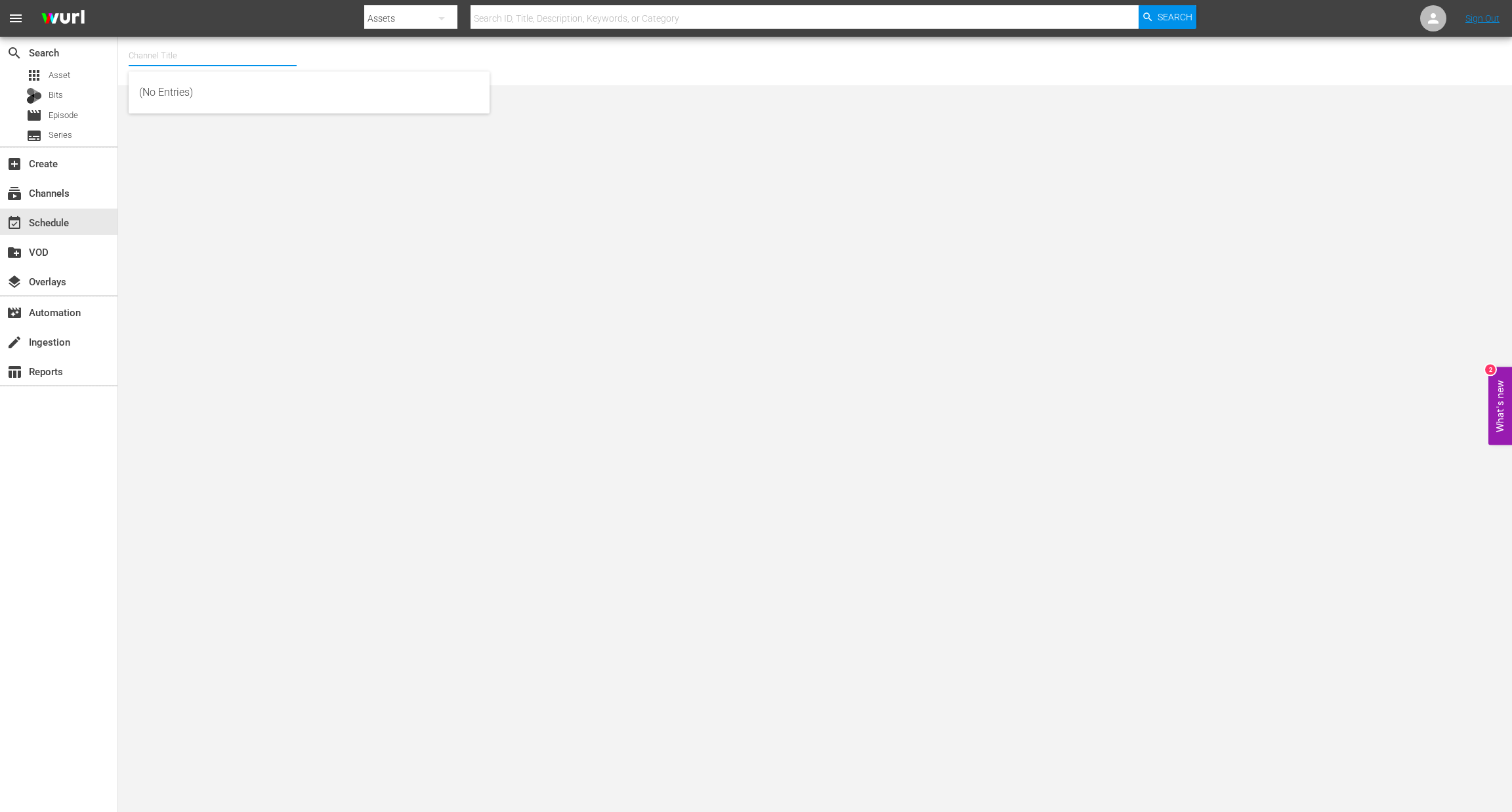
click at [198, 63] on input "text" at bounding box center [212, 55] width 168 height 31
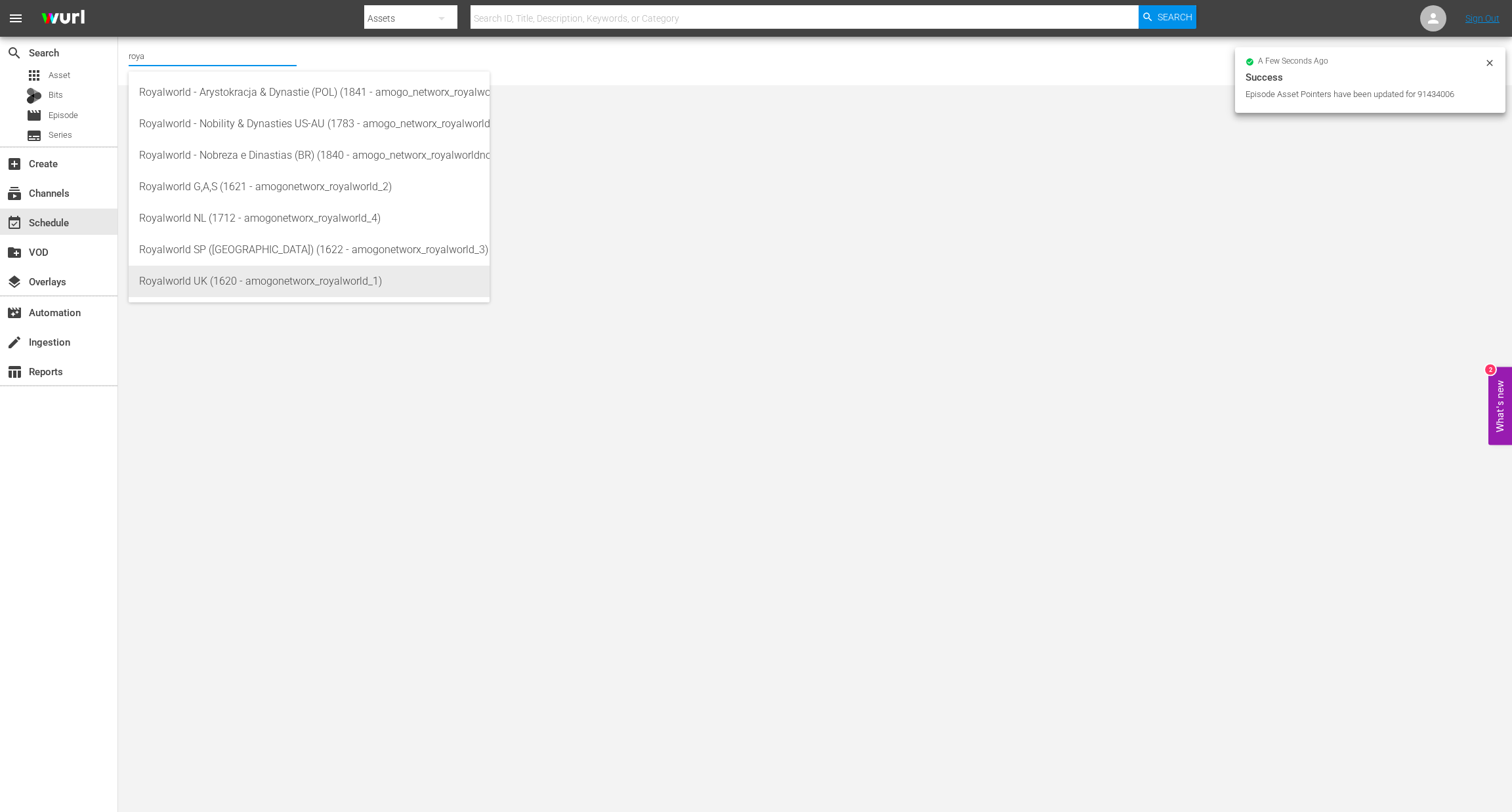
click at [234, 275] on div "Royalworld UK (1620 - amogonetworx_royalworld_1)" at bounding box center [309, 282] width 340 height 31
type input "Royalworld UK (1620 - amogonetworx_royalworld_1)"
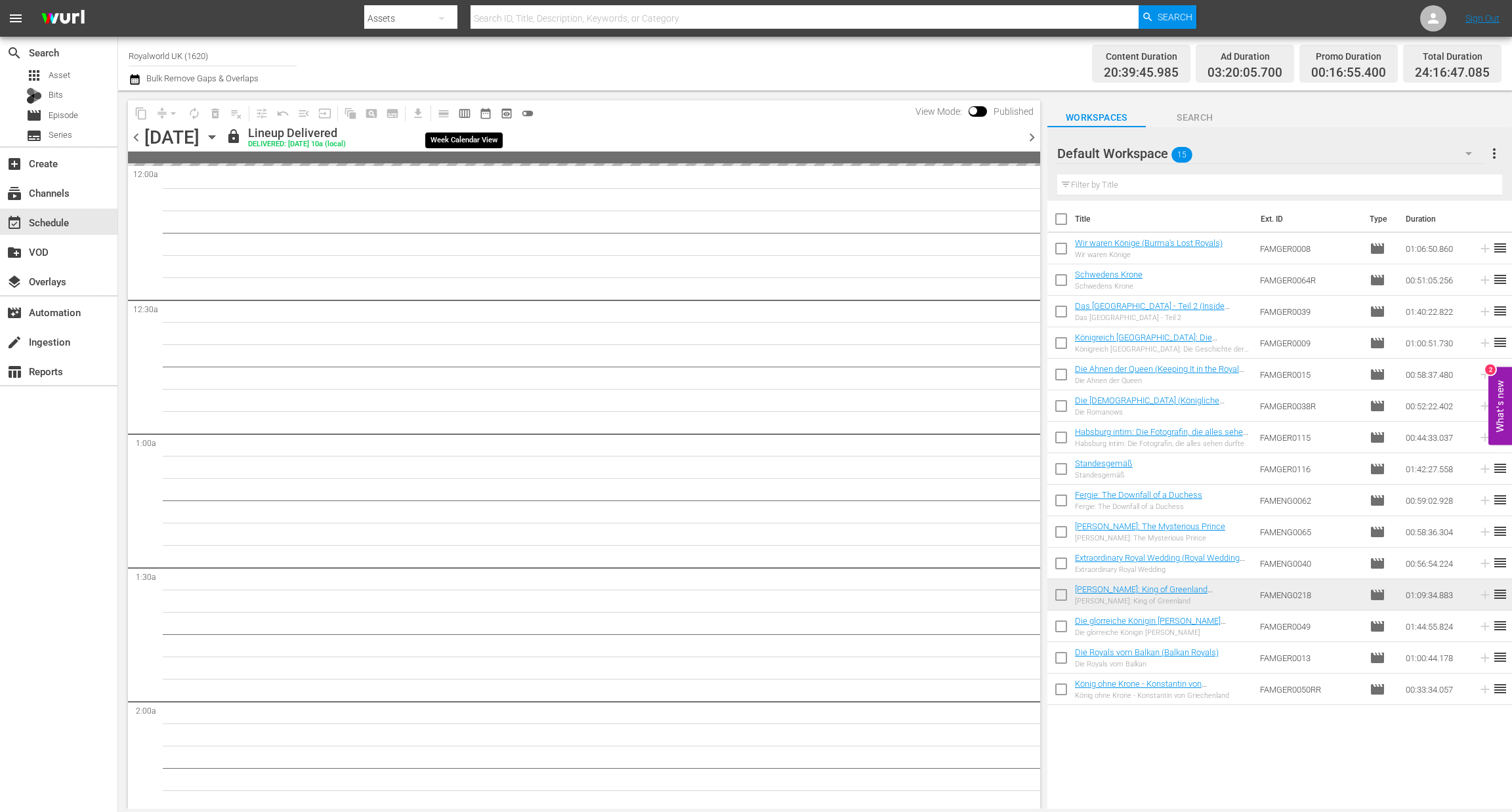
click at [456, 110] on button "calendar_view_week_outlined" at bounding box center [464, 113] width 21 height 21
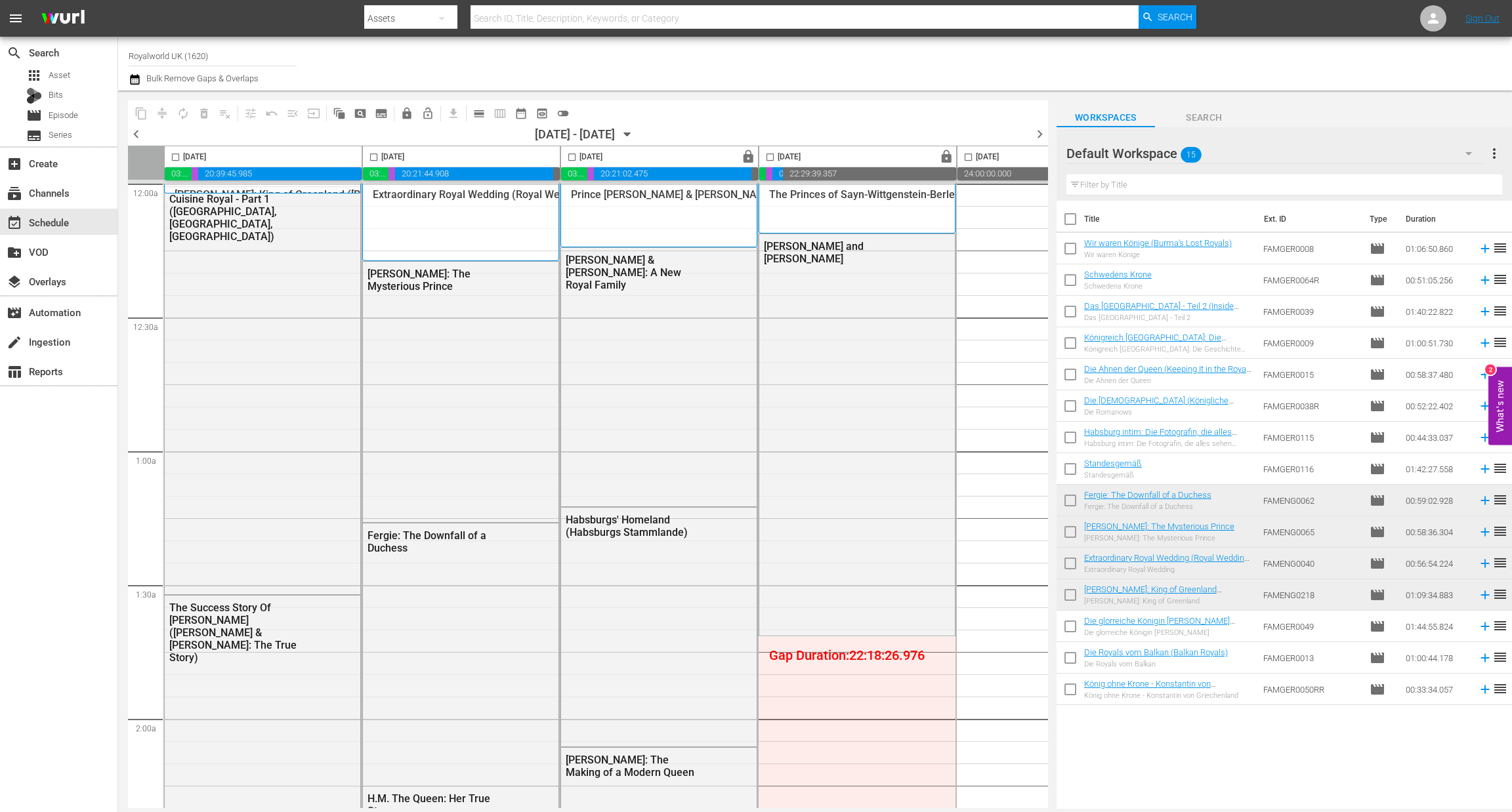
click at [140, 131] on span "chevron_left" at bounding box center [136, 133] width 16 height 16
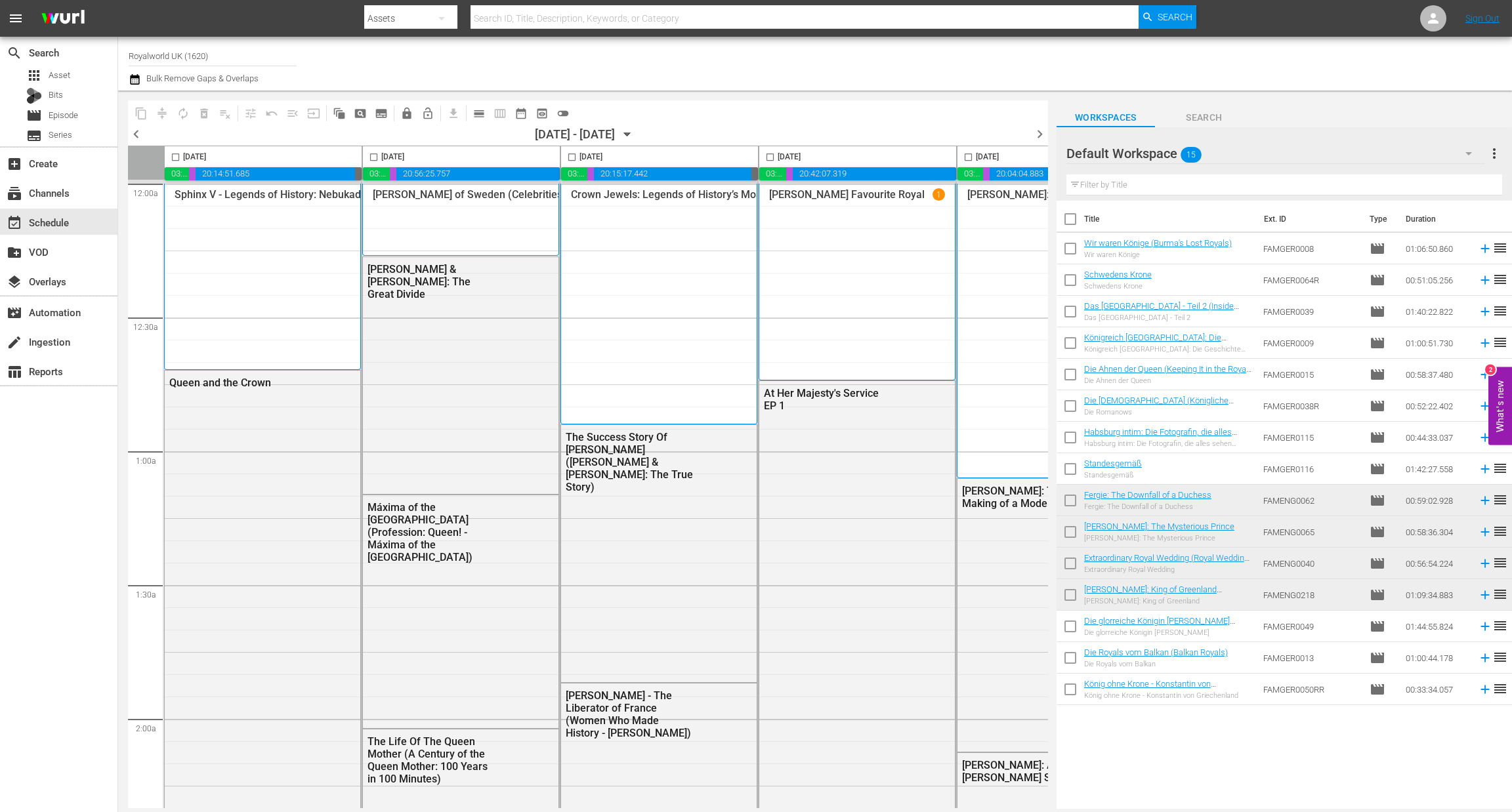
click at [175, 159] on input "checkbox" at bounding box center [175, 159] width 15 height 15
checkbox input "true"
click at [140, 115] on span "content_copy" at bounding box center [140, 113] width 13 height 13
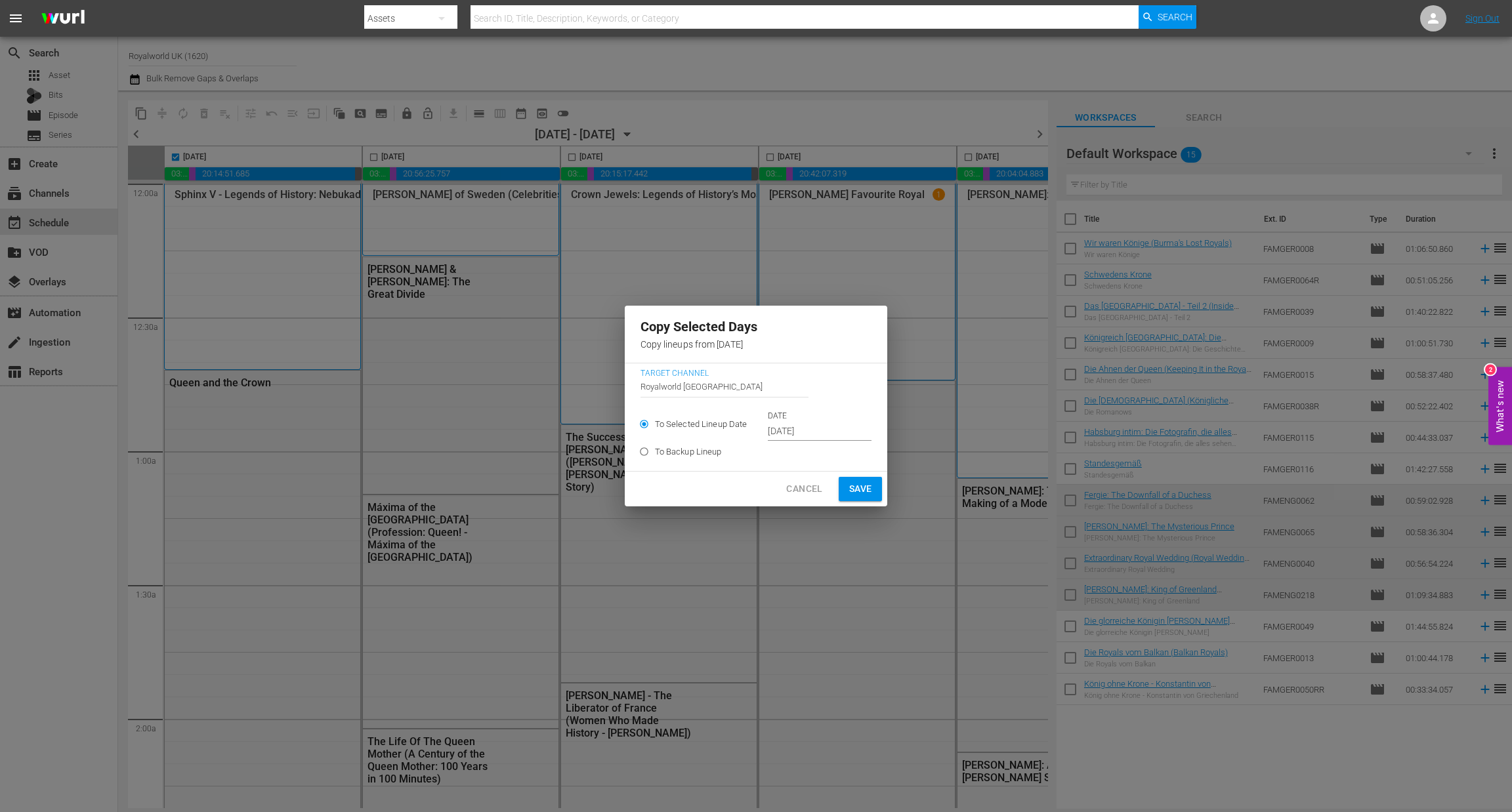
click at [790, 429] on input "Sep 23rd 2025" at bounding box center [819, 431] width 104 height 20
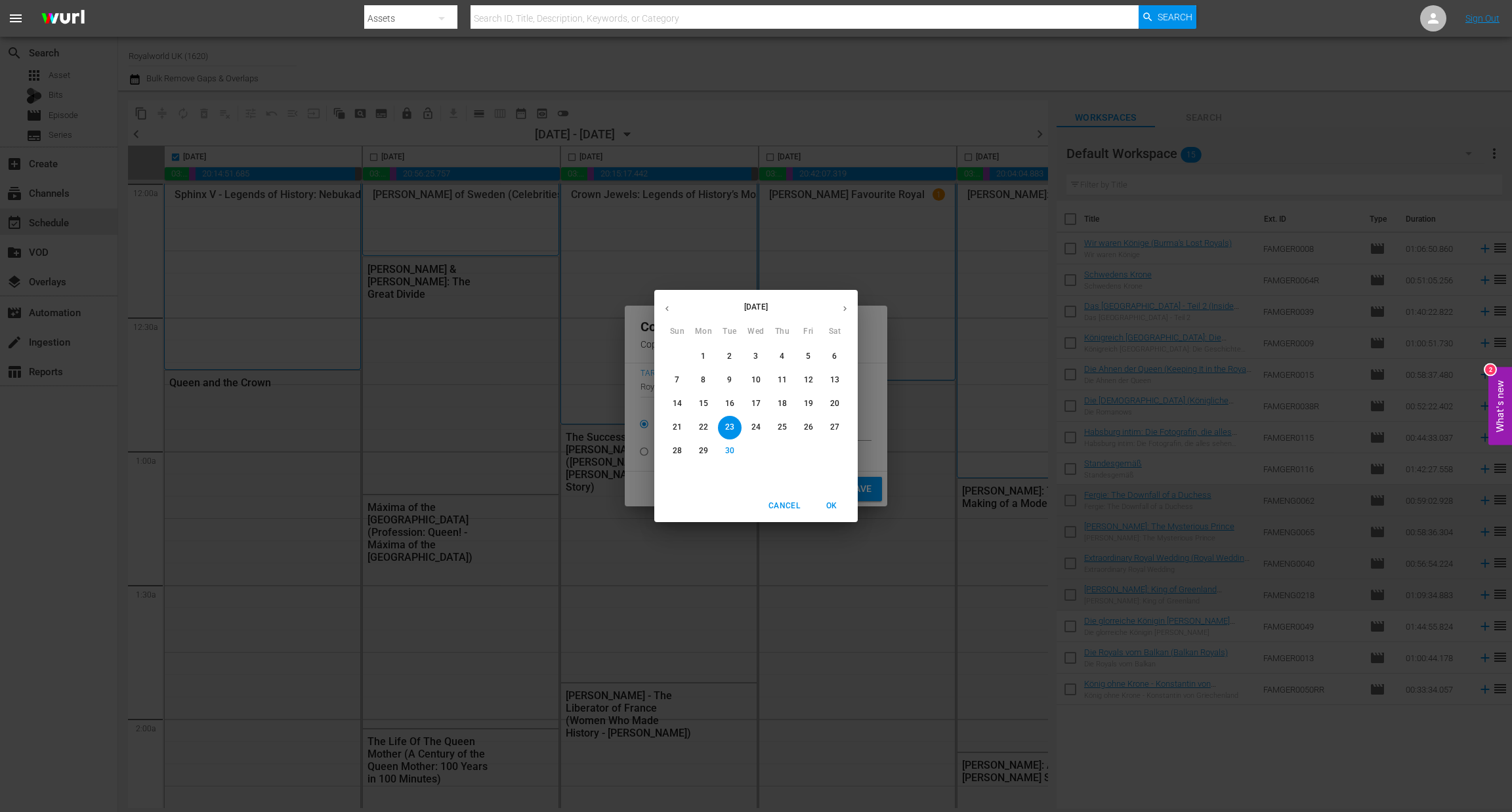
click at [849, 310] on icon "button" at bounding box center [845, 308] width 10 height 10
click at [811, 358] on span "3" at bounding box center [808, 356] width 23 height 11
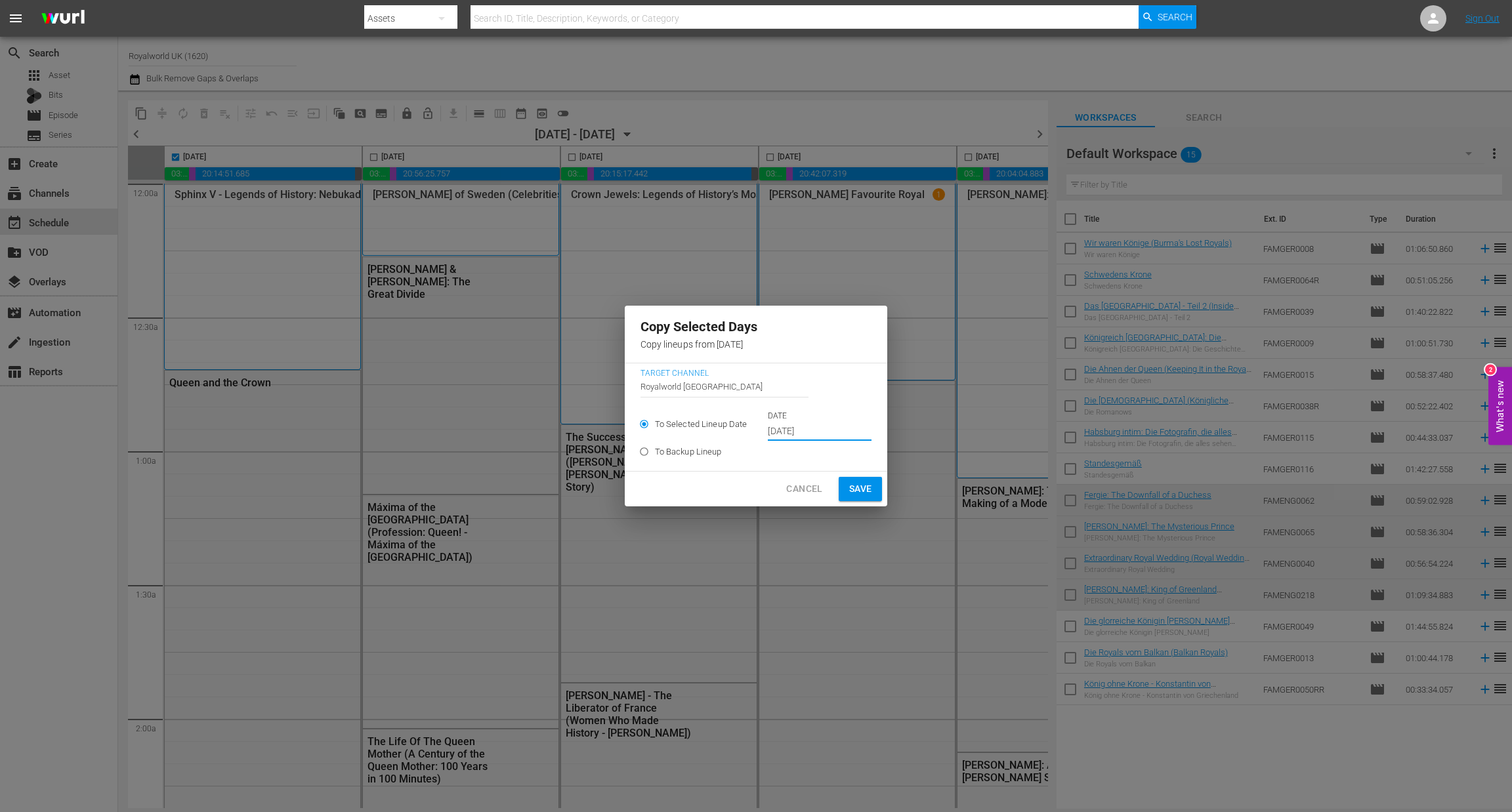
click at [857, 491] on span "Save" at bounding box center [860, 488] width 23 height 16
type input "Sep 23rd 2025"
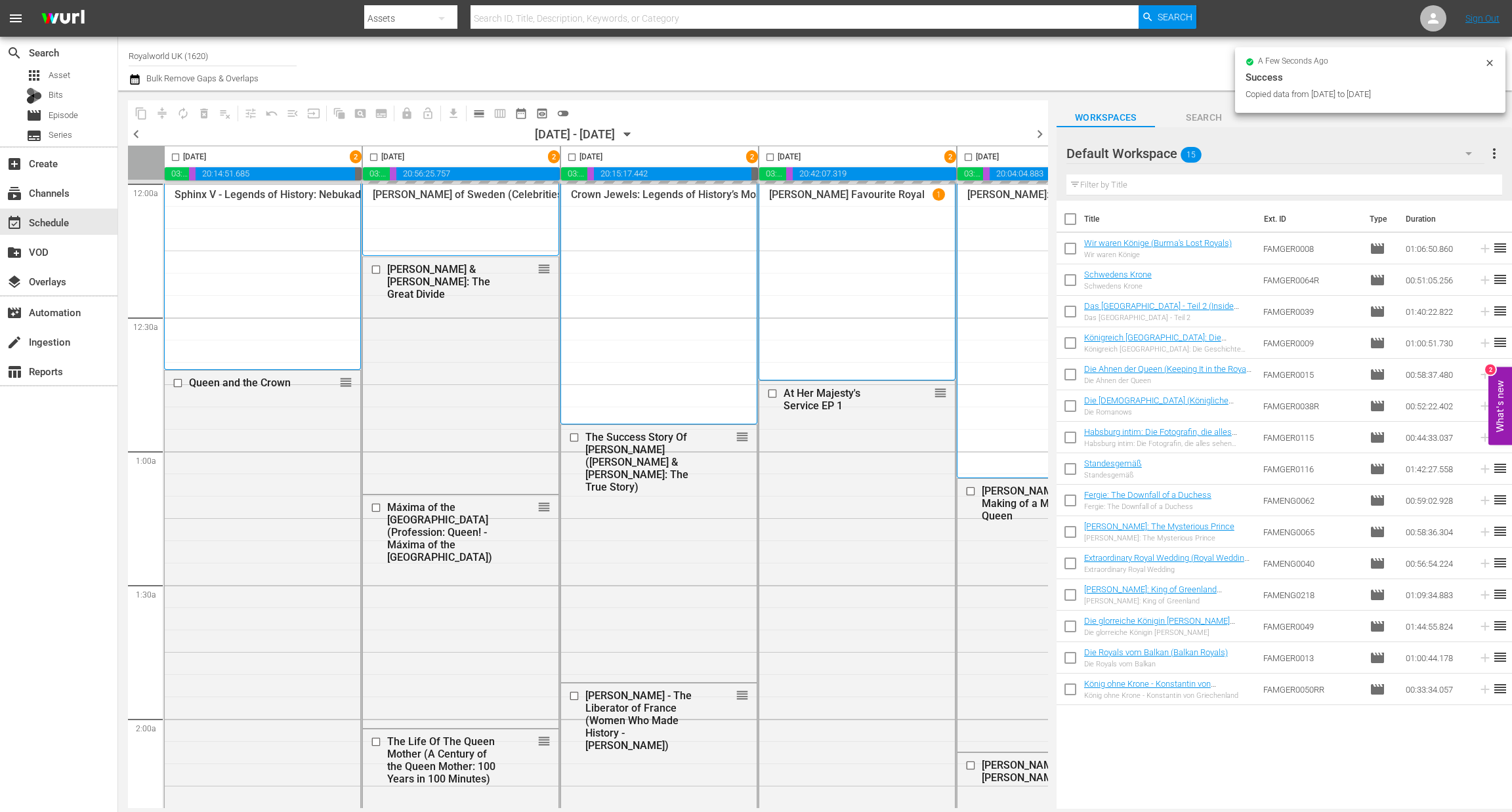
checkbox input "false"
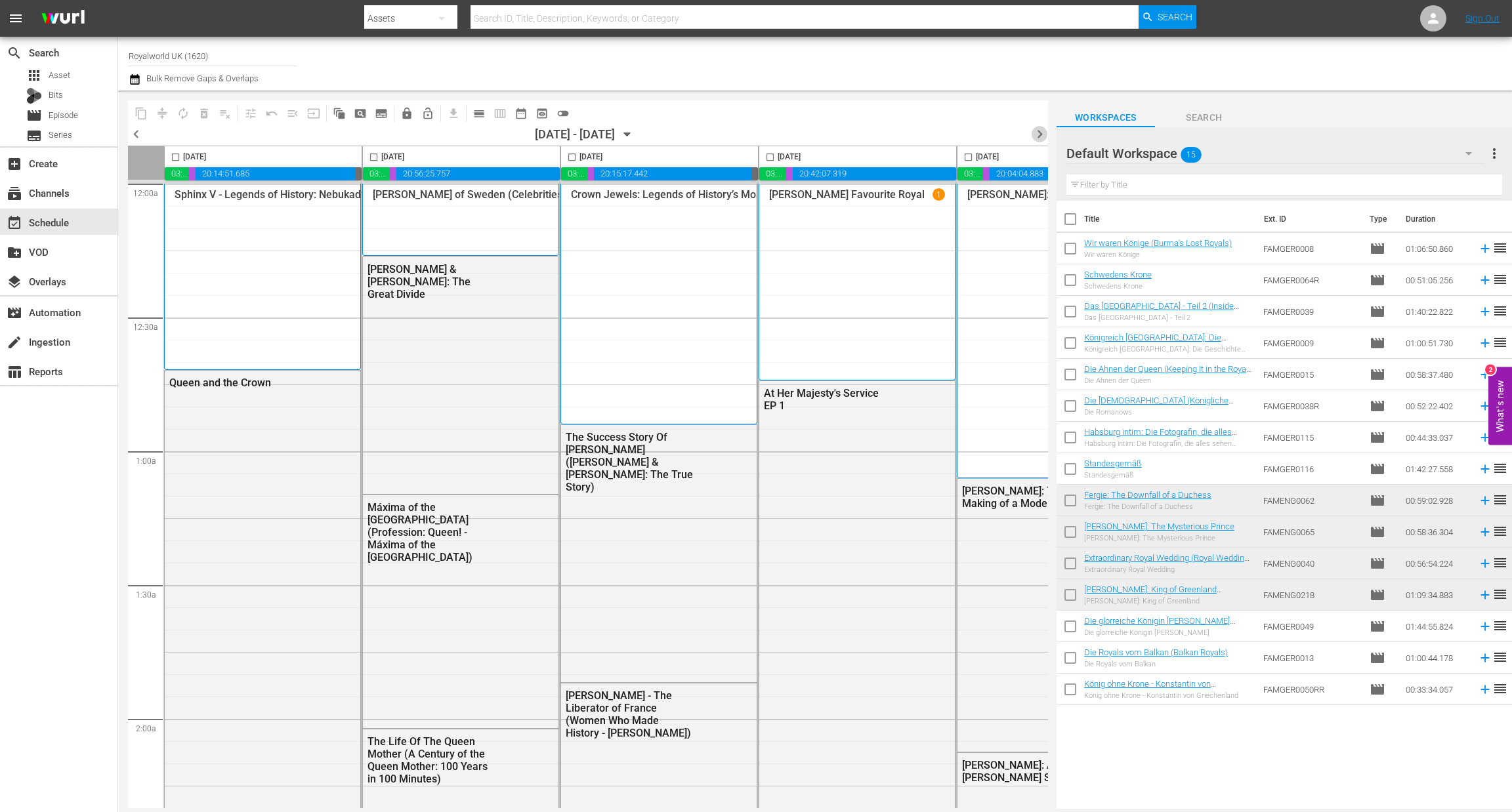
click at [1037, 134] on span "chevron_right" at bounding box center [1039, 133] width 16 height 16
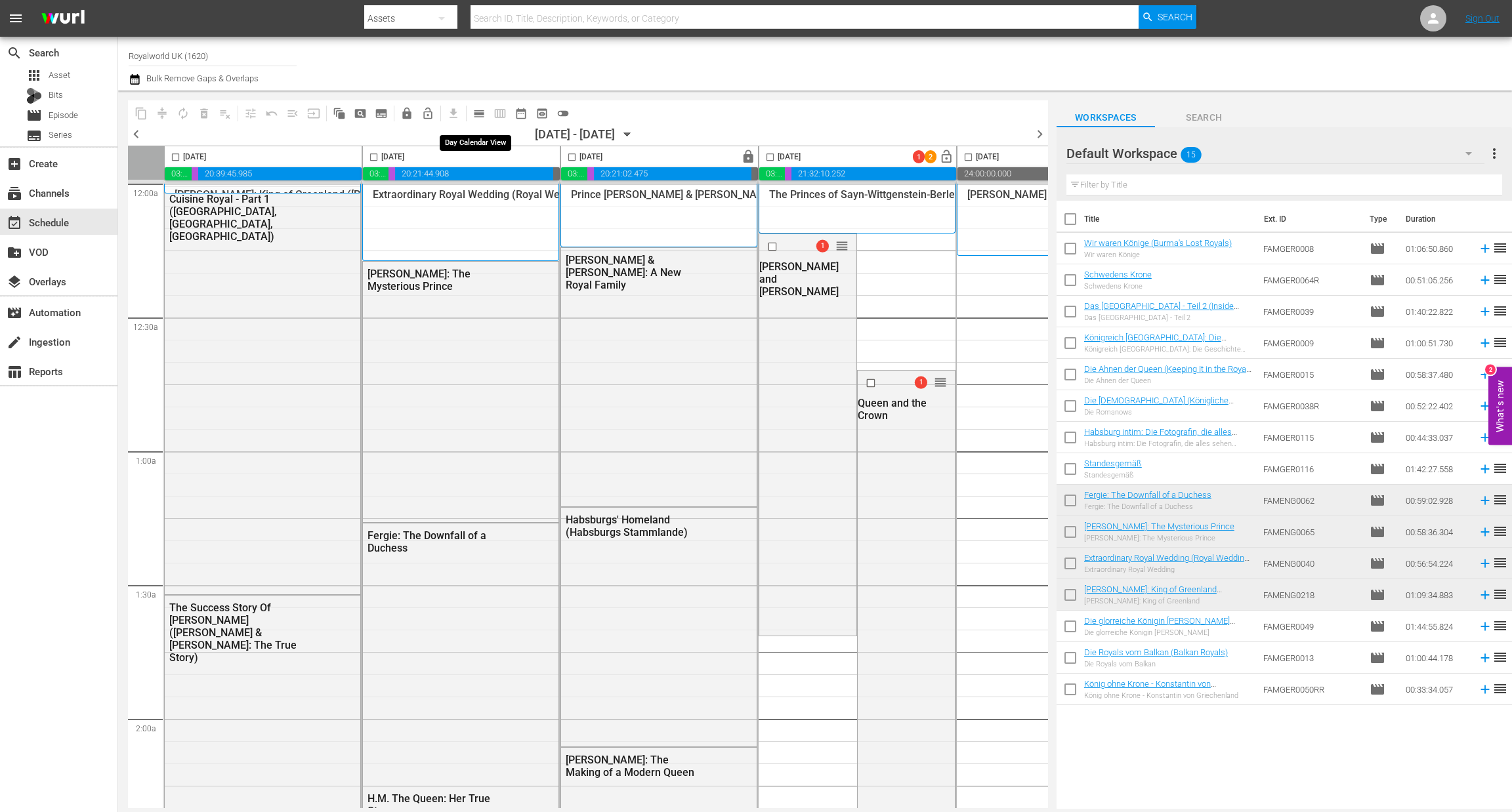
click at [473, 109] on span "calendar_view_day_outlined" at bounding box center [479, 113] width 13 height 13
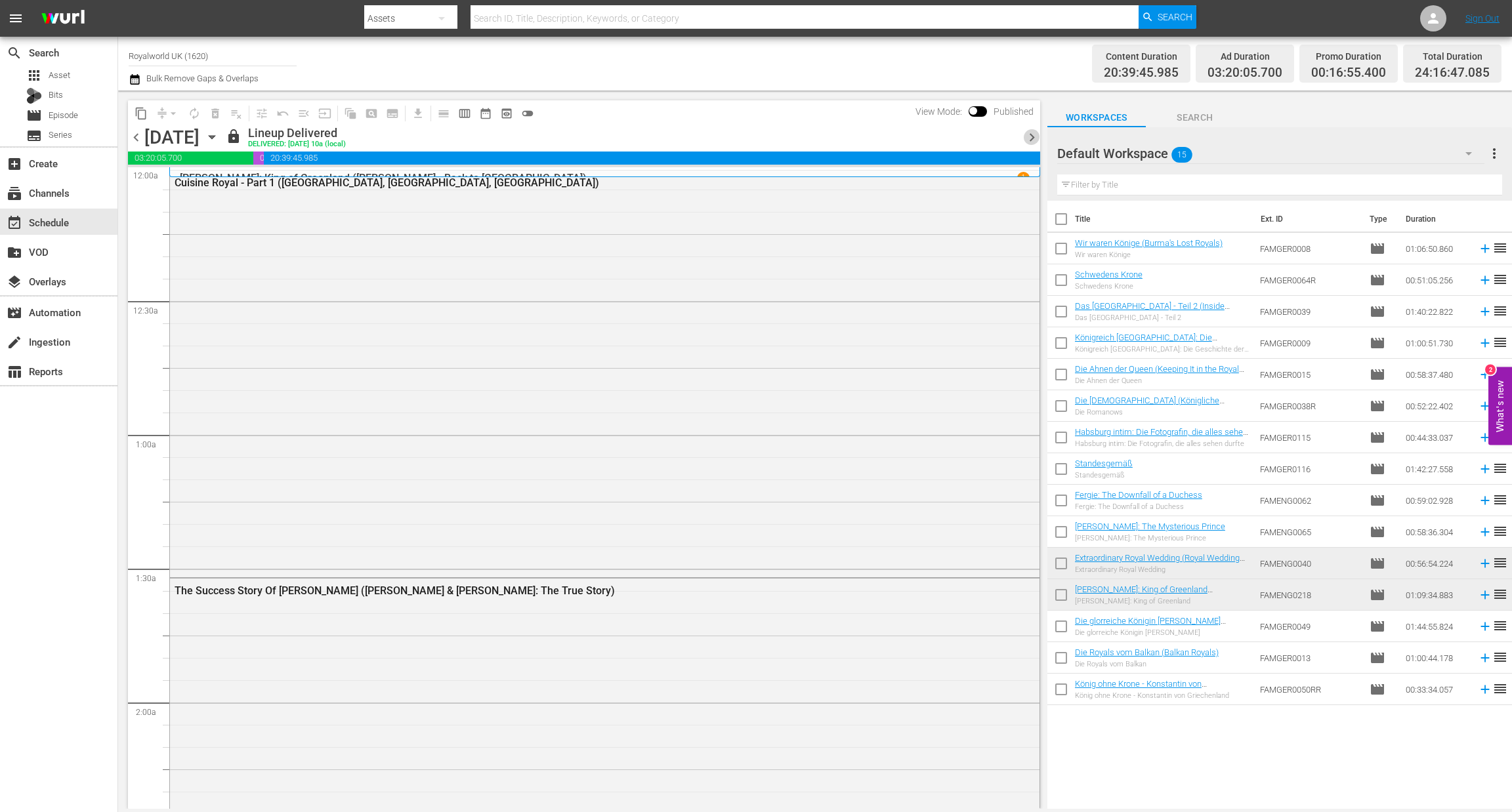
click at [1034, 134] on span "chevron_right" at bounding box center [1031, 137] width 16 height 16
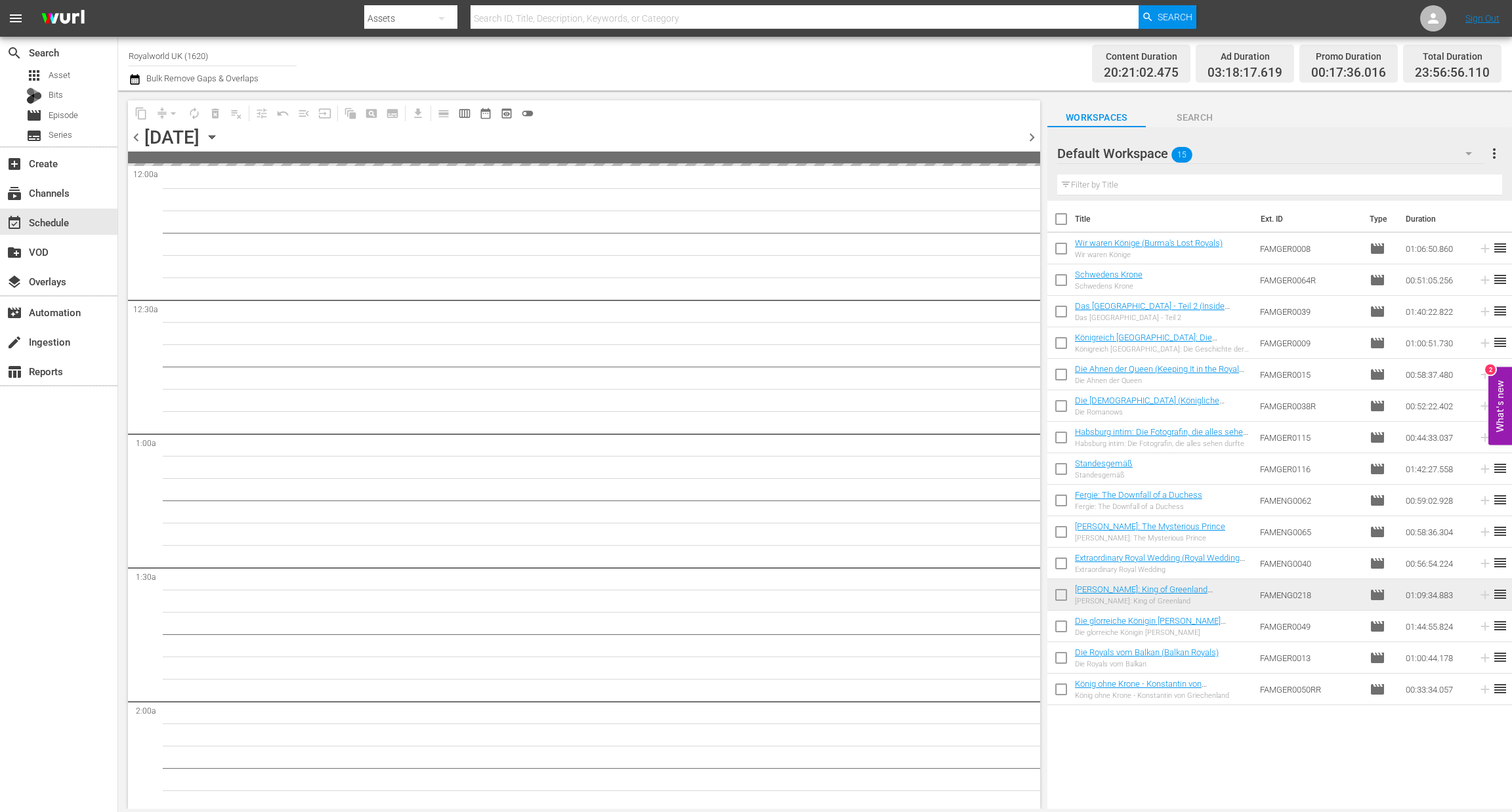
click at [1033, 134] on span "chevron_right" at bounding box center [1031, 137] width 16 height 16
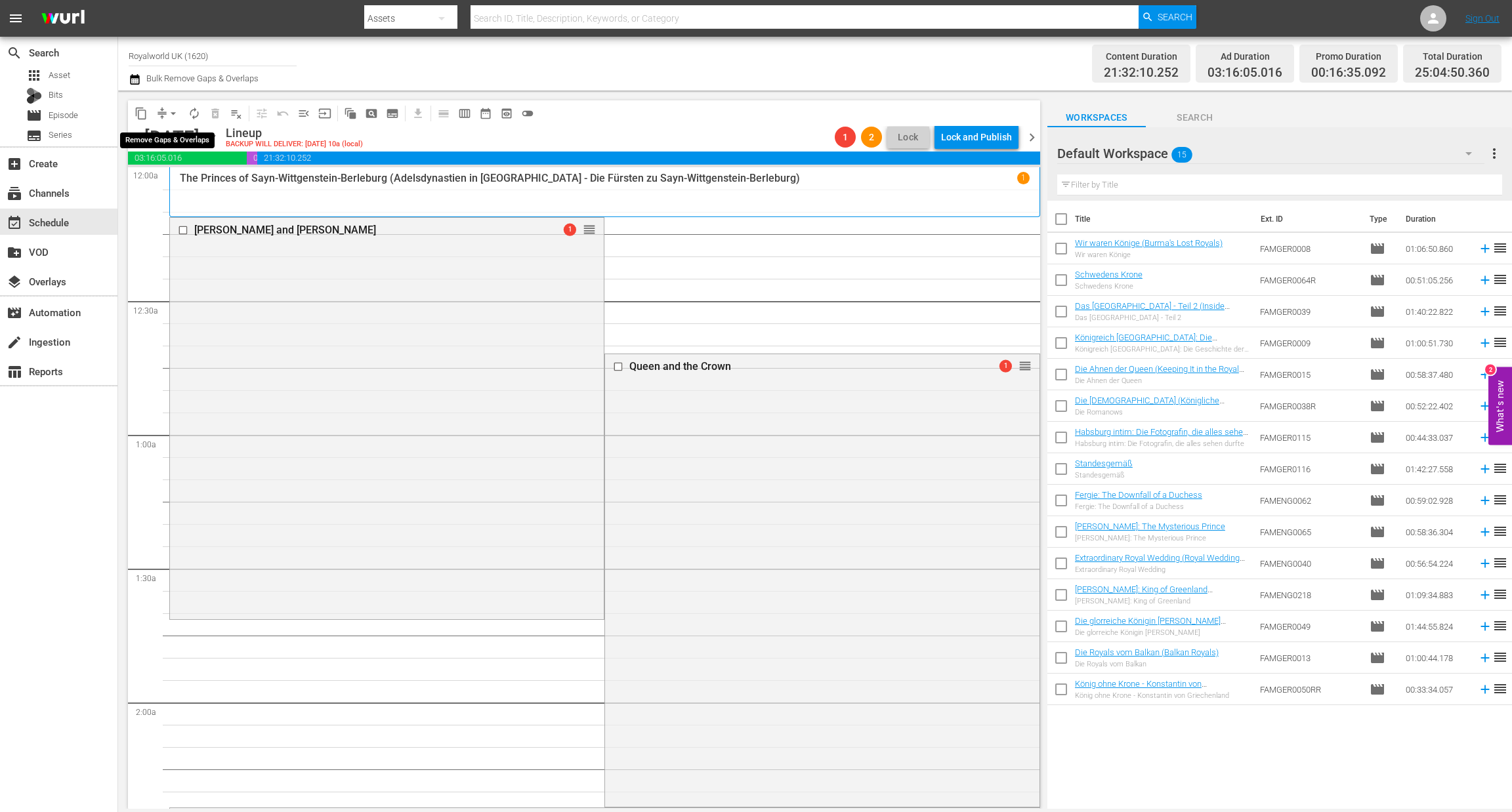
click at [172, 111] on span "arrow_drop_down" at bounding box center [173, 113] width 13 height 13
click at [179, 184] on li "Align to End of Previous Day" at bounding box center [174, 183] width 138 height 22
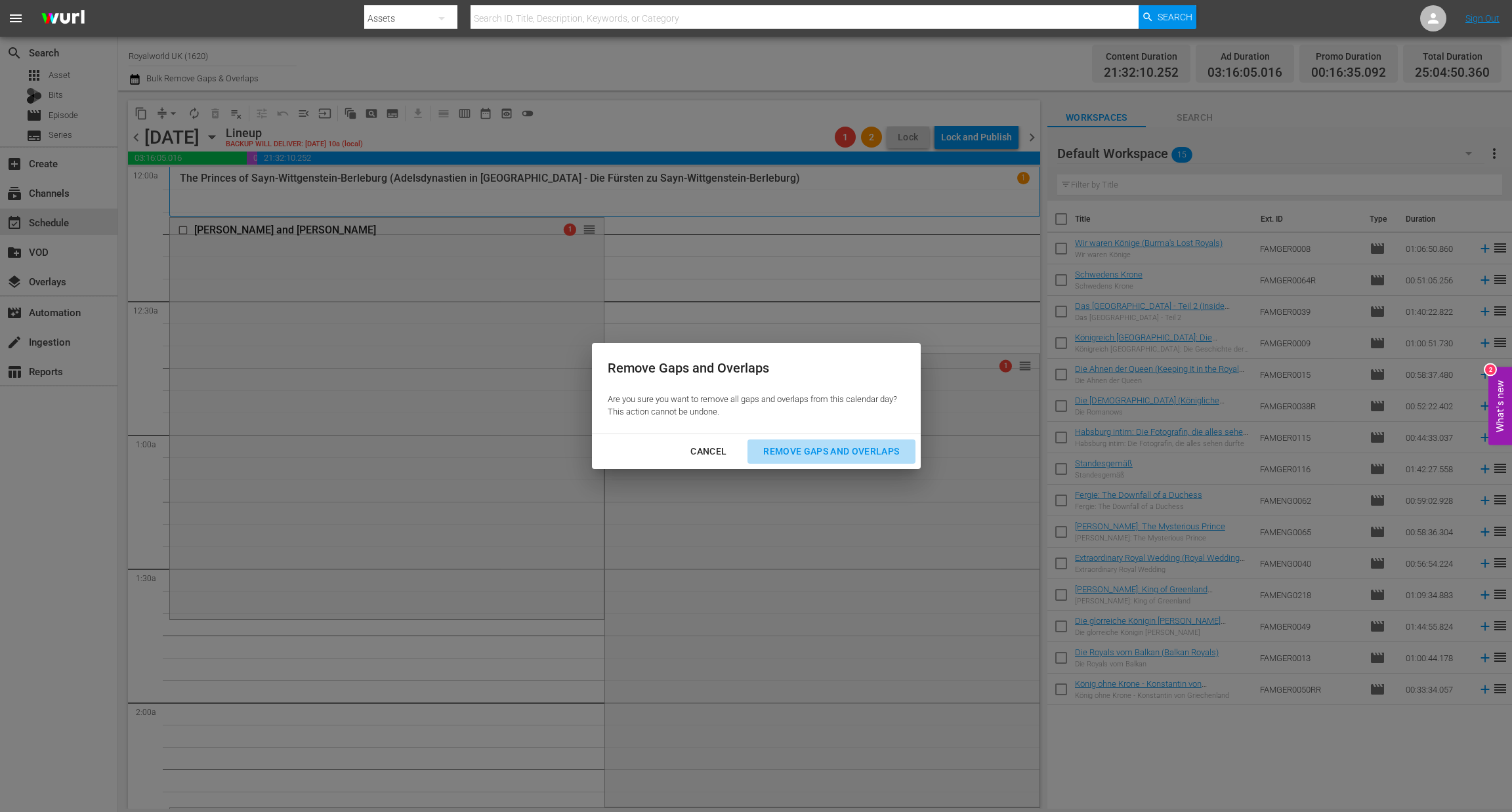
click at [843, 456] on div "Remove Gaps and Overlaps" at bounding box center [831, 452] width 157 height 16
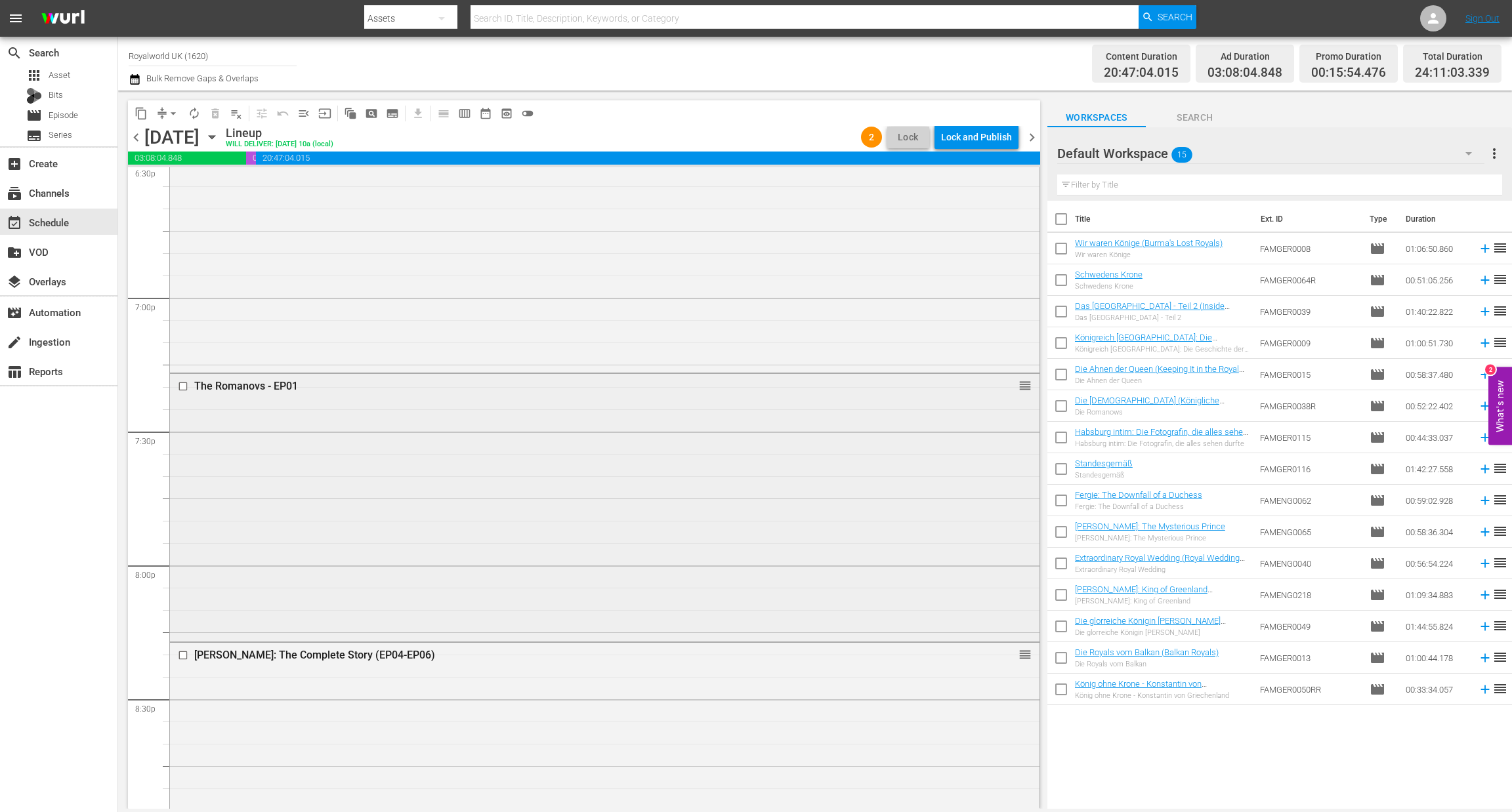
scroll to position [4989, 0]
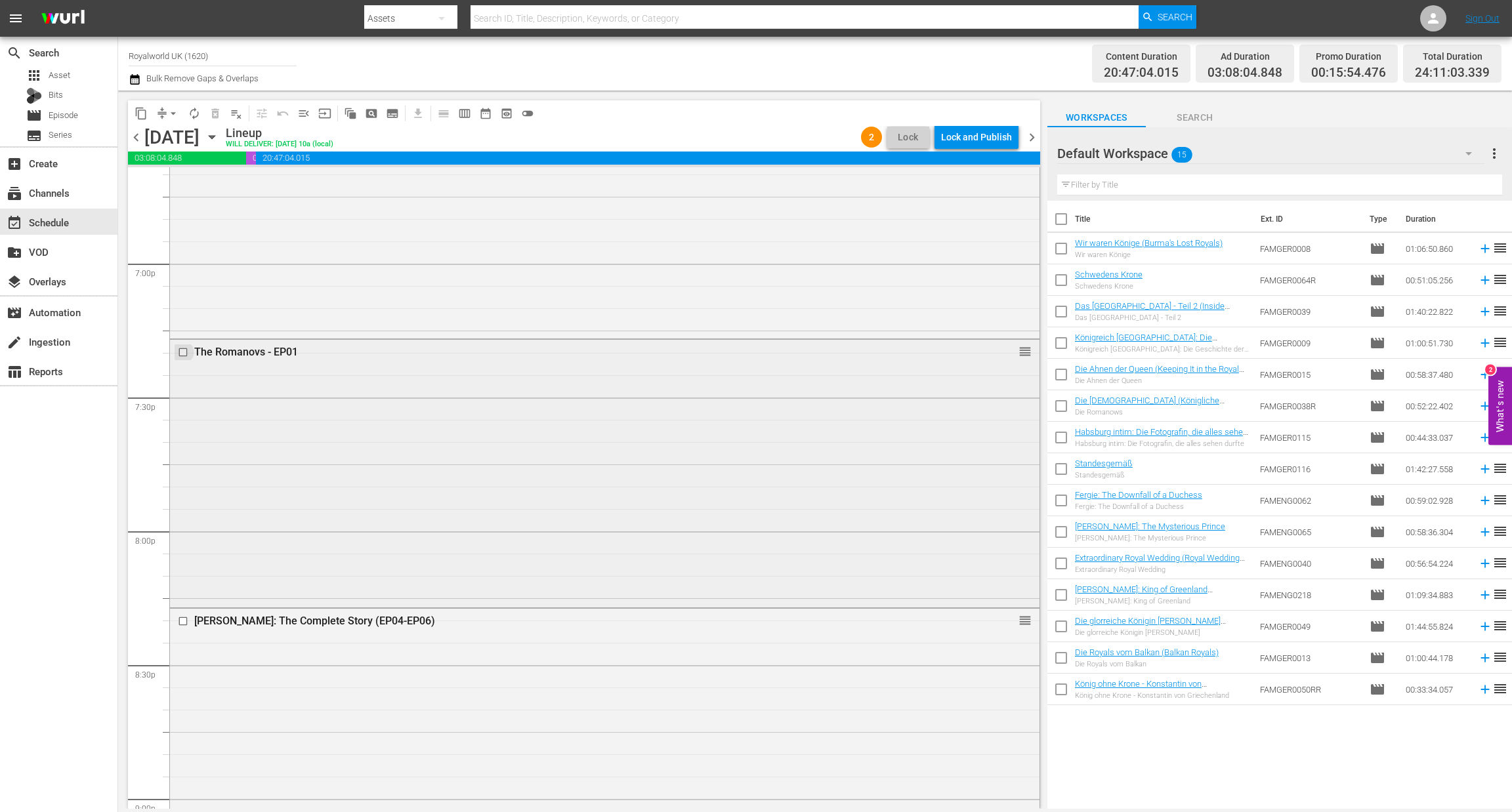
click at [183, 353] on input "checkbox" at bounding box center [185, 352] width 14 height 11
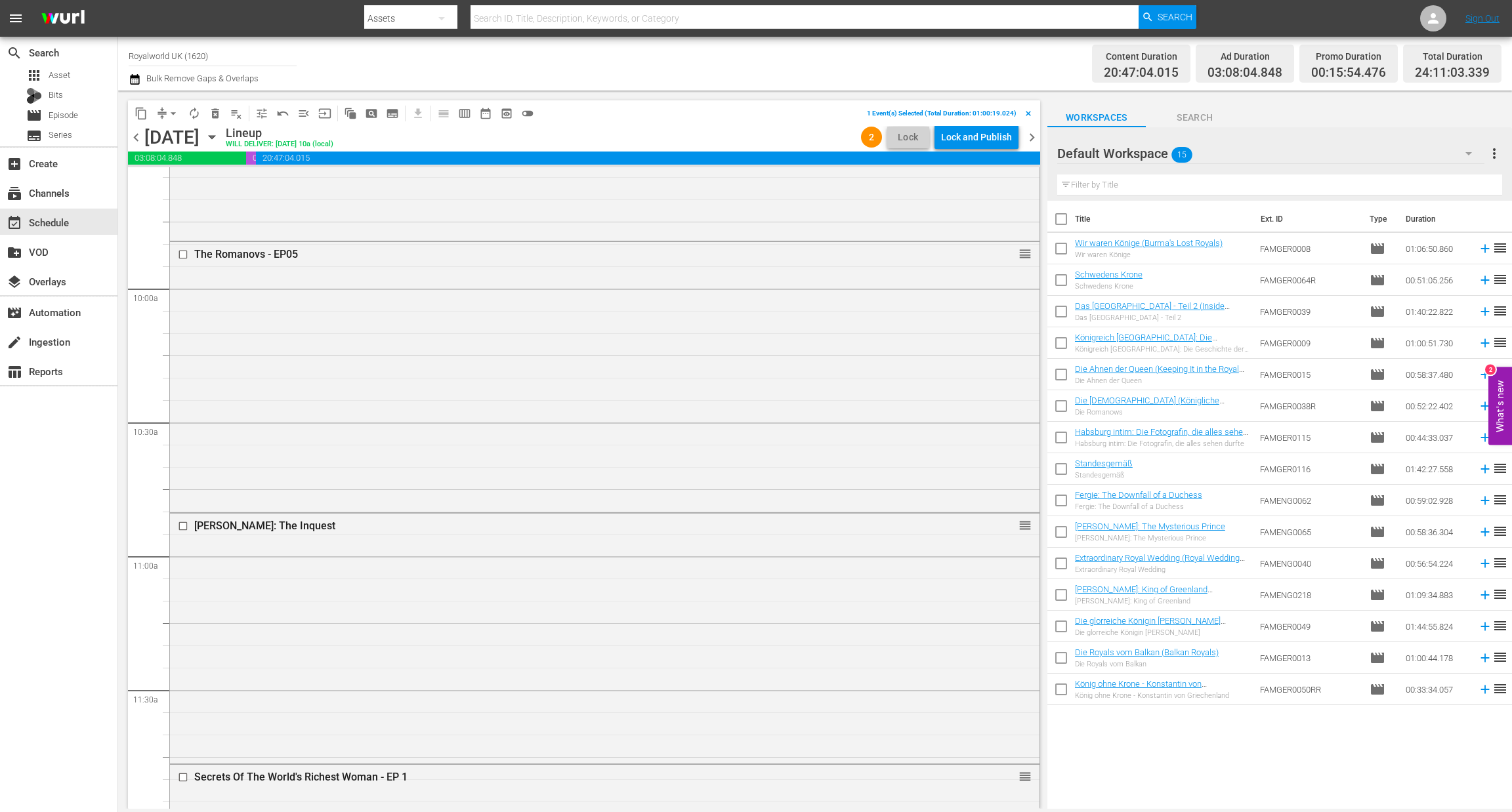
scroll to position [2529, 0]
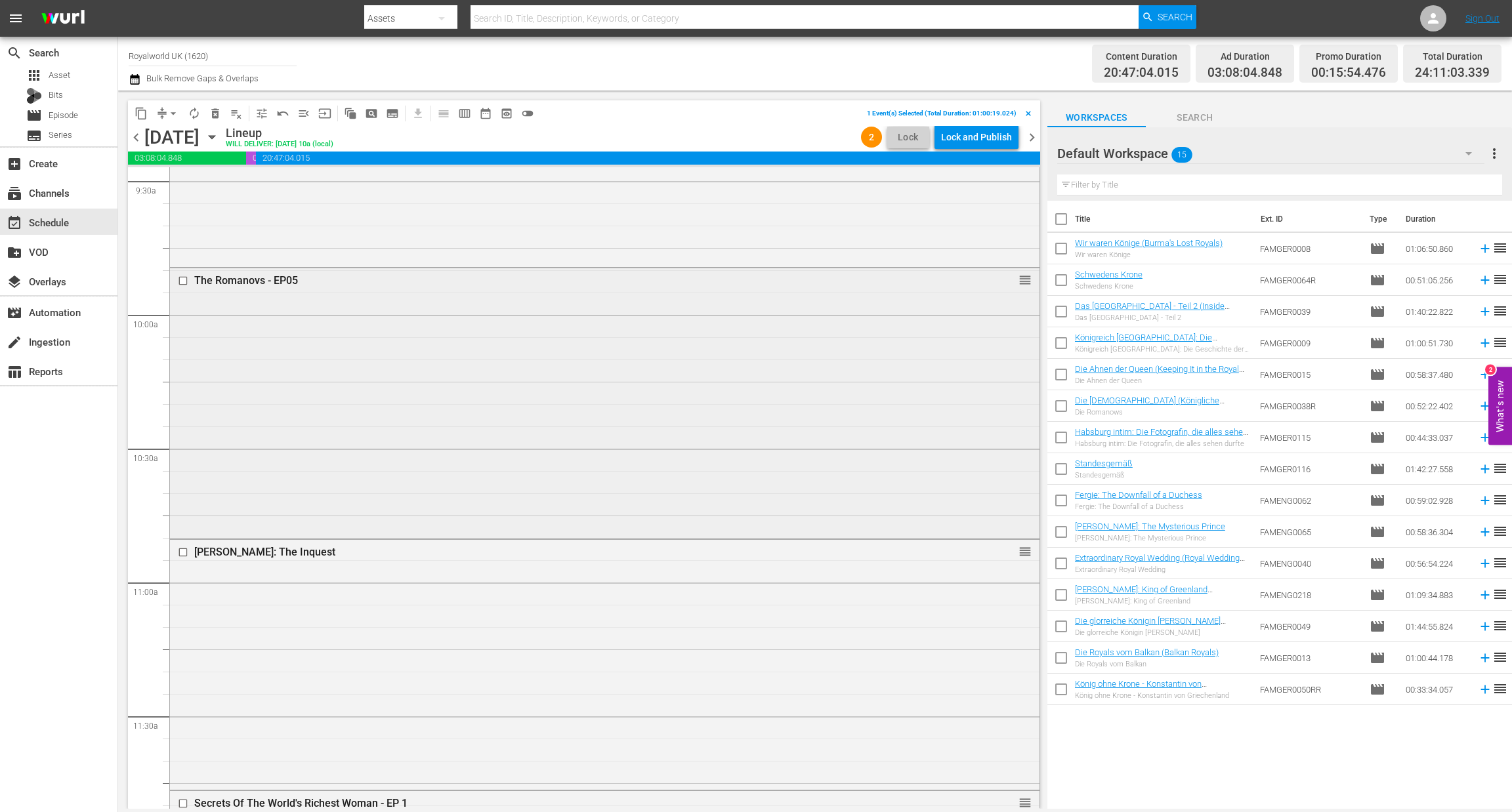
click at [182, 282] on input "checkbox" at bounding box center [185, 280] width 14 height 11
click at [211, 112] on span "delete_forever_outlined" at bounding box center [215, 113] width 13 height 13
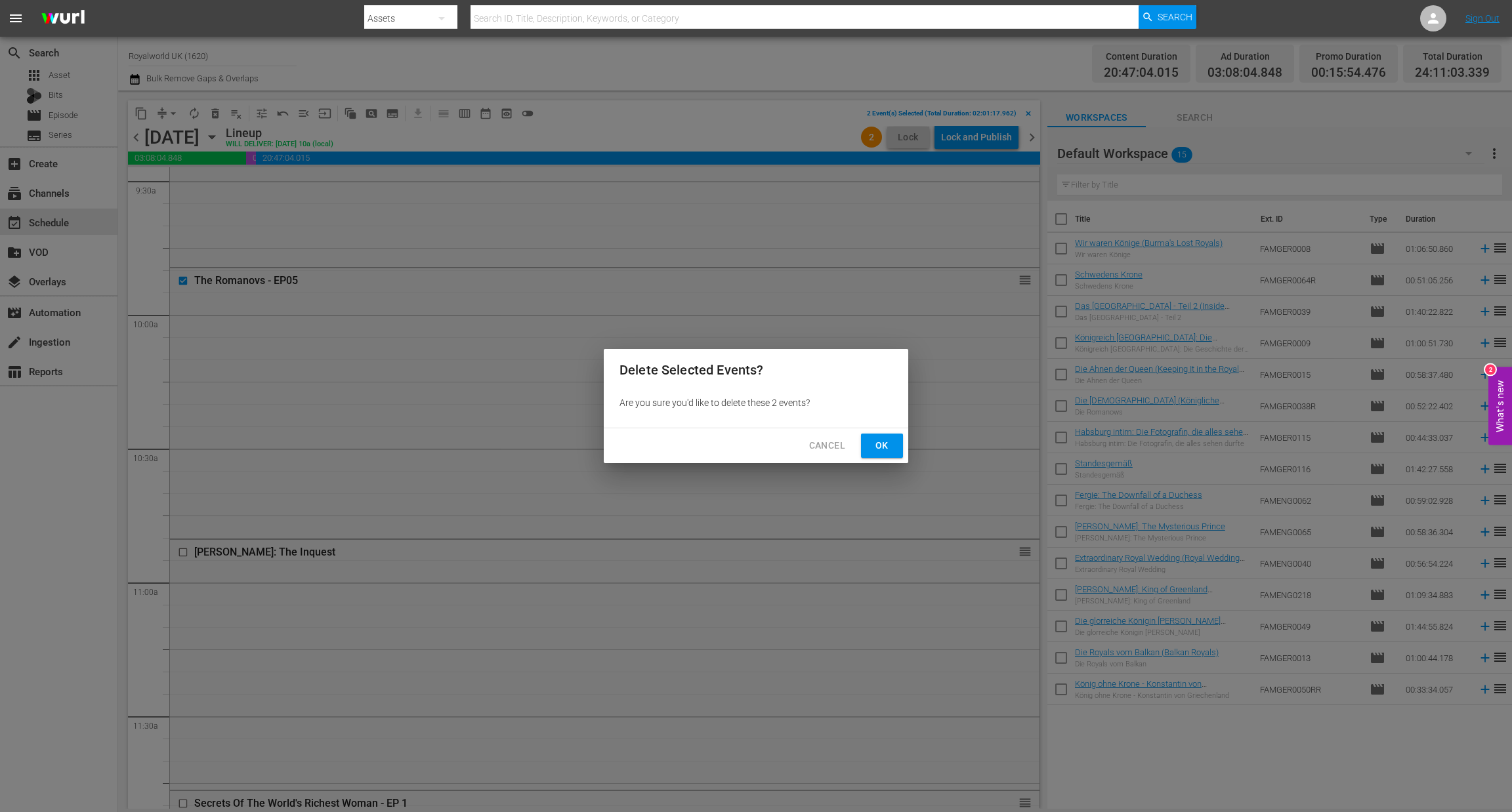
click at [873, 438] on span "Ok" at bounding box center [882, 445] width 21 height 16
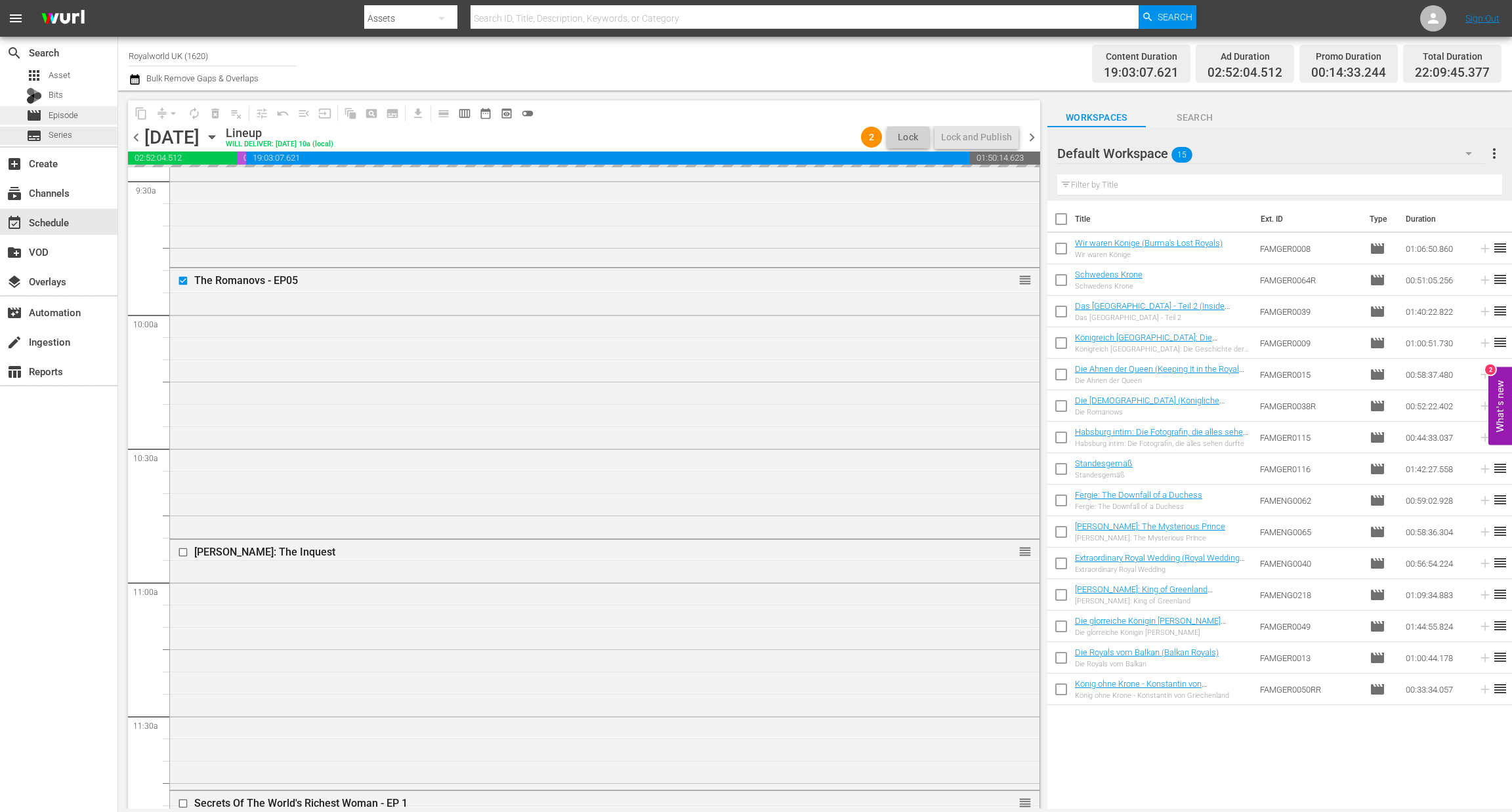
click at [62, 118] on span "Episode" at bounding box center [63, 115] width 30 height 13
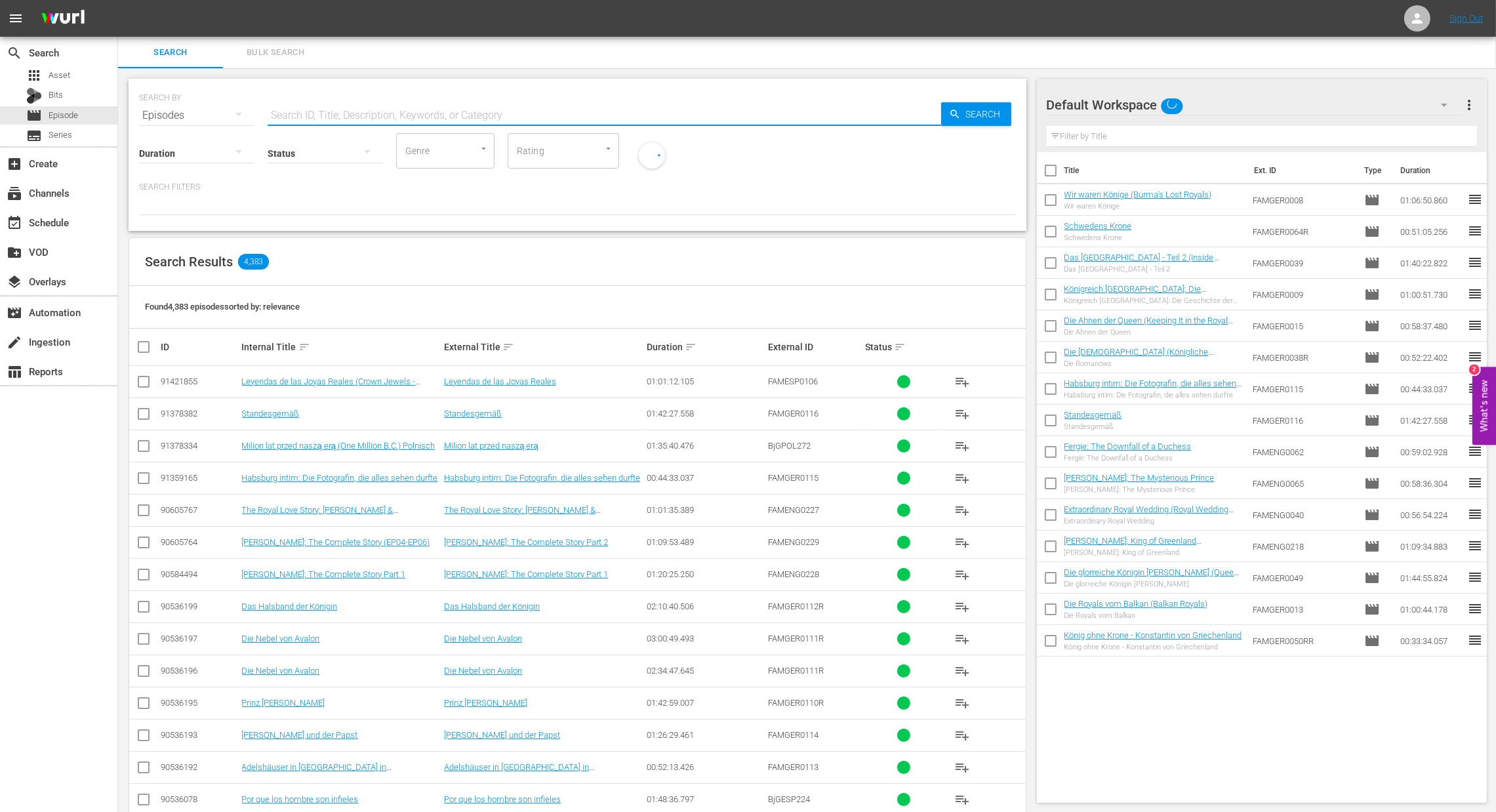
click at [303, 116] on input "text" at bounding box center [604, 115] width 674 height 31
type input "The Romanovs"
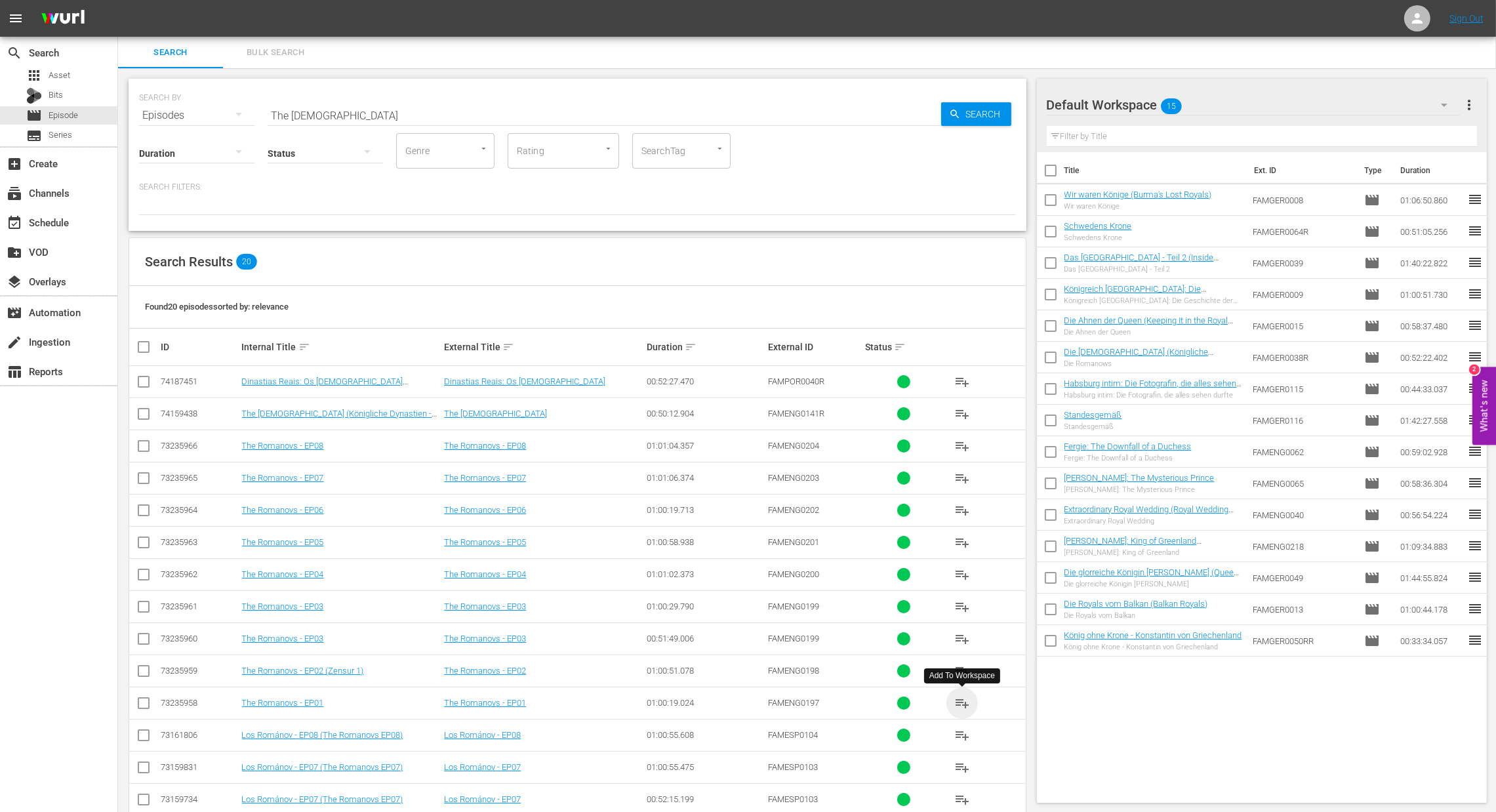
click at [966, 707] on span "playlist_add" at bounding box center [962, 704] width 16 height 16
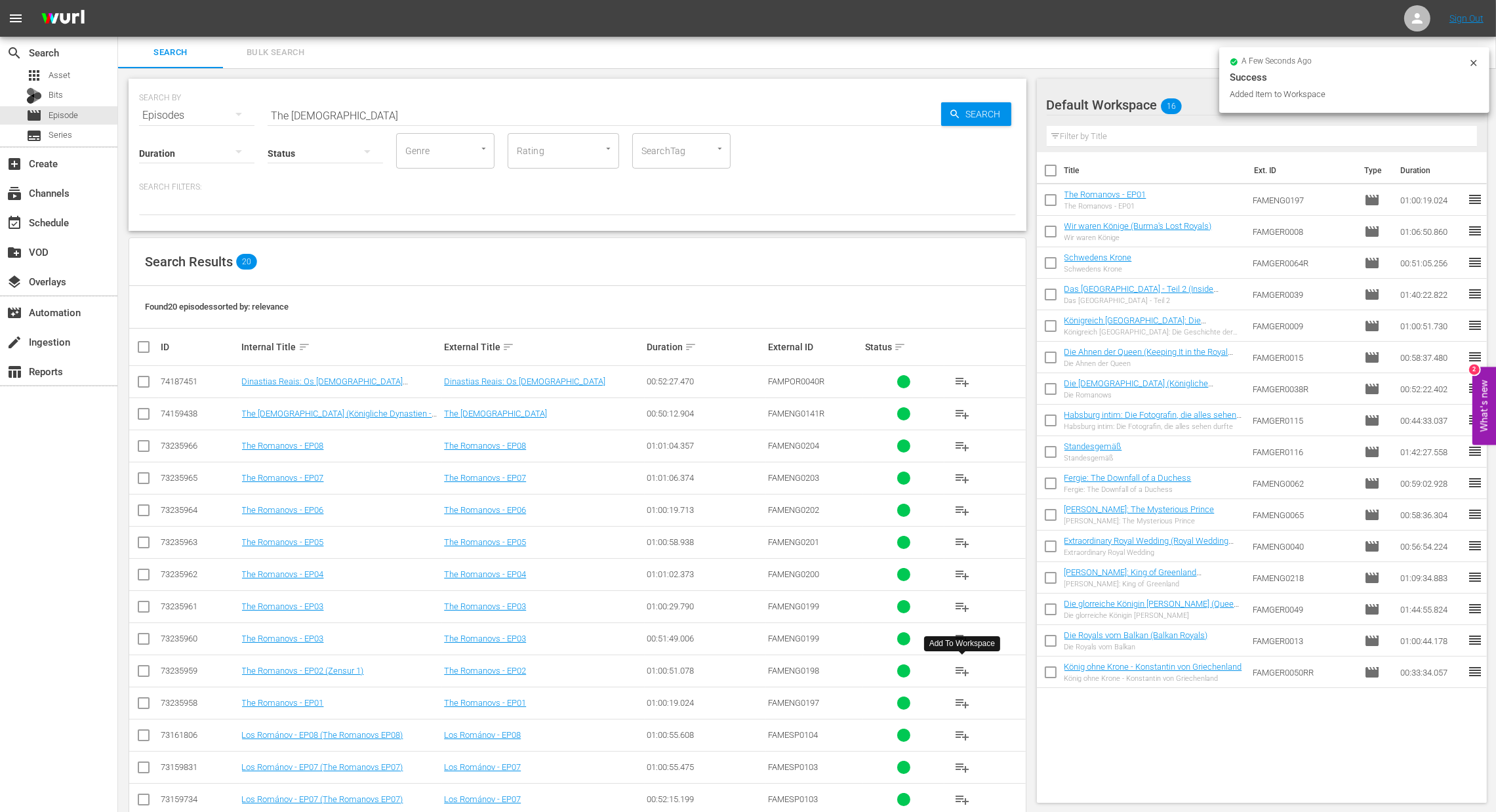
click at [963, 672] on span "playlist_add" at bounding box center [962, 671] width 16 height 16
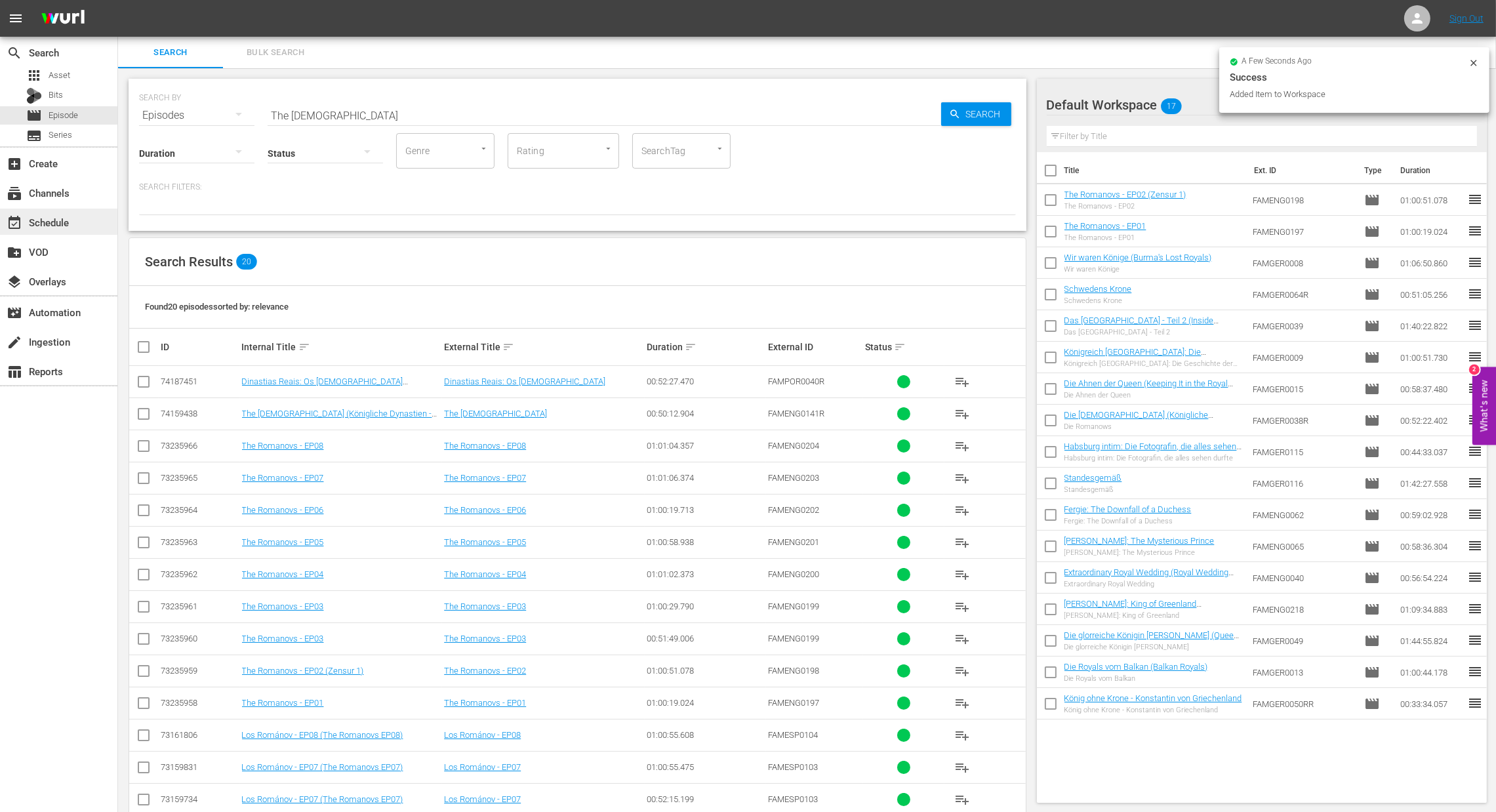
click at [55, 218] on div "event_available Schedule" at bounding box center [37, 220] width 73 height 12
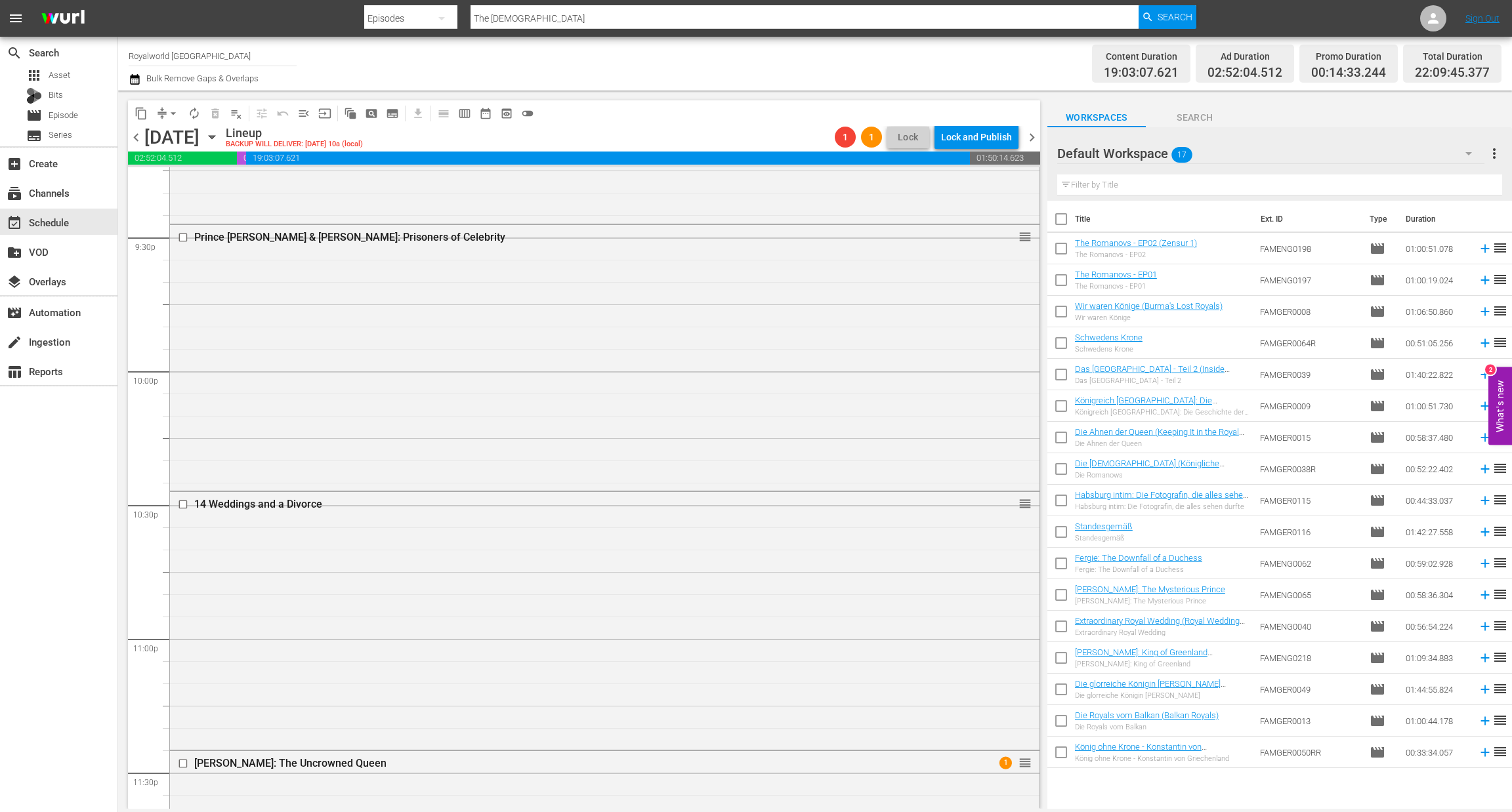
scroll to position [5881, 0]
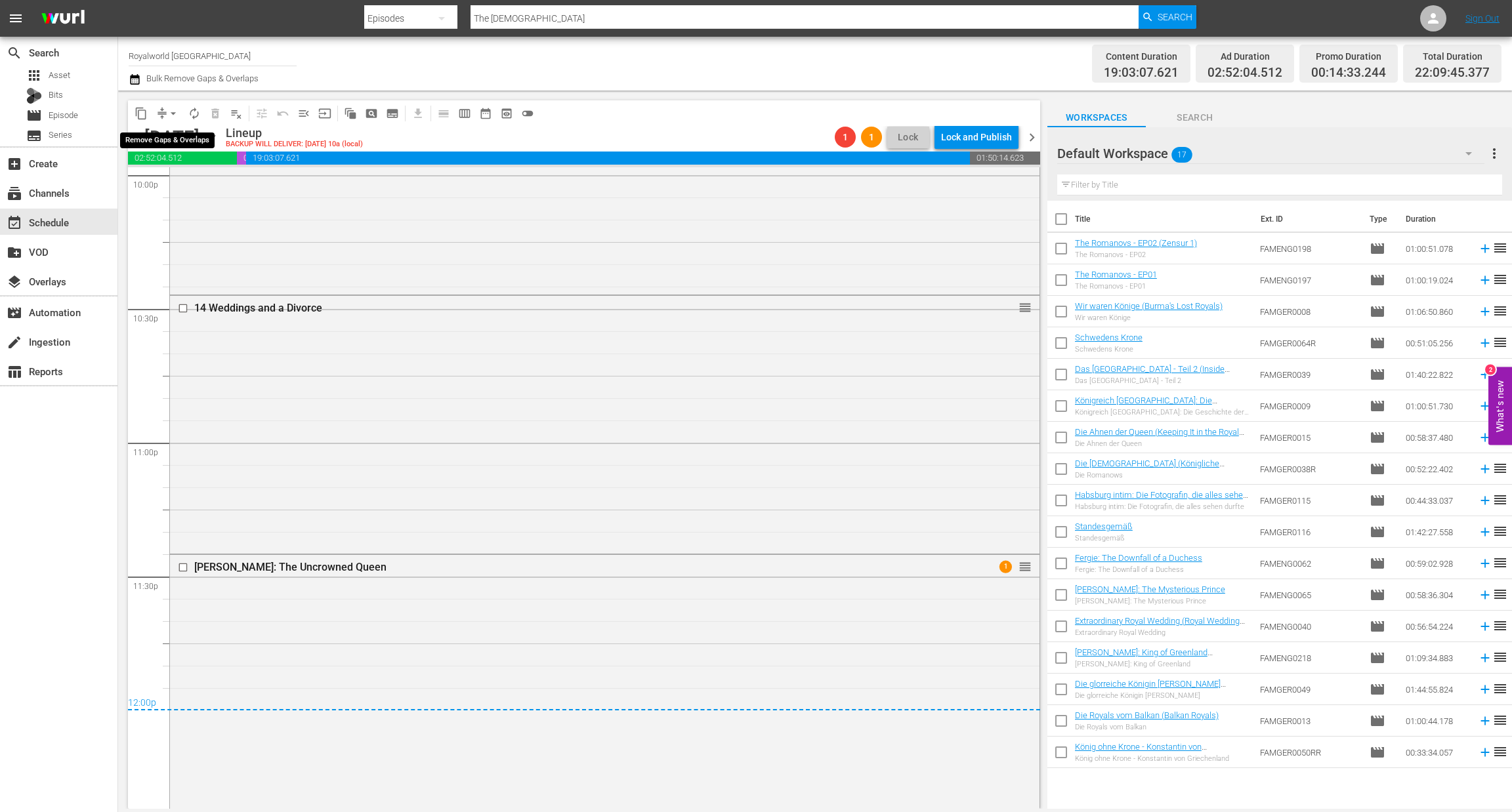
click at [172, 110] on span "arrow_drop_down" at bounding box center [173, 113] width 13 height 13
click at [172, 179] on li "Align to End of Previous Day" at bounding box center [174, 183] width 138 height 22
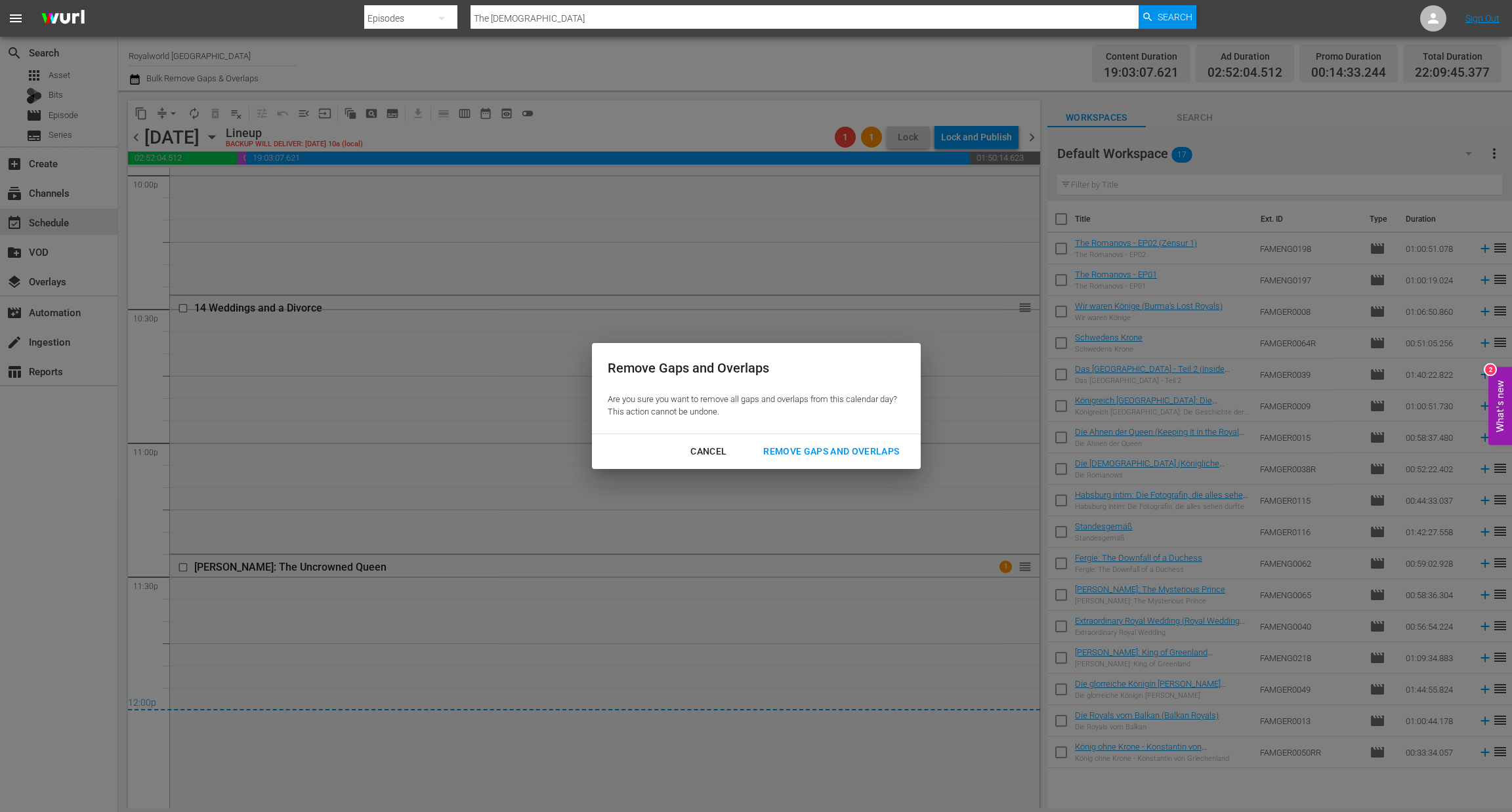
click at [815, 451] on div "Remove Gaps and Overlaps" at bounding box center [831, 452] width 157 height 16
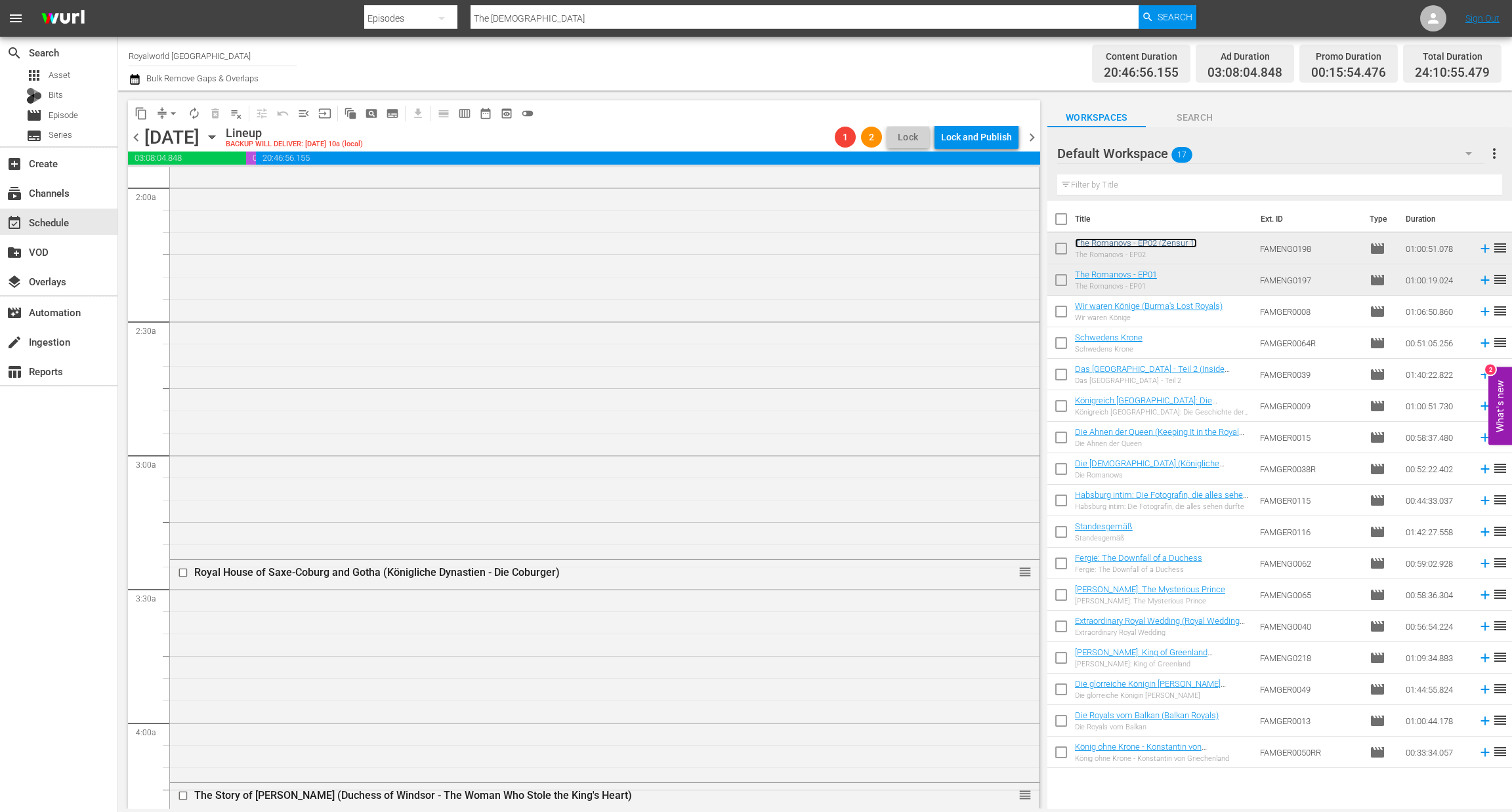
scroll to position [270, 0]
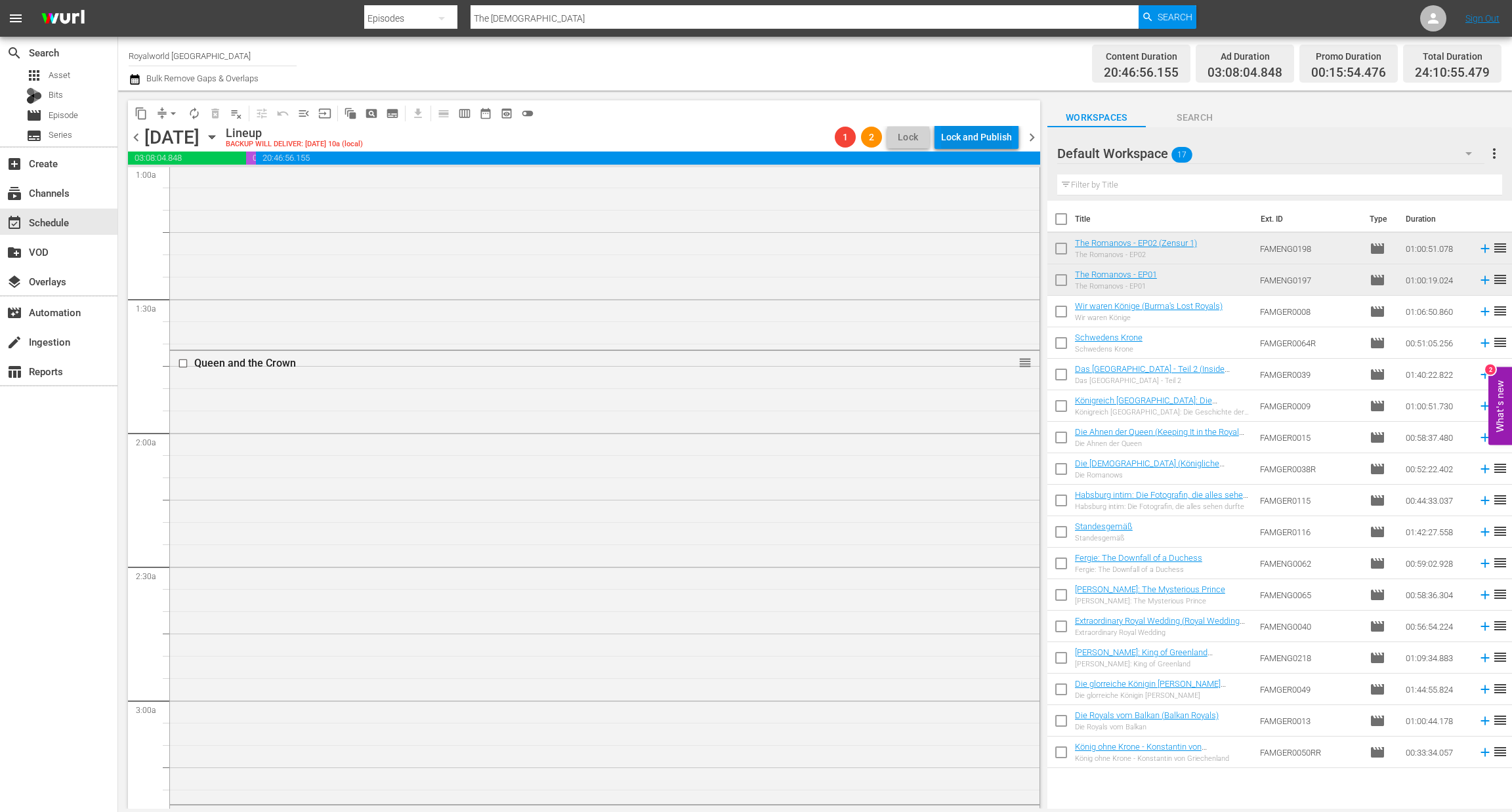
click at [978, 138] on div "Lock and Publish" at bounding box center [976, 137] width 71 height 23
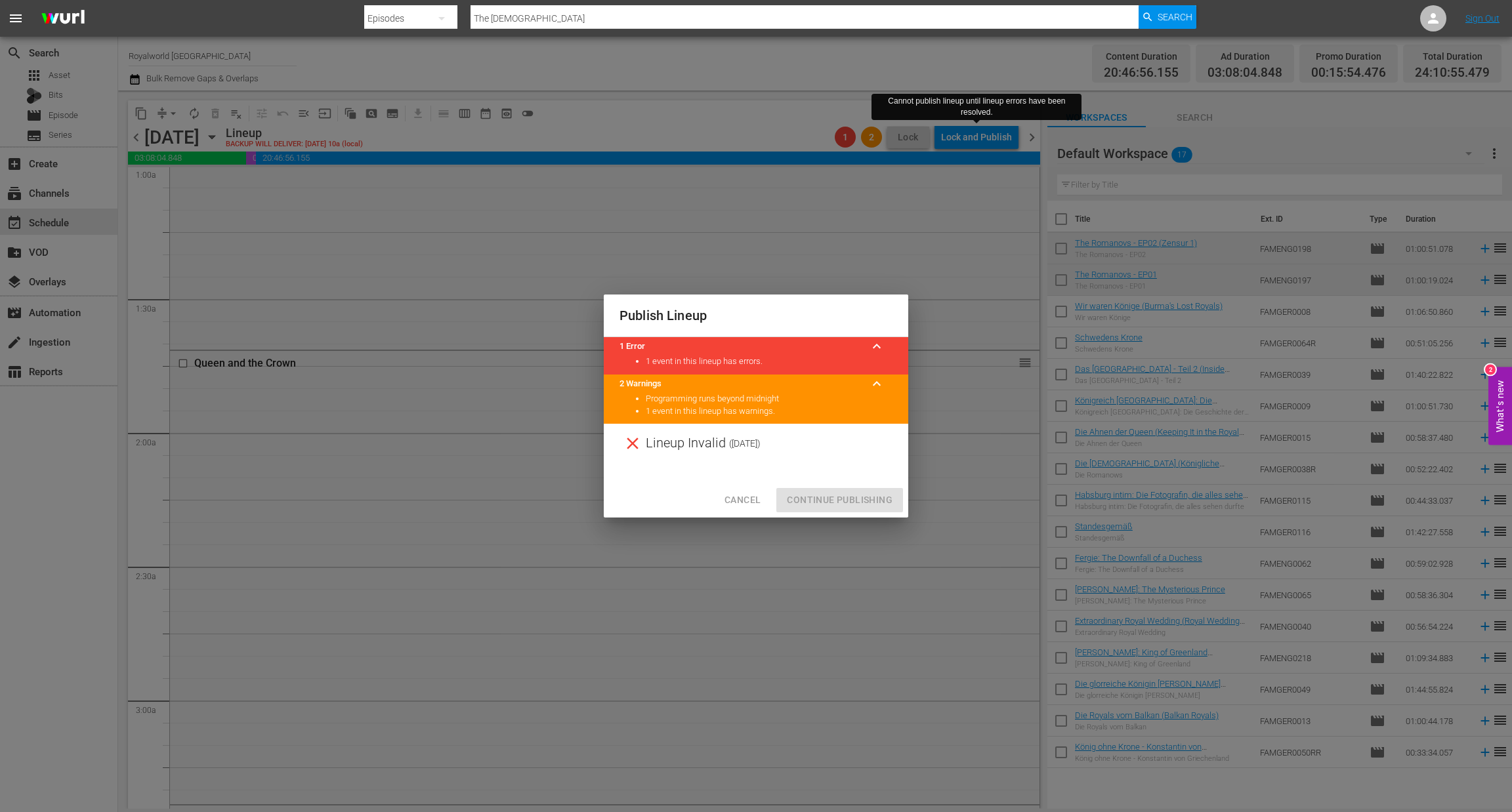
click at [755, 500] on span "Cancel" at bounding box center [743, 500] width 36 height 16
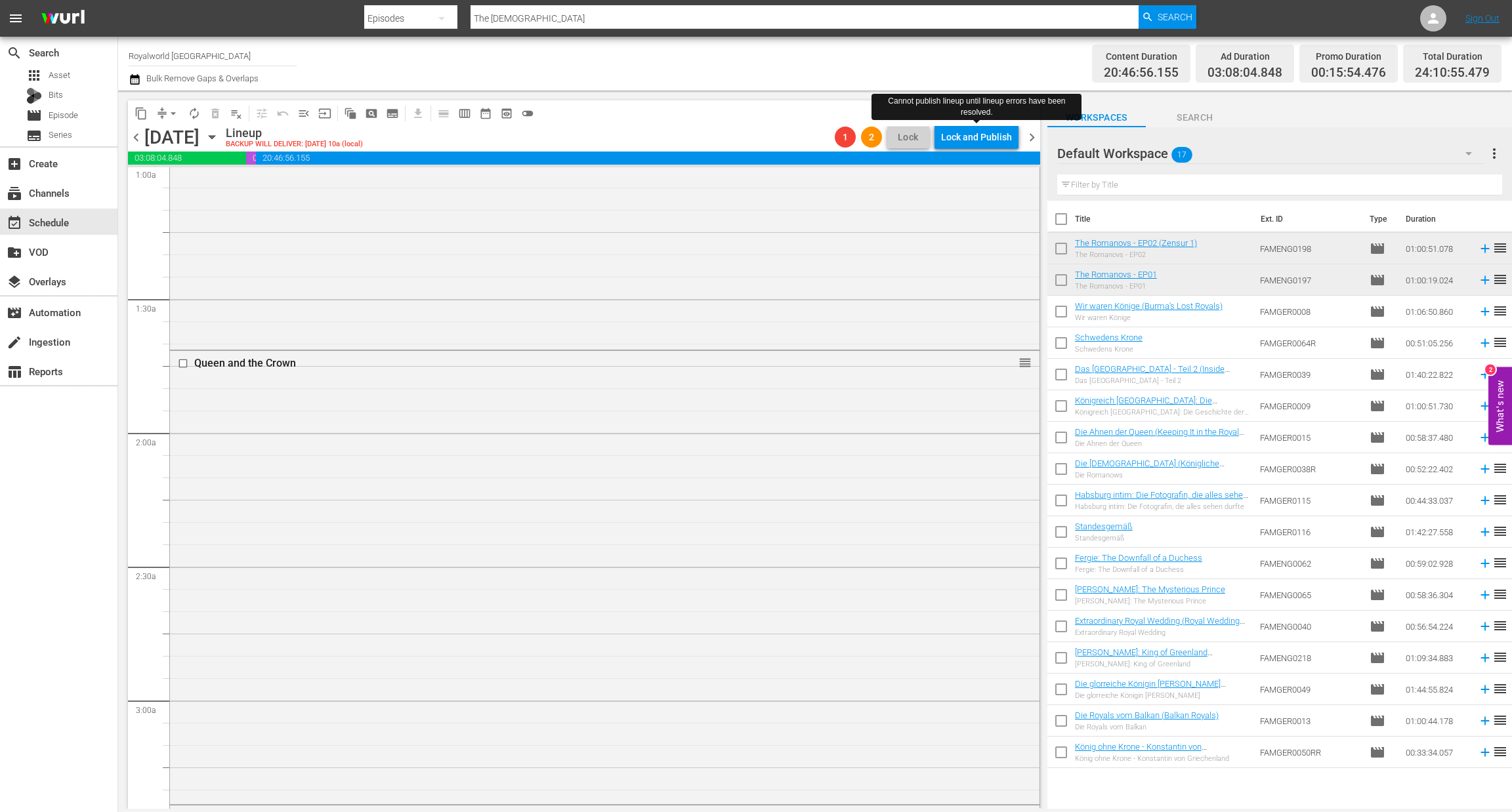
click at [1033, 136] on span "chevron_right" at bounding box center [1031, 137] width 16 height 16
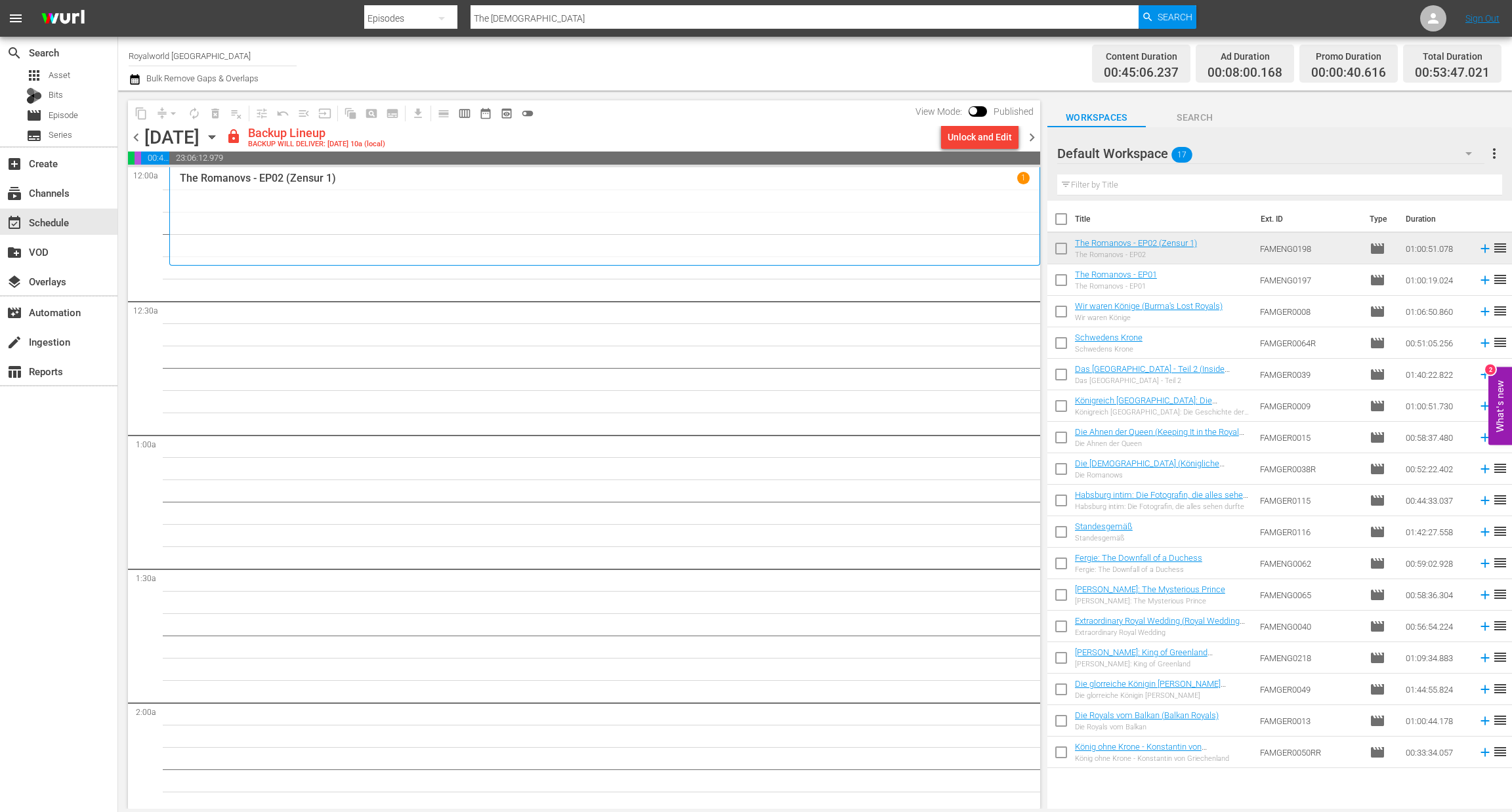
click at [971, 134] on div "Unlock and Edit" at bounding box center [979, 137] width 64 height 23
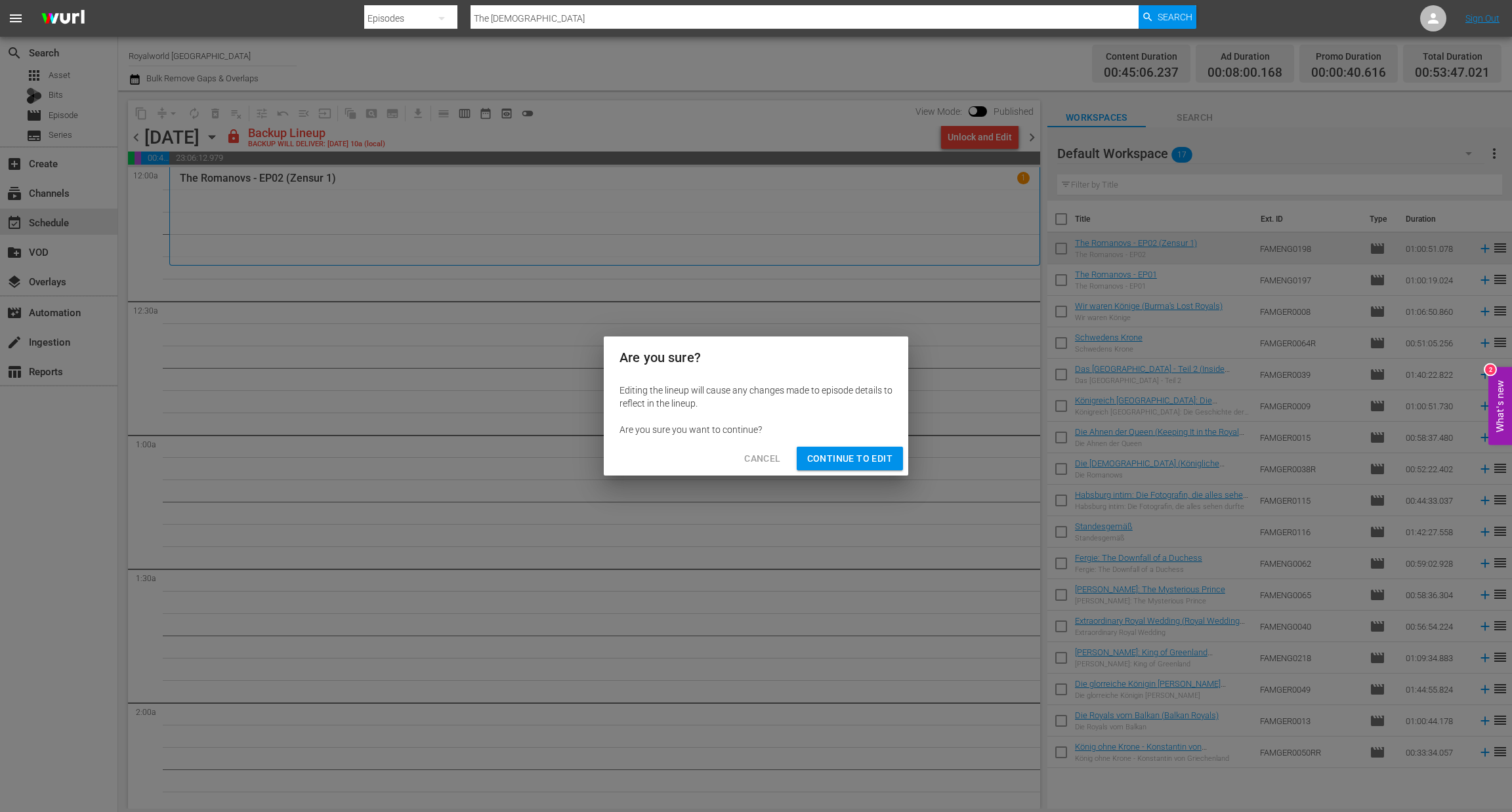
click at [867, 449] on button "Continue to Edit" at bounding box center [850, 459] width 106 height 24
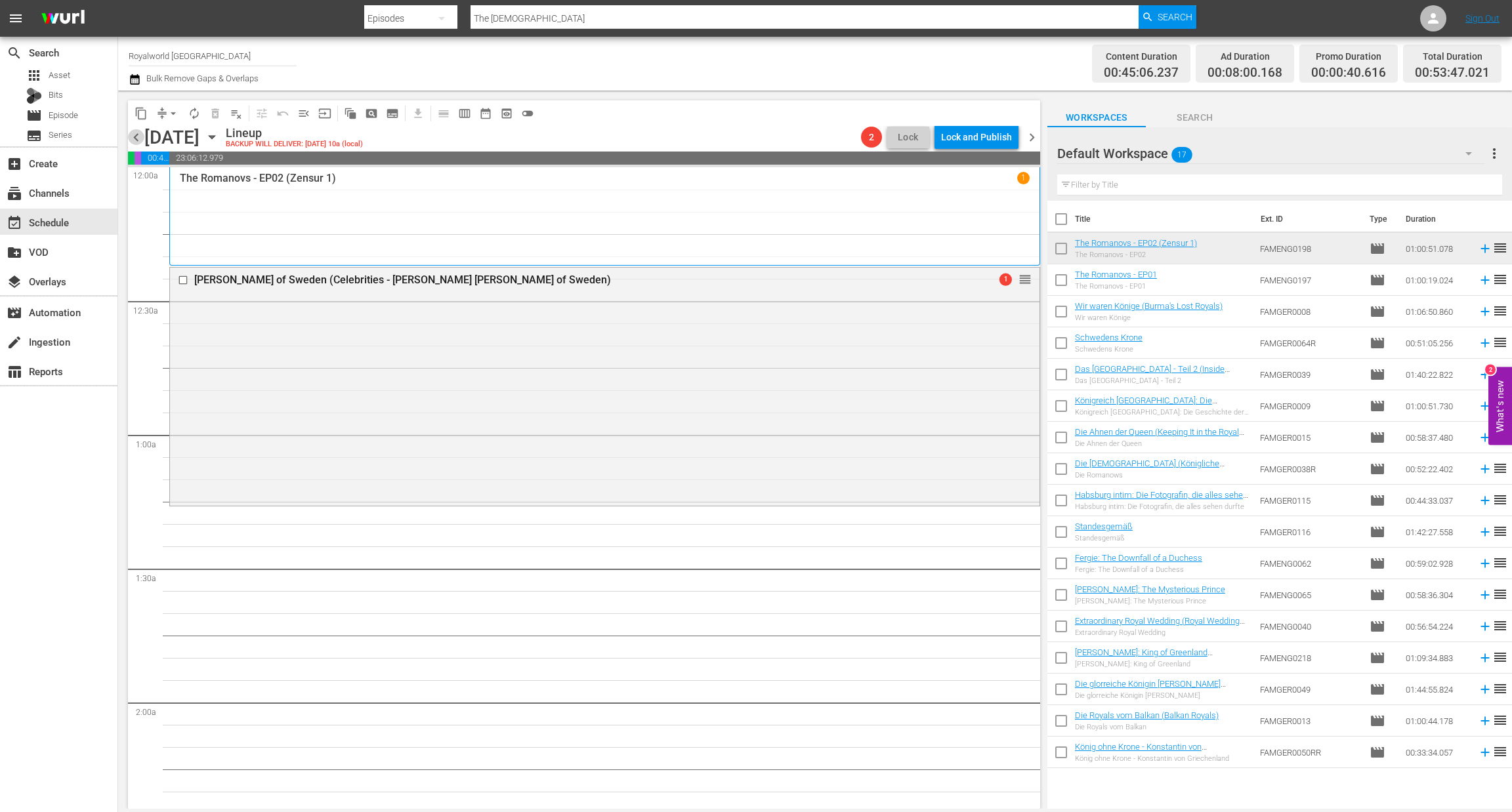
click at [135, 138] on span "chevron_left" at bounding box center [136, 137] width 16 height 16
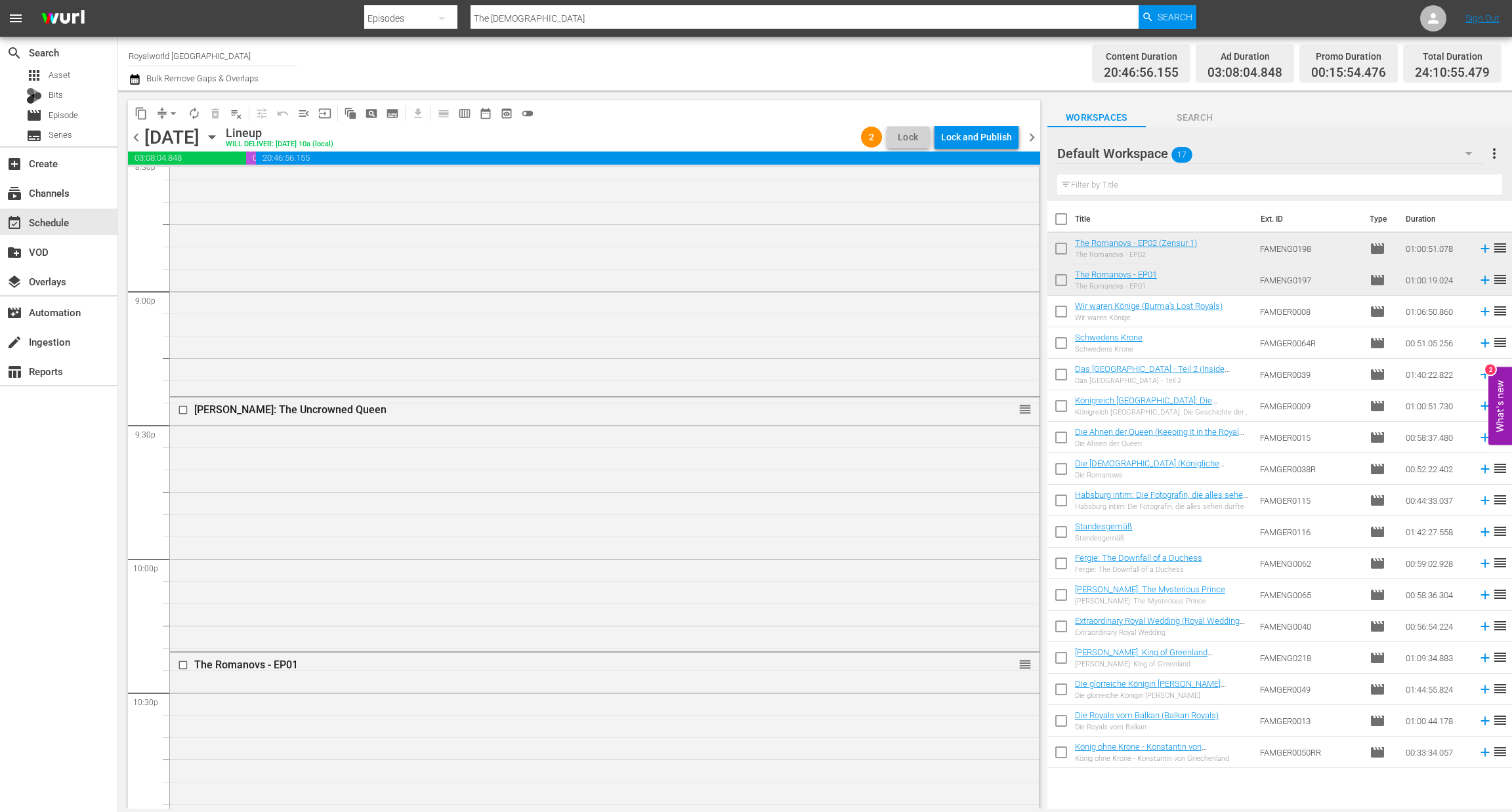
scroll to position [5881, 0]
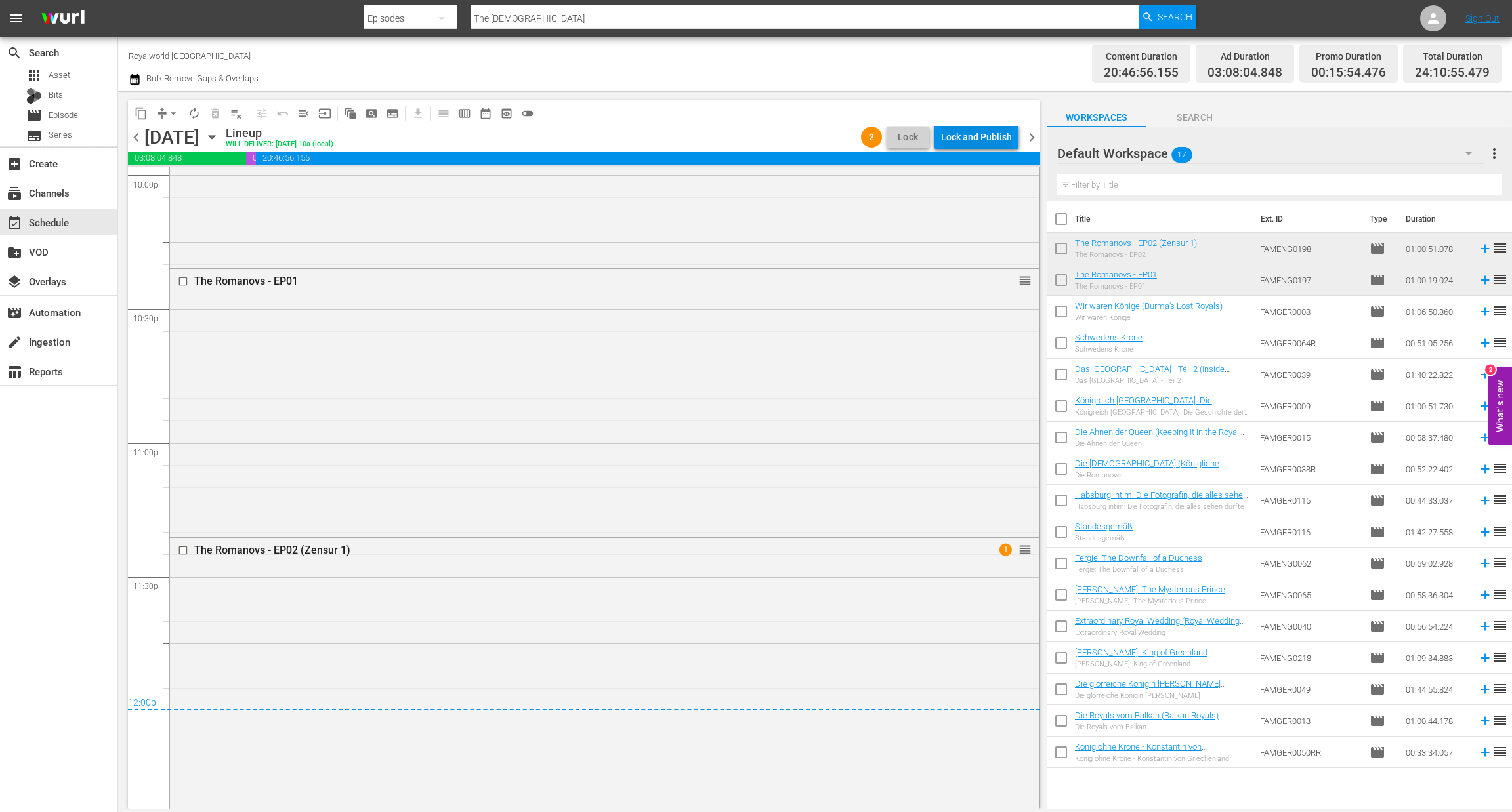
click at [985, 134] on div "Lock and Publish" at bounding box center [976, 137] width 71 height 23
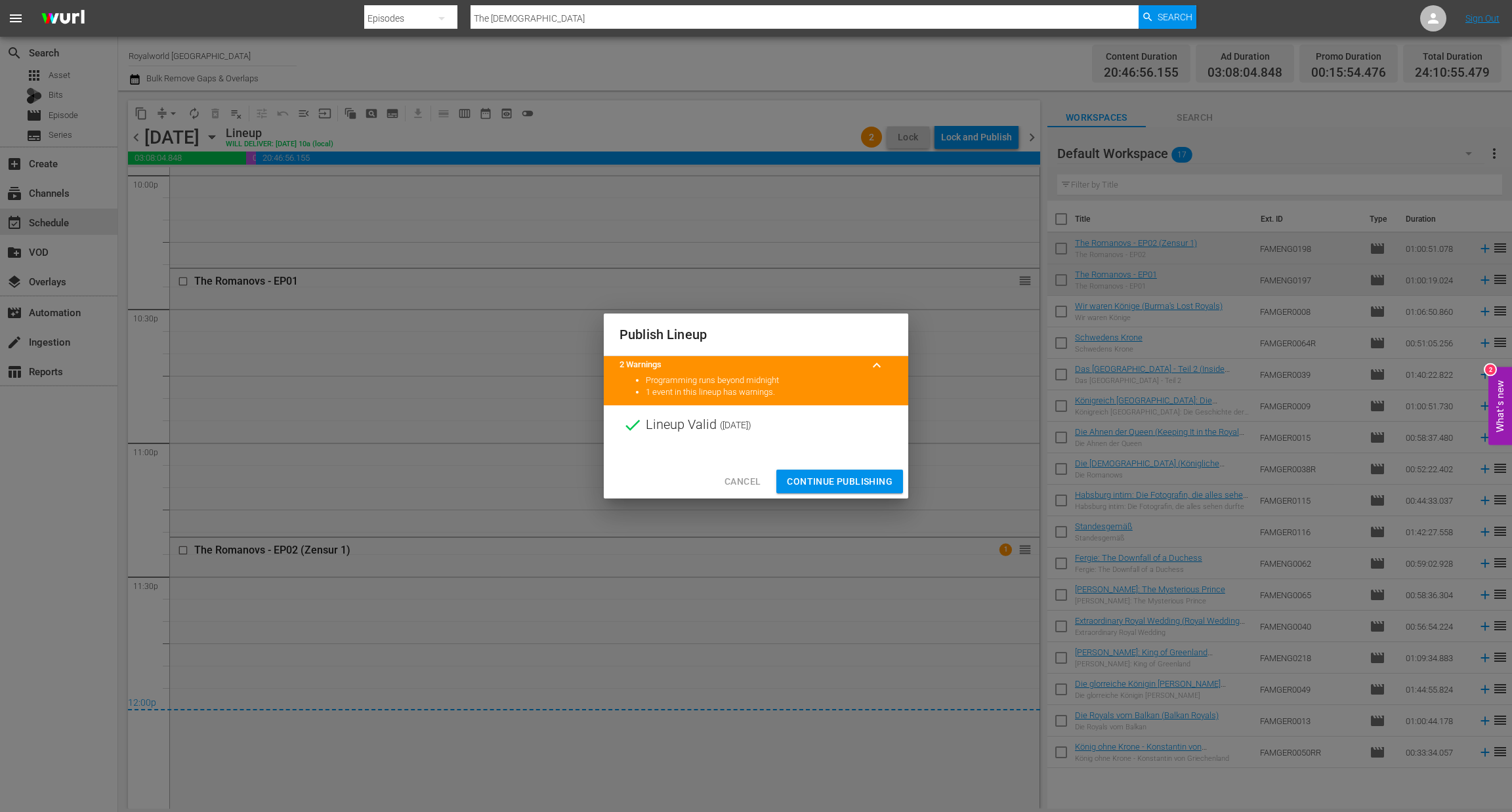
click at [844, 481] on span "Continue Publishing" at bounding box center [839, 481] width 105 height 16
